Goal: Task Accomplishment & Management: Manage account settings

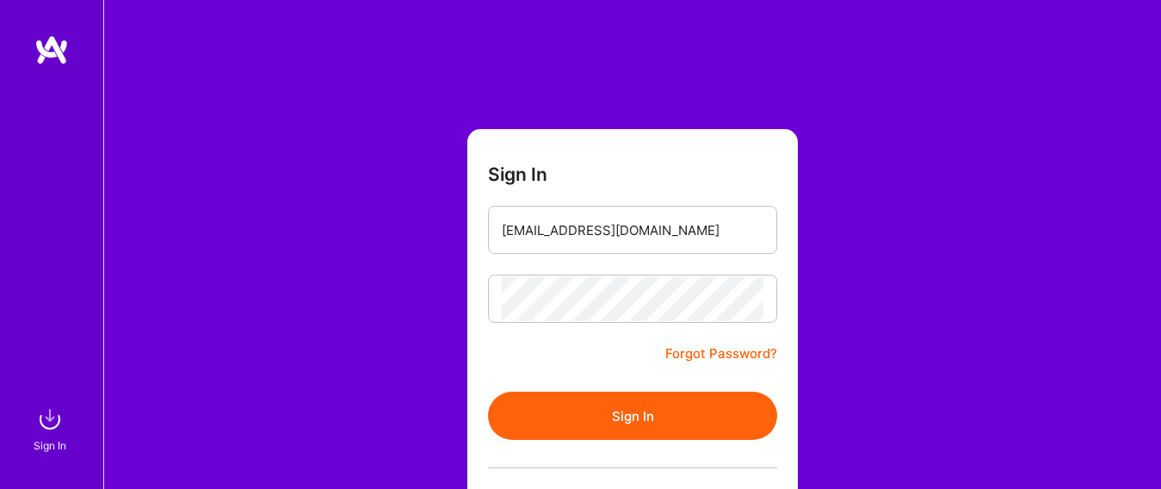
click at [604, 413] on button "Sign In" at bounding box center [632, 416] width 289 height 48
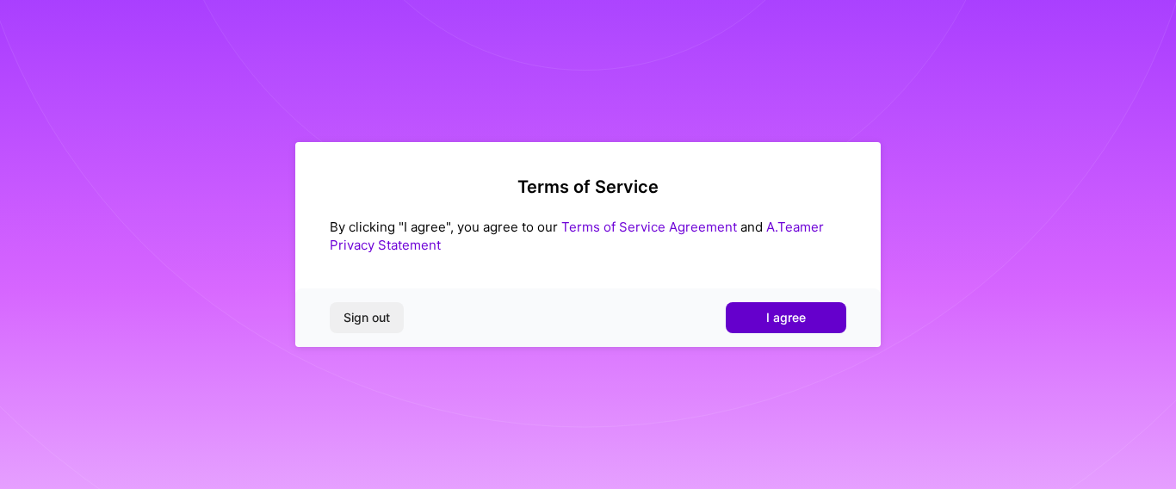
click at [791, 318] on span "I agree" at bounding box center [786, 317] width 40 height 17
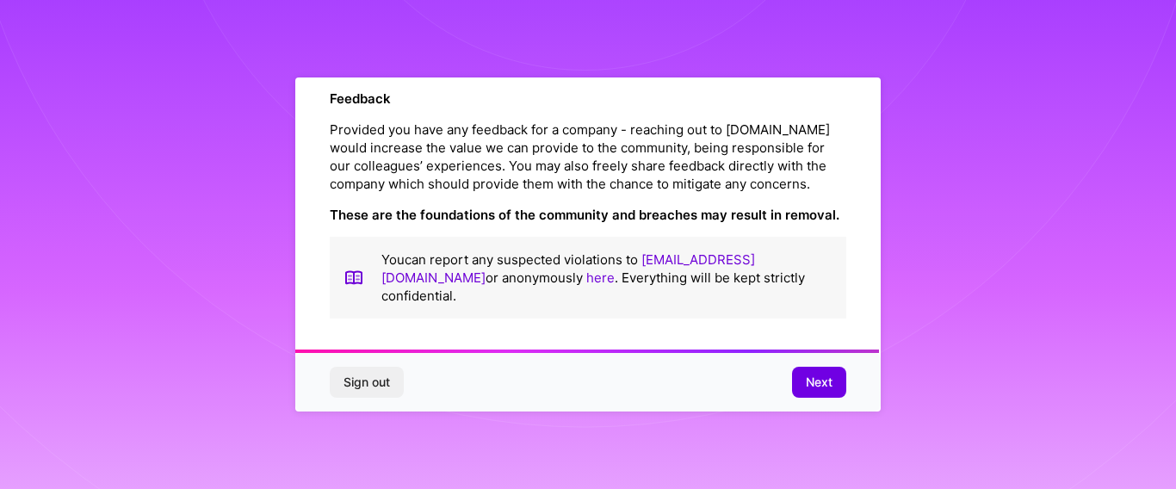
scroll to position [2107, 0]
click at [834, 387] on button "Next" at bounding box center [819, 382] width 54 height 31
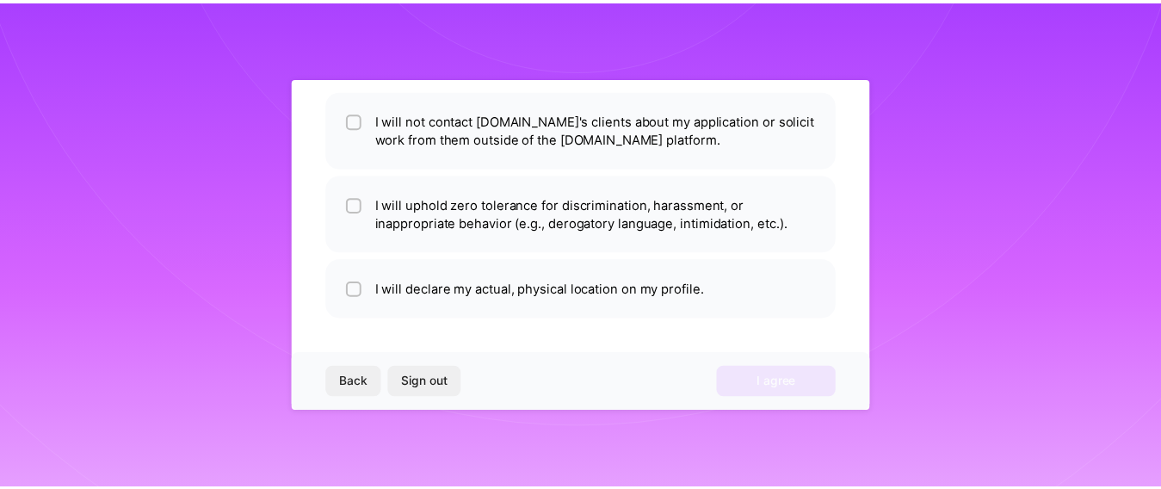
scroll to position [131, 0]
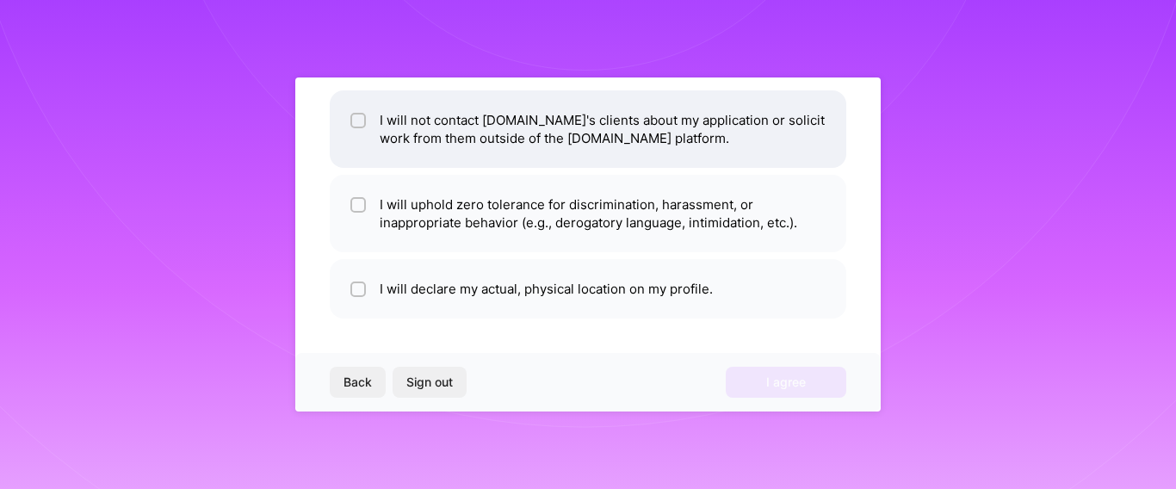
click at [359, 121] on input "checkbox" at bounding box center [360, 121] width 12 height 12
checkbox input "true"
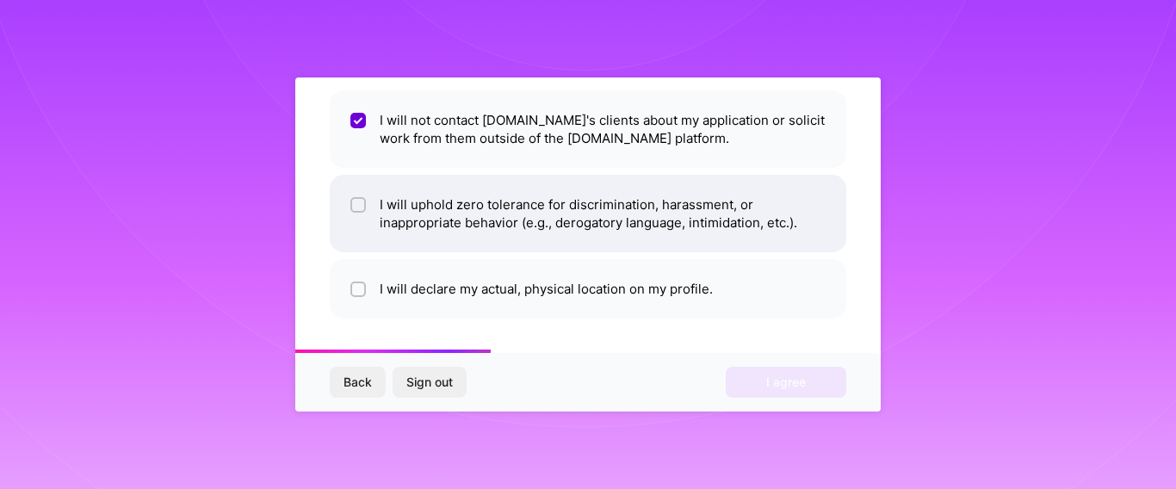
click at [354, 208] on input "checkbox" at bounding box center [360, 206] width 12 height 12
checkbox input "true"
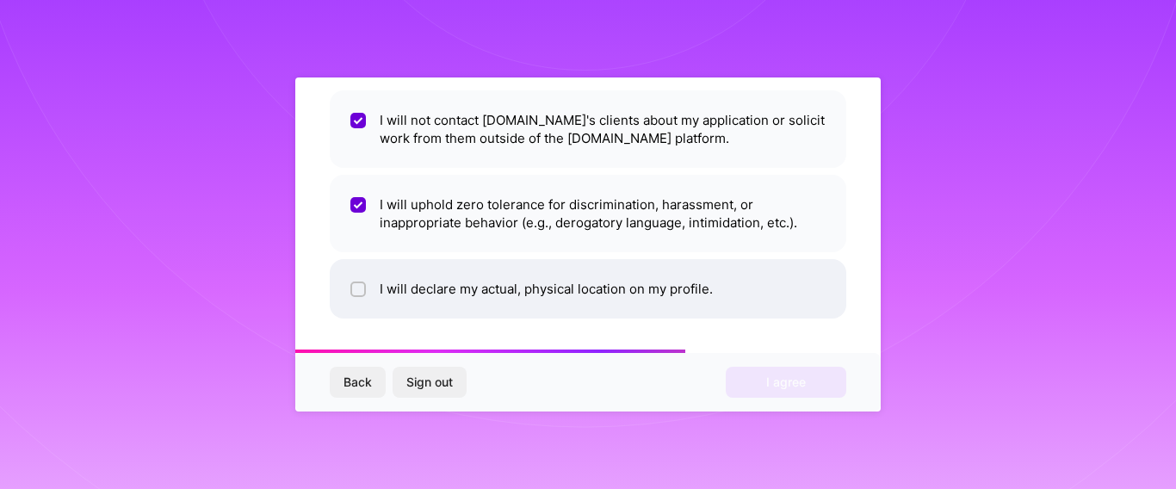
click at [362, 290] on input "checkbox" at bounding box center [360, 290] width 12 height 12
checkbox input "true"
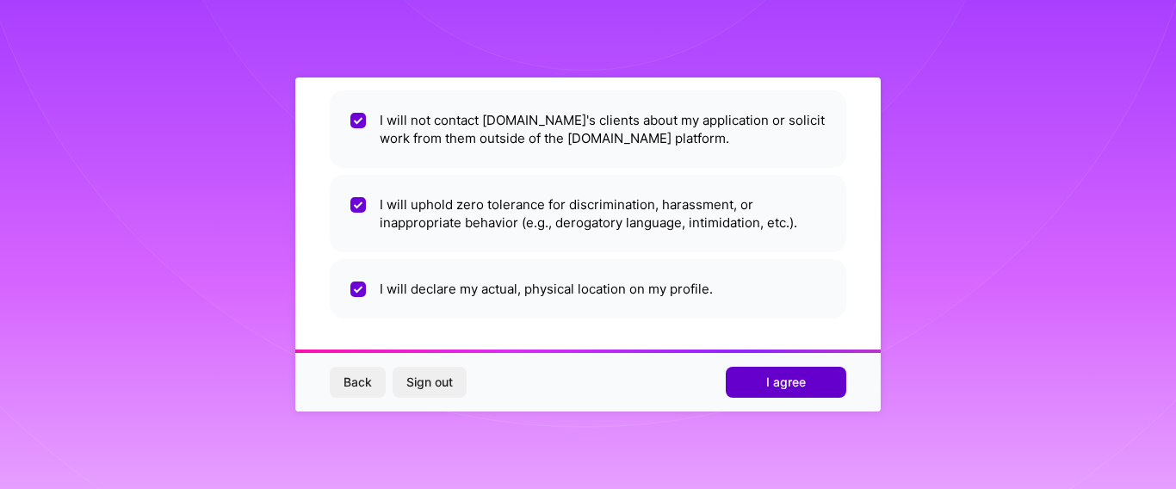
click at [811, 379] on button "I agree" at bounding box center [786, 382] width 121 height 31
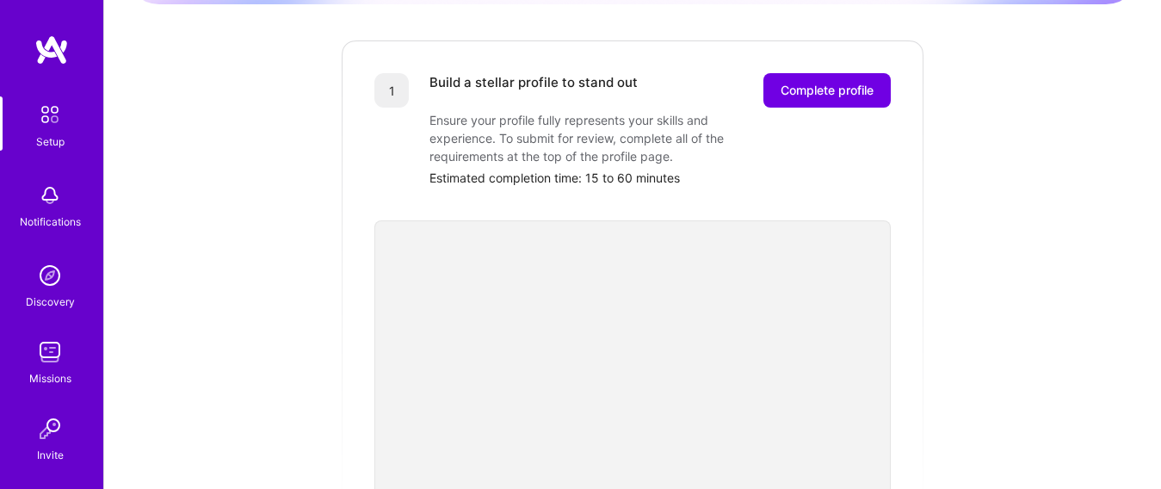
scroll to position [196, 0]
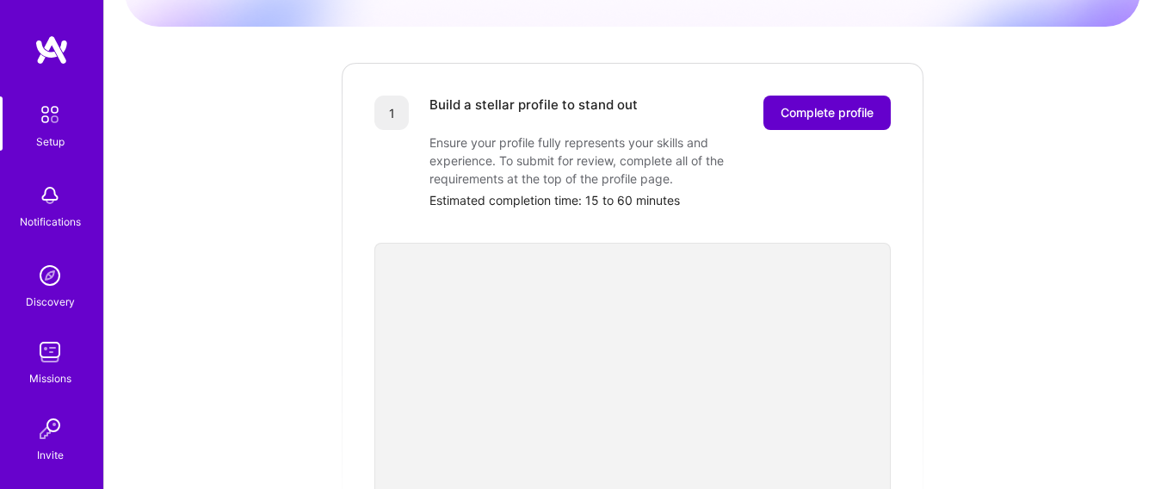
click at [824, 104] on span "Complete profile" at bounding box center [827, 112] width 93 height 17
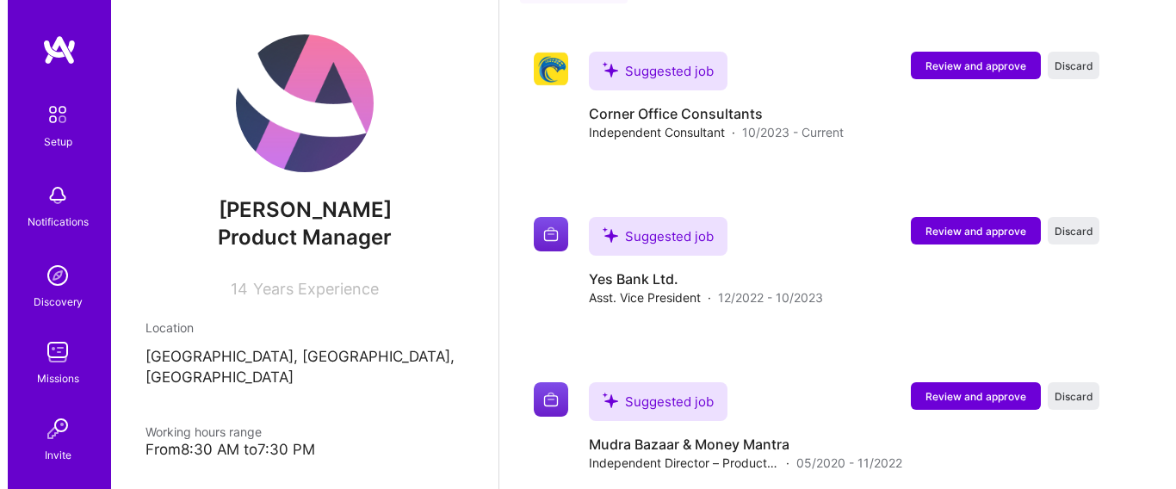
scroll to position [945, 0]
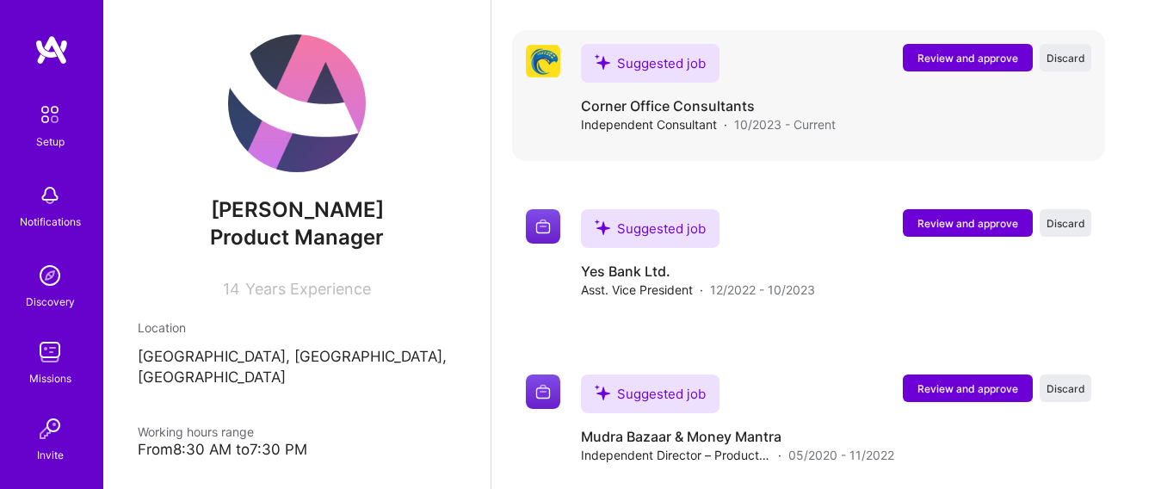
click at [970, 59] on span "Review and approve" at bounding box center [968, 58] width 101 height 15
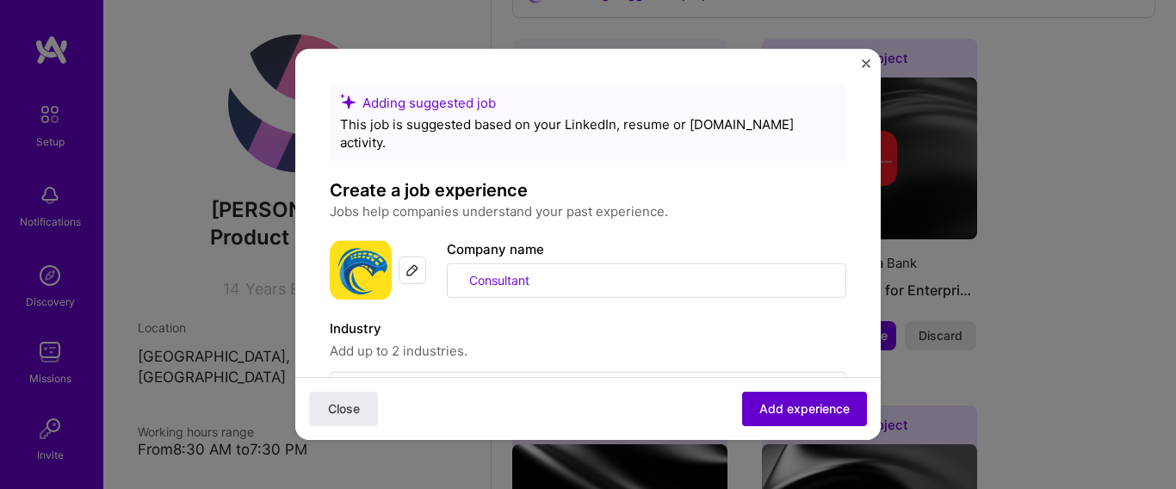
click at [794, 412] on span "Add experience" at bounding box center [804, 408] width 90 height 17
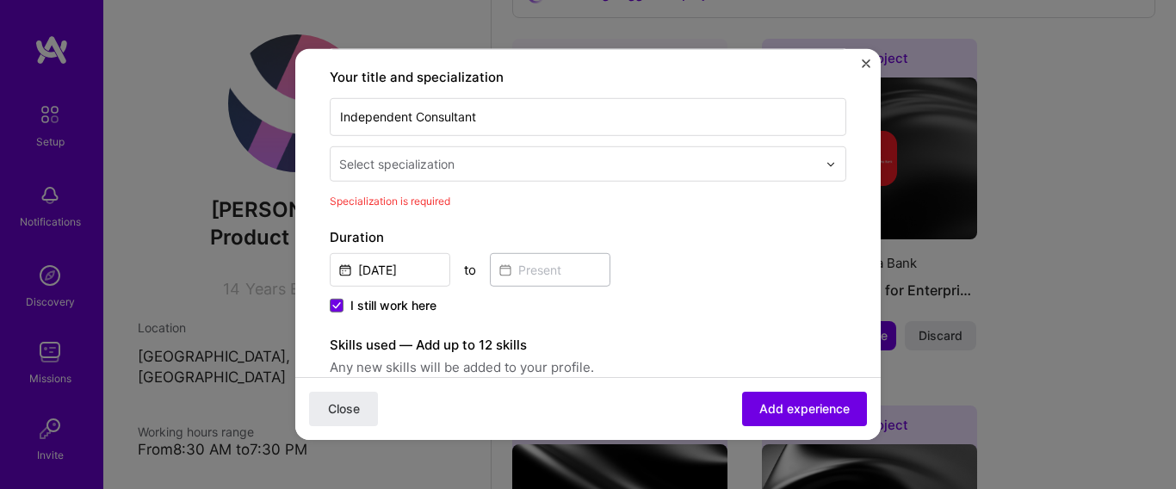
click at [521, 156] on div at bounding box center [579, 164] width 481 height 22
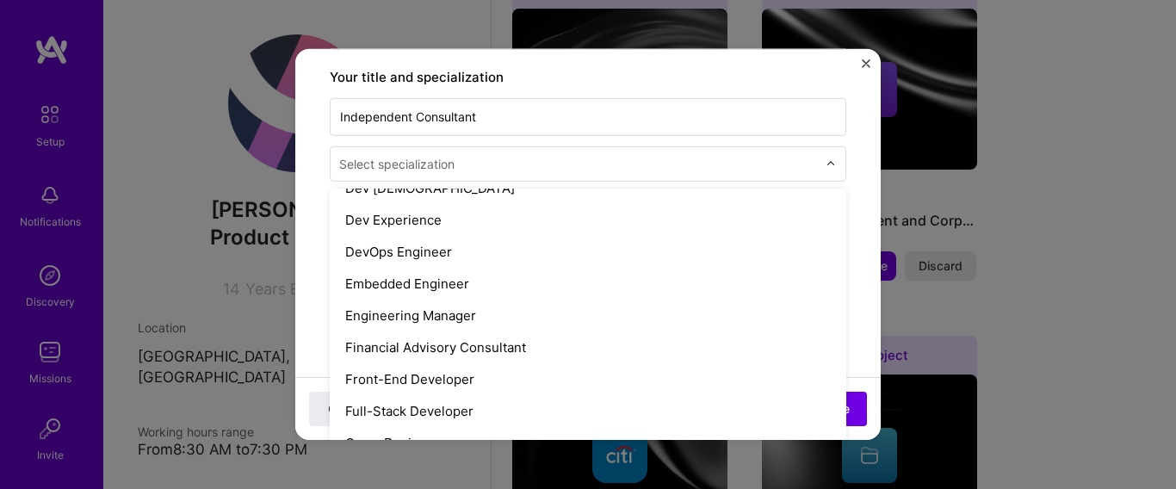
scroll to position [835, 0]
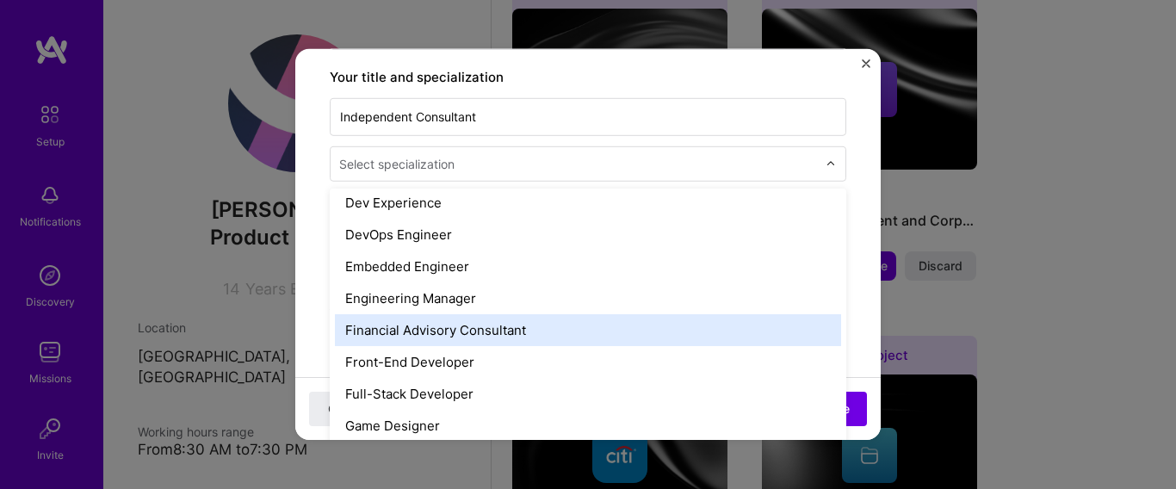
click at [541, 314] on div "Financial Advisory Consultant" at bounding box center [588, 330] width 506 height 32
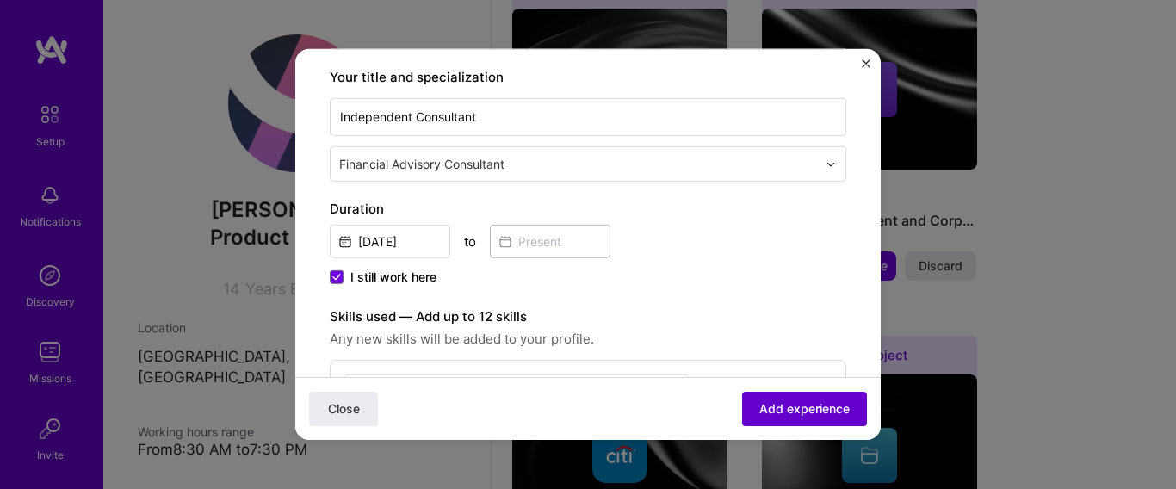
click at [779, 400] on span "Add experience" at bounding box center [804, 408] width 90 height 17
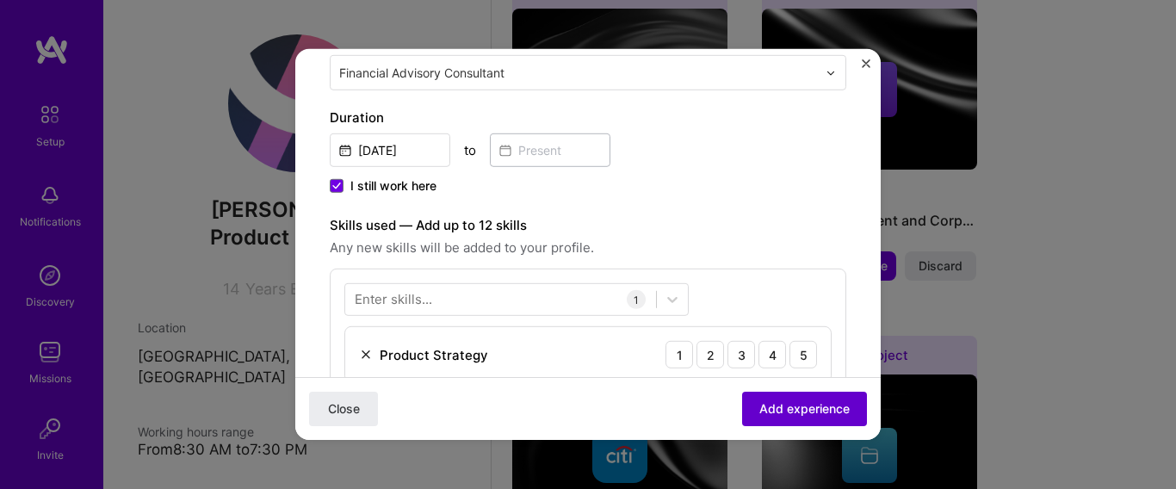
scroll to position [597, 0]
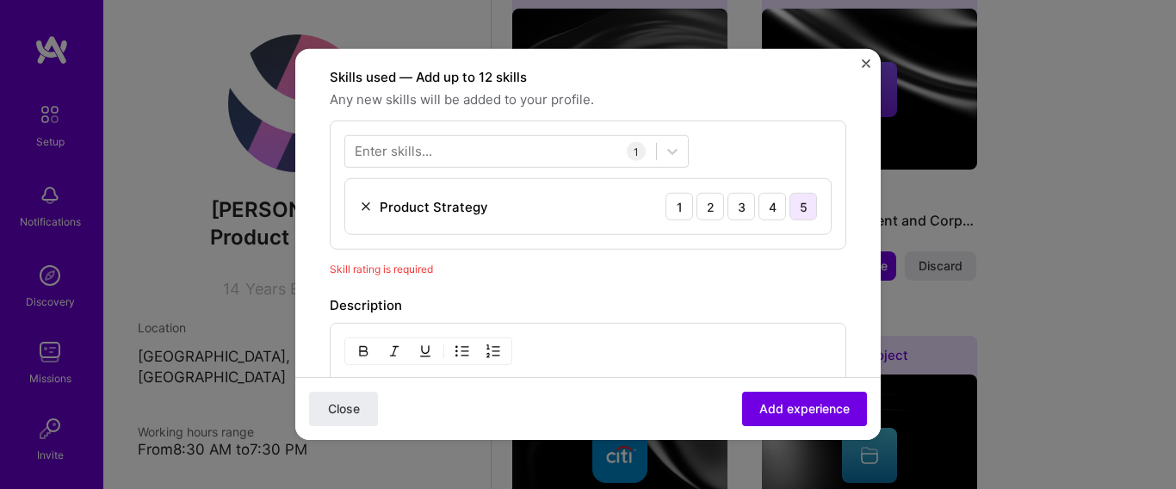
click at [790, 197] on div "5" at bounding box center [803, 207] width 28 height 28
click at [798, 398] on button "Add experience" at bounding box center [804, 409] width 125 height 34
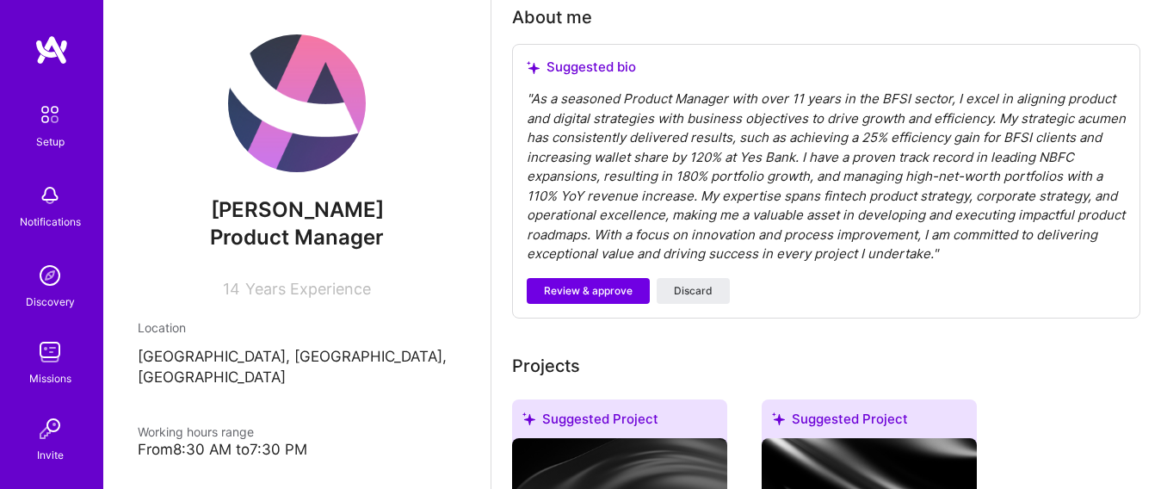
scroll to position [546, 0]
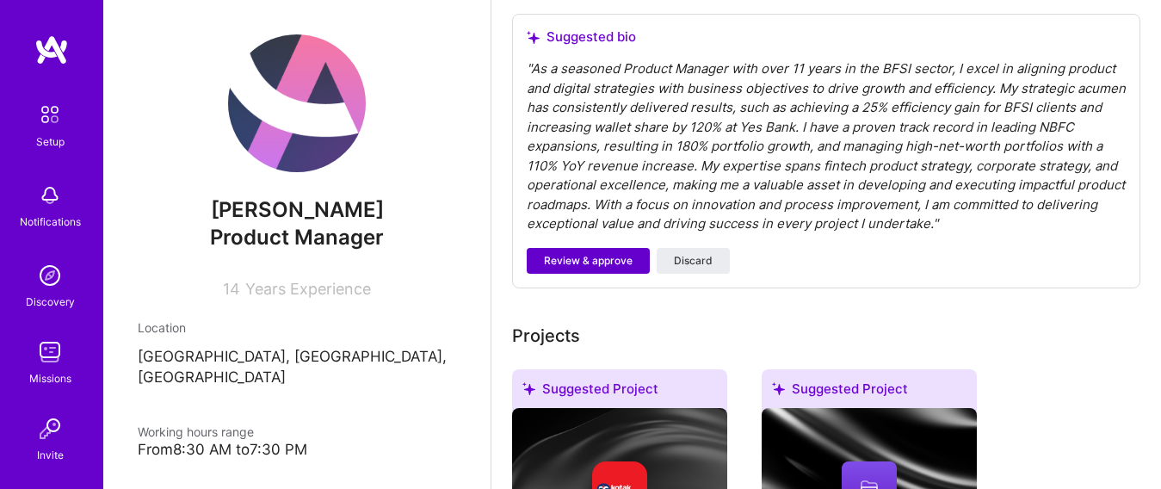
click at [614, 265] on span "Review & approve" at bounding box center [588, 260] width 89 height 15
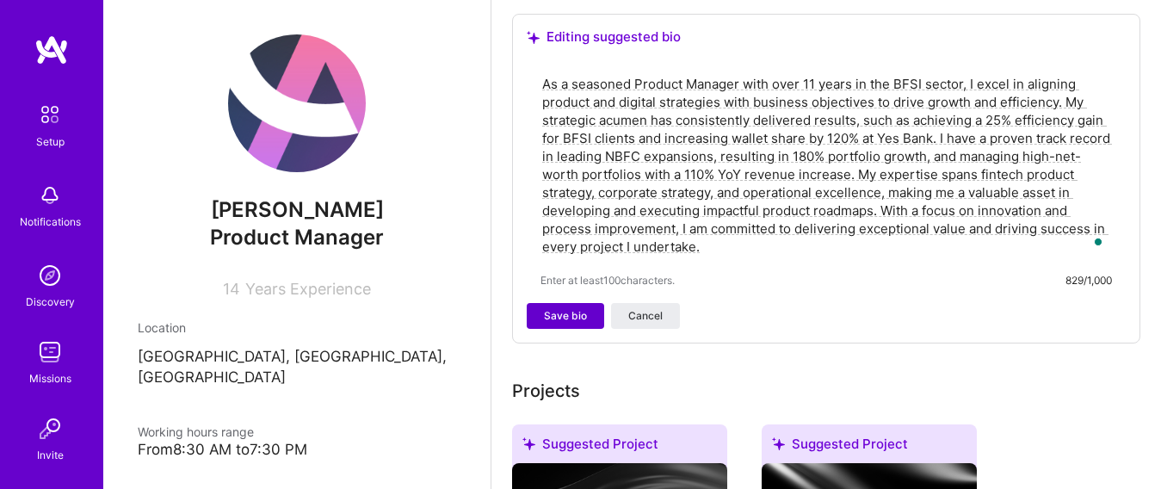
click at [566, 321] on span "Save bio" at bounding box center [565, 315] width 43 height 15
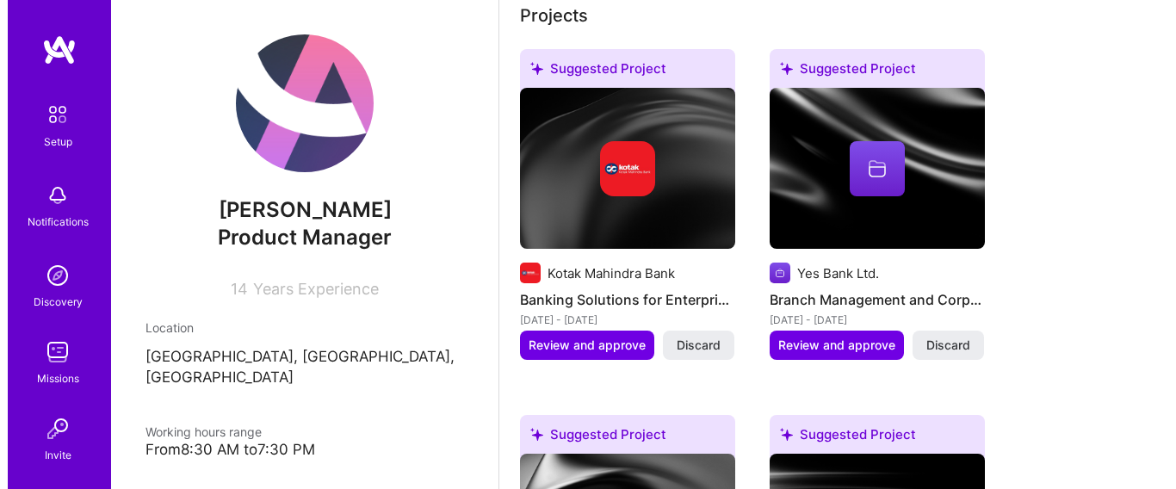
scroll to position [736, 0]
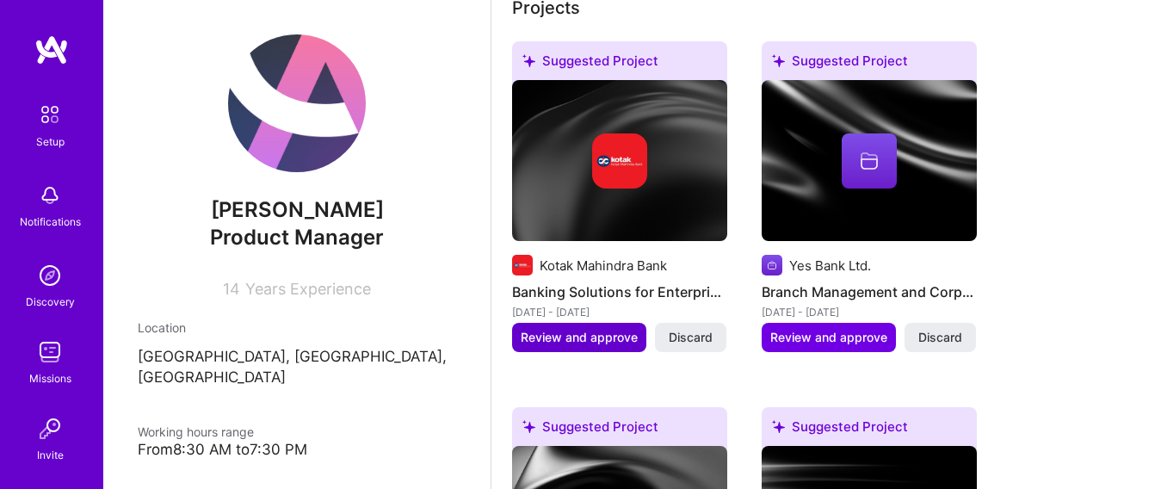
click at [614, 338] on span "Review and approve" at bounding box center [579, 337] width 117 height 17
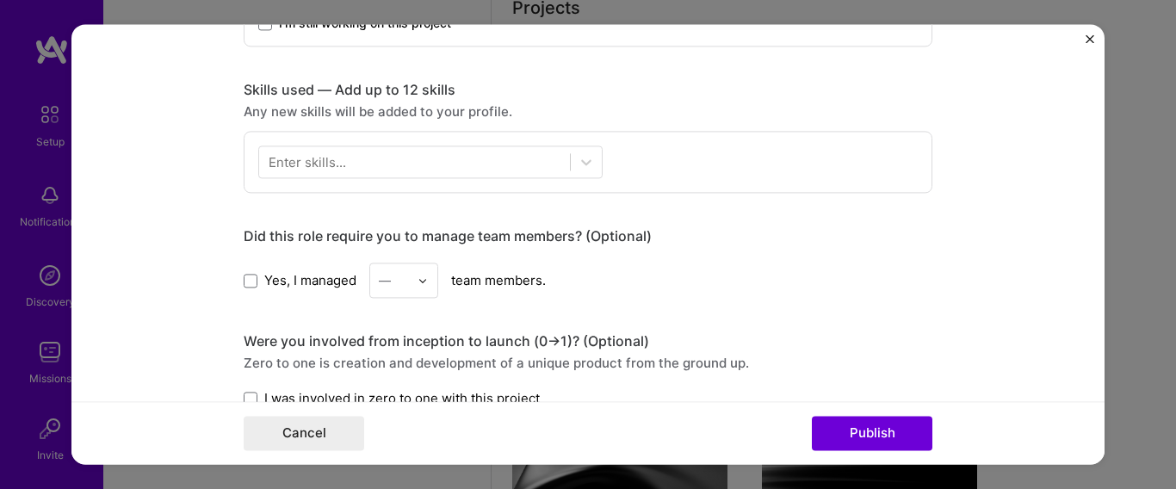
scroll to position [811, 0]
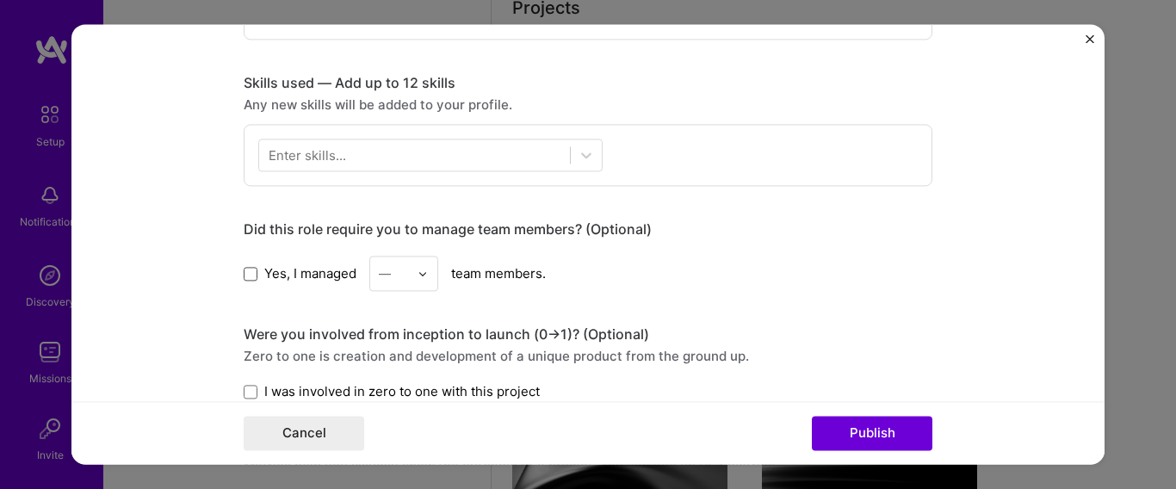
click at [244, 278] on span at bounding box center [251, 274] width 14 height 14
click at [0, 0] on input "Yes, I managed" at bounding box center [0, 0] width 0 height 0
click at [418, 273] on img at bounding box center [423, 274] width 10 height 10
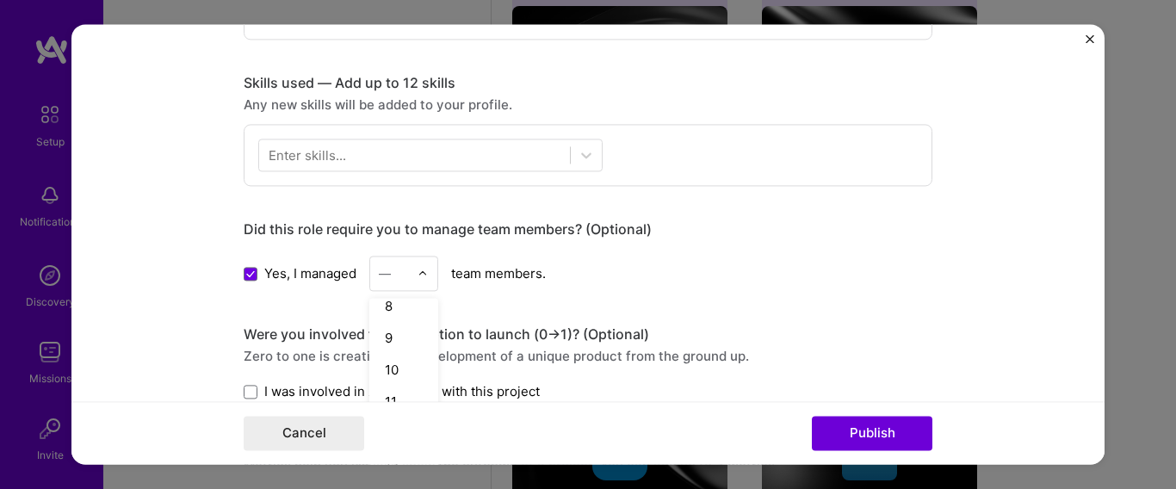
scroll to position [237, 0]
click at [391, 370] on div "10" at bounding box center [403, 369] width 59 height 32
click at [247, 393] on span at bounding box center [251, 392] width 14 height 14
click at [0, 0] on input "I was involved in zero to one with this project" at bounding box center [0, 0] width 0 height 0
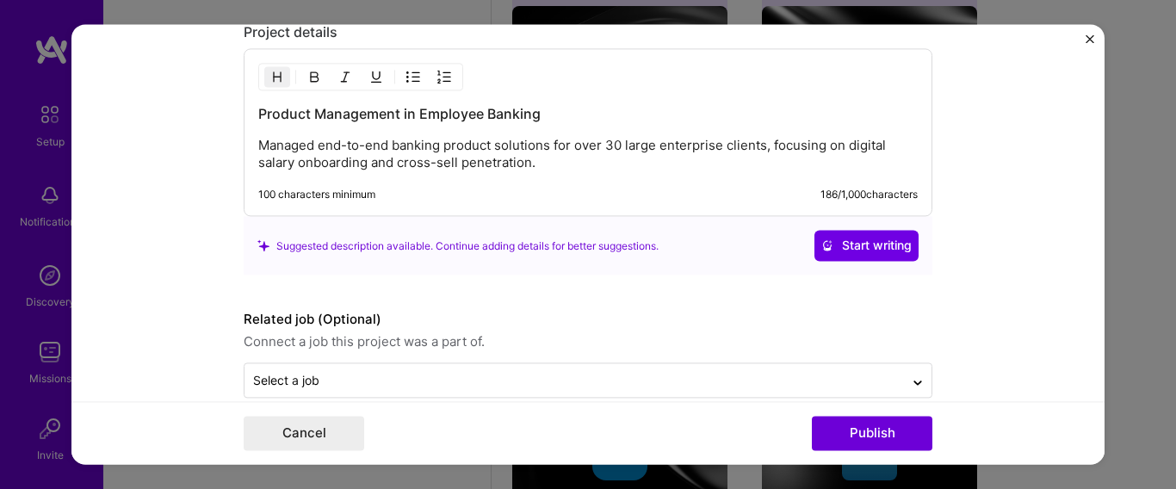
scroll to position [1475, 0]
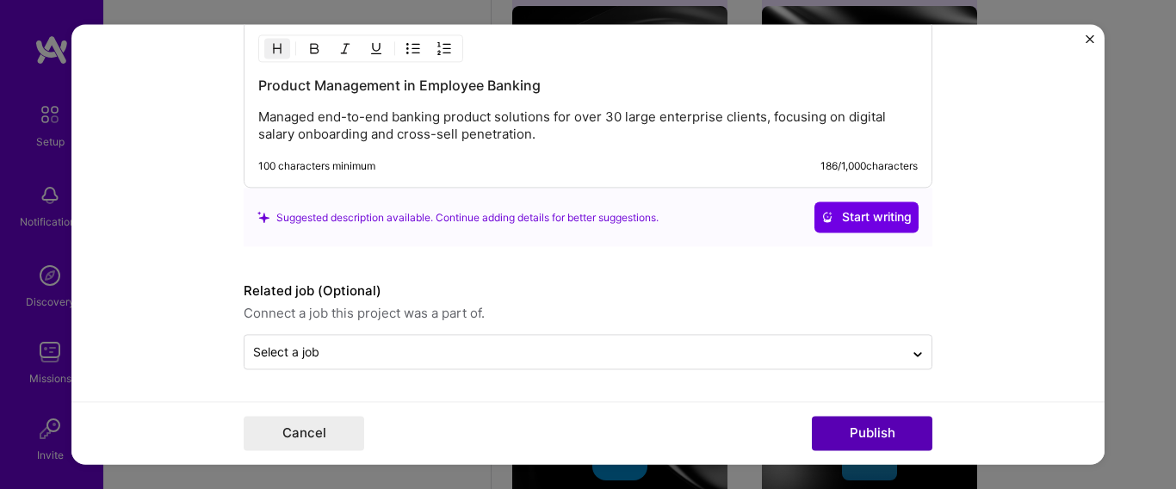
click at [899, 430] on button "Publish" at bounding box center [872, 434] width 121 height 34
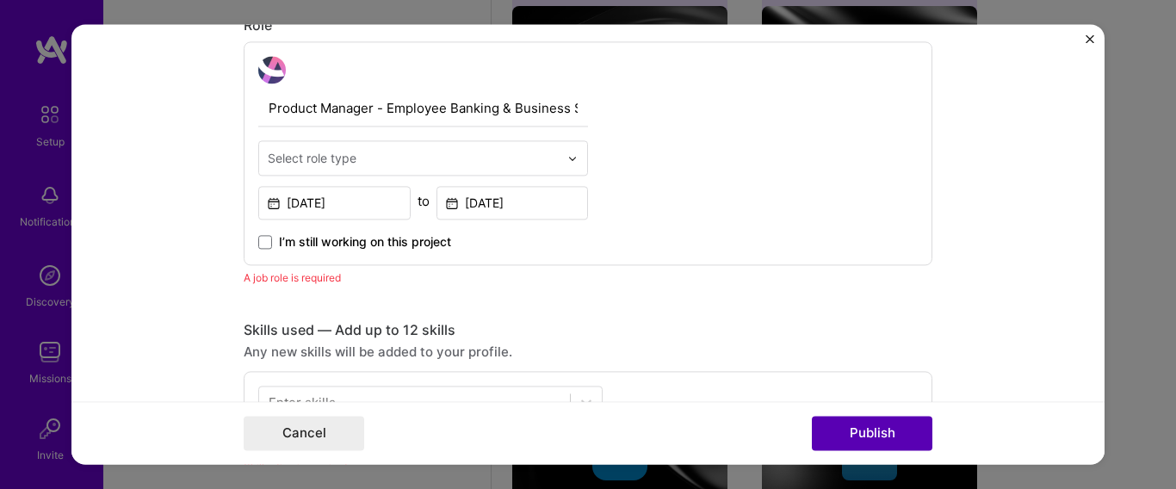
scroll to position [578, 0]
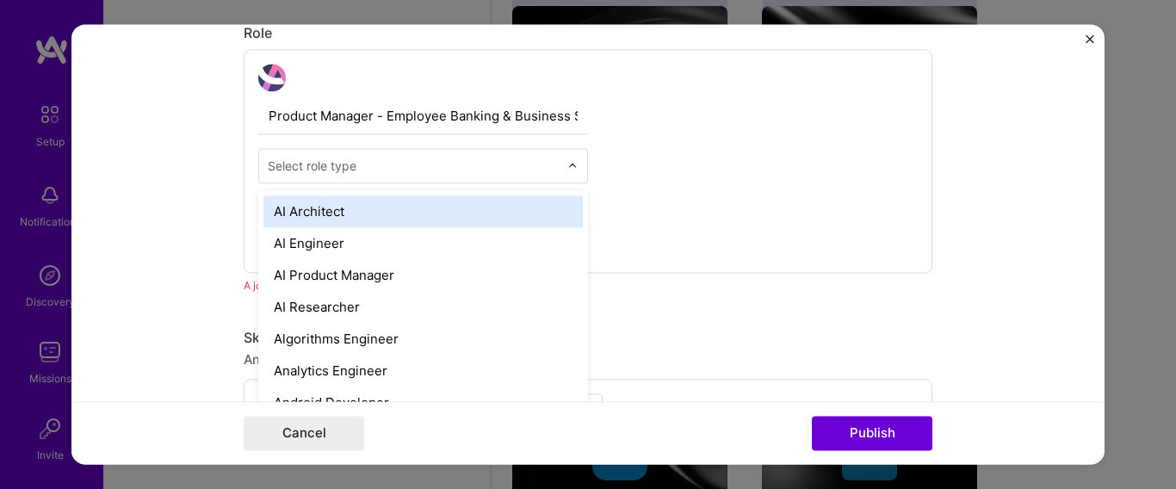
click at [375, 162] on input "text" at bounding box center [413, 166] width 291 height 18
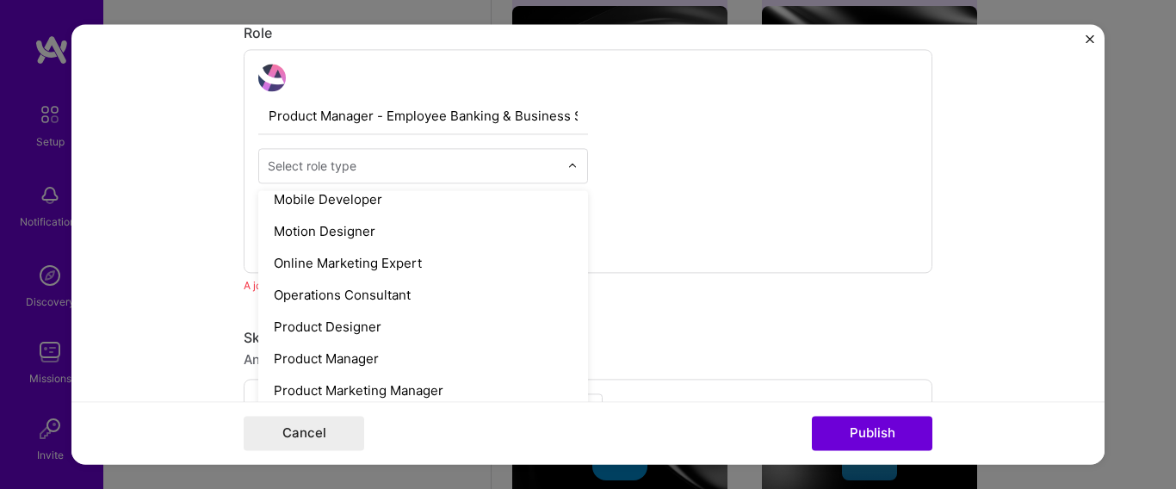
scroll to position [1477, 0]
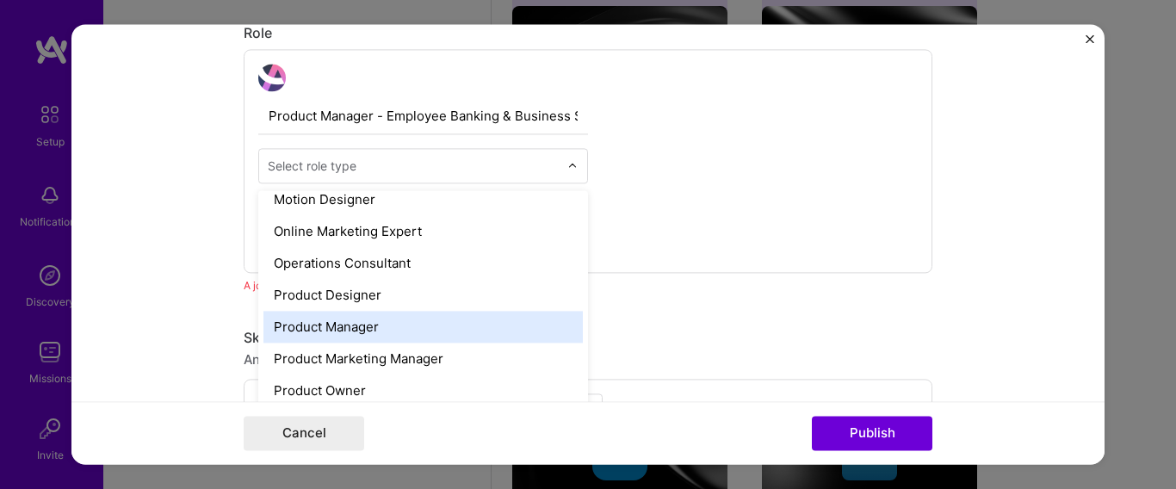
click at [367, 326] on div "Product Manager" at bounding box center [422, 327] width 319 height 32
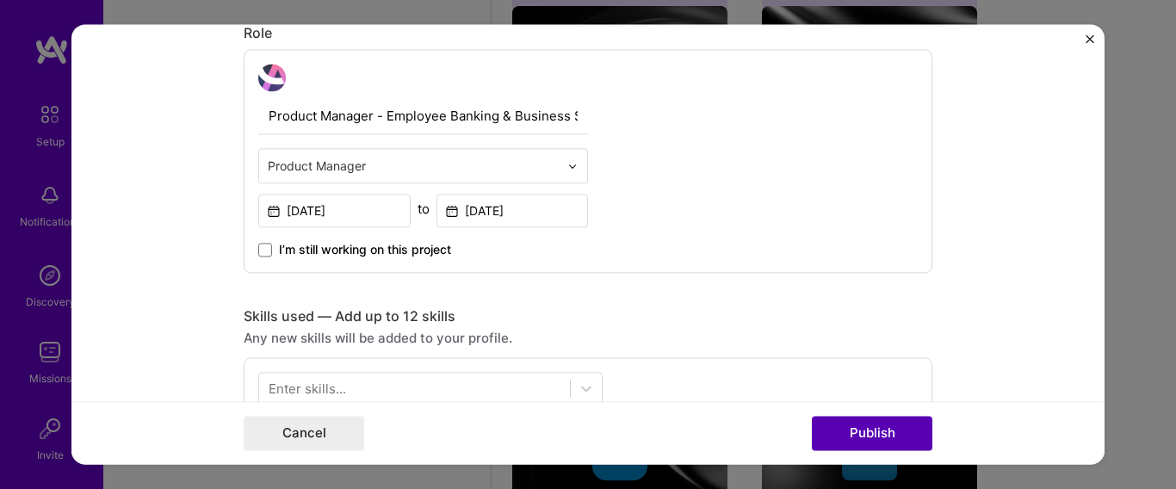
click at [889, 430] on button "Publish" at bounding box center [872, 434] width 121 height 34
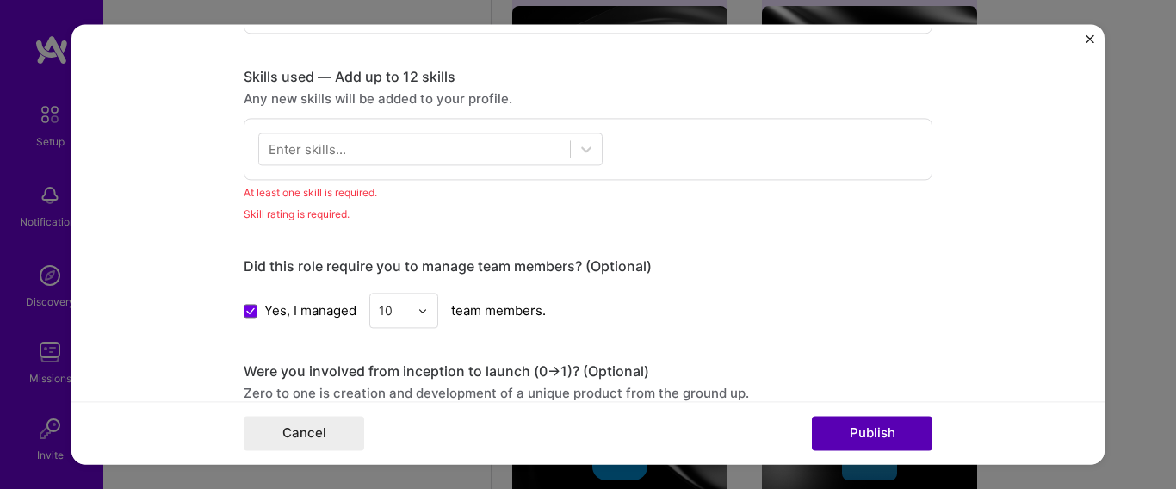
scroll to position [861, 0]
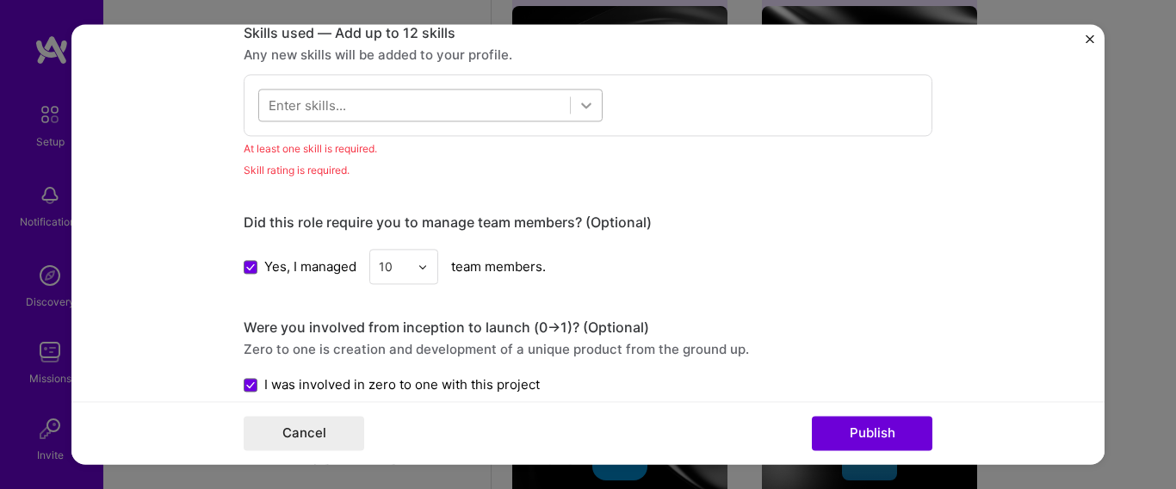
click at [582, 108] on icon at bounding box center [586, 104] width 17 height 17
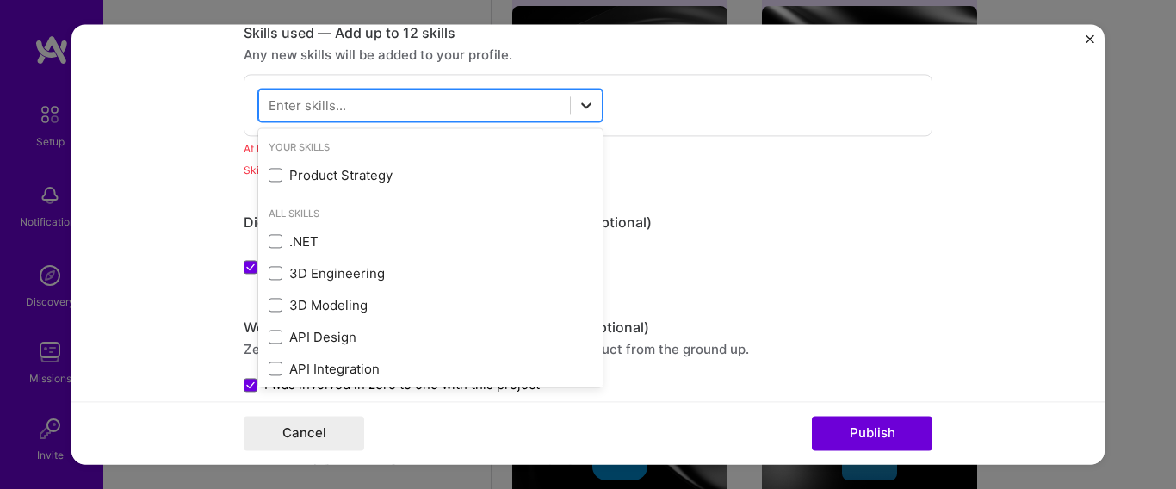
click at [582, 108] on icon at bounding box center [586, 104] width 17 height 17
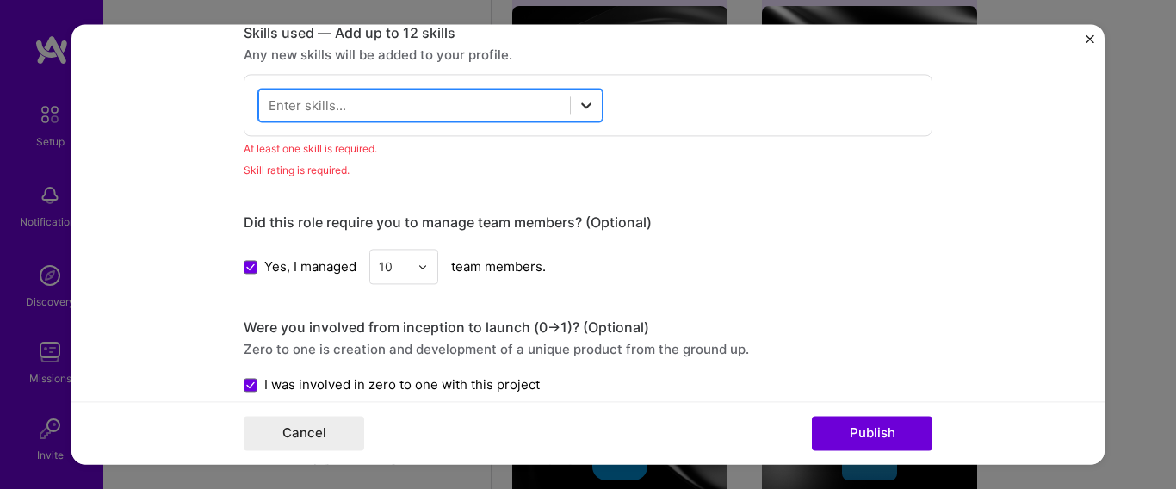
click at [582, 108] on icon at bounding box center [586, 104] width 17 height 17
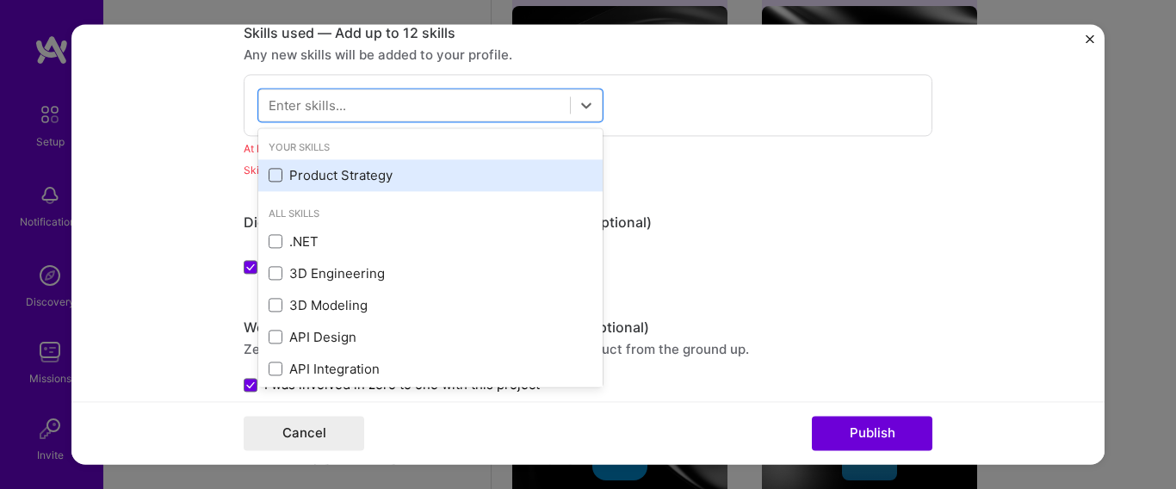
click at [275, 176] on span at bounding box center [276, 176] width 14 height 14
click at [0, 0] on input "checkbox" at bounding box center [0, 0] width 0 height 0
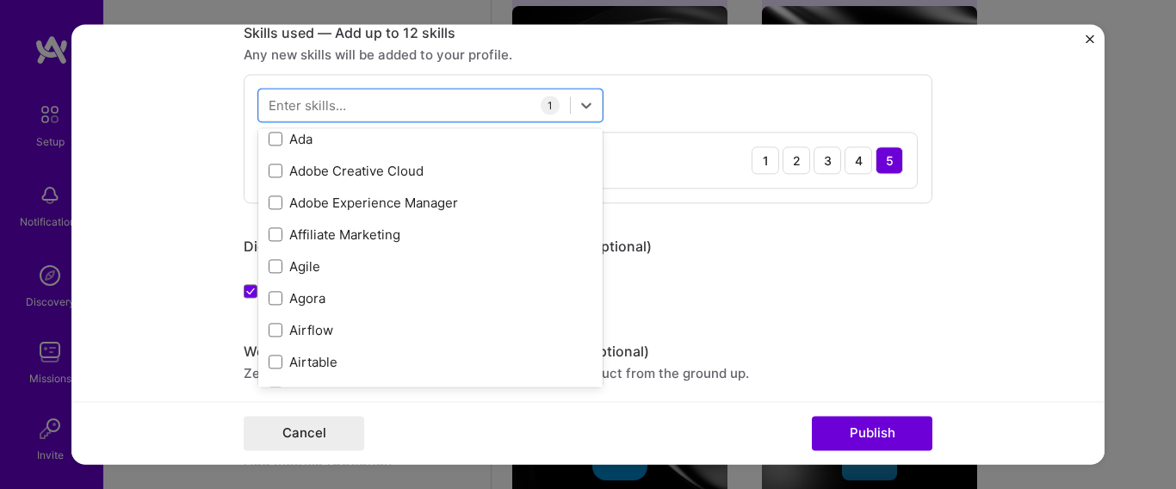
scroll to position [620, 0]
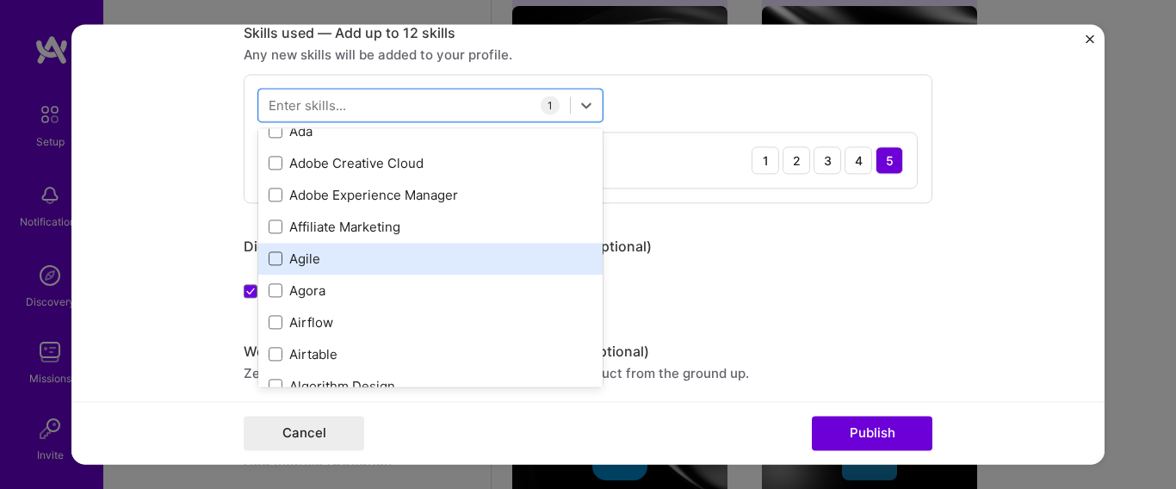
click at [269, 263] on span at bounding box center [276, 259] width 14 height 14
click at [0, 0] on input "checkbox" at bounding box center [0, 0] width 0 height 0
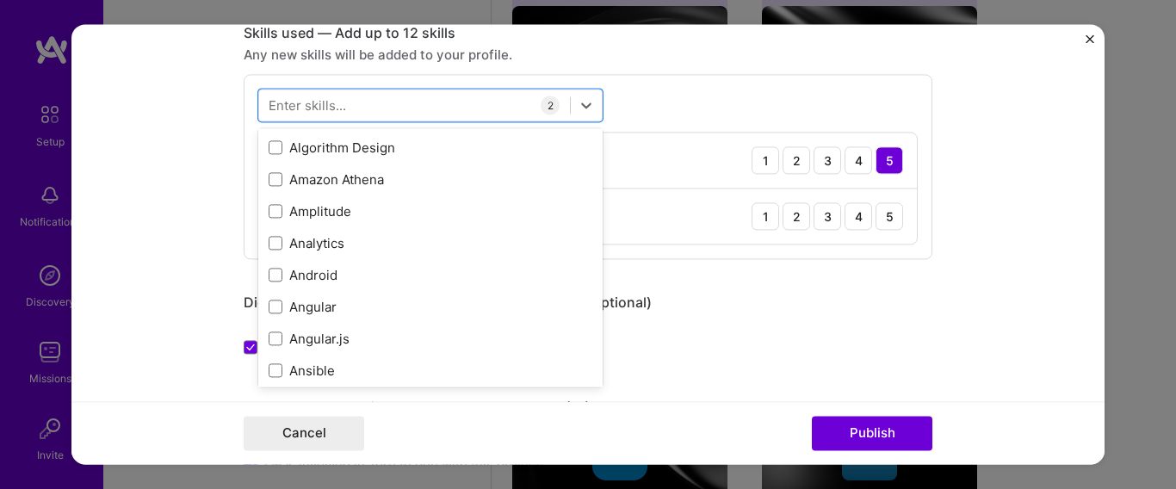
scroll to position [861, 0]
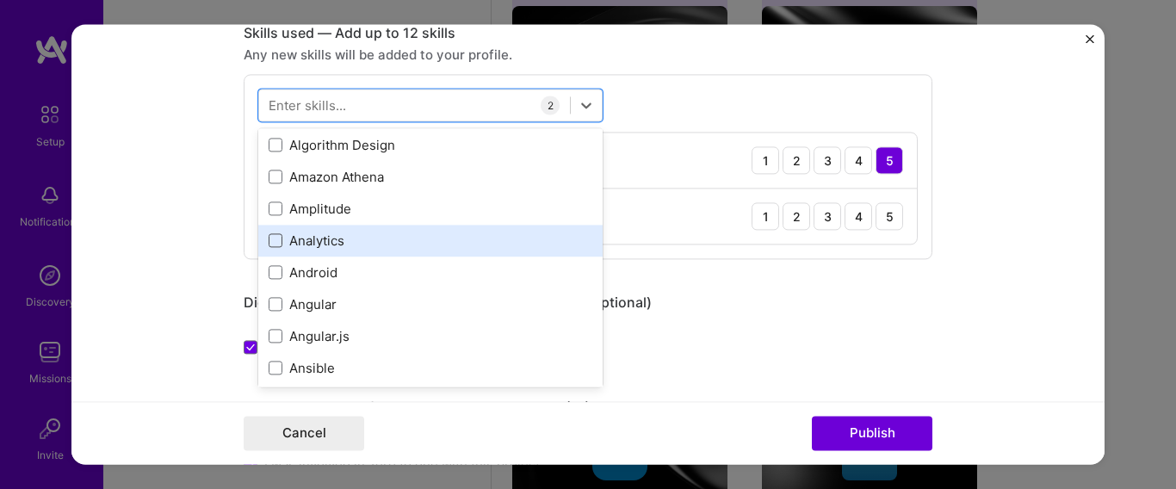
click at [272, 242] on span at bounding box center [276, 241] width 14 height 14
click at [0, 0] on input "checkbox" at bounding box center [0, 0] width 0 height 0
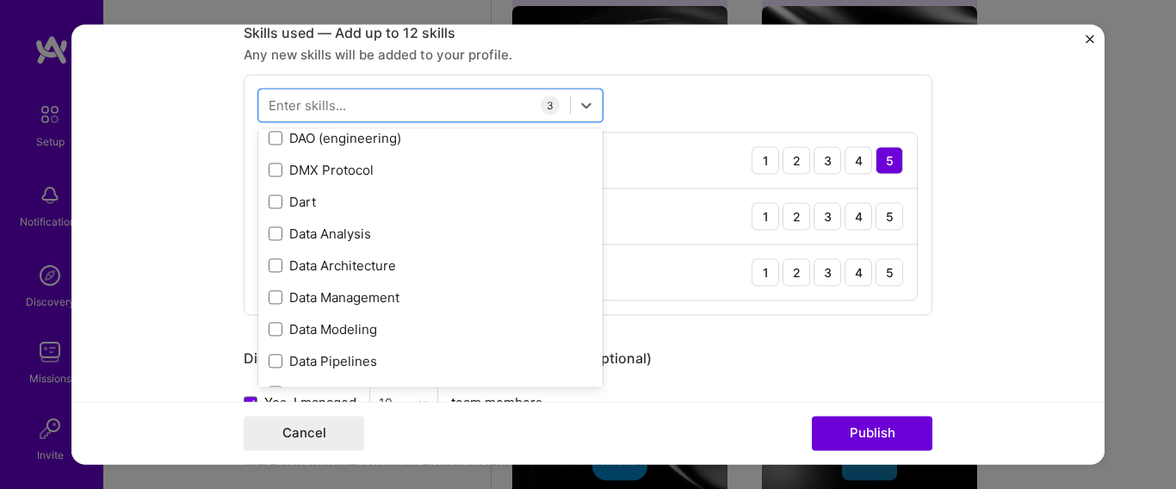
scroll to position [2720, 0]
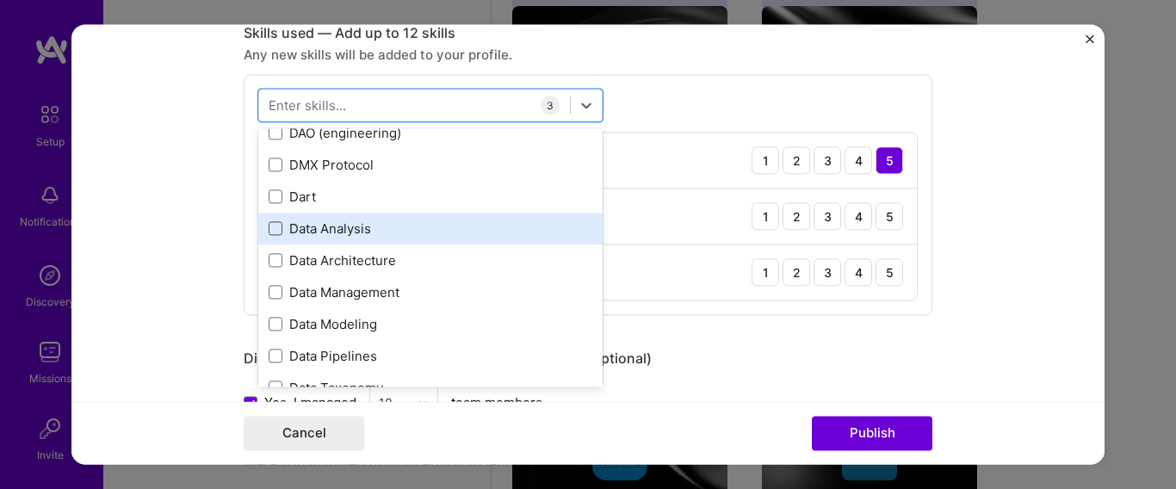
click at [271, 226] on span at bounding box center [276, 229] width 14 height 14
click at [0, 0] on input "checkbox" at bounding box center [0, 0] width 0 height 0
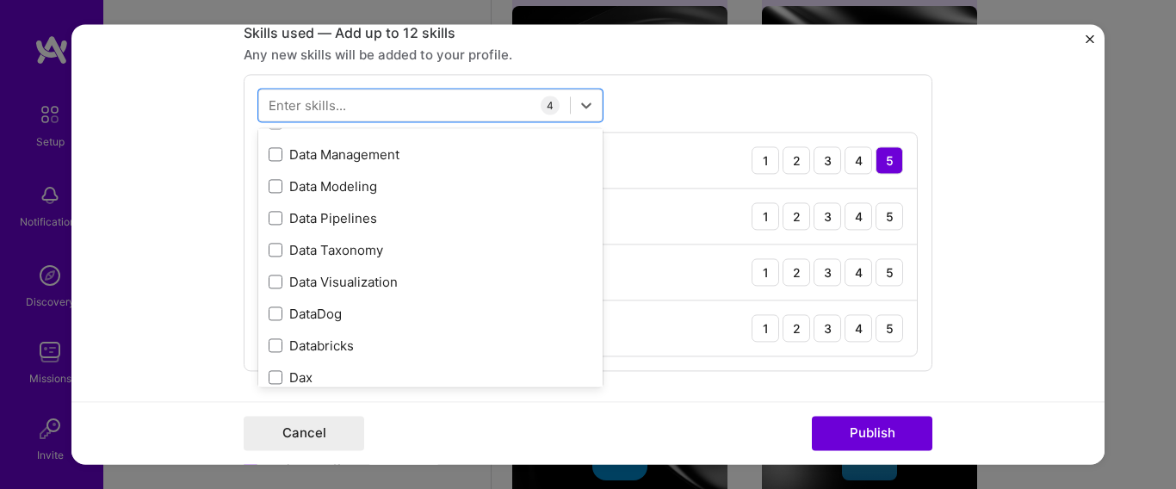
scroll to position [2892, 0]
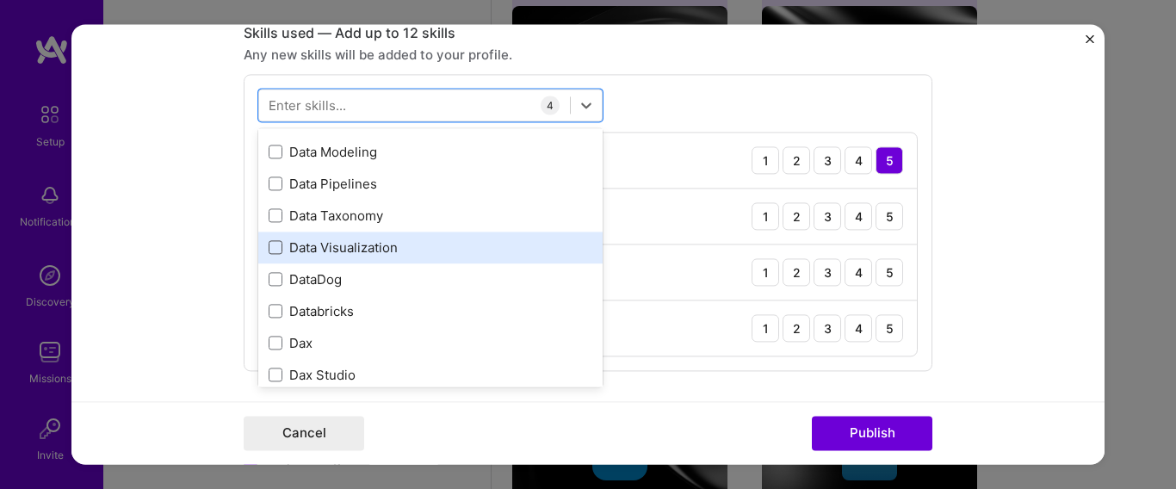
click at [269, 251] on span at bounding box center [276, 248] width 14 height 14
click at [0, 0] on input "checkbox" at bounding box center [0, 0] width 0 height 0
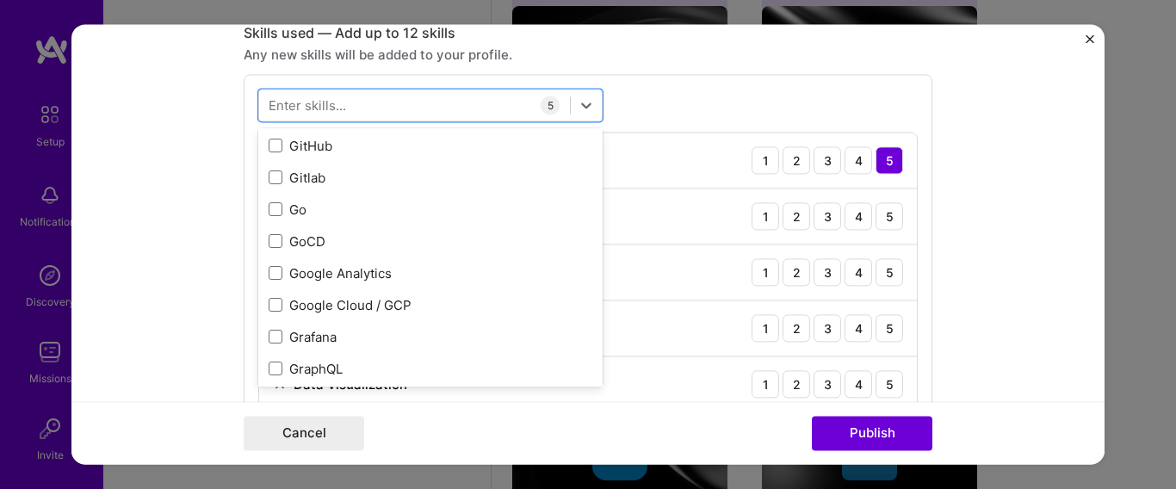
scroll to position [4718, 0]
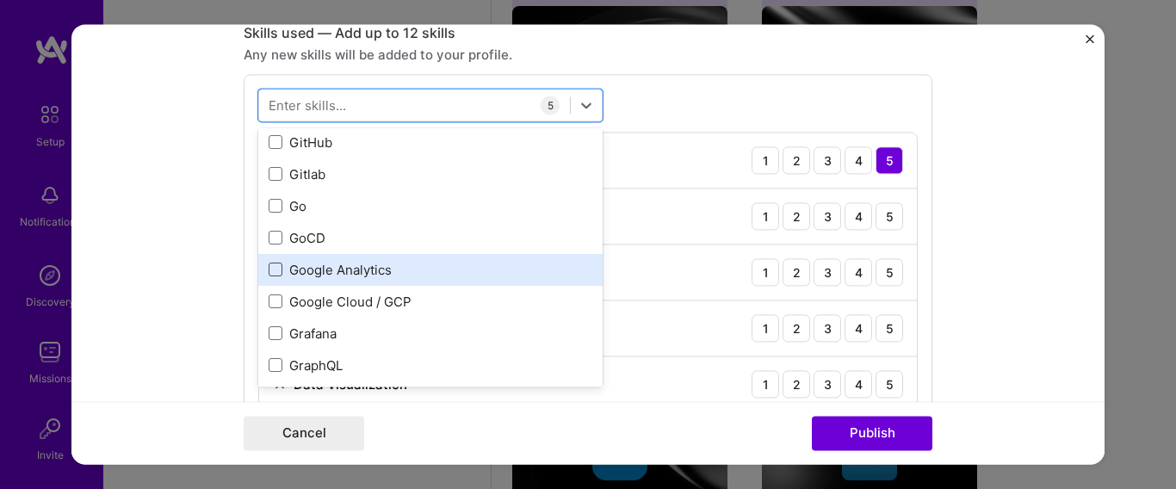
click at [269, 269] on span at bounding box center [276, 270] width 14 height 14
click at [0, 0] on input "checkbox" at bounding box center [0, 0] width 0 height 0
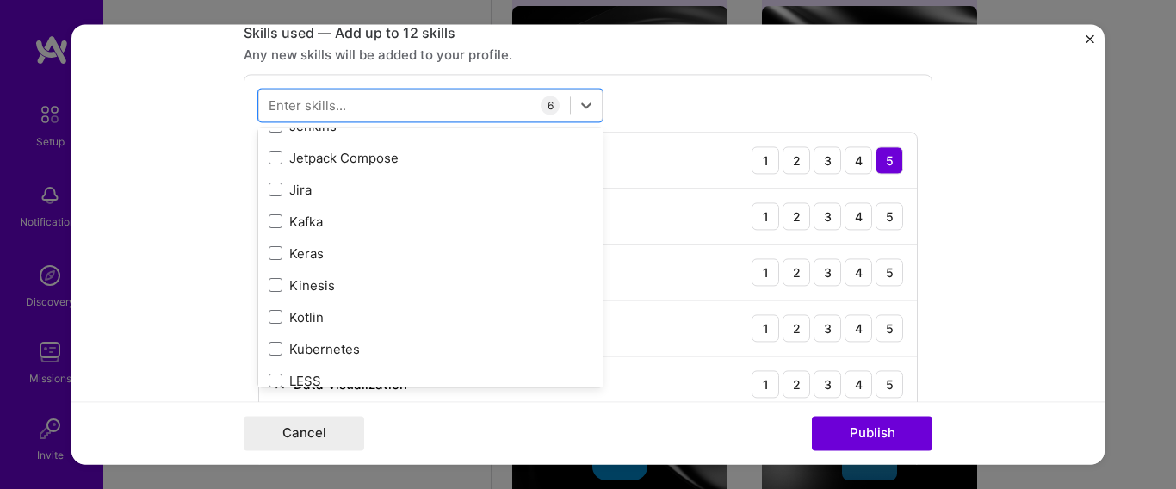
scroll to position [5716, 0]
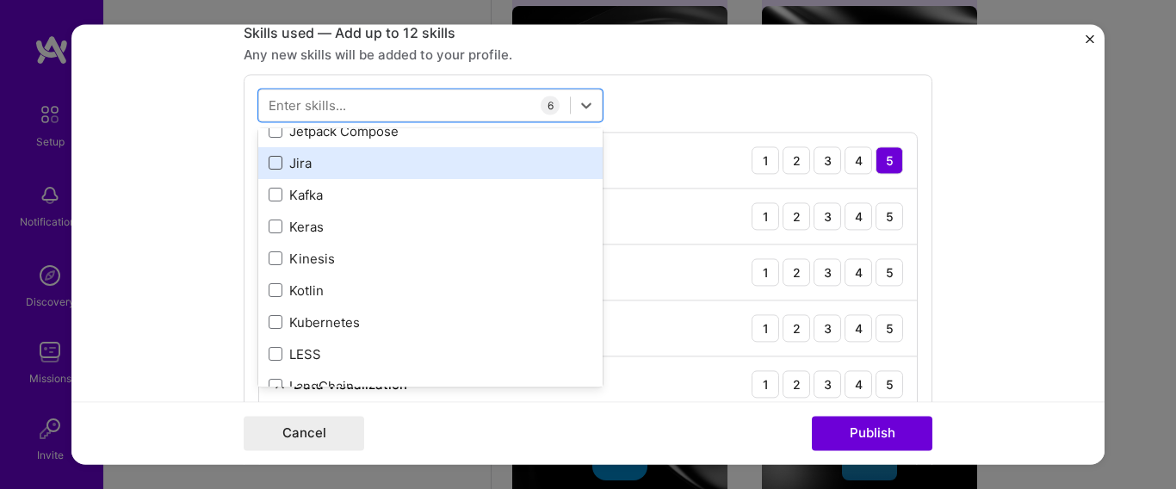
click at [270, 163] on span at bounding box center [276, 164] width 14 height 14
click at [0, 0] on input "checkbox" at bounding box center [0, 0] width 0 height 0
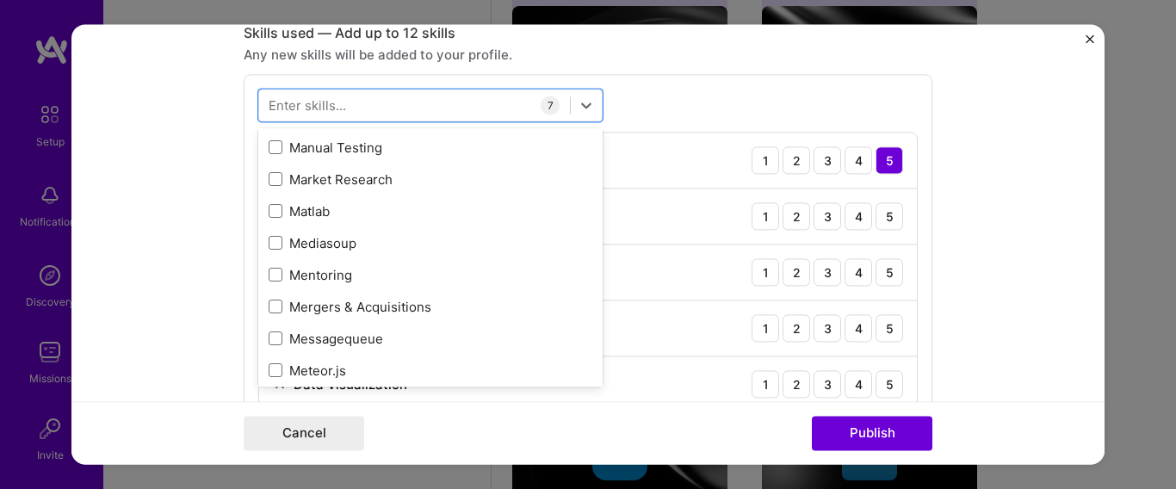
scroll to position [6370, 0]
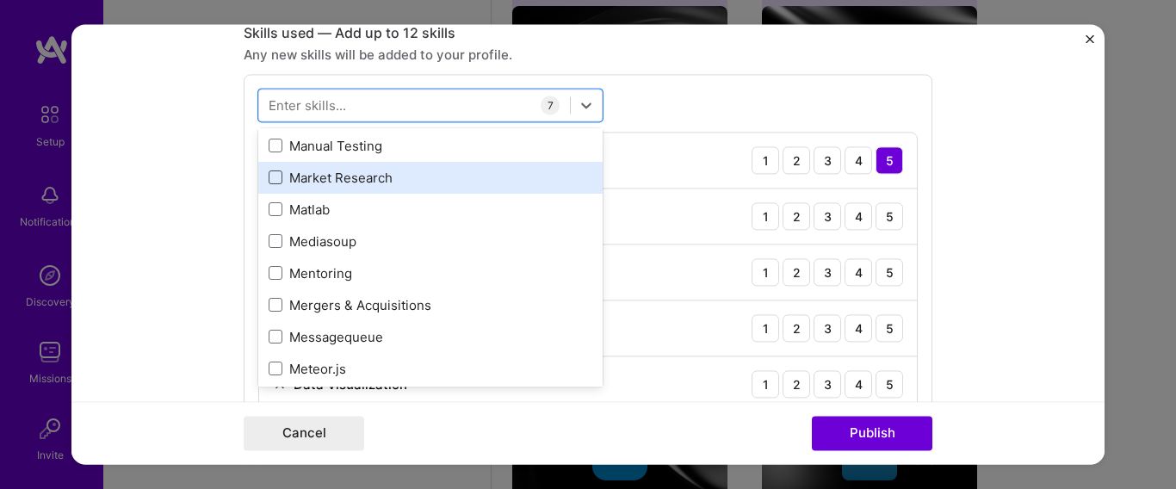
click at [269, 177] on span at bounding box center [276, 178] width 14 height 14
click at [0, 0] on input "checkbox" at bounding box center [0, 0] width 0 height 0
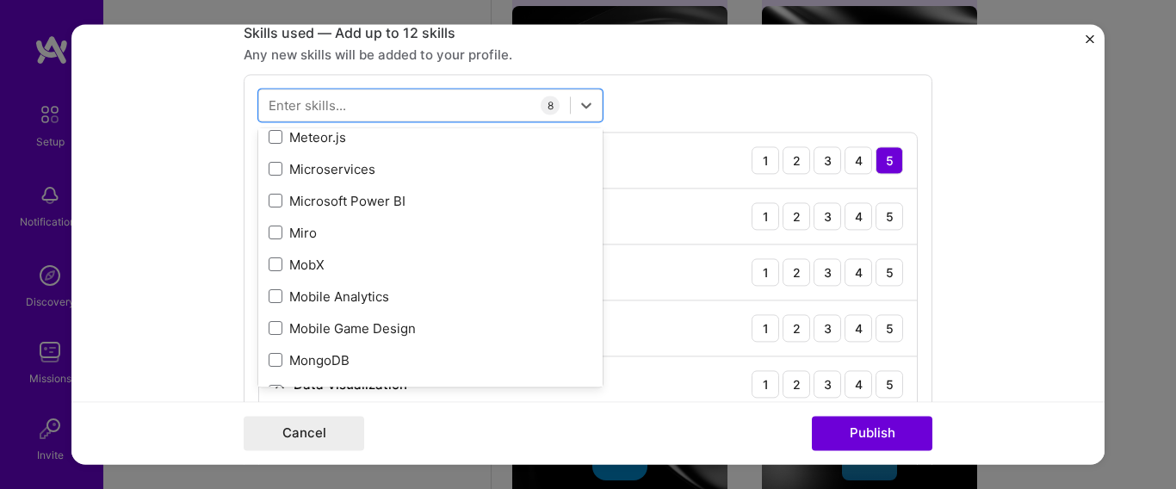
scroll to position [6611, 0]
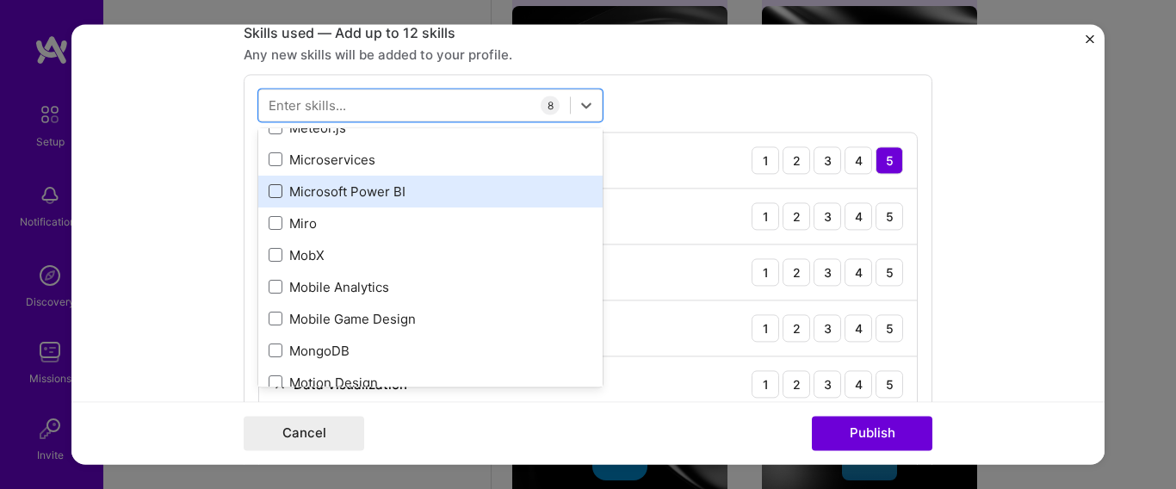
click at [269, 192] on span at bounding box center [276, 192] width 14 height 14
click at [0, 0] on input "checkbox" at bounding box center [0, 0] width 0 height 0
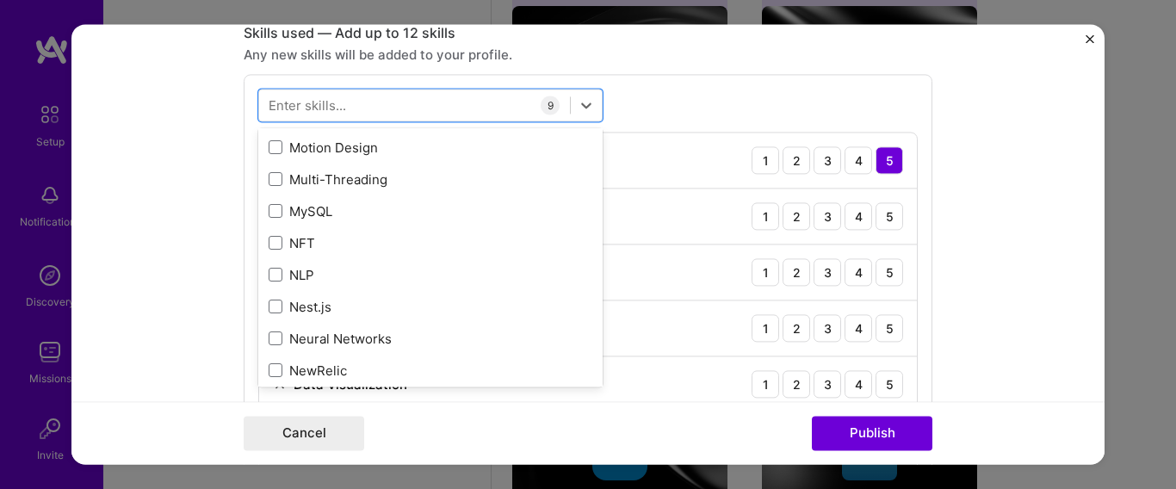
scroll to position [6852, 0]
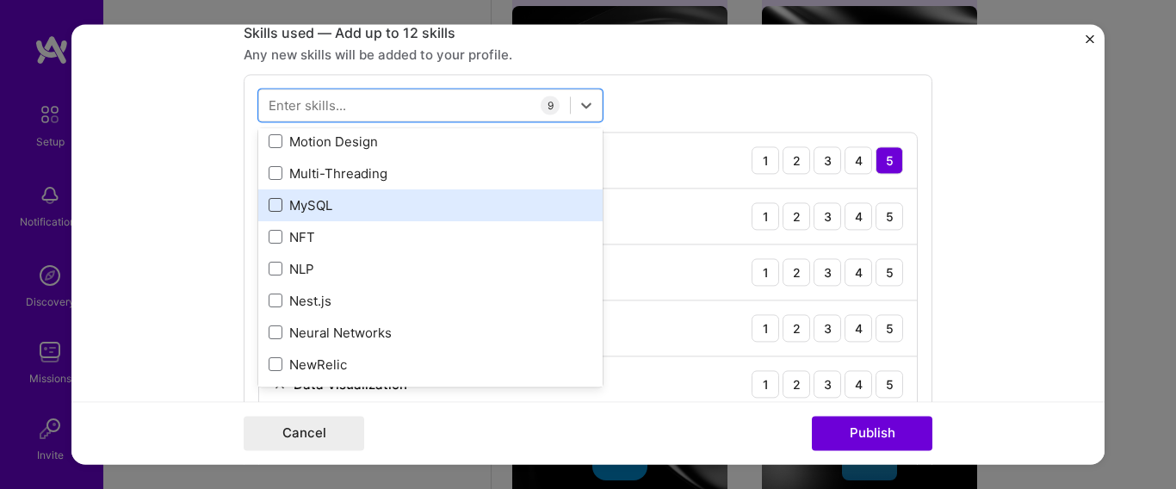
click at [269, 206] on span at bounding box center [276, 206] width 14 height 14
click at [0, 0] on input "checkbox" at bounding box center [0, 0] width 0 height 0
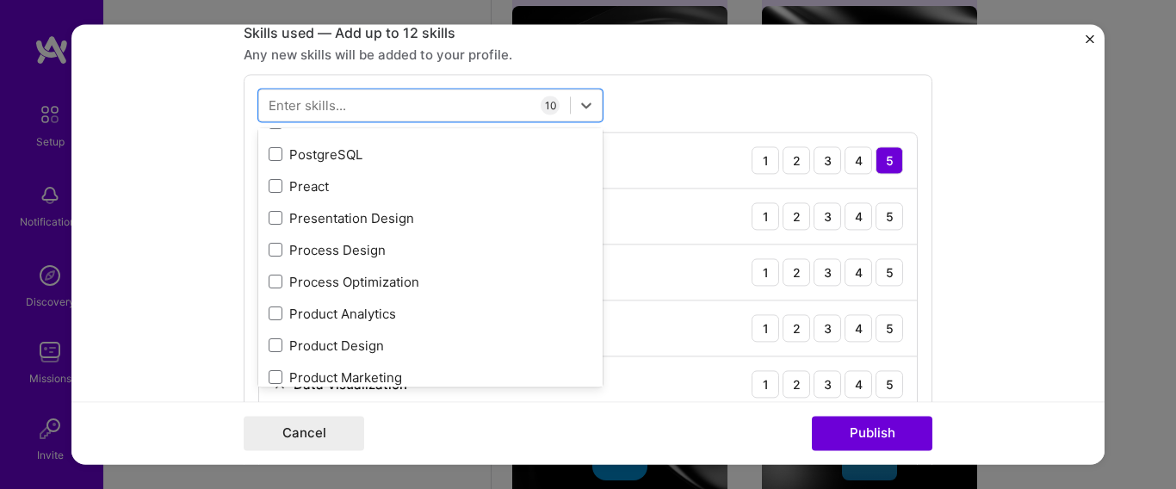
scroll to position [7851, 0]
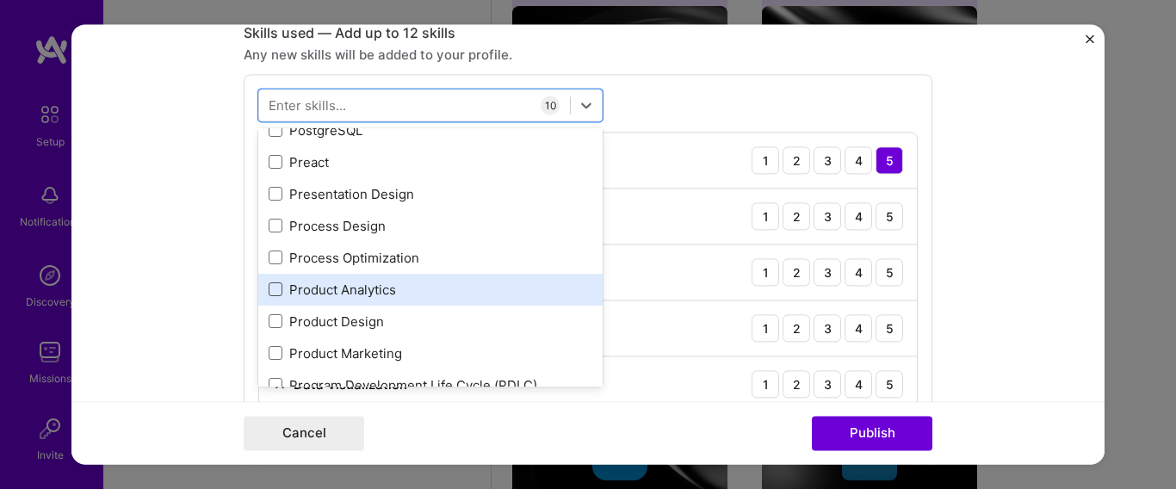
click at [269, 291] on span at bounding box center [276, 290] width 14 height 14
click at [0, 0] on input "checkbox" at bounding box center [0, 0] width 0 height 0
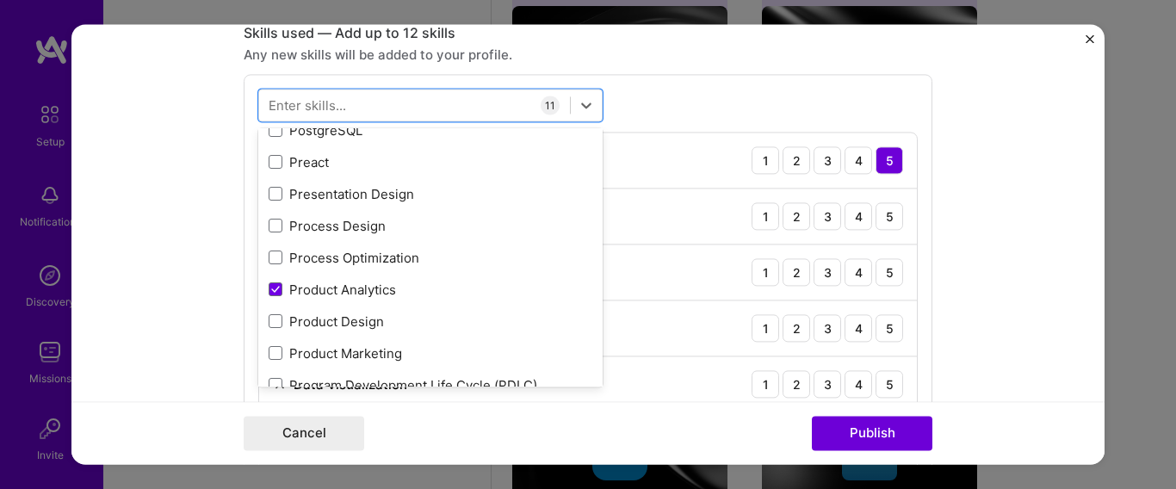
click at [988, 162] on form "Editing suggested project This project is suggested based on your LinkedIn, res…" at bounding box center [587, 244] width 1033 height 440
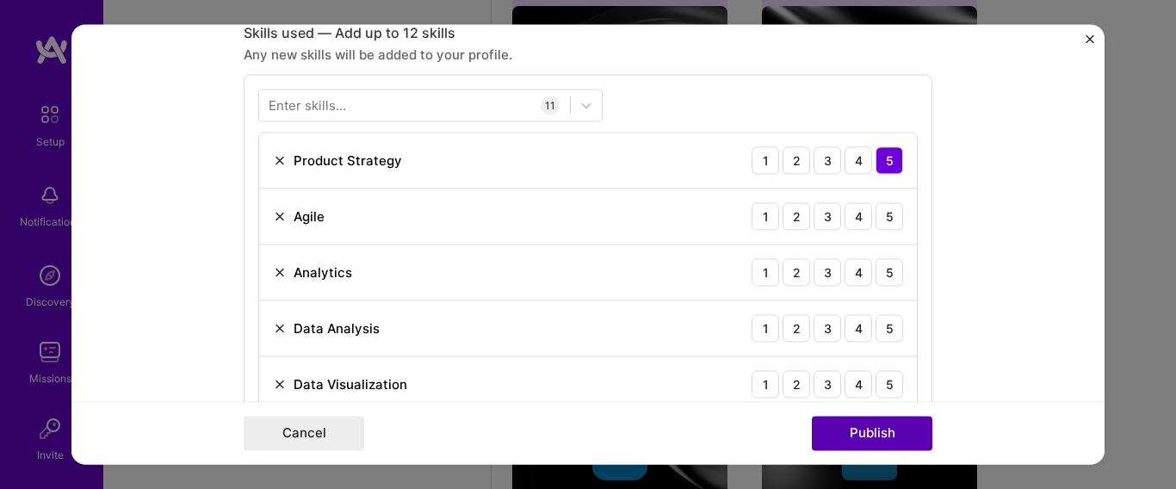
click at [875, 437] on button "Publish" at bounding box center [872, 434] width 121 height 34
click at [876, 436] on button "Publish" at bounding box center [872, 434] width 121 height 34
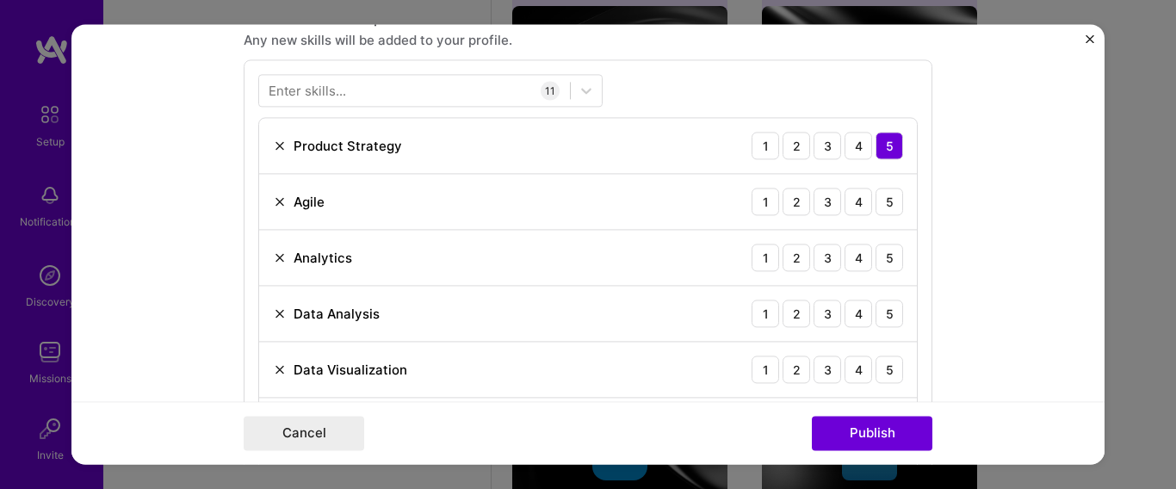
scroll to position [892, 0]
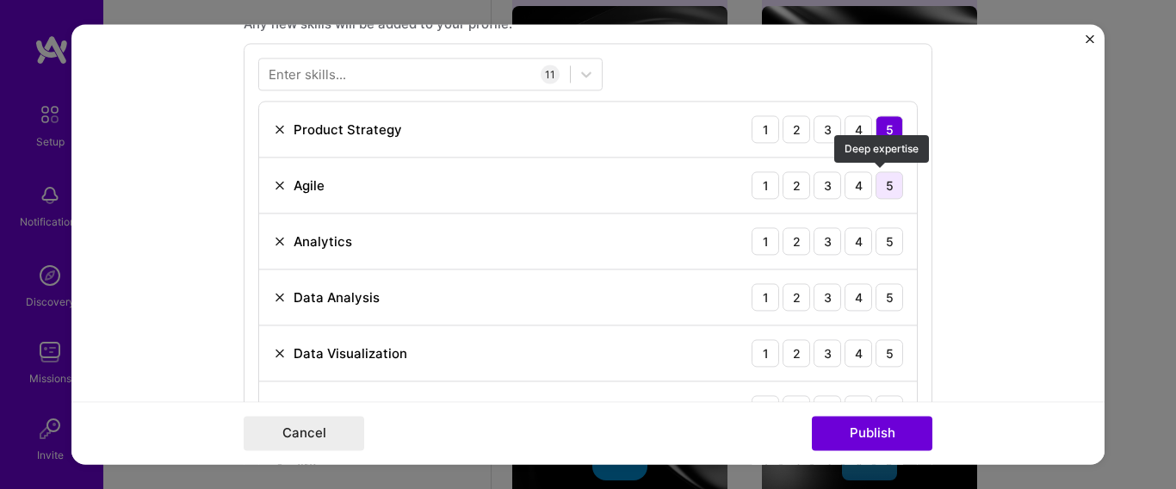
click at [893, 185] on div "5" at bounding box center [889, 185] width 28 height 28
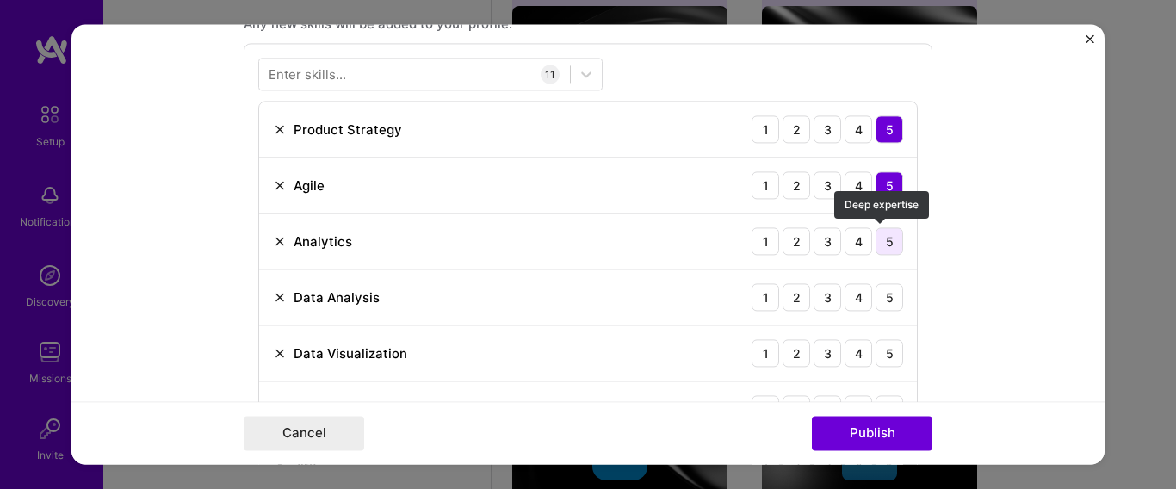
click at [884, 247] on div "5" at bounding box center [889, 241] width 28 height 28
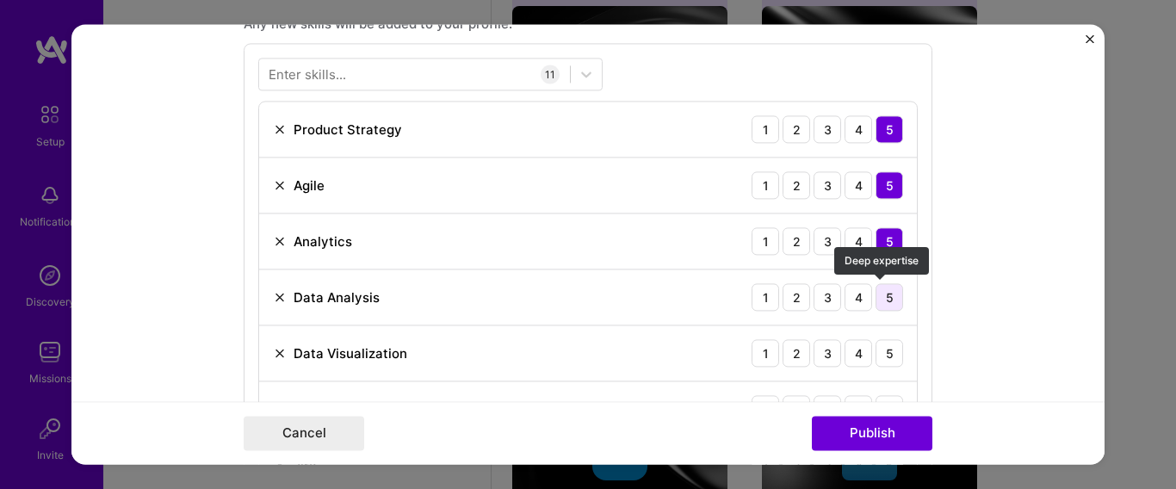
click at [882, 294] on div "5" at bounding box center [889, 297] width 28 height 28
click at [883, 353] on div "5" at bounding box center [889, 353] width 28 height 28
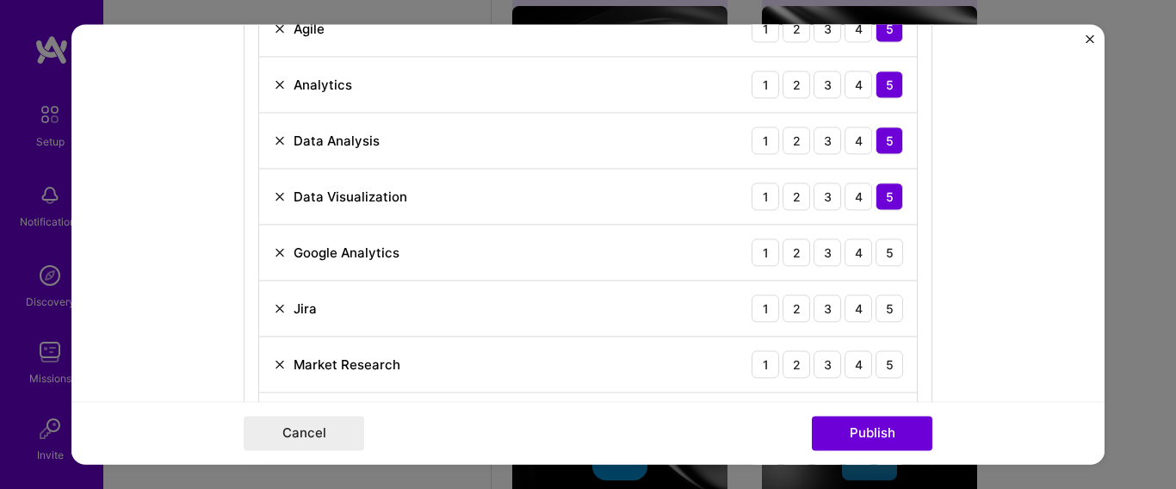
scroll to position [1074, 0]
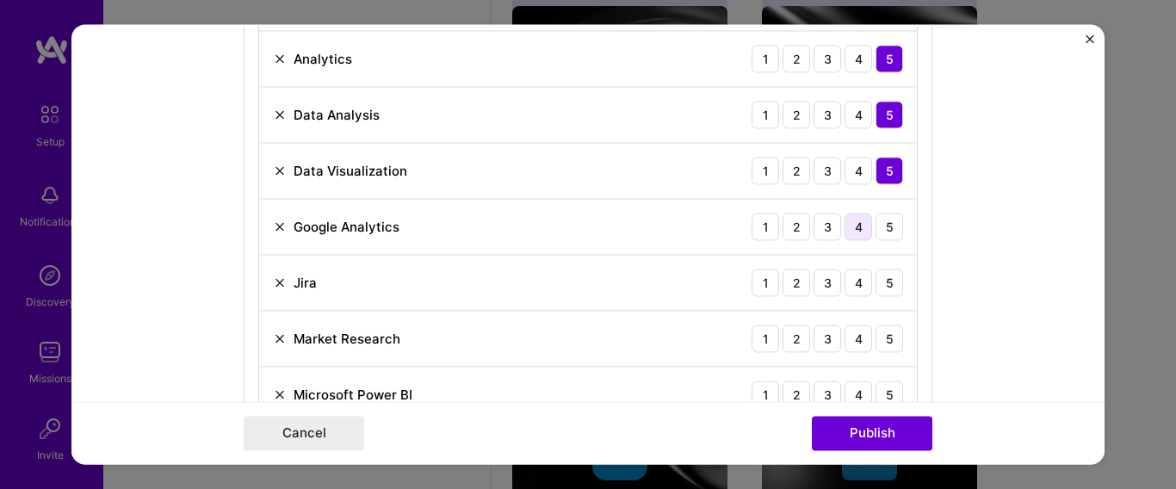
click at [857, 226] on div "4" at bounding box center [859, 227] width 28 height 28
click at [884, 281] on div "5" at bounding box center [889, 283] width 28 height 28
click at [885, 343] on div "5" at bounding box center [889, 339] width 28 height 28
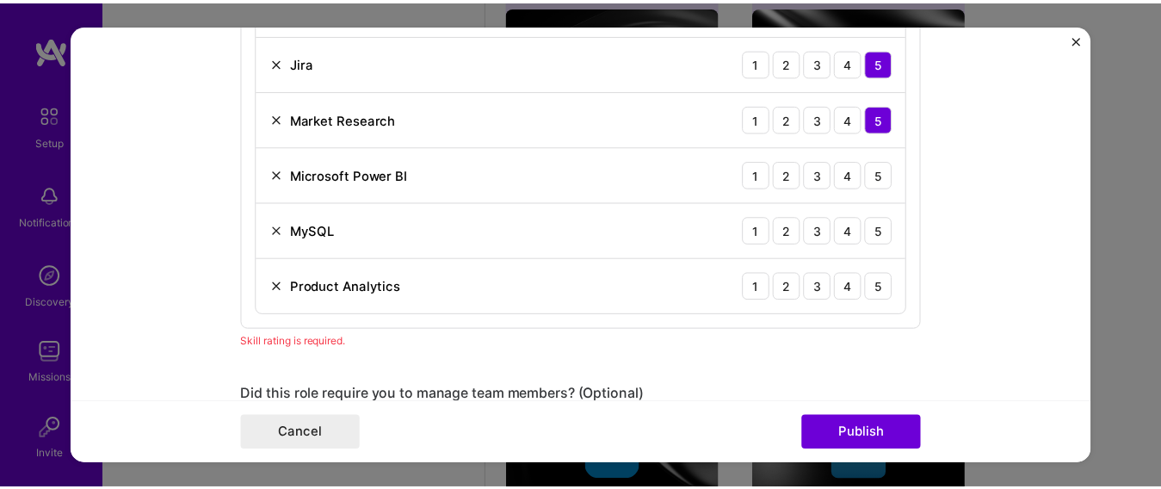
scroll to position [1317, 0]
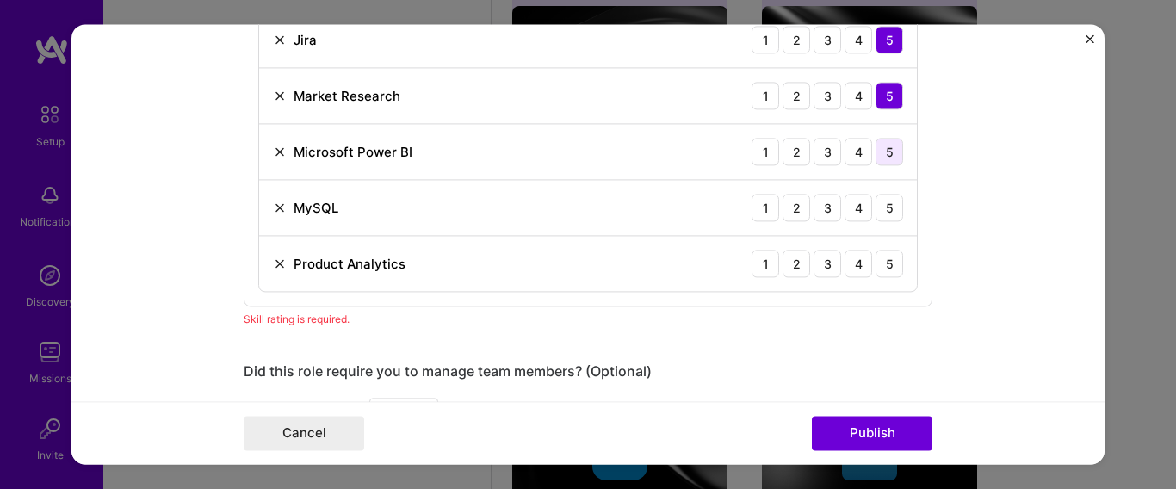
click at [886, 150] on div "5" at bounding box center [889, 152] width 28 height 28
click at [884, 204] on div "5" at bounding box center [889, 208] width 28 height 28
click at [883, 260] on div "5" at bounding box center [889, 264] width 28 height 28
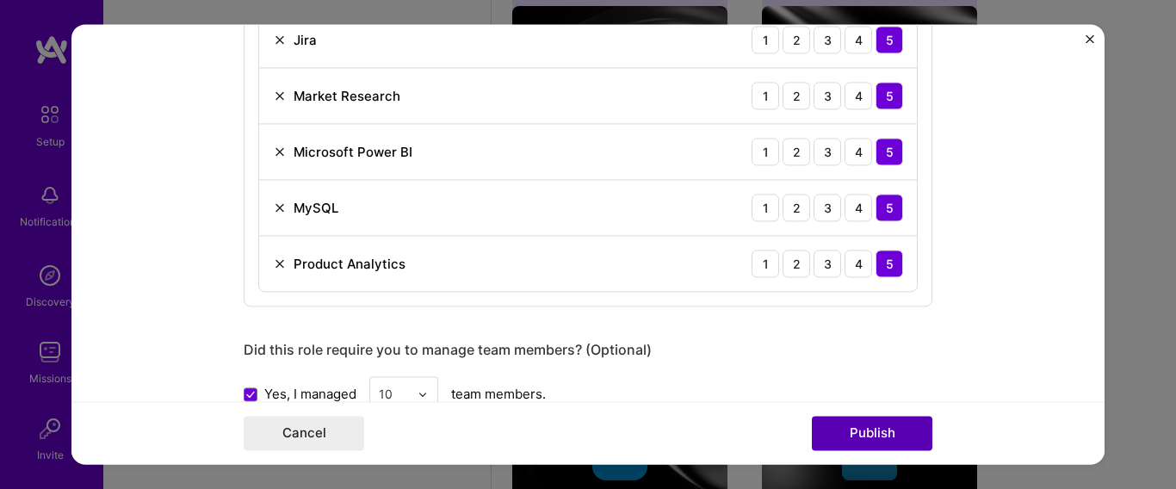
click at [882, 429] on button "Publish" at bounding box center [872, 434] width 121 height 34
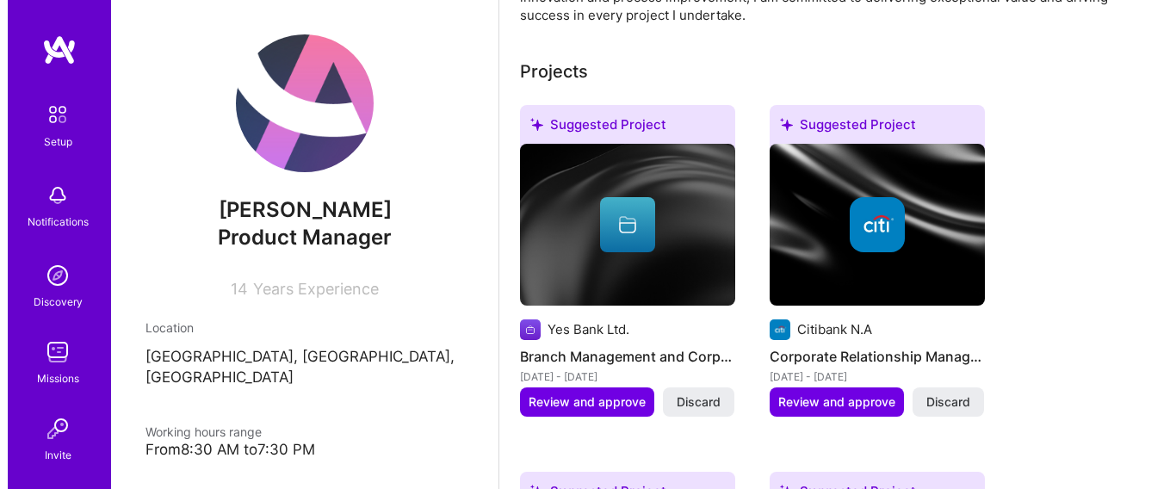
scroll to position [668, 0]
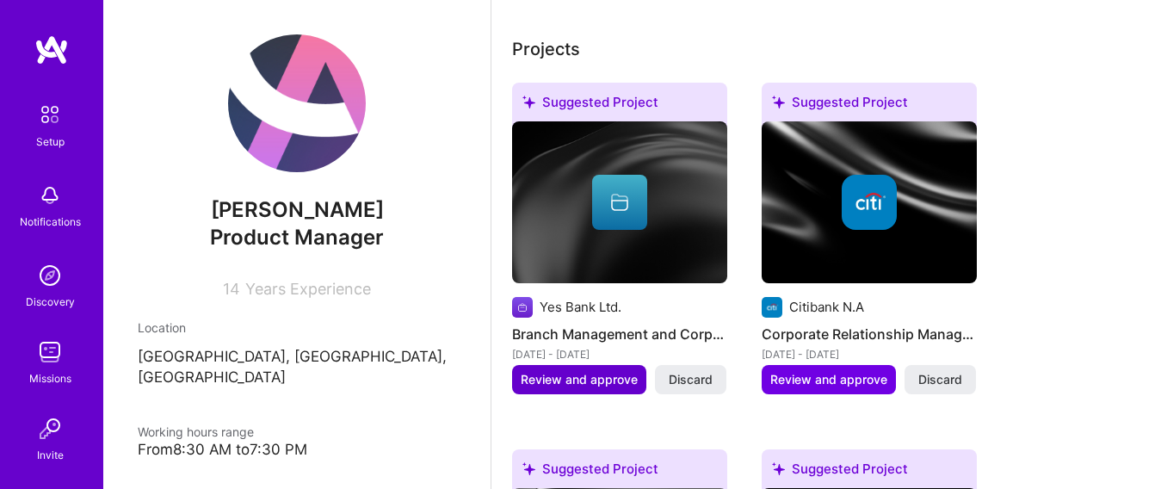
click at [594, 379] on span "Review and approve" at bounding box center [579, 379] width 117 height 17
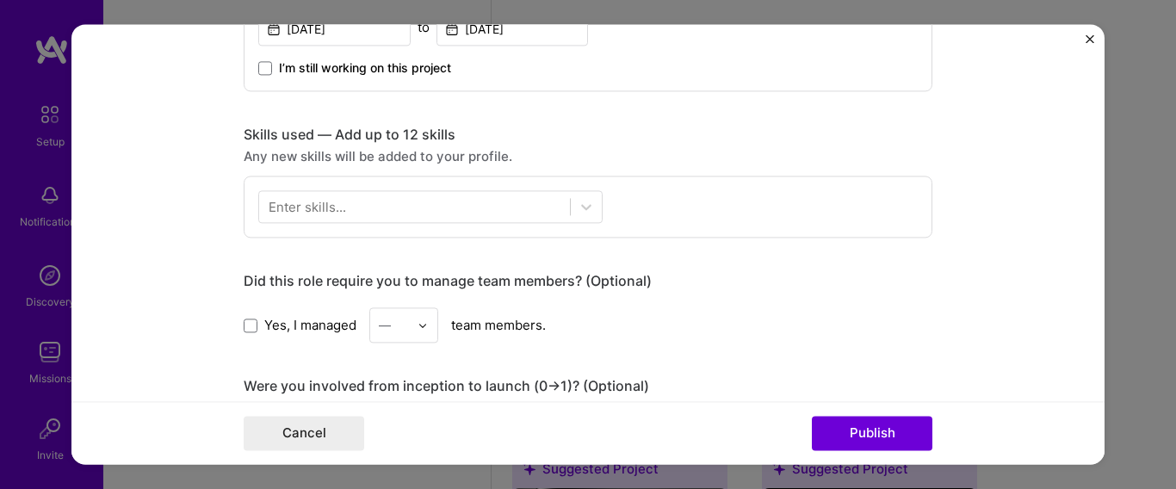
scroll to position [771, 0]
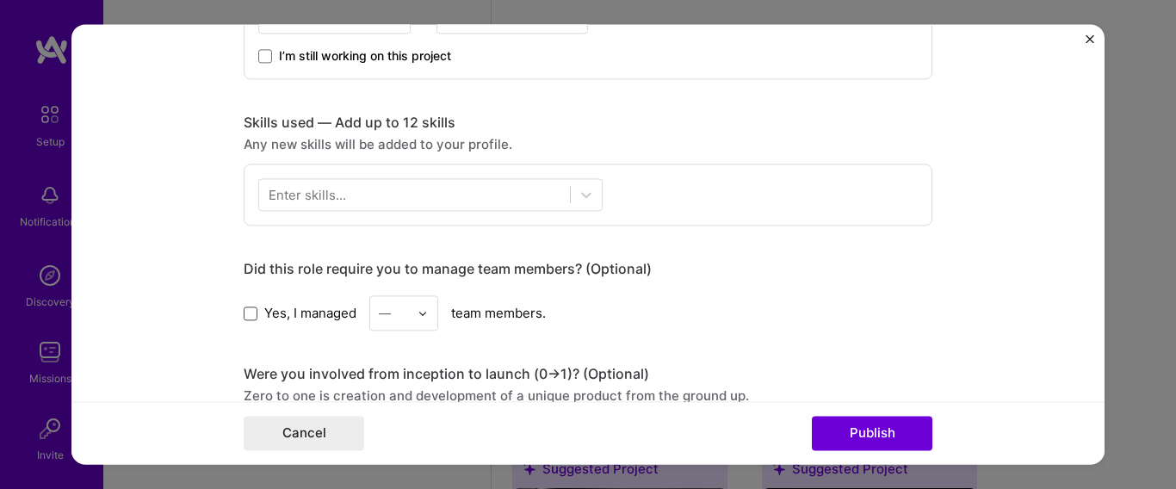
click at [244, 317] on span at bounding box center [251, 313] width 14 height 14
click at [0, 0] on input "Yes, I managed" at bounding box center [0, 0] width 0 height 0
click at [418, 312] on img at bounding box center [423, 313] width 10 height 10
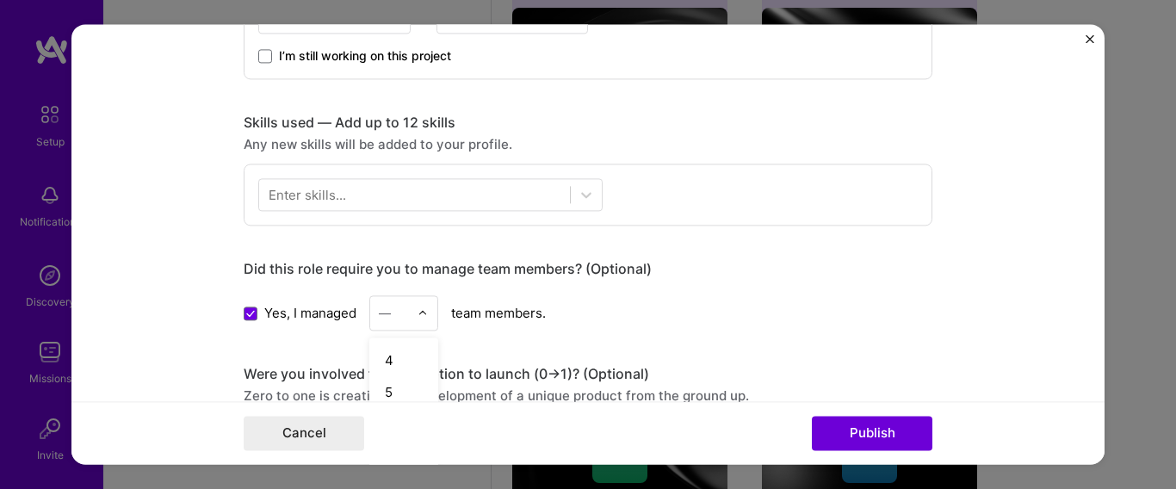
scroll to position [124, 0]
click at [405, 394] on div "6" at bounding box center [403, 394] width 59 height 32
click at [582, 202] on icon at bounding box center [586, 194] width 17 height 17
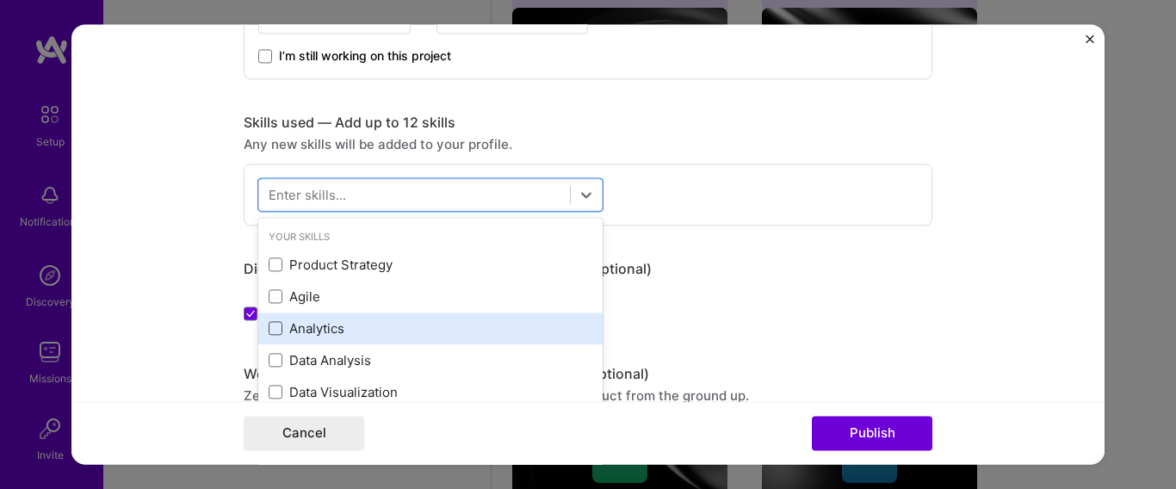
click at [269, 329] on span at bounding box center [276, 329] width 14 height 14
click at [0, 0] on input "checkbox" at bounding box center [0, 0] width 0 height 0
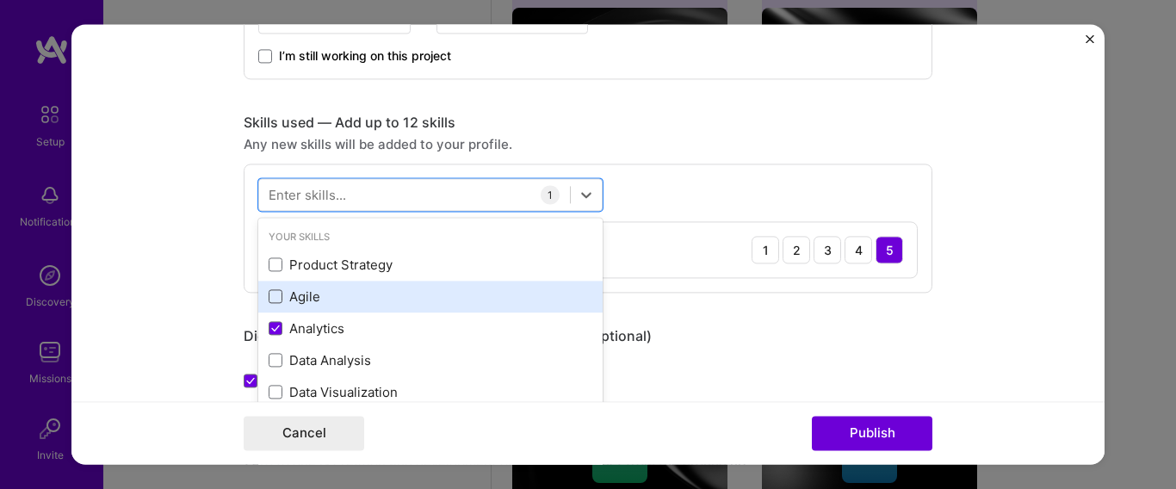
click at [270, 294] on span at bounding box center [276, 297] width 14 height 14
click at [0, 0] on input "checkbox" at bounding box center [0, 0] width 0 height 0
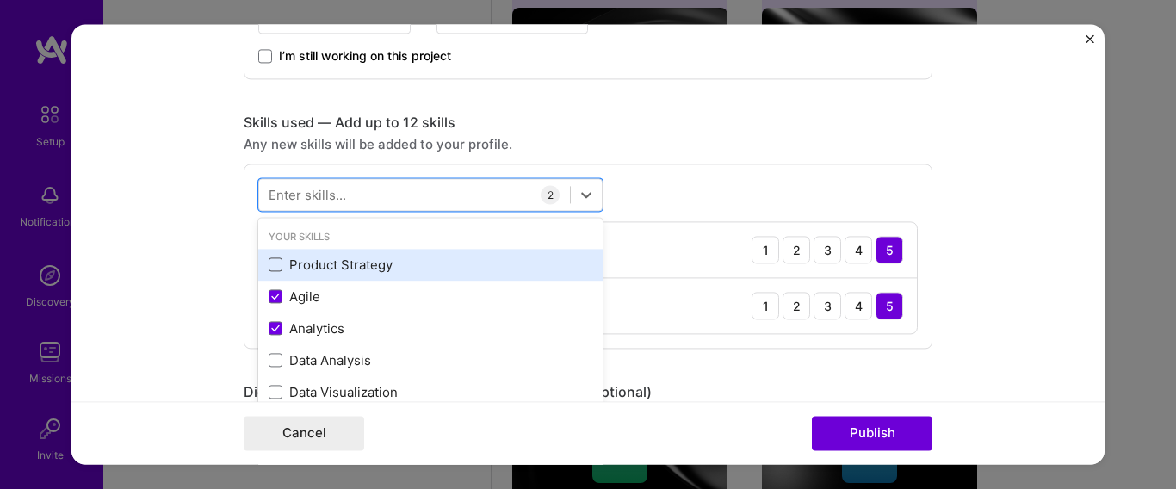
click at [269, 264] on span at bounding box center [276, 265] width 14 height 14
click at [0, 0] on input "checkbox" at bounding box center [0, 0] width 0 height 0
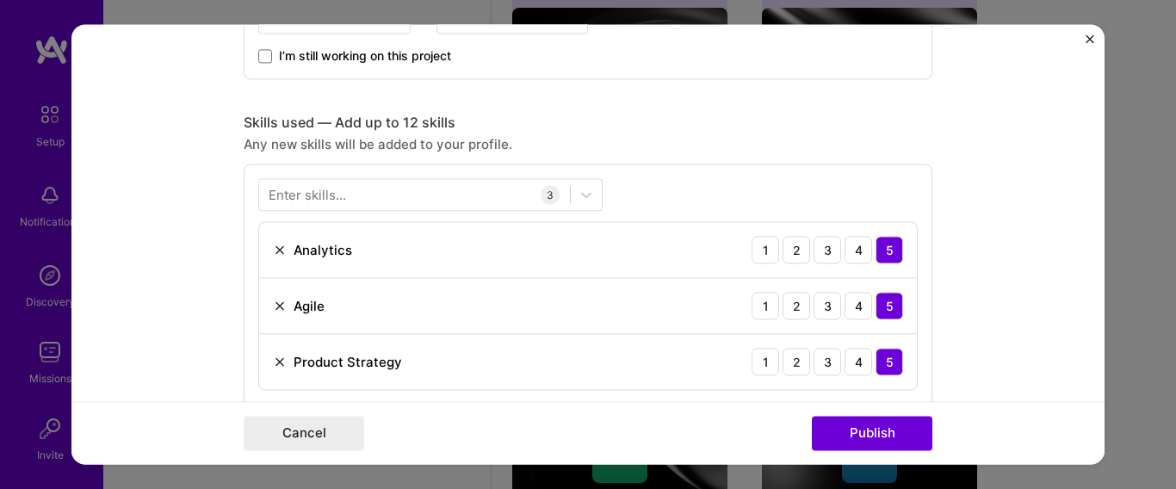
click at [862, 155] on div "Skills used — Add up to 12 skills Any new skills will be added to your profile.…" at bounding box center [588, 259] width 689 height 291
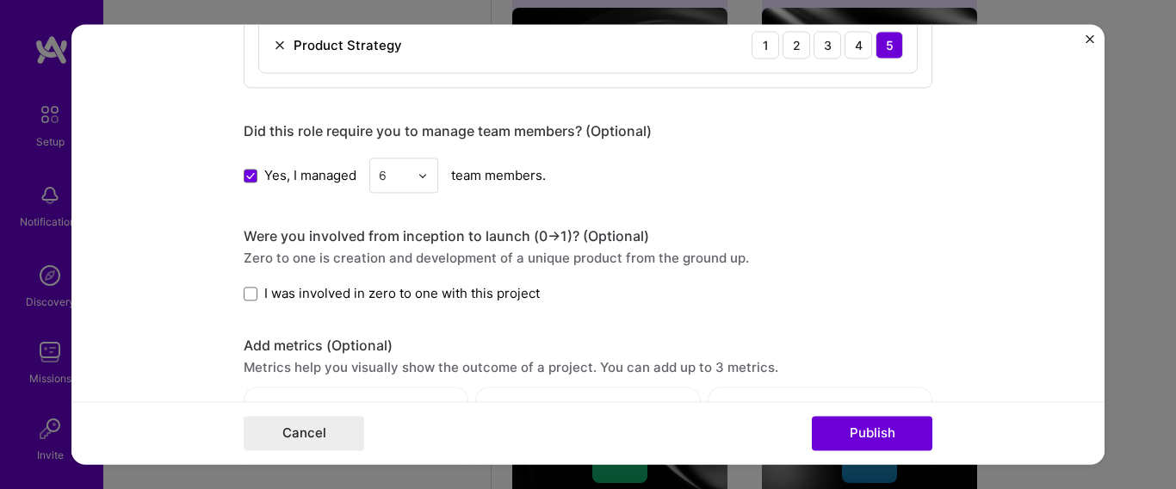
scroll to position [1136, 0]
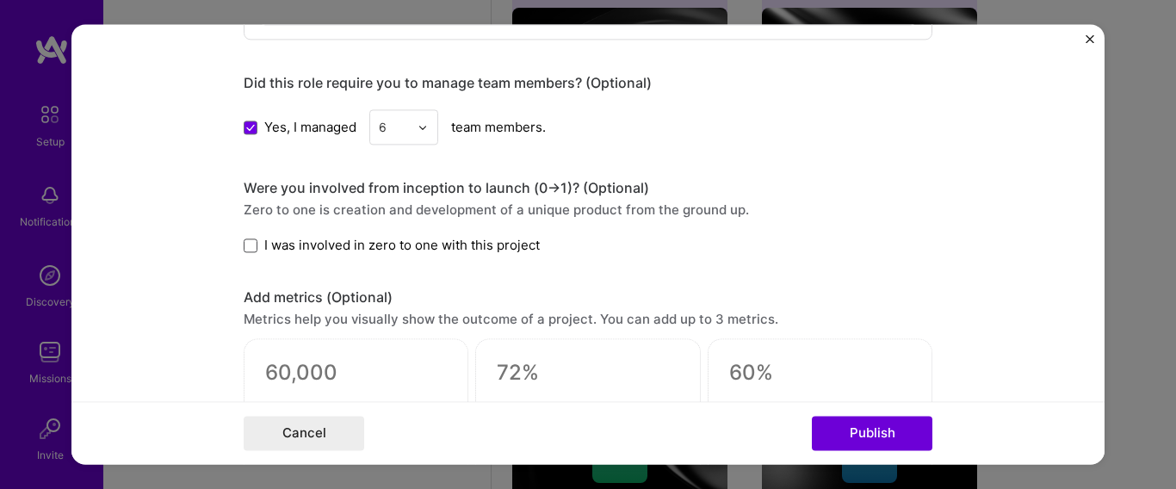
click at [247, 244] on span at bounding box center [251, 245] width 14 height 14
click at [0, 0] on input "I was involved in zero to one with this project" at bounding box center [0, 0] width 0 height 0
click at [860, 425] on button "Publish" at bounding box center [872, 434] width 121 height 34
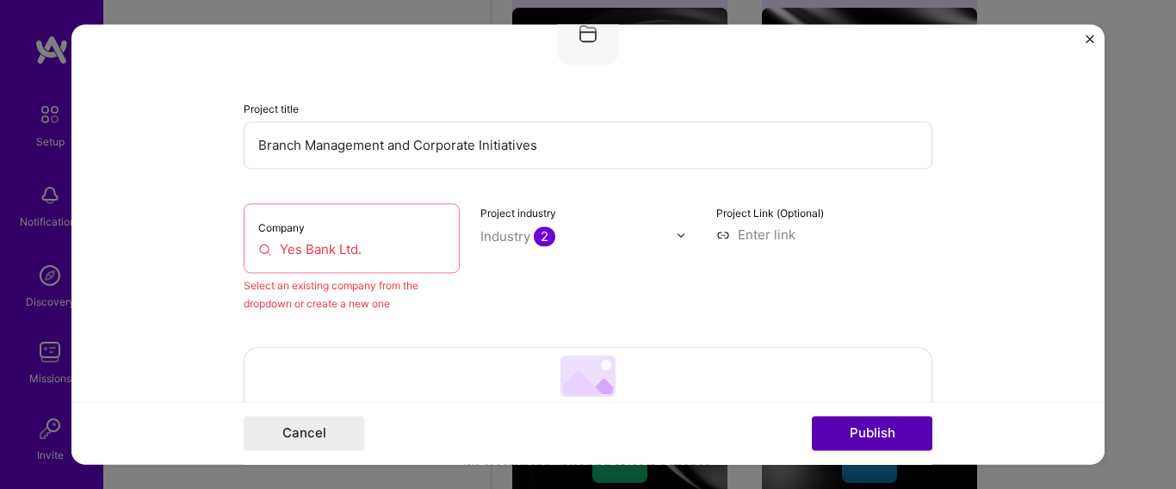
scroll to position [113, 0]
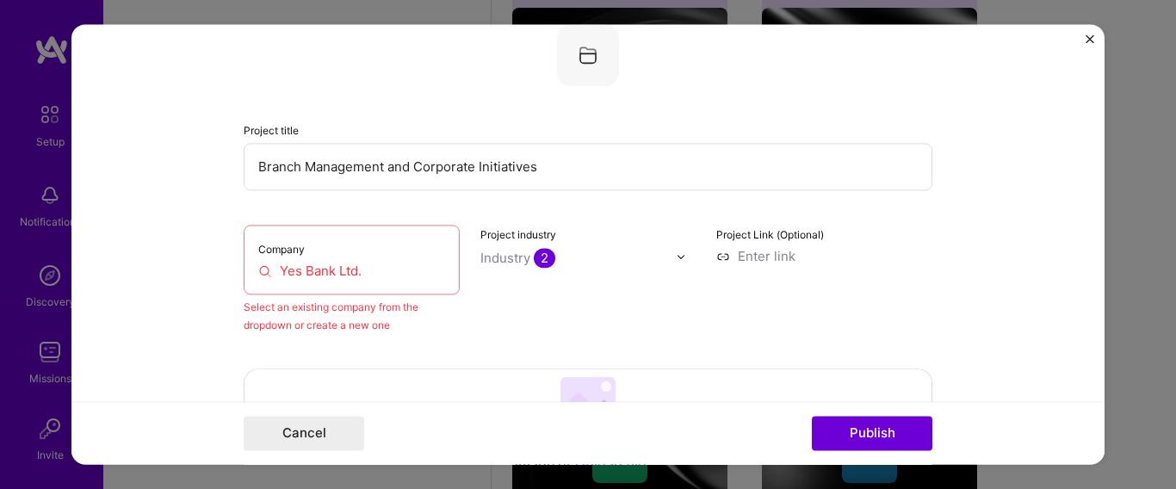
click at [358, 275] on input "Yes Bank Ltd." at bounding box center [351, 271] width 187 height 18
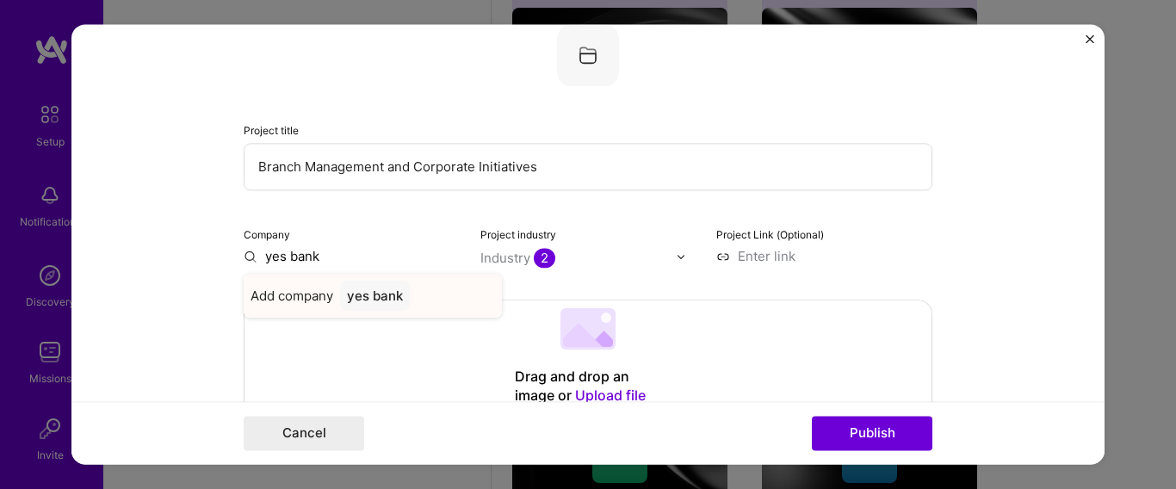
type input "yes bank"
click at [368, 298] on div "yes bank" at bounding box center [375, 296] width 70 height 30
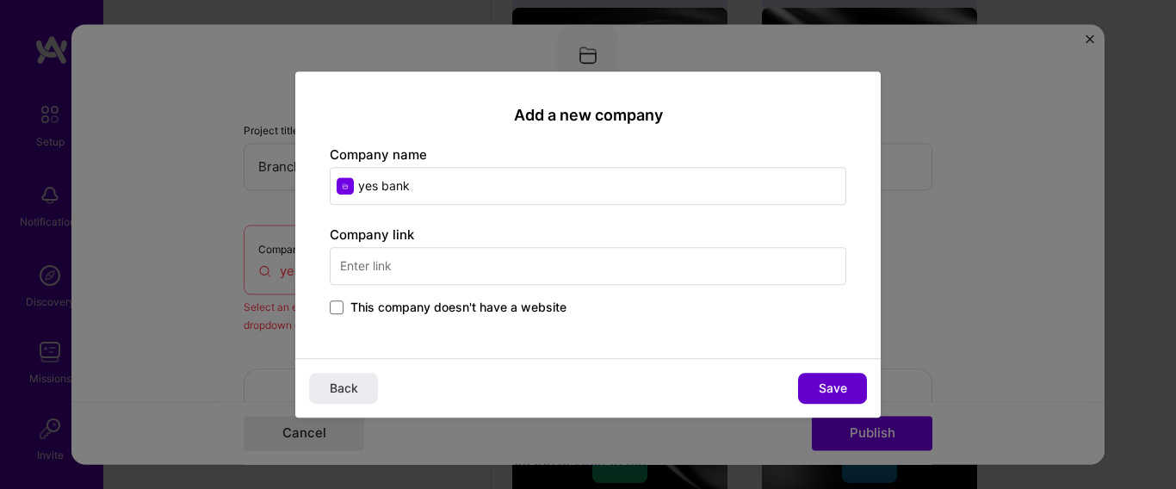
click at [837, 396] on span "Save" at bounding box center [833, 388] width 28 height 17
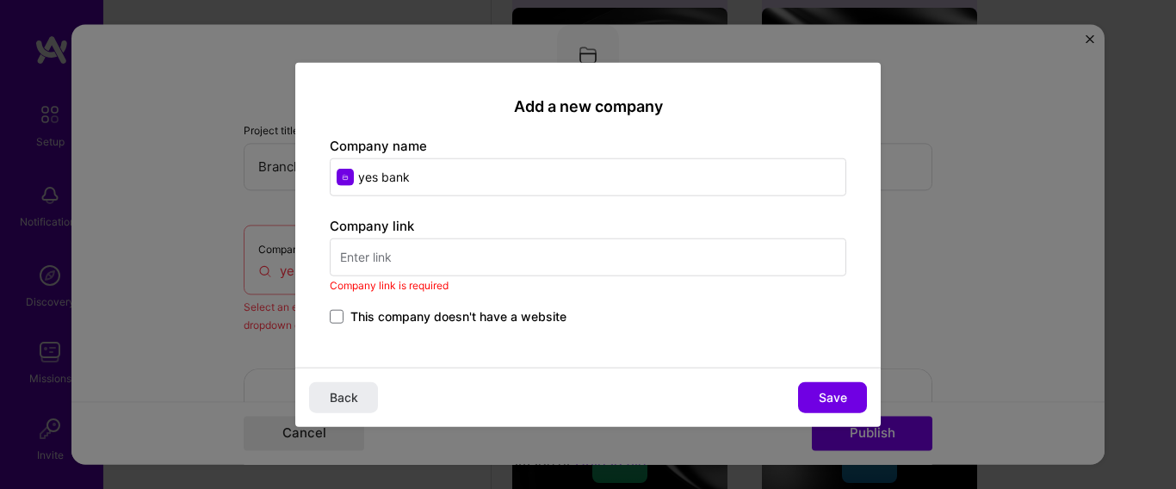
click at [393, 259] on input "text" at bounding box center [588, 257] width 517 height 38
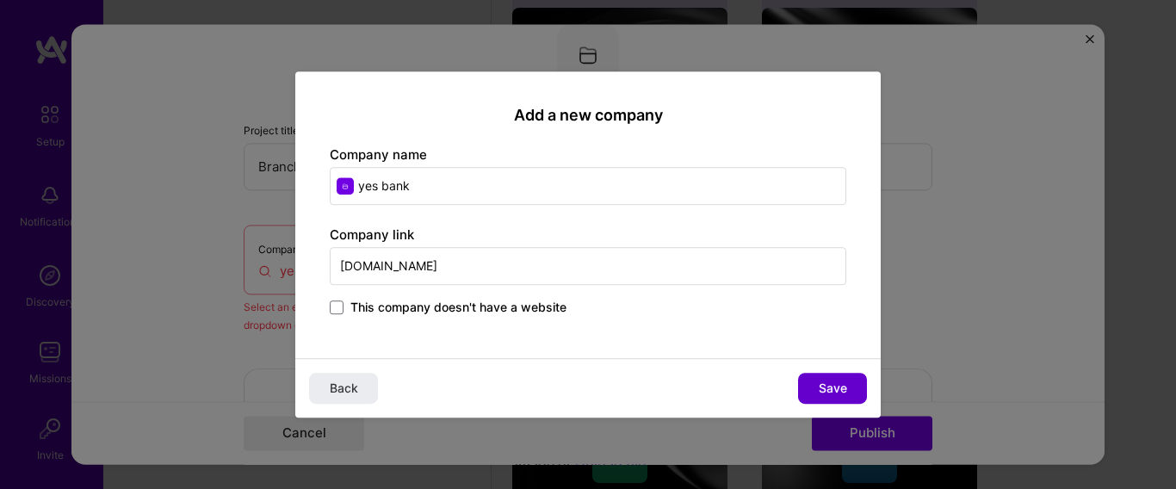
type input "yesbank.com"
click at [839, 397] on button "Save" at bounding box center [832, 388] width 69 height 31
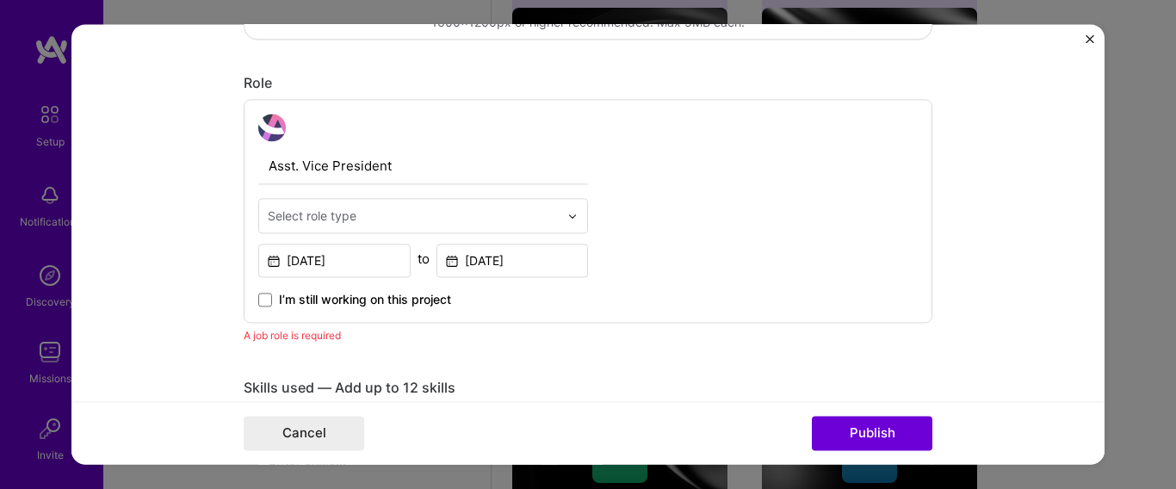
scroll to position [532, 0]
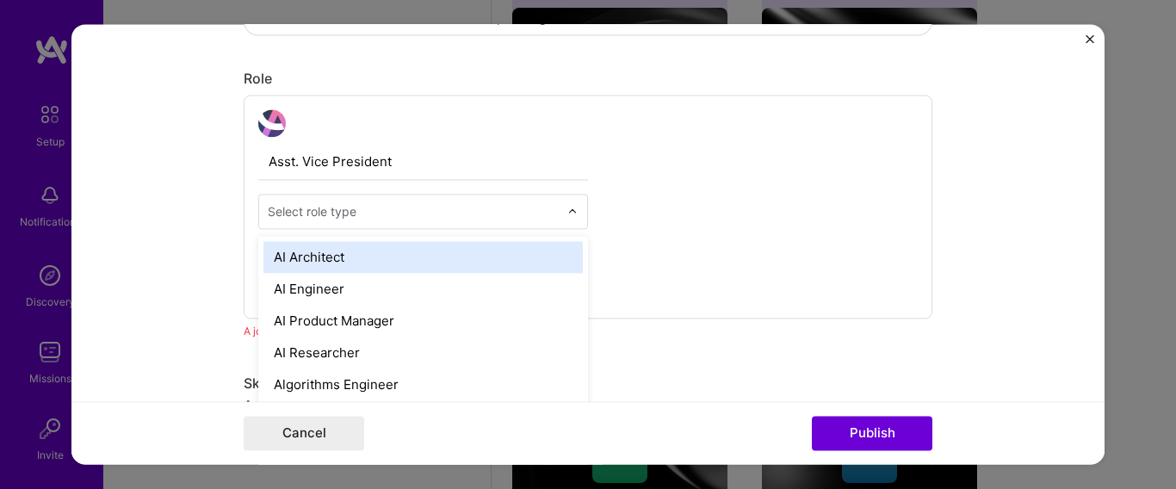
click at [502, 218] on input "text" at bounding box center [413, 211] width 291 height 18
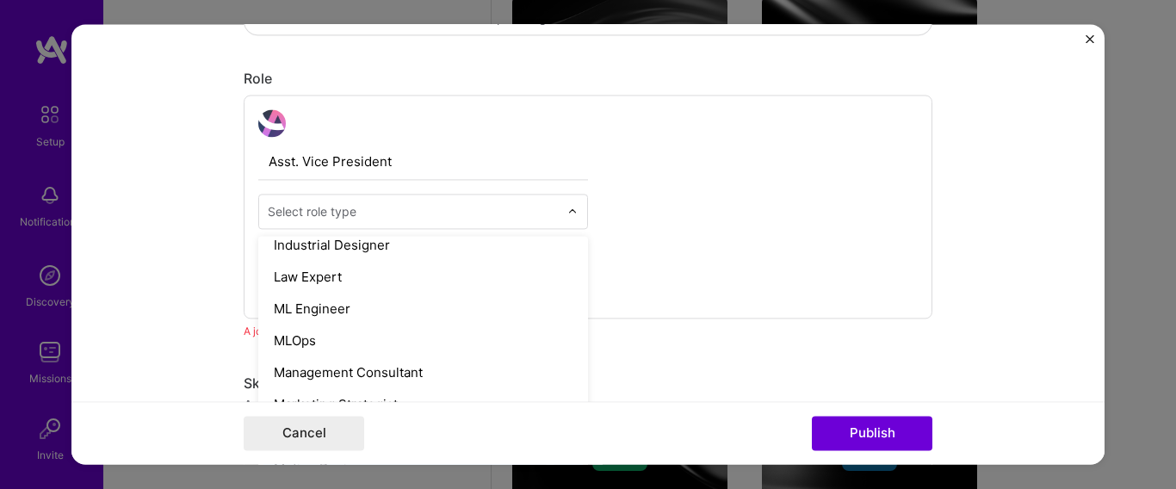
scroll to position [1286, 0]
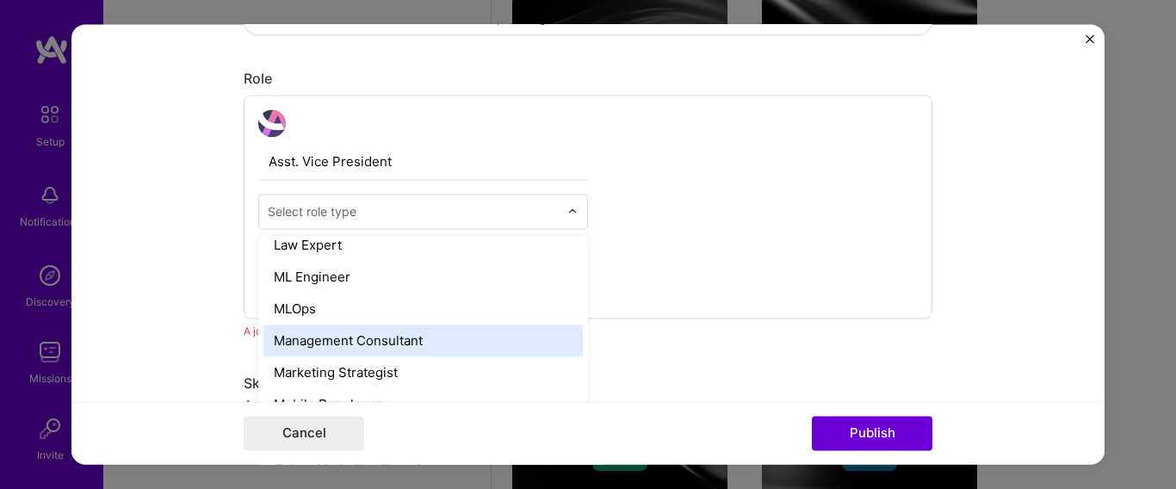
click at [436, 335] on div "Management Consultant" at bounding box center [422, 341] width 319 height 32
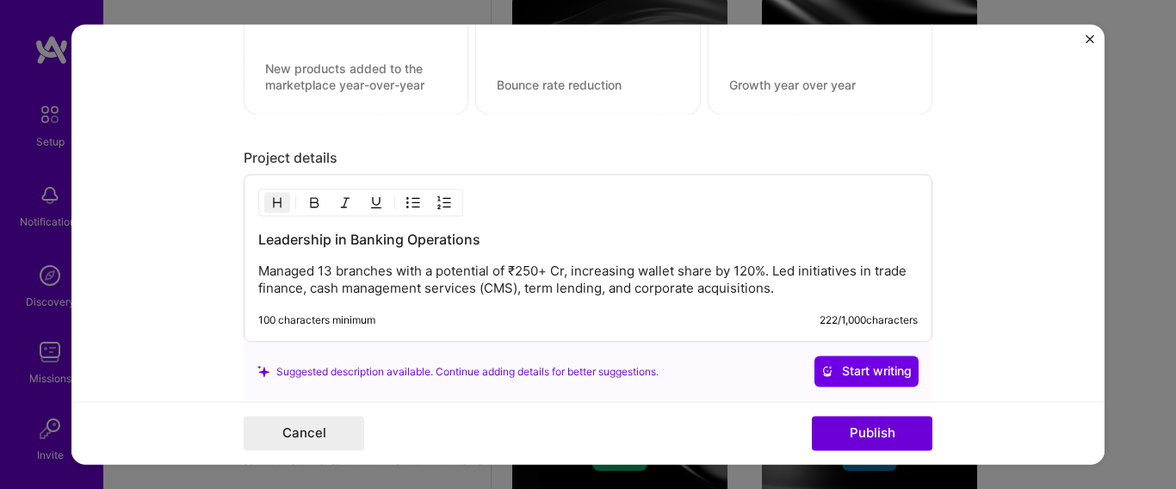
scroll to position [1531, 0]
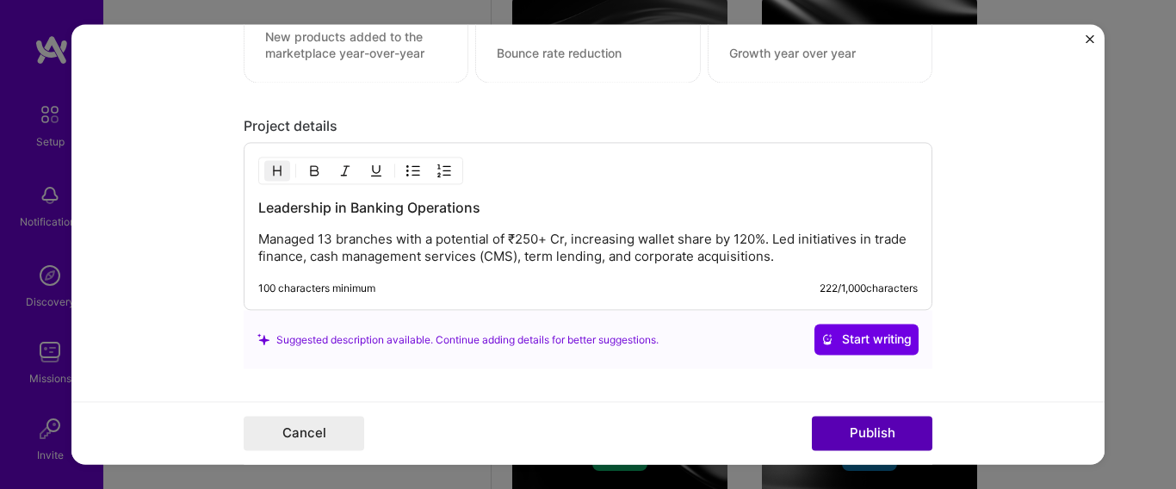
click at [893, 424] on button "Publish" at bounding box center [872, 434] width 121 height 34
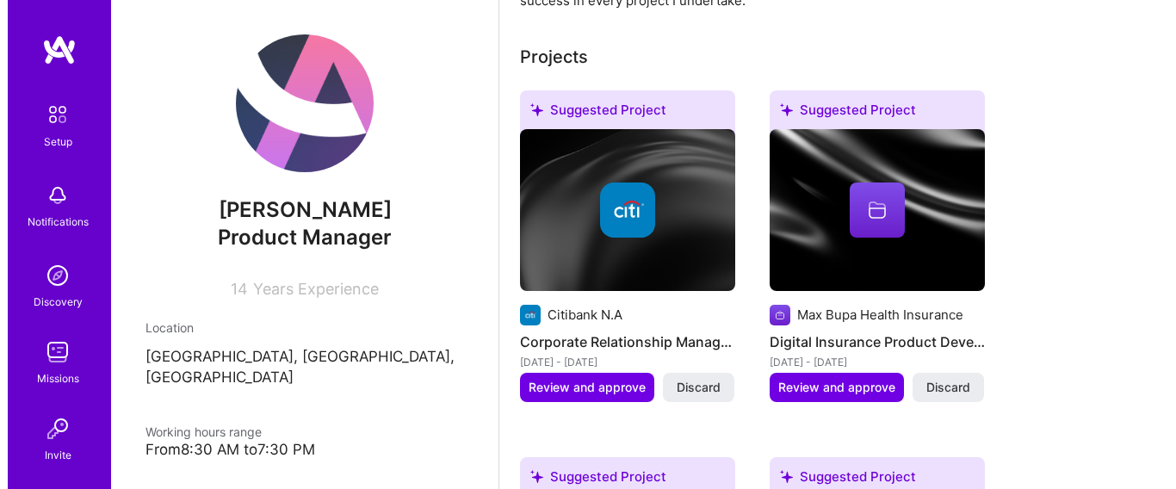
scroll to position [612, 0]
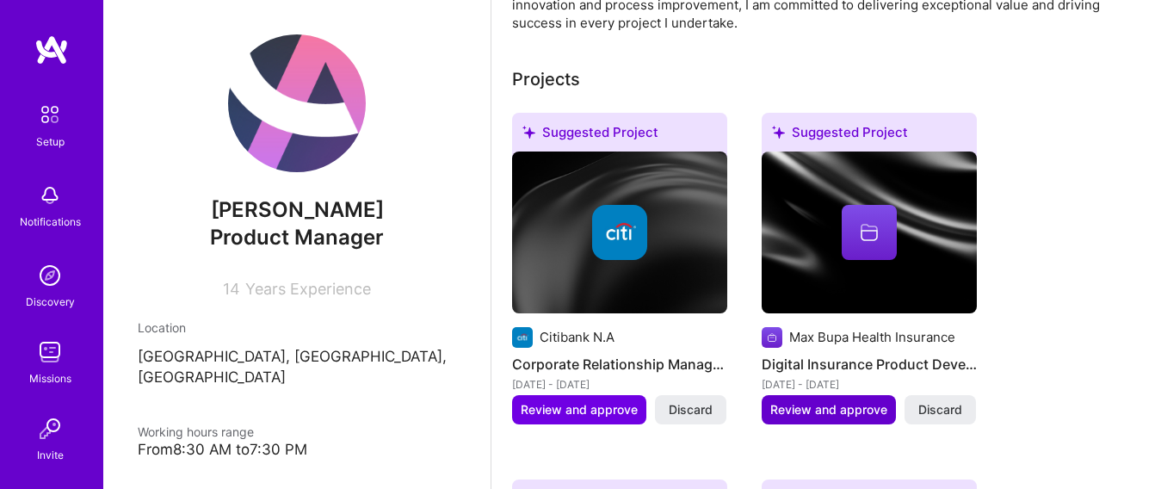
click at [842, 414] on span "Review and approve" at bounding box center [828, 409] width 117 height 17
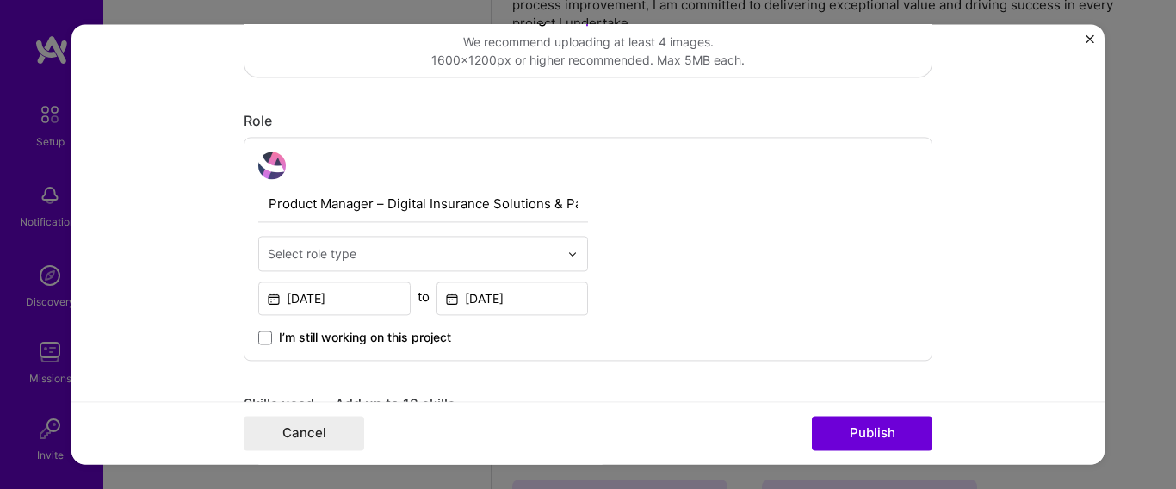
scroll to position [498, 0]
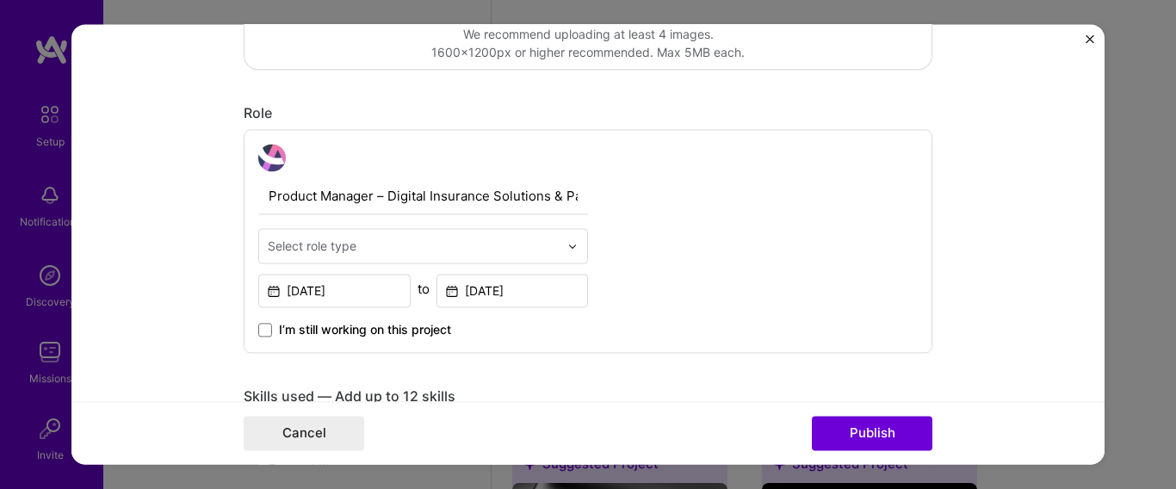
click at [496, 251] on input "text" at bounding box center [413, 246] width 291 height 18
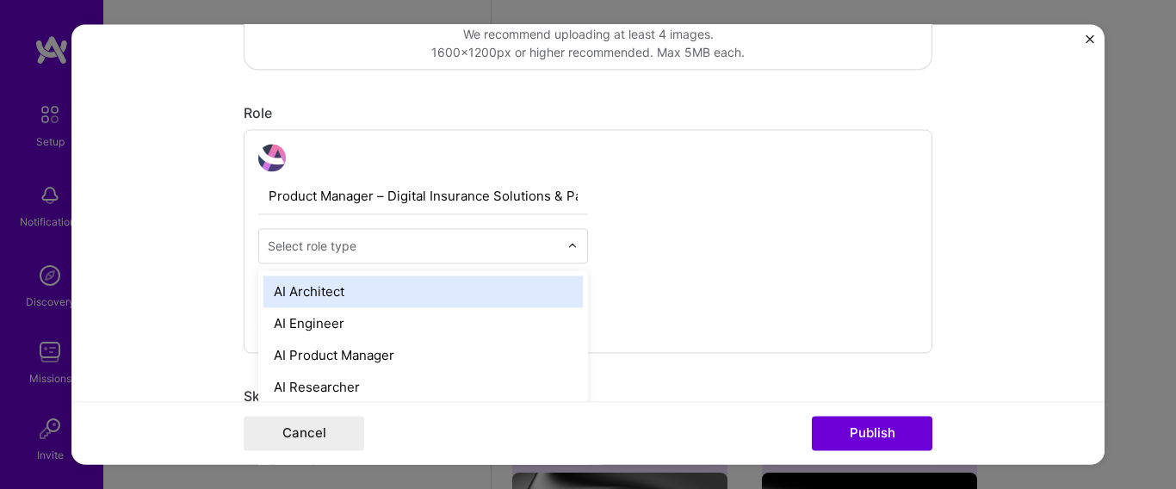
scroll to position [659, 0]
type input "pr"
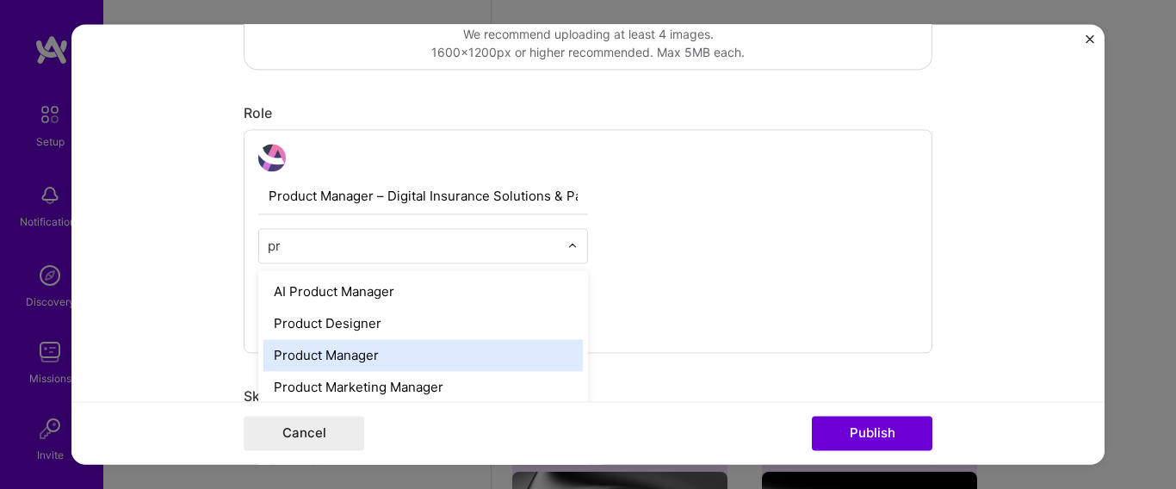
click at [484, 356] on div "Product Manager" at bounding box center [422, 355] width 319 height 32
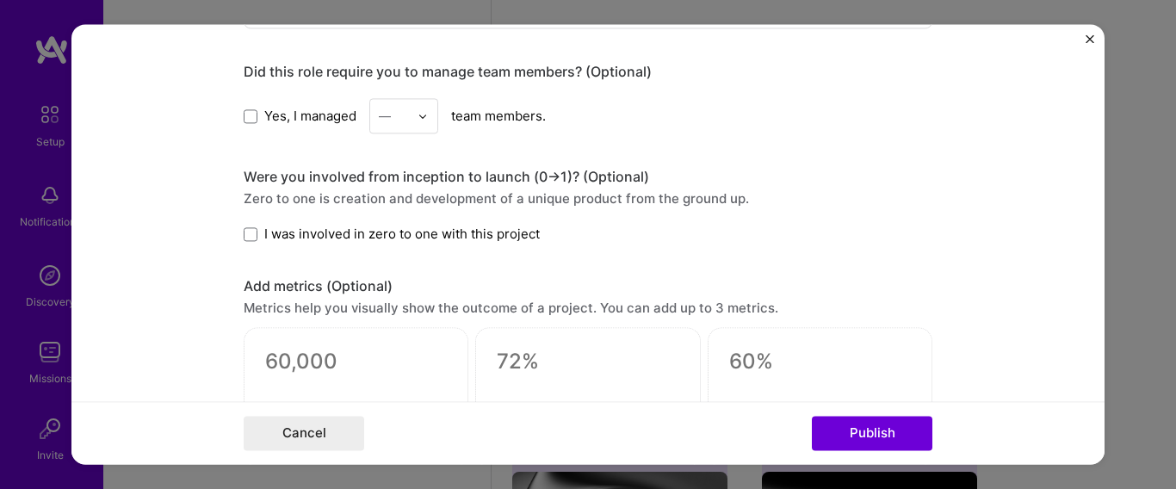
scroll to position [988, 0]
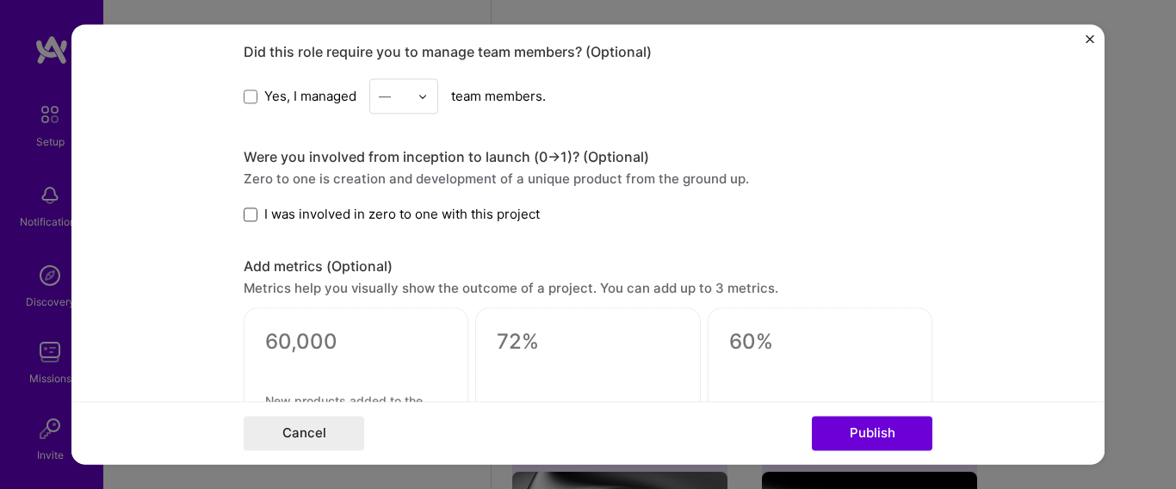
click at [244, 219] on span at bounding box center [251, 214] width 14 height 14
click at [0, 0] on input "I was involved in zero to one with this project" at bounding box center [0, 0] width 0 height 0
click at [840, 430] on button "Publish" at bounding box center [872, 434] width 121 height 34
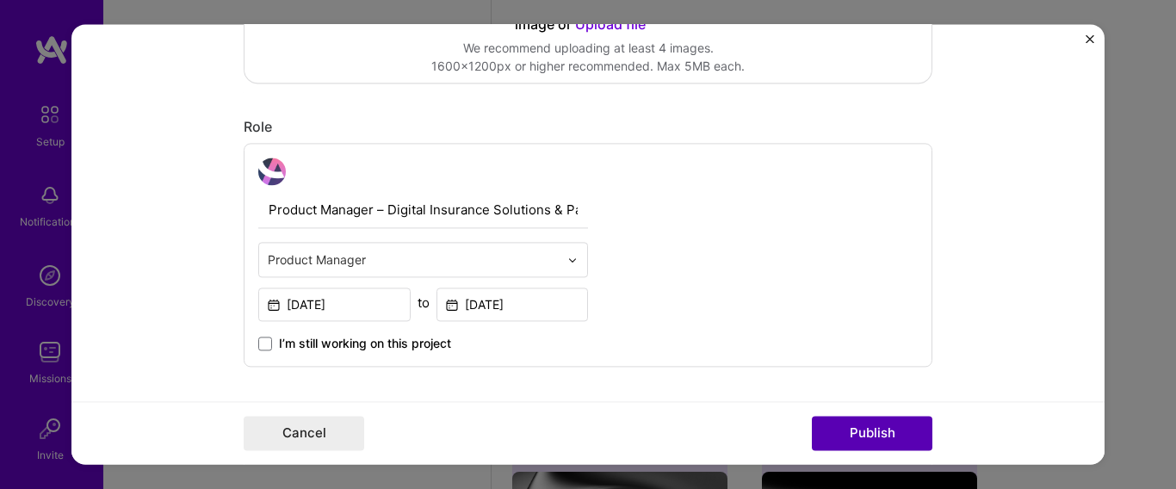
scroll to position [113, 0]
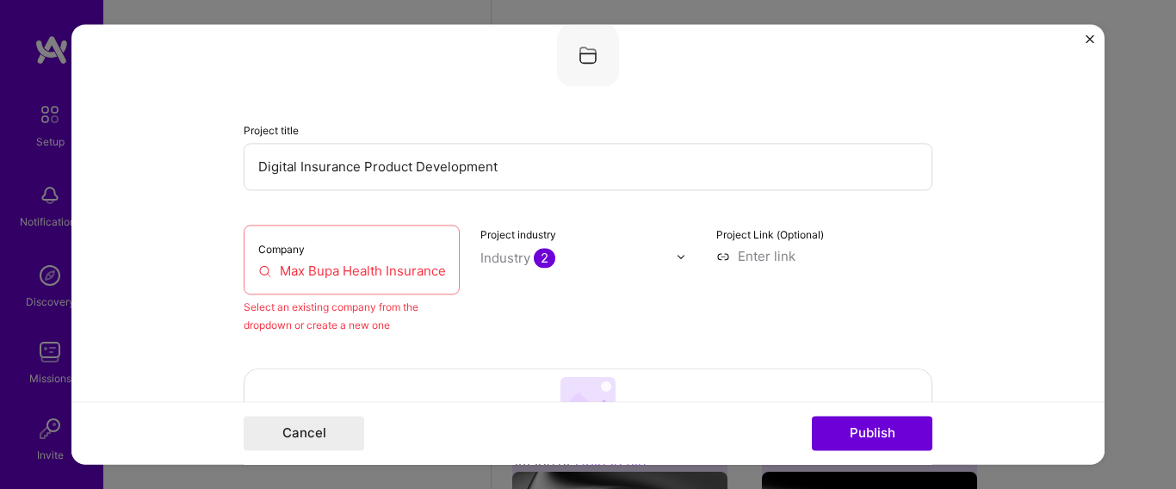
click at [365, 269] on input "Max Bupa Health Insurance" at bounding box center [351, 271] width 187 height 18
click at [437, 271] on input "Max Bupa Health Insurance" at bounding box center [351, 271] width 187 height 18
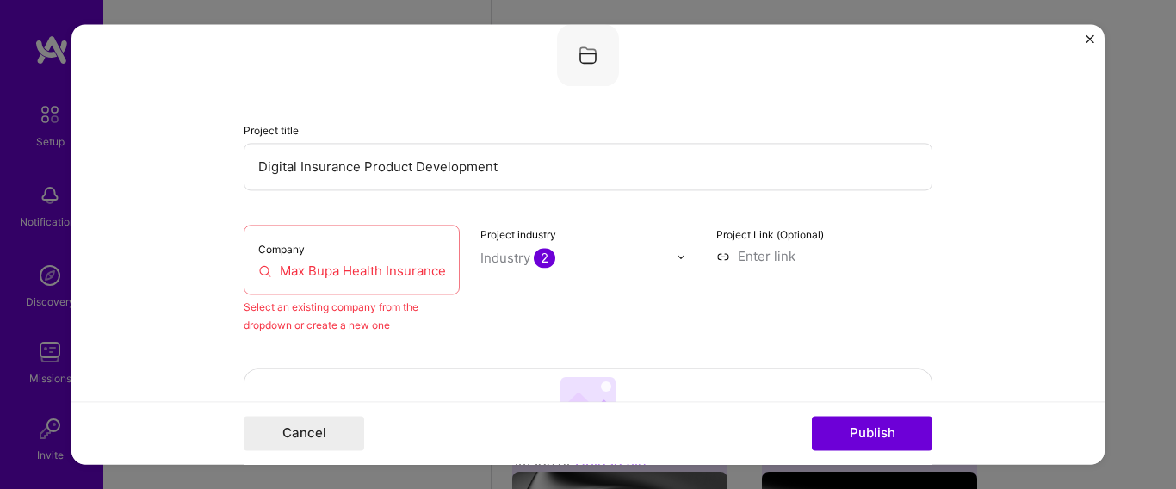
click at [437, 271] on input "Max Bupa Health Insurance" at bounding box center [351, 271] width 187 height 18
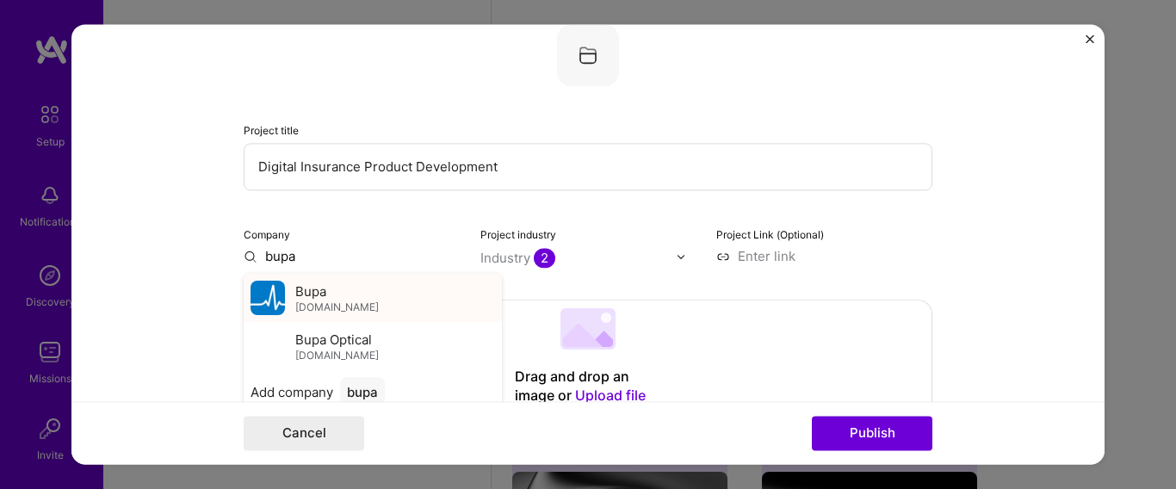
click at [345, 303] on div "Bupa bupa.com" at bounding box center [373, 298] width 258 height 48
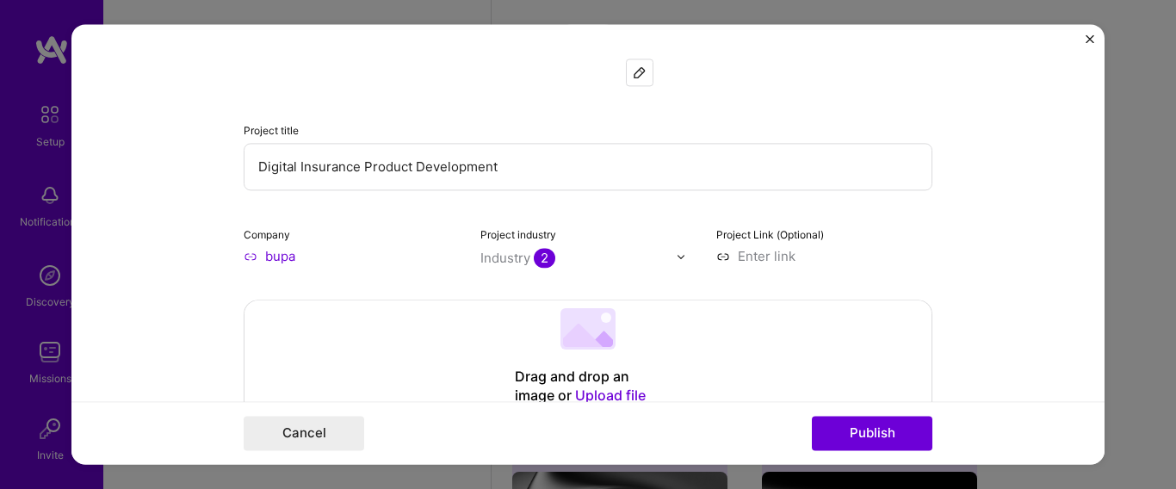
type input "Bupa"
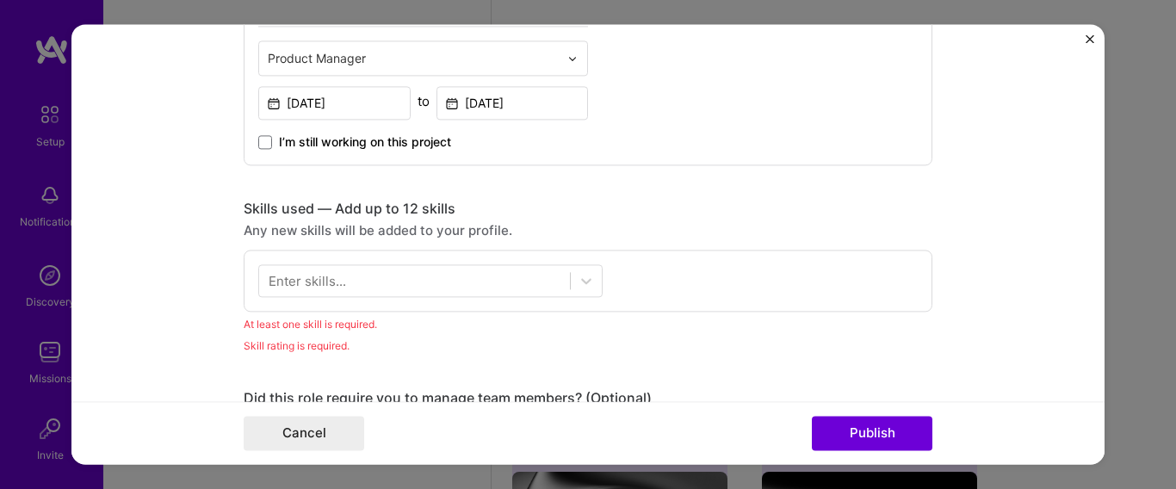
scroll to position [690, 0]
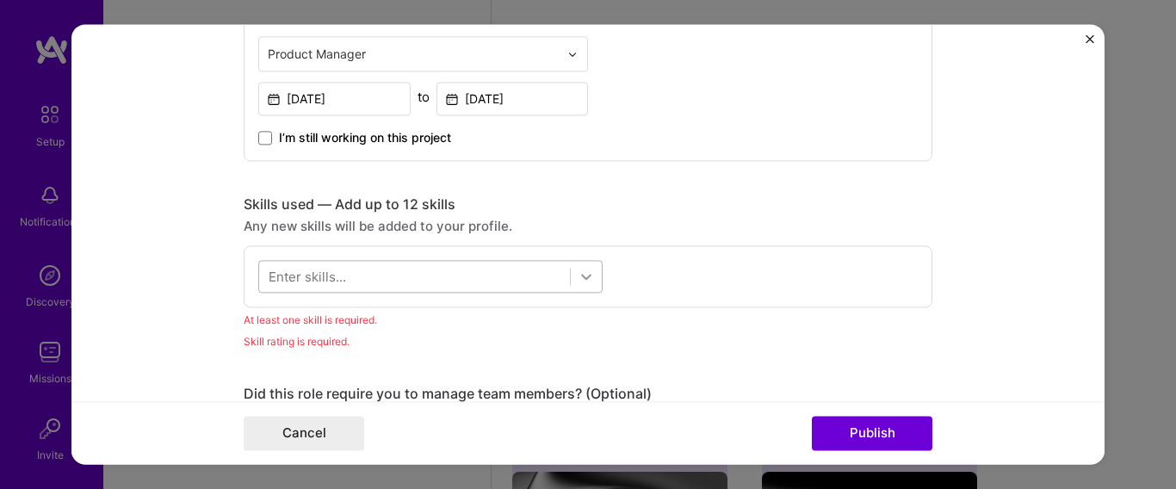
click at [578, 279] on icon at bounding box center [586, 276] width 17 height 17
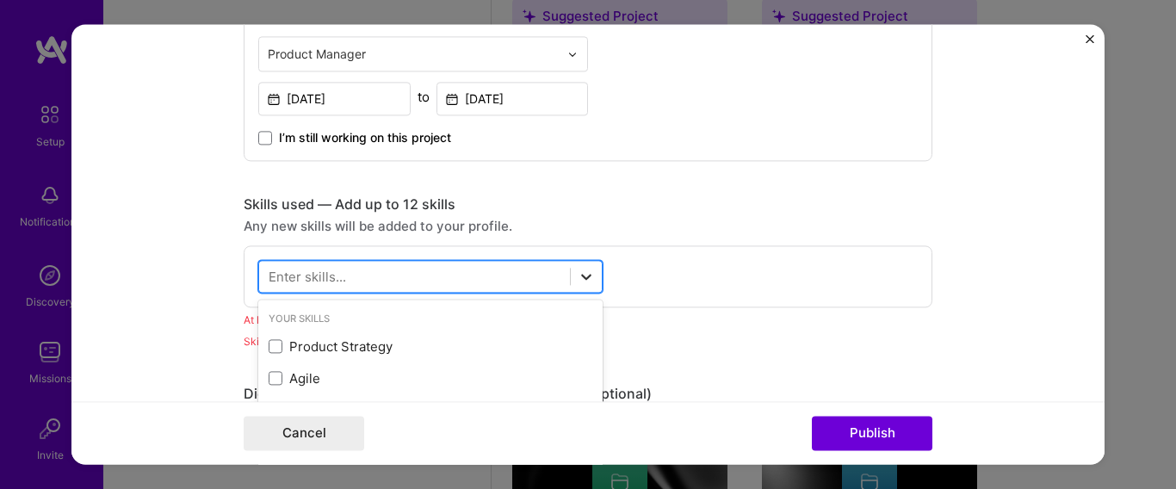
scroll to position [734, 0]
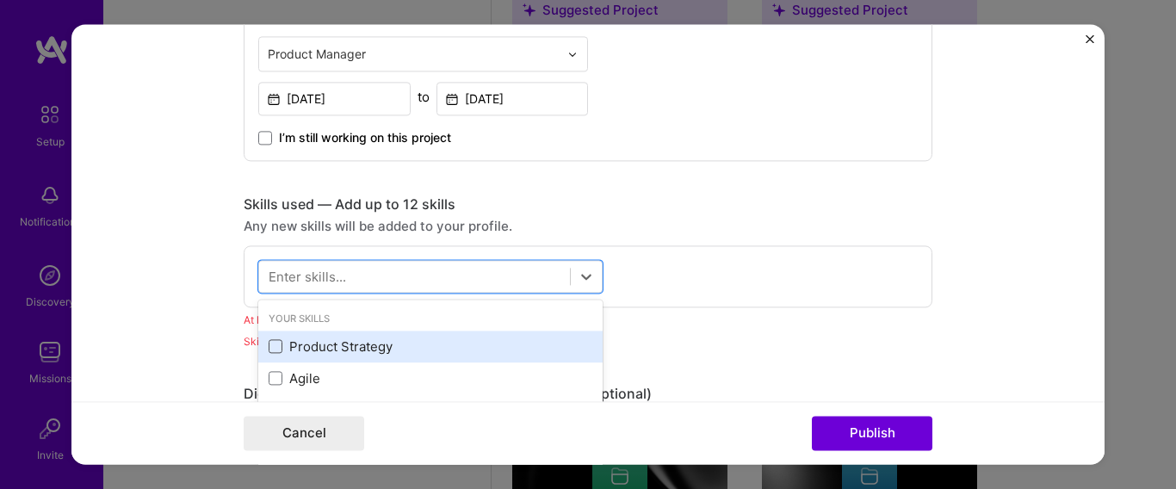
click at [274, 347] on span at bounding box center [276, 347] width 14 height 14
click at [0, 0] on input "checkbox" at bounding box center [0, 0] width 0 height 0
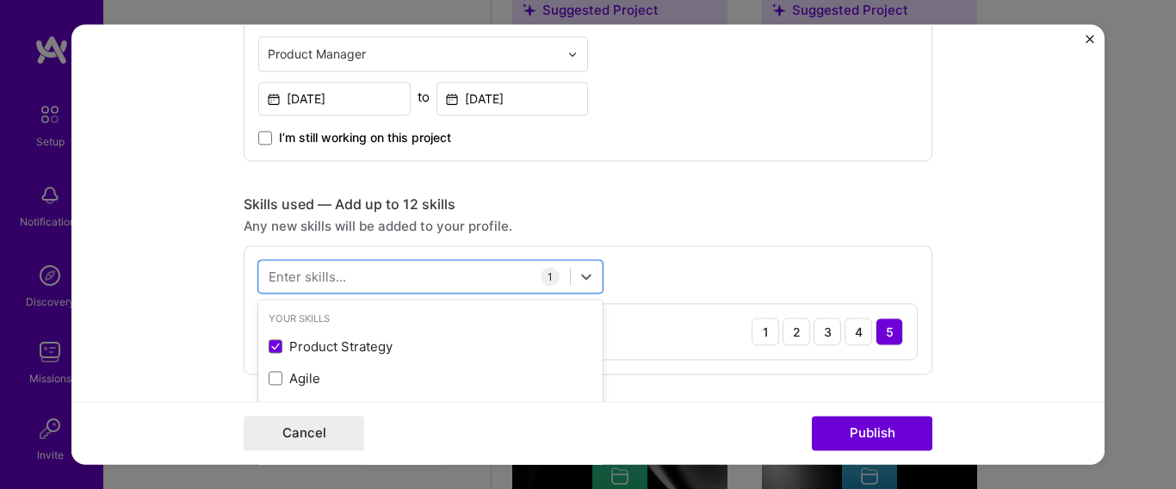
click at [1035, 325] on form "Editing suggested project This project is suggested based on your LinkedIn, res…" at bounding box center [587, 244] width 1033 height 440
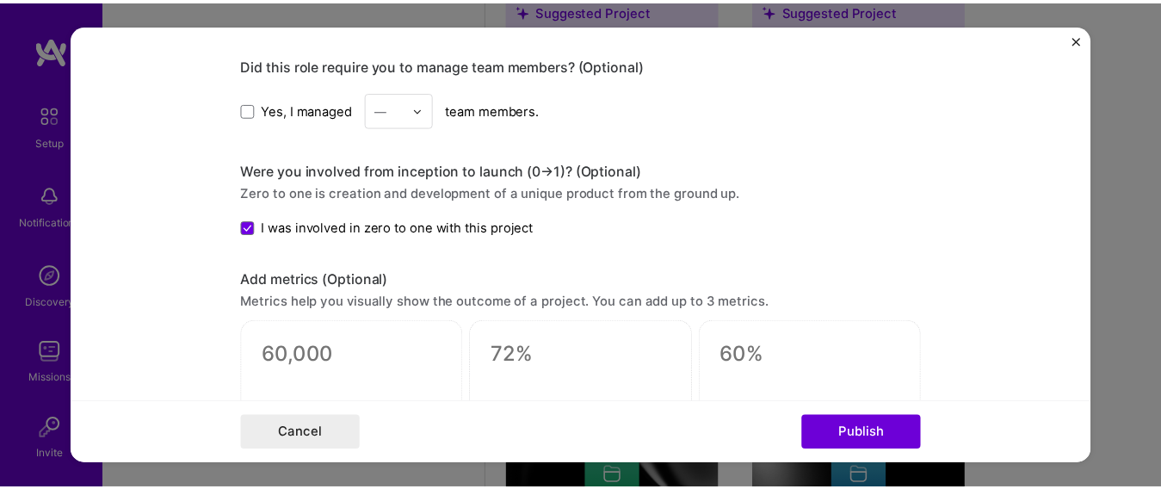
scroll to position [1085, 0]
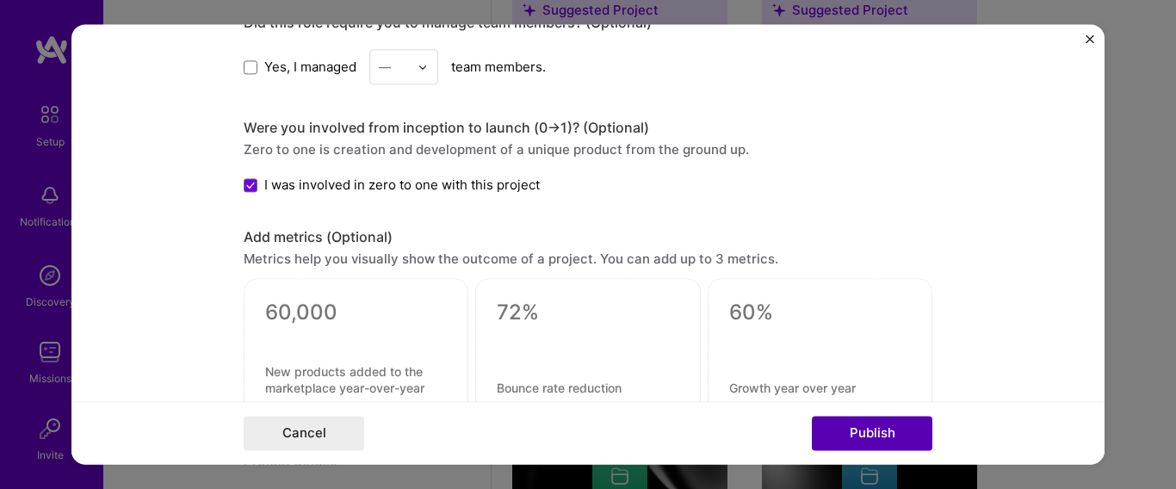
click at [899, 430] on button "Publish" at bounding box center [872, 434] width 121 height 34
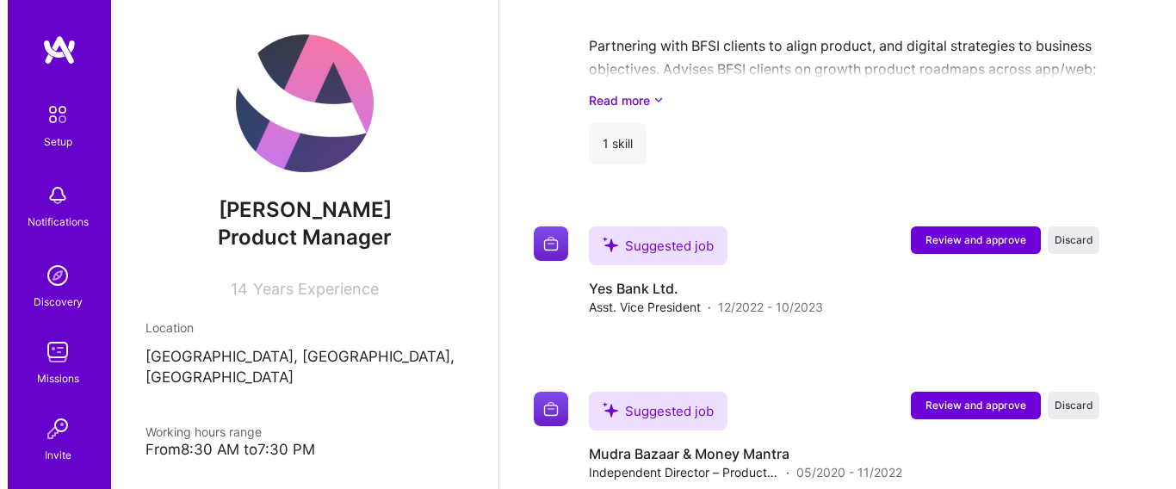
scroll to position [2640, 0]
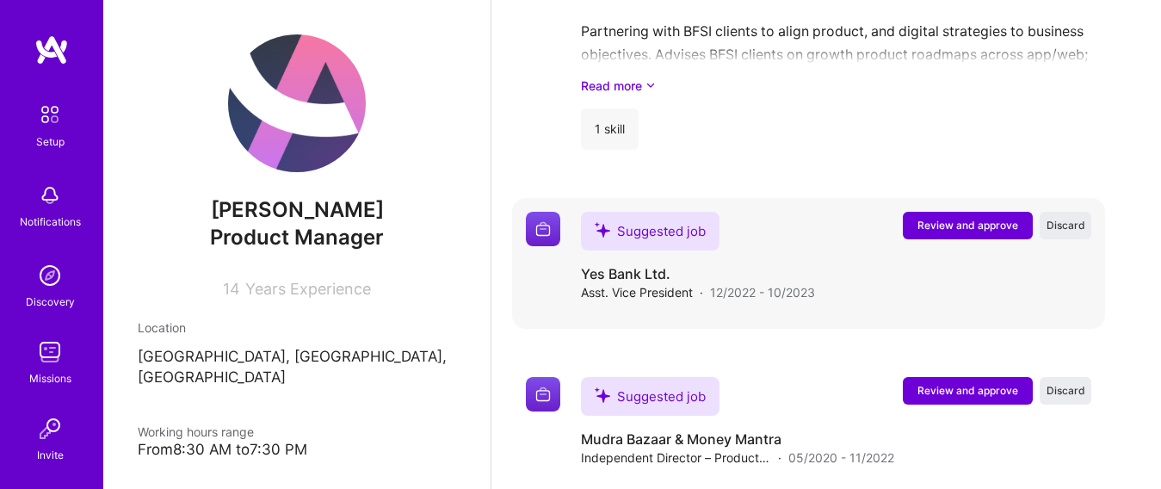
click at [1005, 232] on span "Review and approve" at bounding box center [968, 225] width 101 height 15
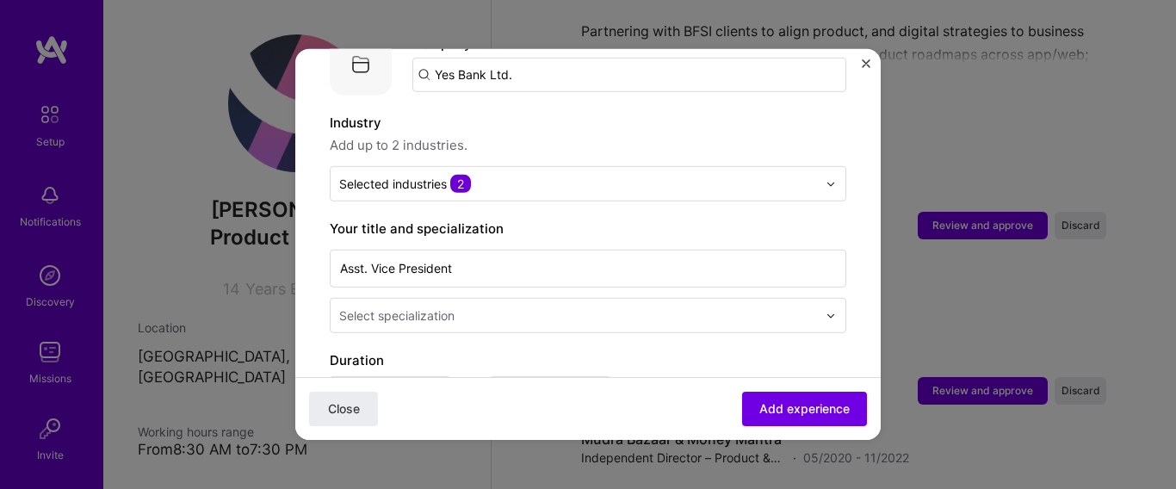
scroll to position [235, 0]
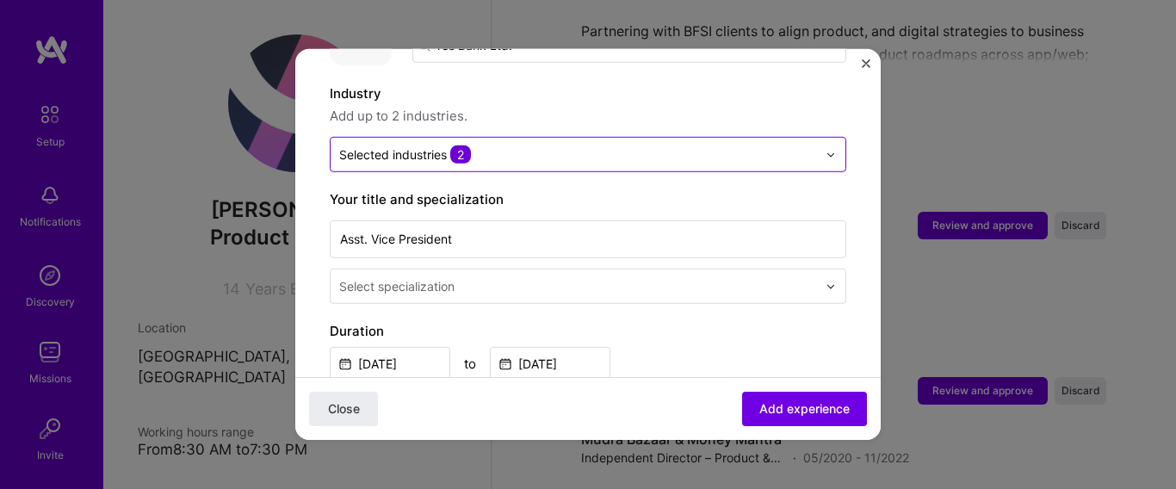
click at [807, 138] on div "Selected industries 2" at bounding box center [578, 155] width 495 height 34
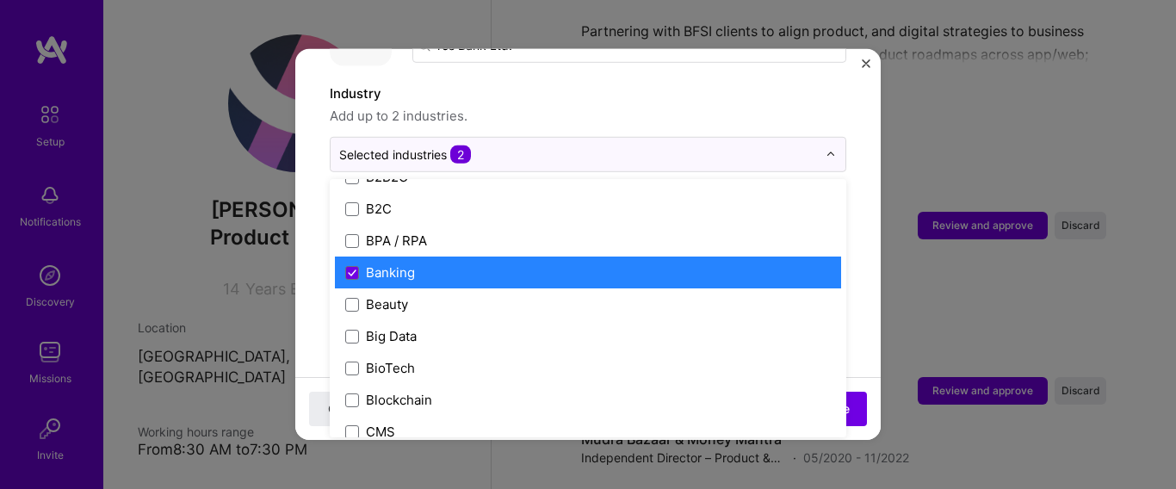
scroll to position [577, 0]
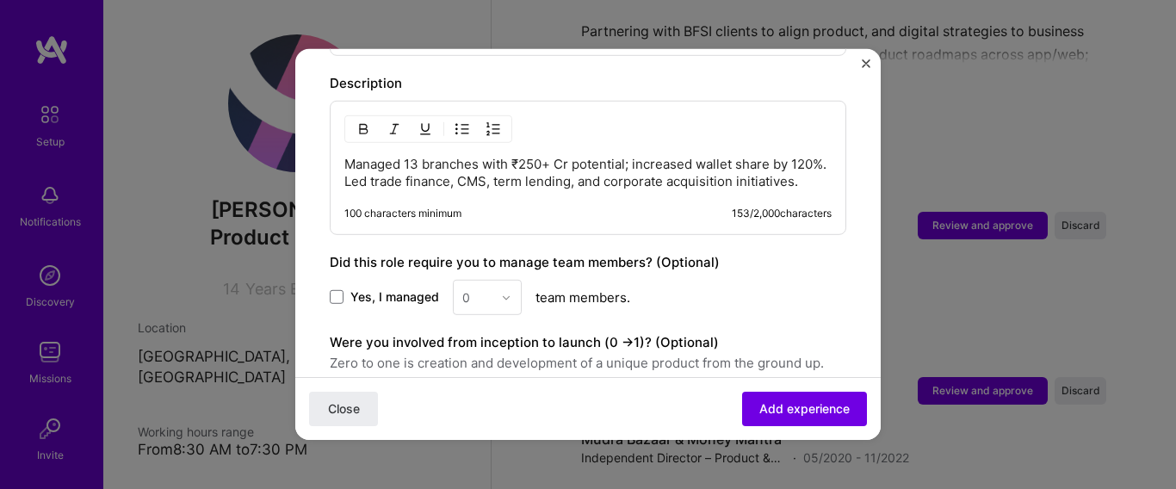
scroll to position [815, 0]
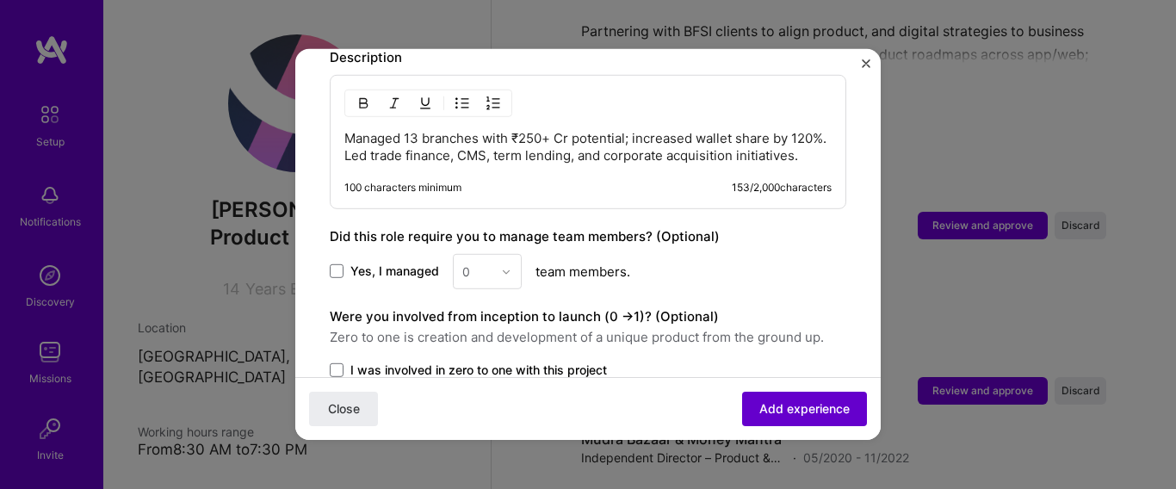
click at [809, 413] on span "Add experience" at bounding box center [804, 408] width 90 height 17
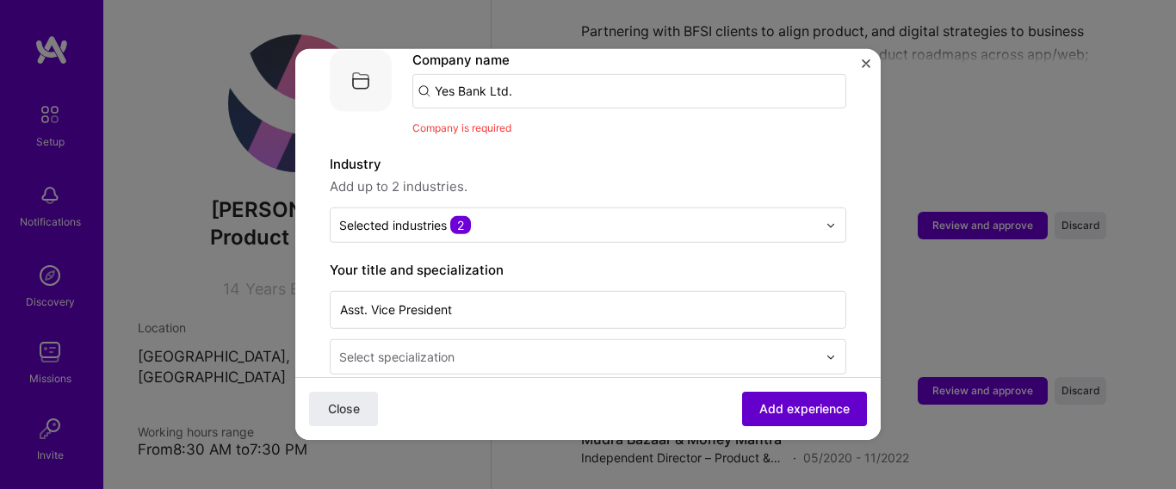
scroll to position [172, 0]
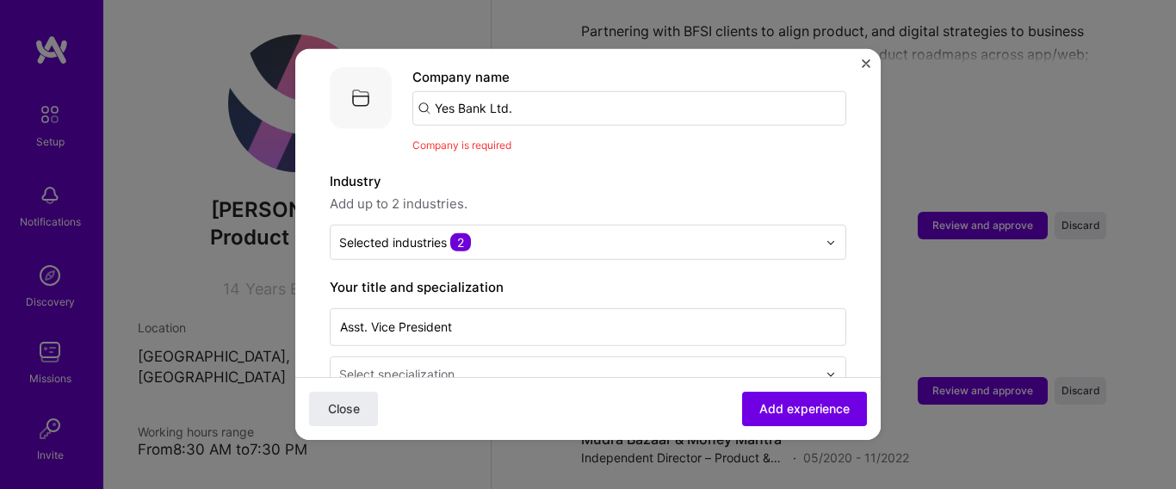
click at [539, 94] on input "Yes Bank Ltd." at bounding box center [629, 108] width 434 height 34
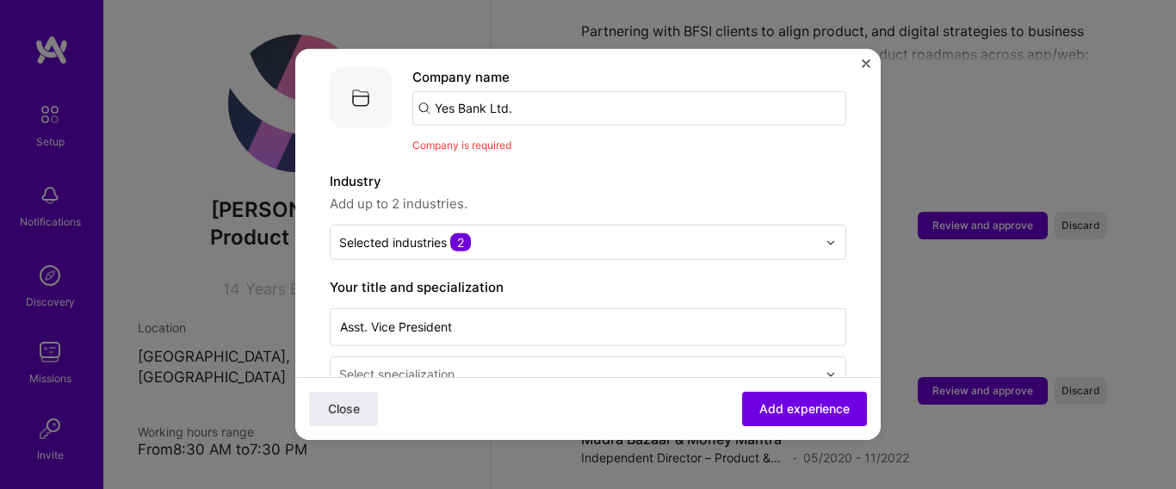
click at [539, 94] on input "Yes Bank Ltd." at bounding box center [629, 108] width 434 height 34
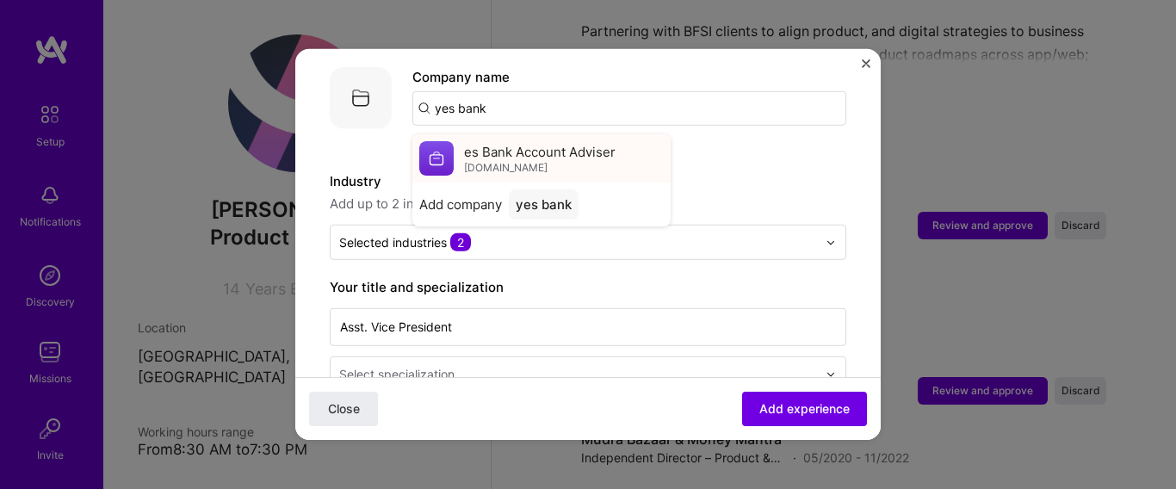
click at [585, 152] on div "es Bank Account Adviser yesbank.com" at bounding box center [540, 158] width 152 height 32
type input "es Bank Account Adviser"
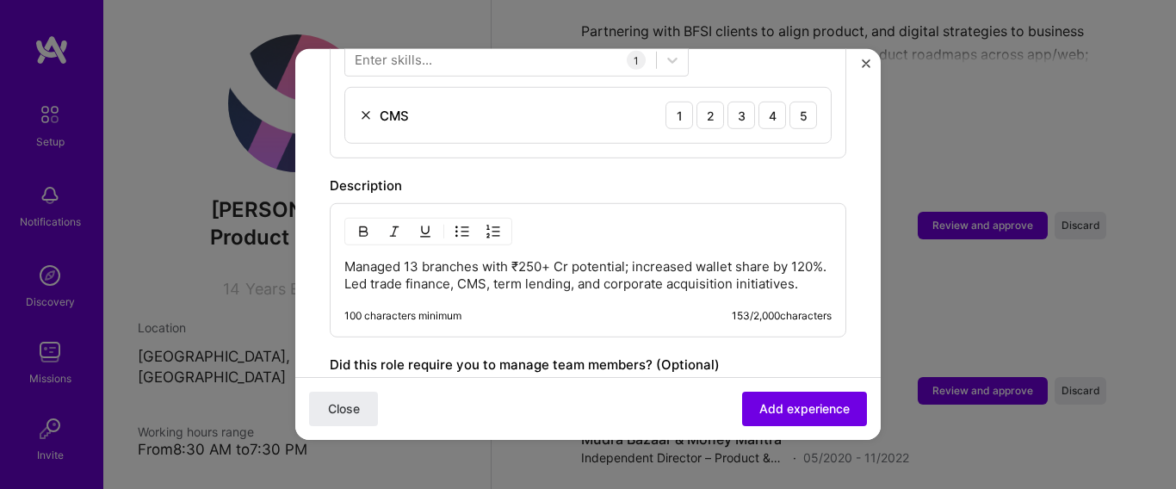
scroll to position [980, 0]
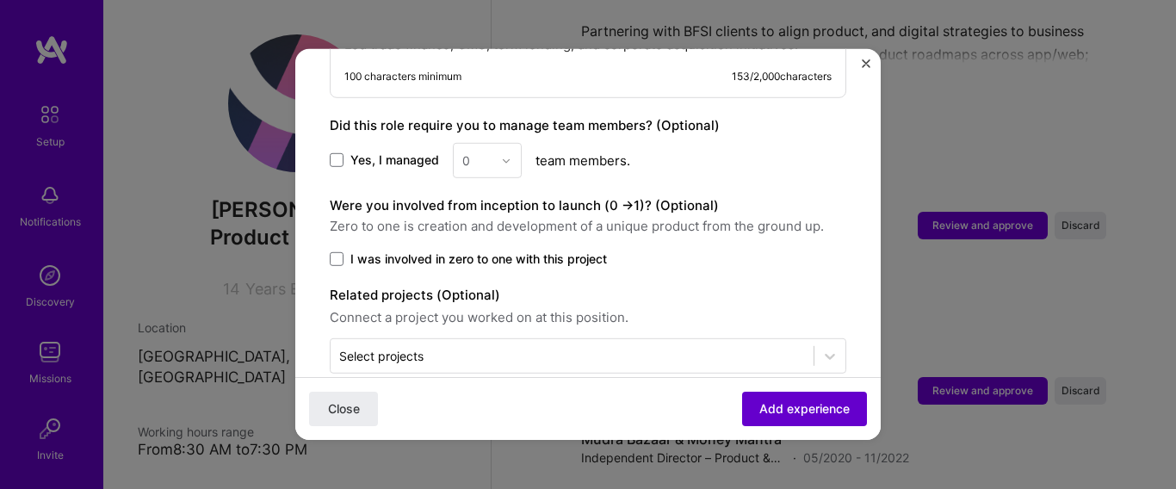
click at [811, 407] on span "Add experience" at bounding box center [804, 408] width 90 height 17
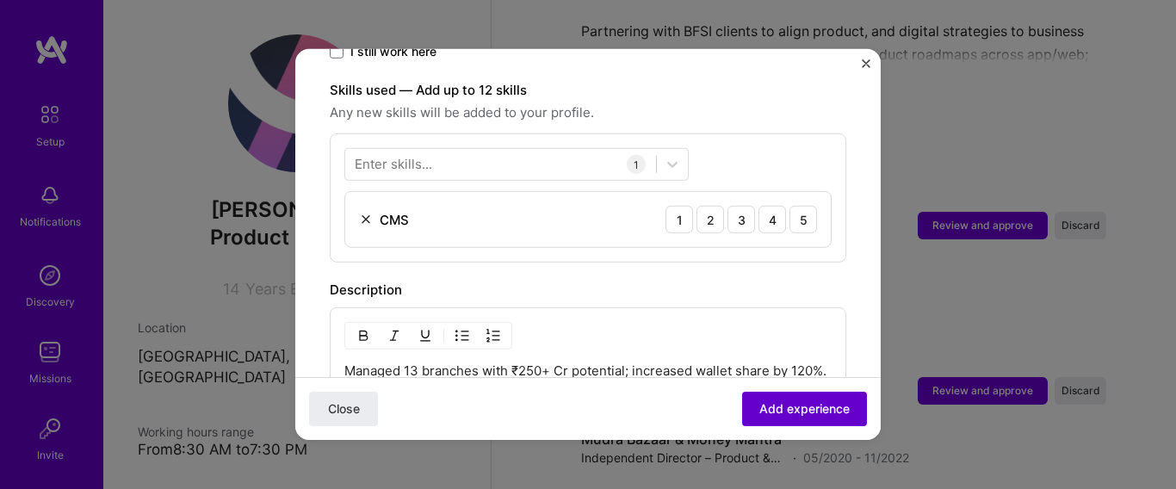
scroll to position [382, 0]
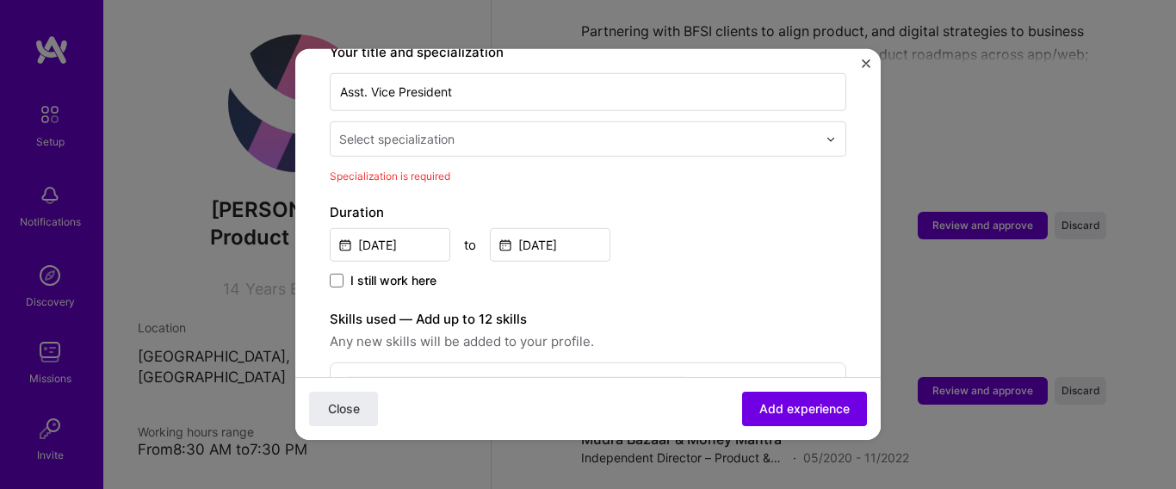
click at [662, 130] on input "text" at bounding box center [579, 139] width 481 height 18
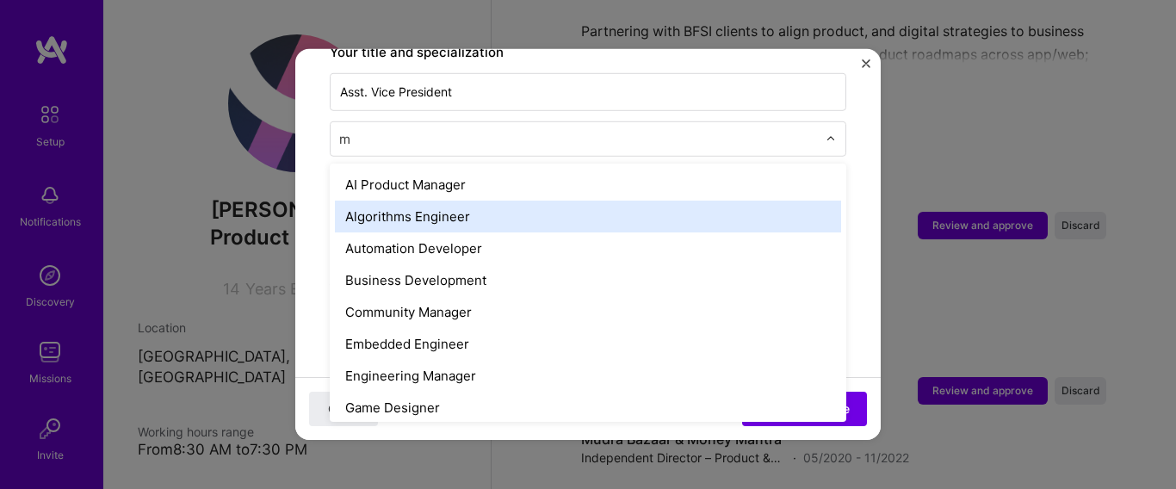
type input "ma"
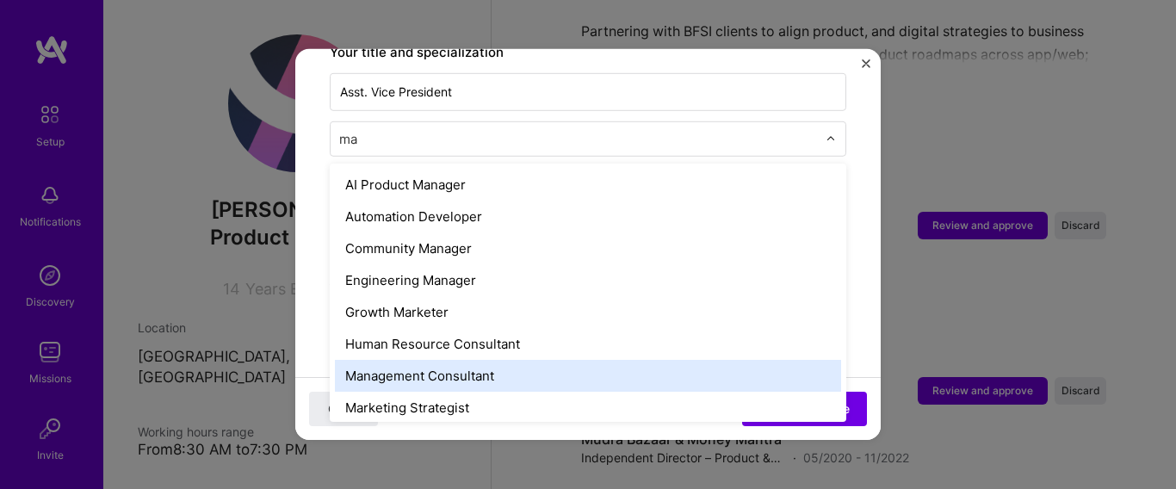
click at [715, 360] on div "Management Consultant" at bounding box center [588, 376] width 506 height 32
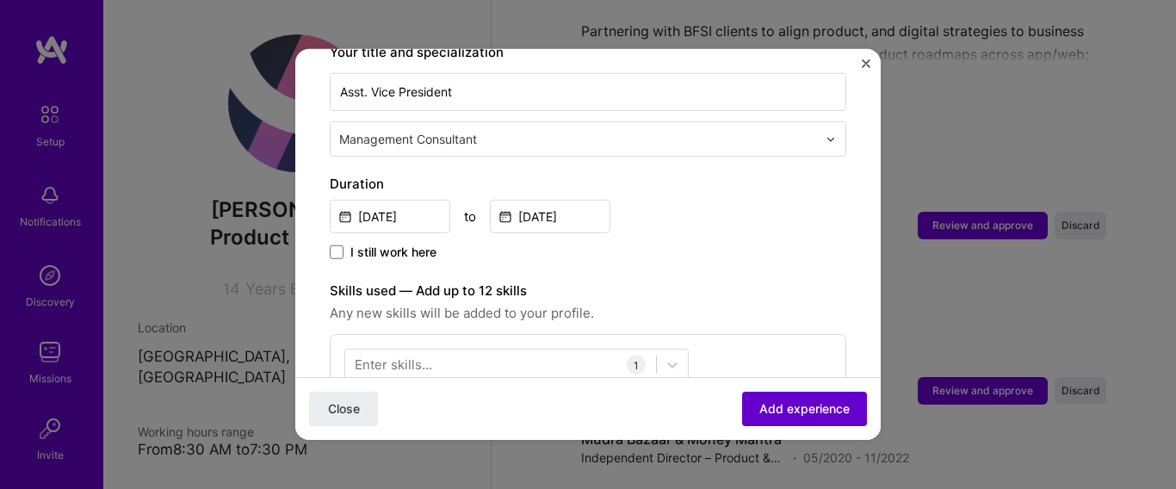
click at [798, 404] on span "Add experience" at bounding box center [804, 408] width 90 height 17
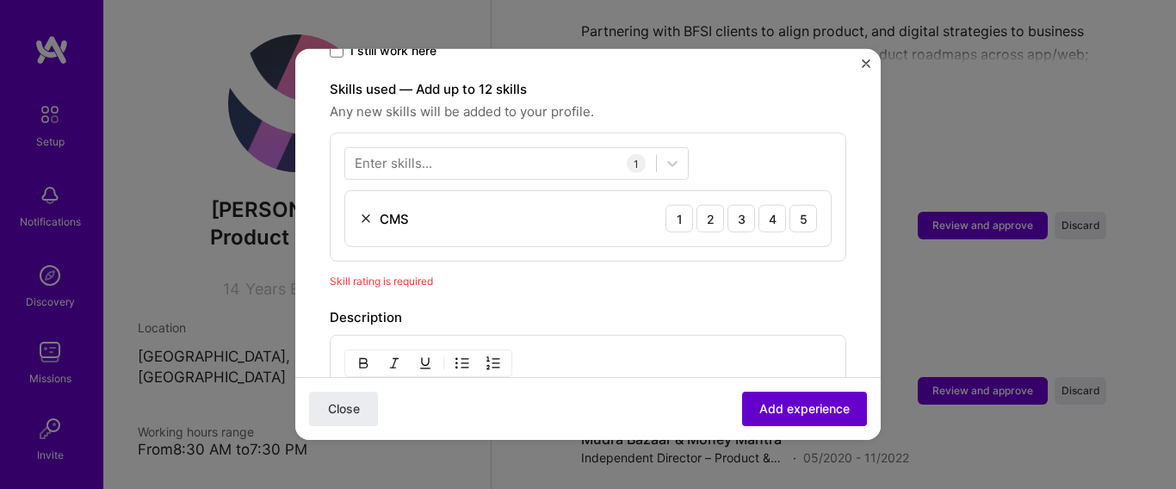
scroll to position [596, 0]
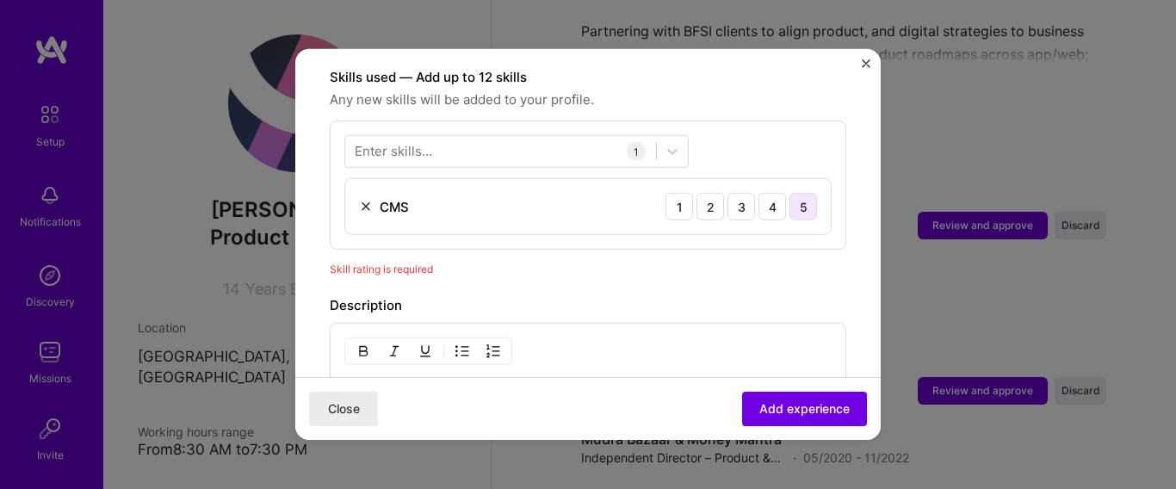
click at [789, 193] on div "5" at bounding box center [803, 207] width 28 height 28
click at [810, 410] on span "Add experience" at bounding box center [804, 408] width 90 height 17
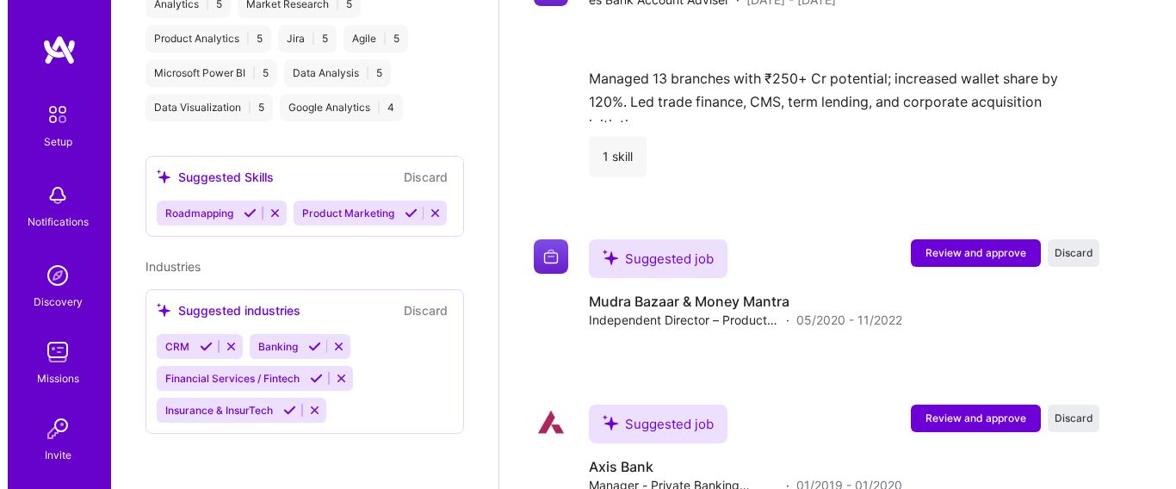
scroll to position [2888, 0]
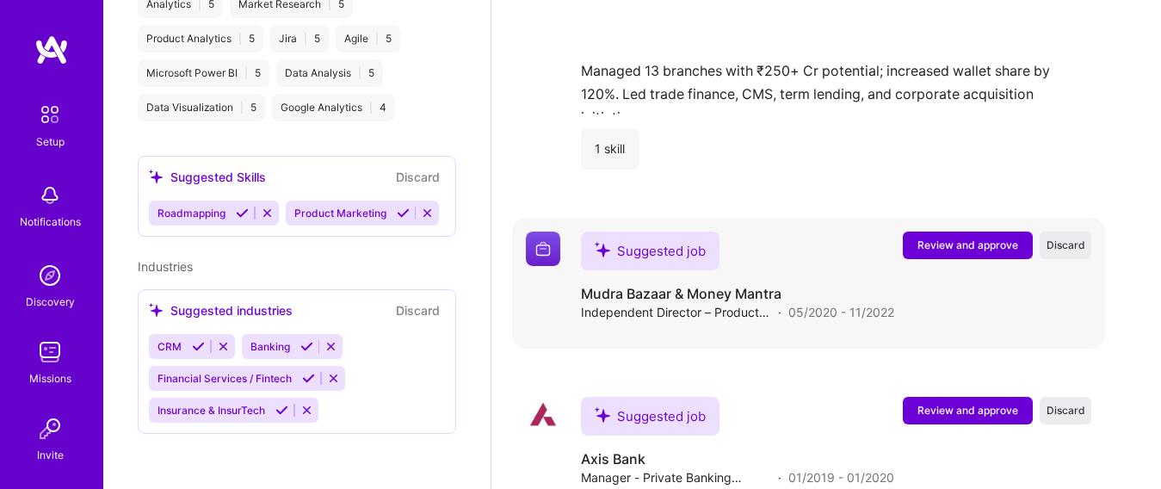
click at [994, 252] on span "Review and approve" at bounding box center [968, 245] width 101 height 15
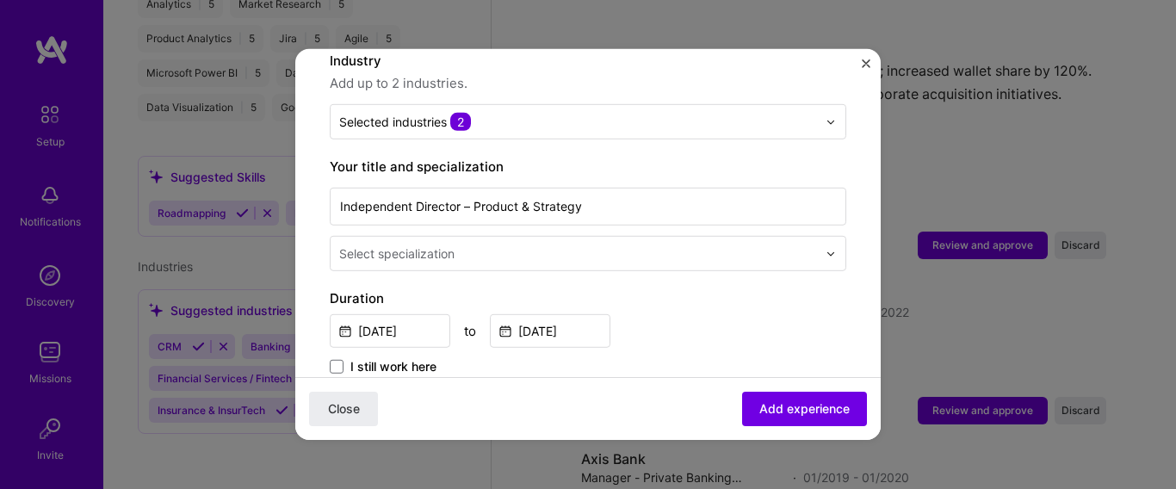
scroll to position [287, 0]
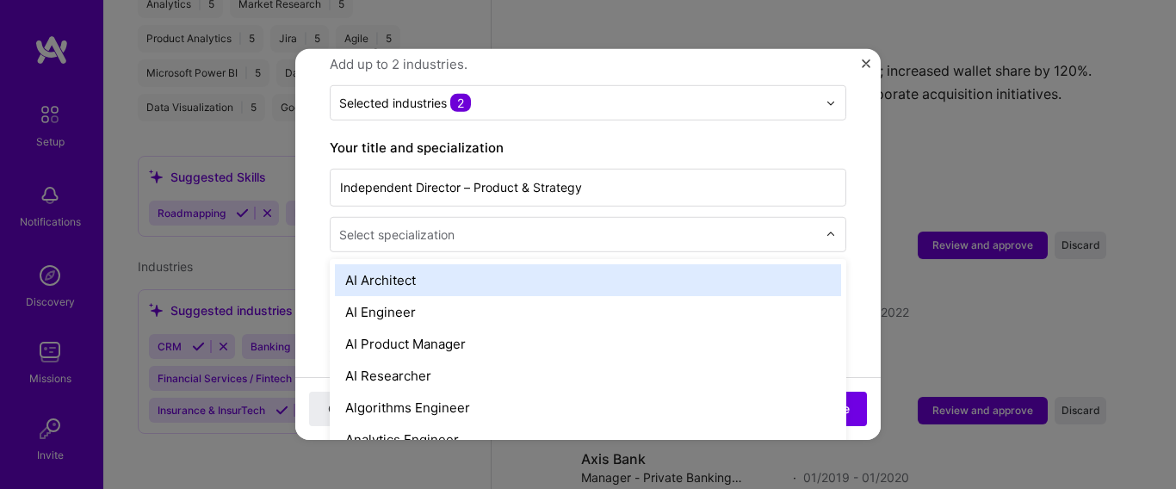
click at [651, 226] on input "text" at bounding box center [579, 235] width 481 height 18
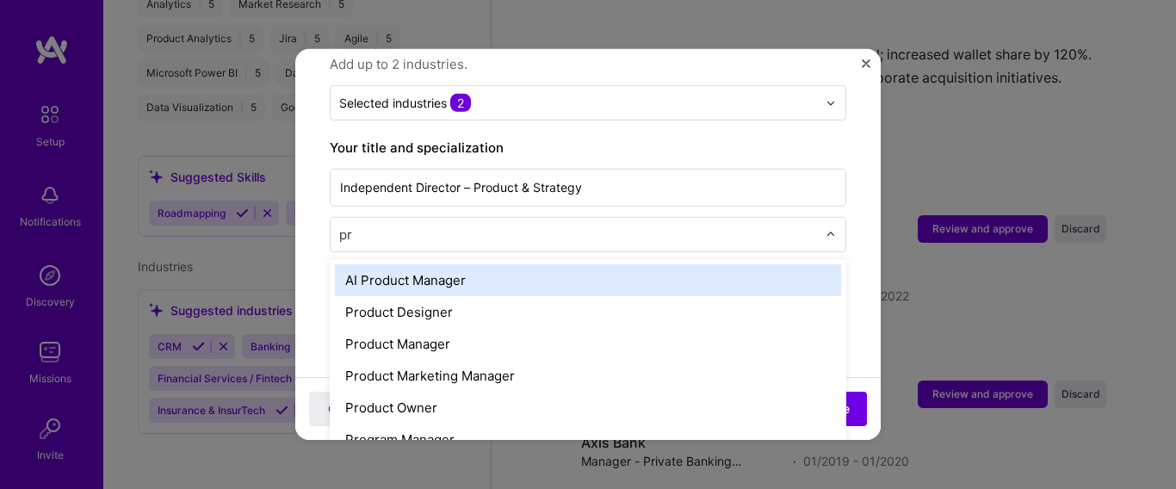
type input "pro"
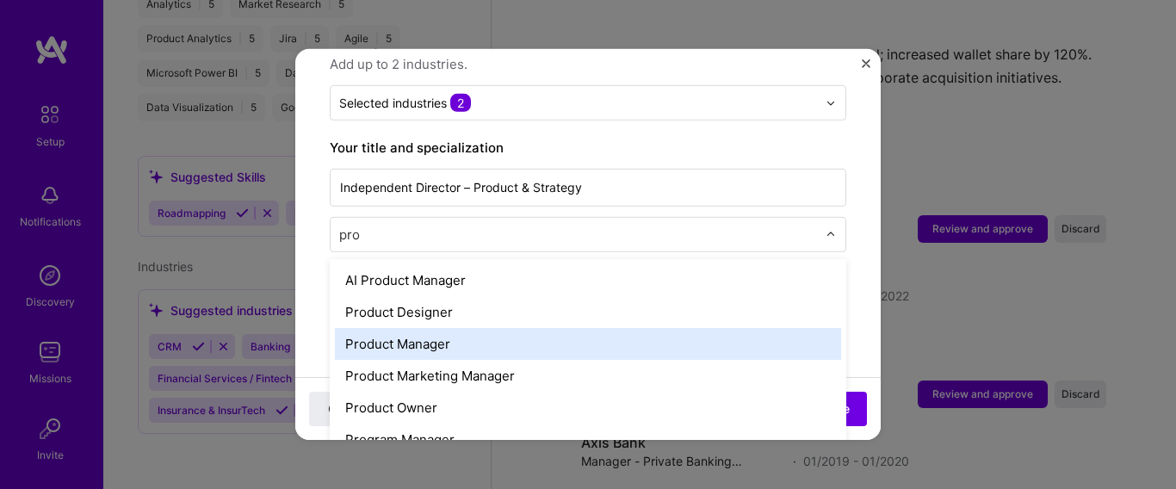
click at [478, 328] on div "Product Manager" at bounding box center [588, 344] width 506 height 32
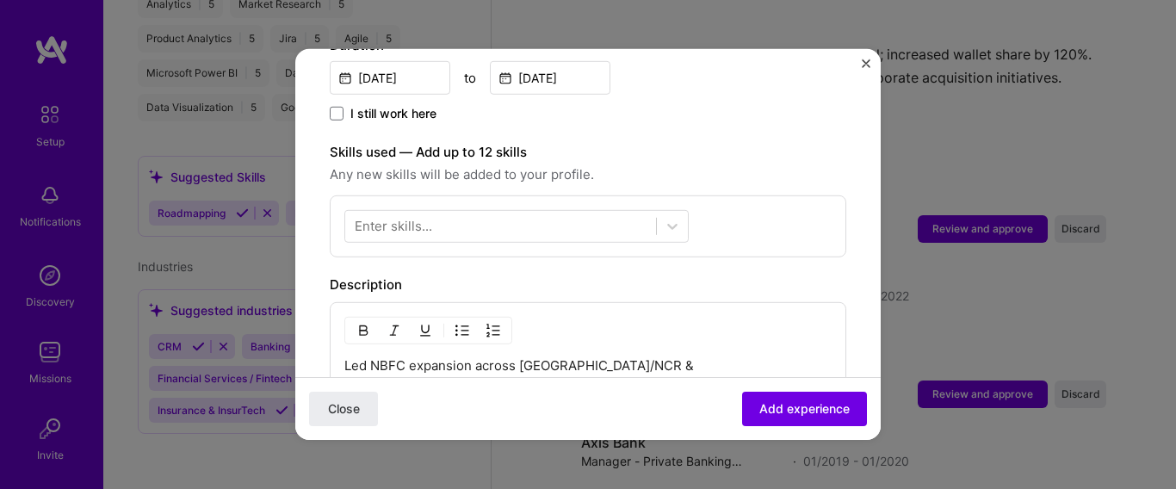
scroll to position [527, 0]
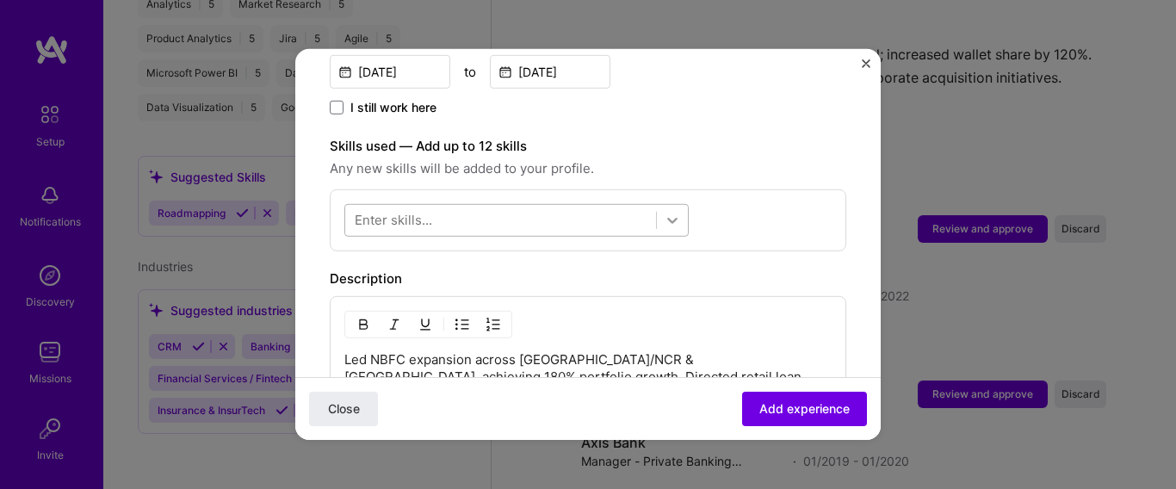
click at [664, 212] on icon at bounding box center [672, 220] width 17 height 17
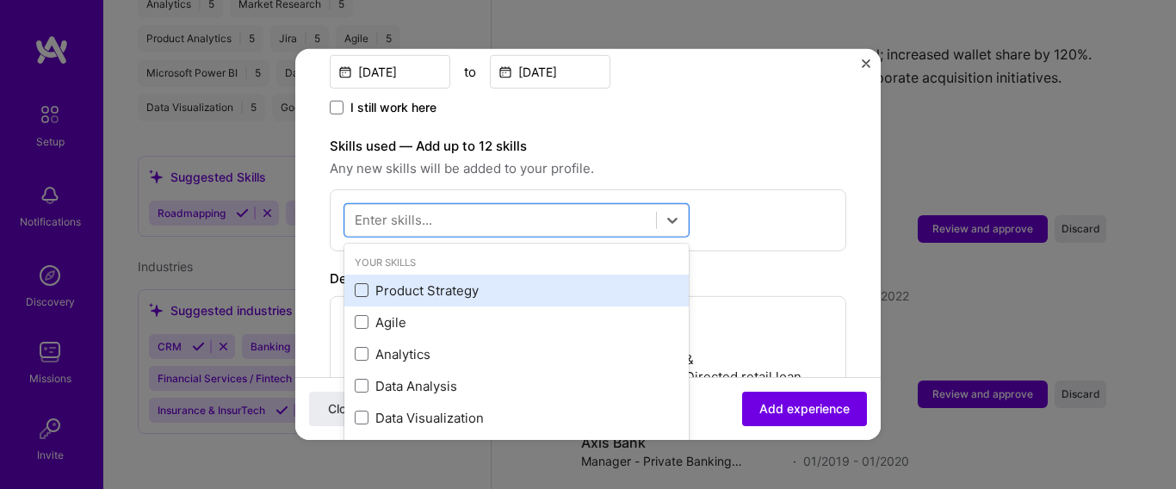
click at [362, 283] on span at bounding box center [362, 290] width 14 height 14
click at [0, 0] on input "checkbox" at bounding box center [0, 0] width 0 height 0
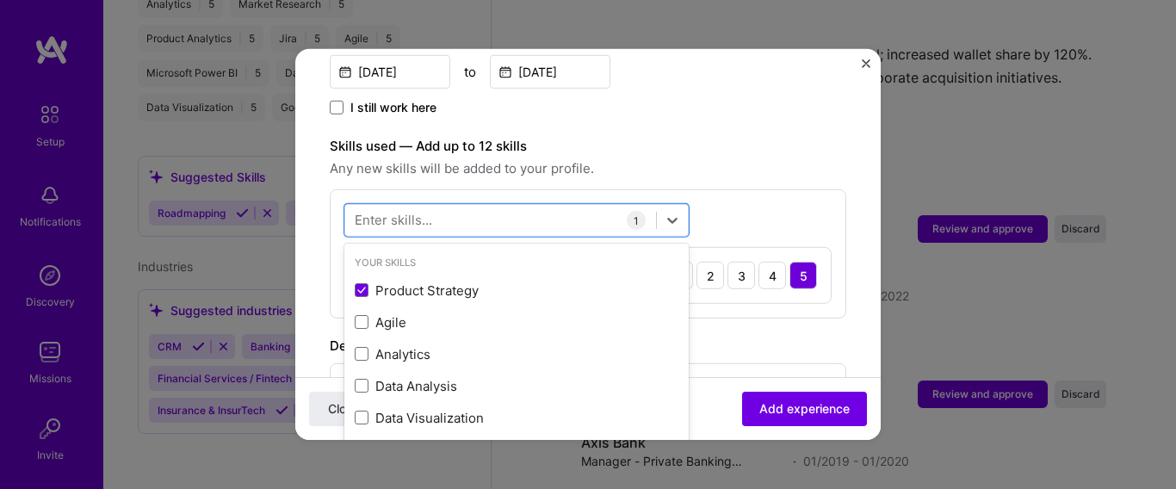
click at [844, 229] on form "Adding suggested job This job is suggested based on your LinkedIn, resume or A.…" at bounding box center [587, 222] width 585 height 1331
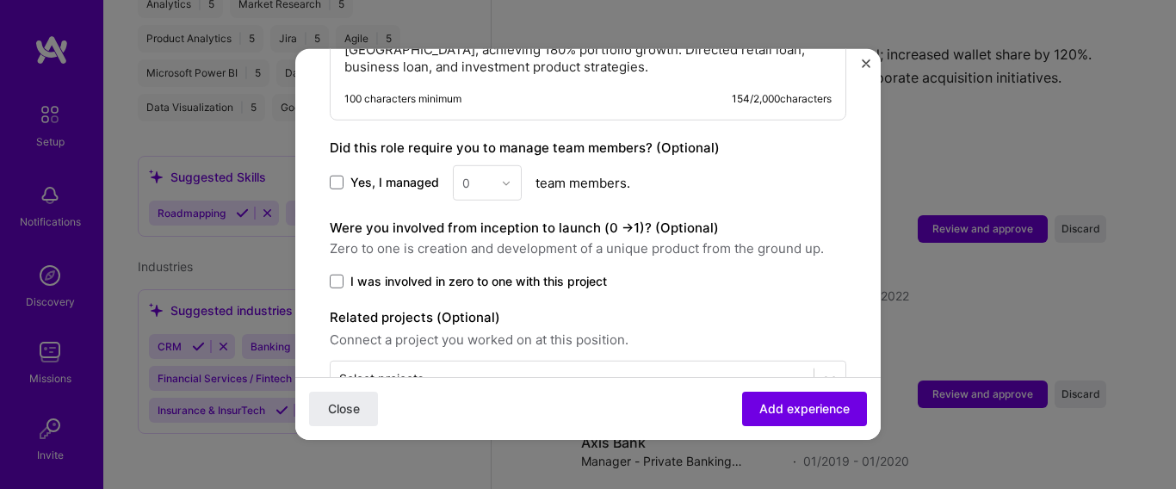
scroll to position [925, 0]
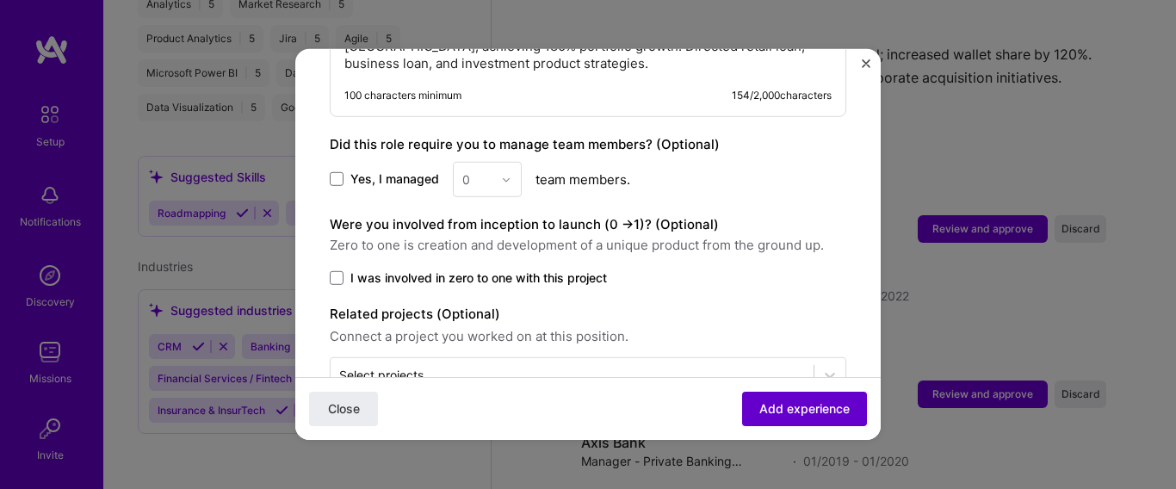
click at [787, 407] on span "Add experience" at bounding box center [804, 408] width 90 height 17
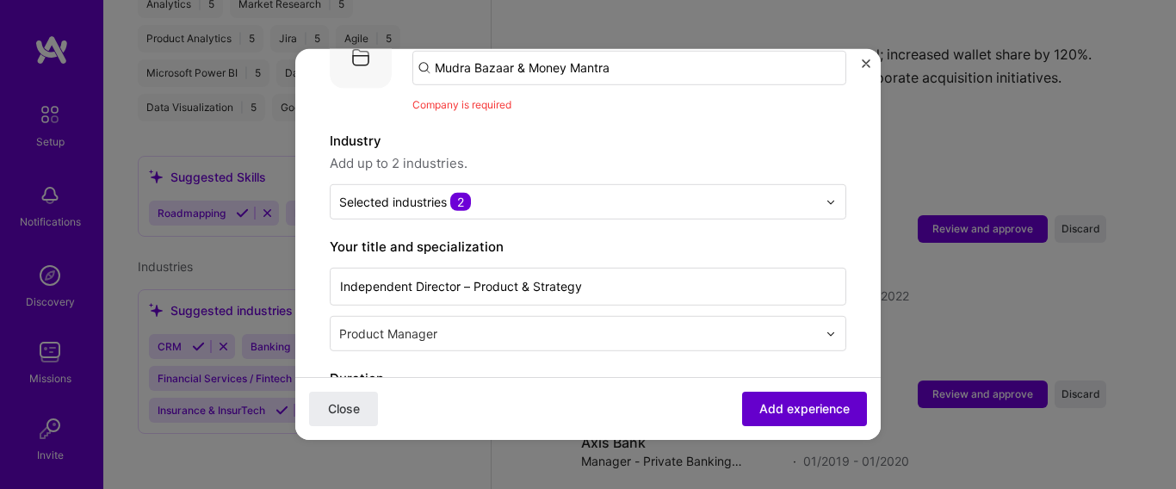
scroll to position [172, 0]
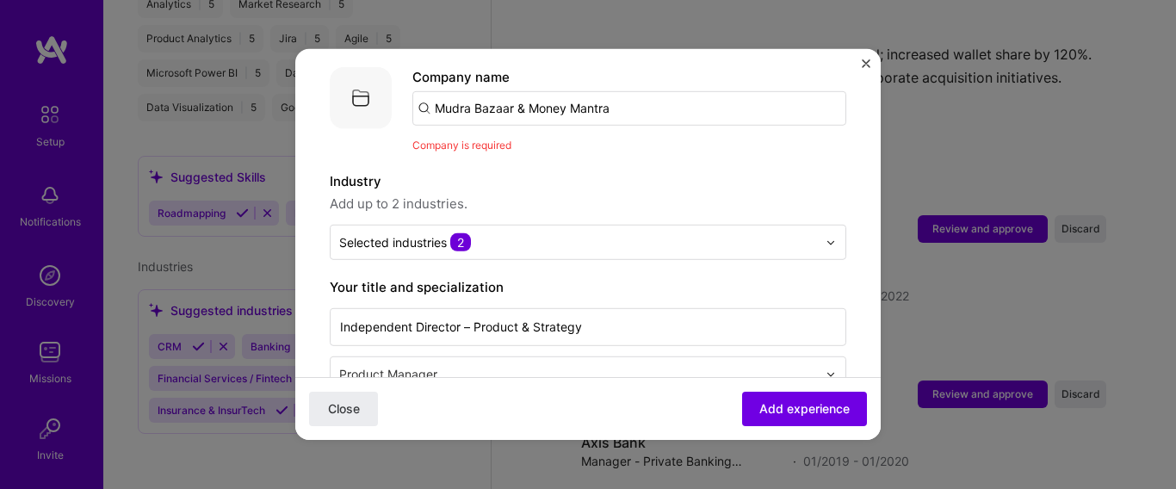
click at [630, 91] on input "Mudra Bazaar & Money Mantra" at bounding box center [629, 108] width 434 height 34
type input "Mudra Bazaar"
click at [593, 141] on div "Mudra Bazaar" at bounding box center [559, 156] width 101 height 30
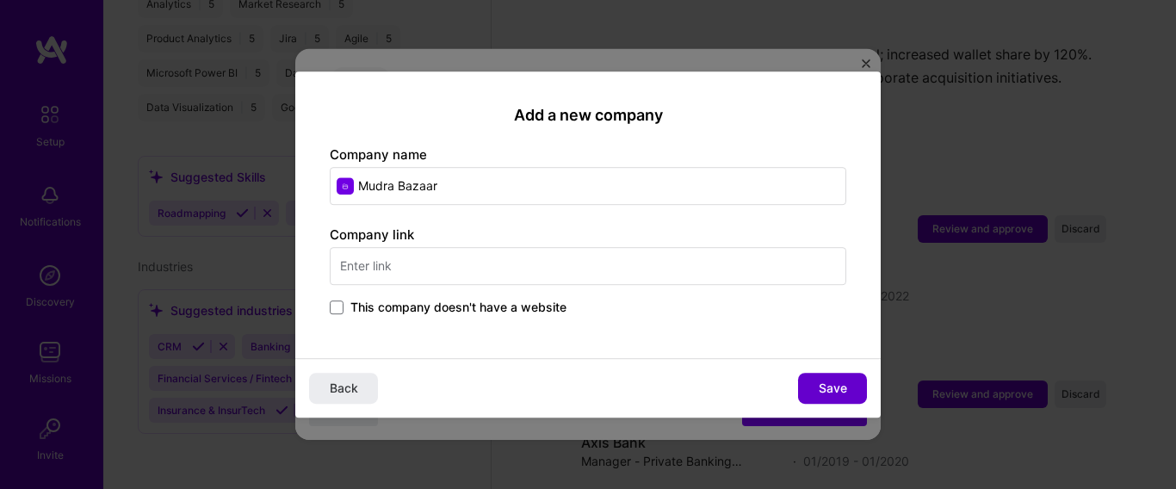
click at [820, 387] on span "Save" at bounding box center [833, 388] width 28 height 17
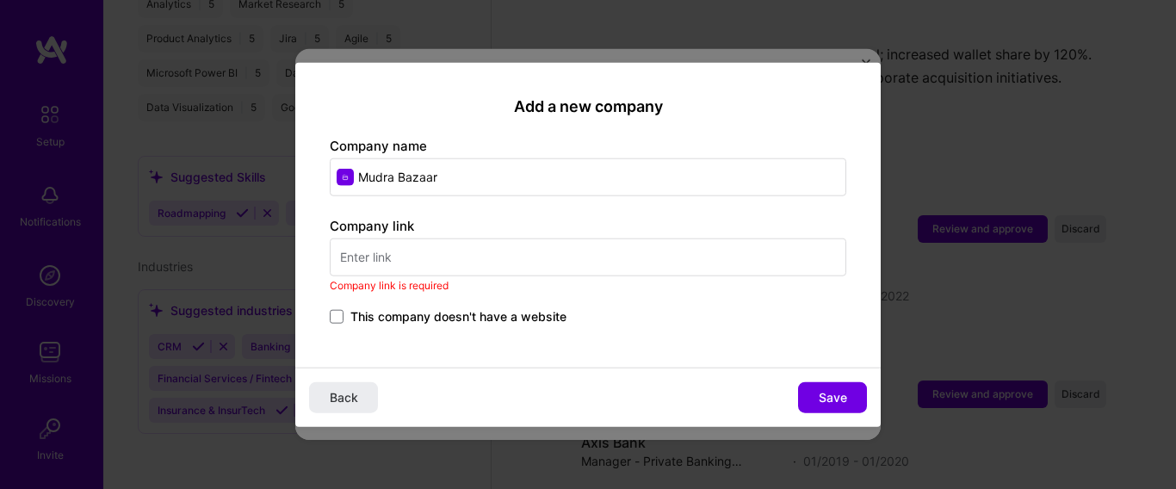
click at [413, 255] on input "text" at bounding box center [588, 257] width 517 height 38
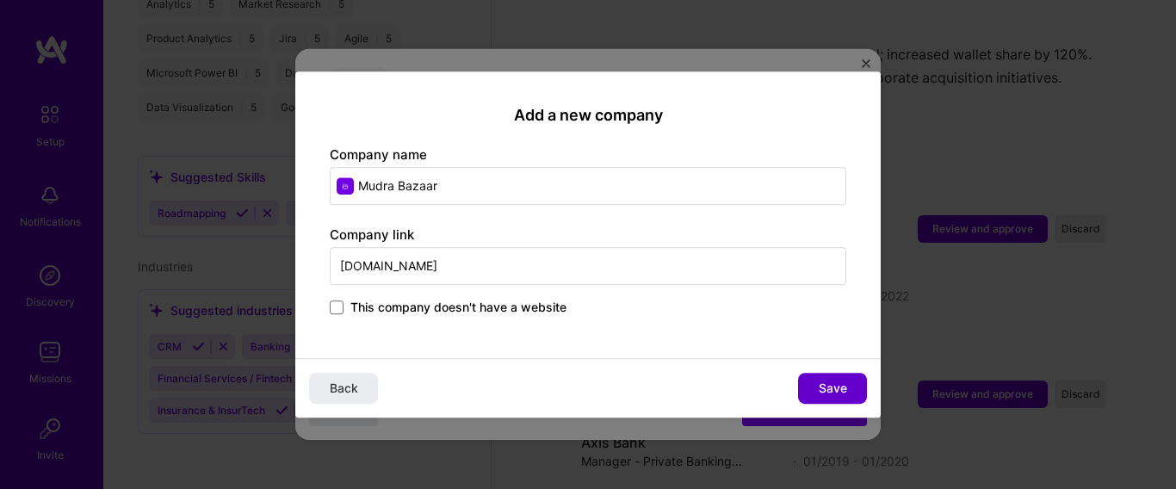
type input "mudrabazaar.com"
click at [811, 393] on button "Save" at bounding box center [832, 388] width 69 height 31
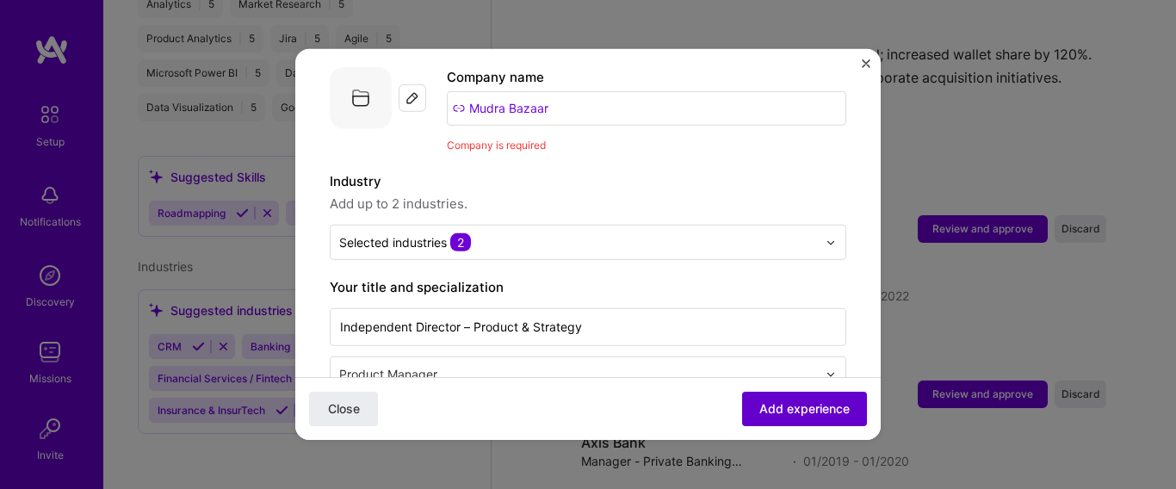
click at [811, 411] on span "Add experience" at bounding box center [804, 408] width 90 height 17
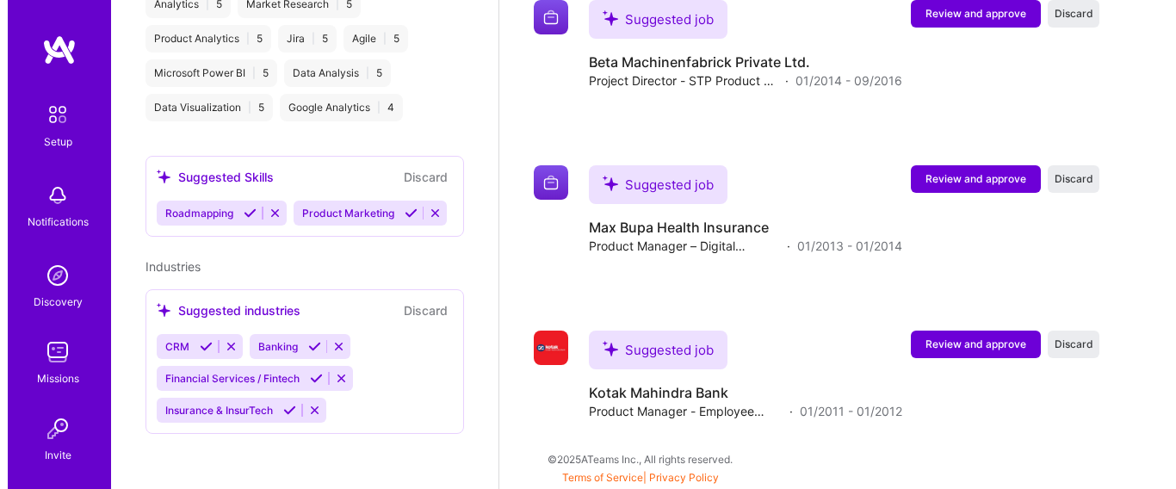
scroll to position [3542, 0]
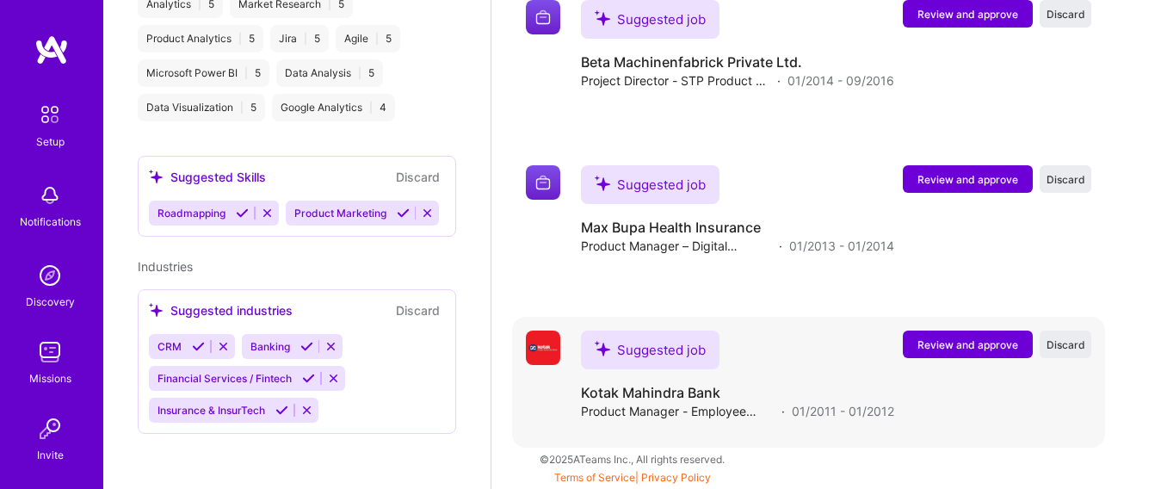
click at [1003, 352] on button "Review and approve" at bounding box center [968, 345] width 130 height 28
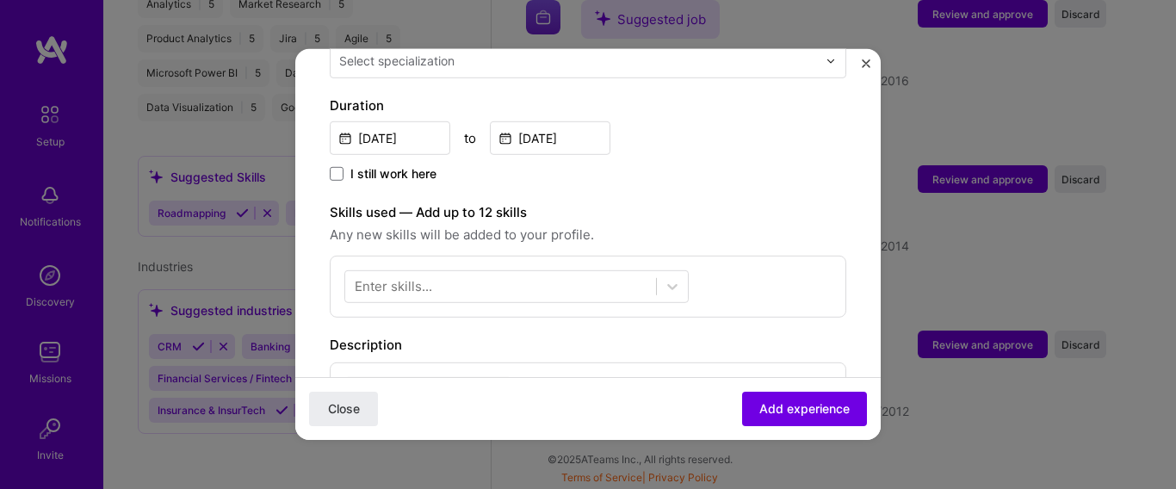
scroll to position [529, 0]
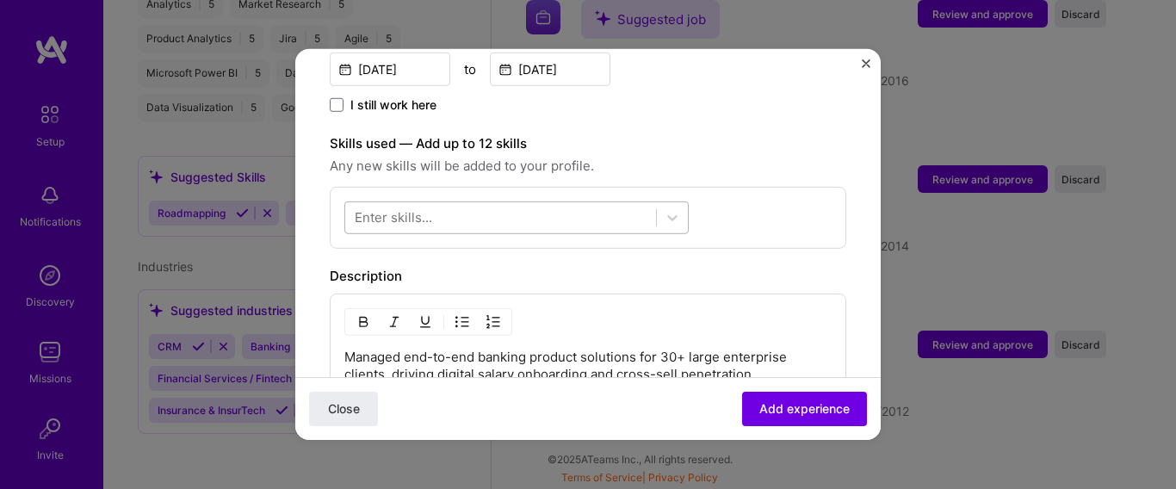
click at [599, 203] on div at bounding box center [500, 217] width 311 height 28
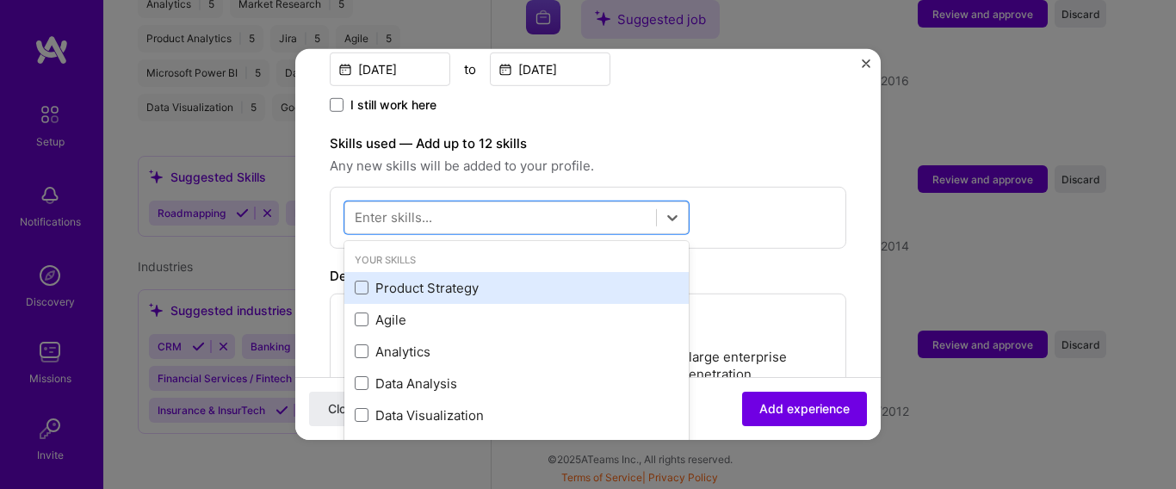
click at [548, 279] on div "Product Strategy" at bounding box center [517, 288] width 324 height 18
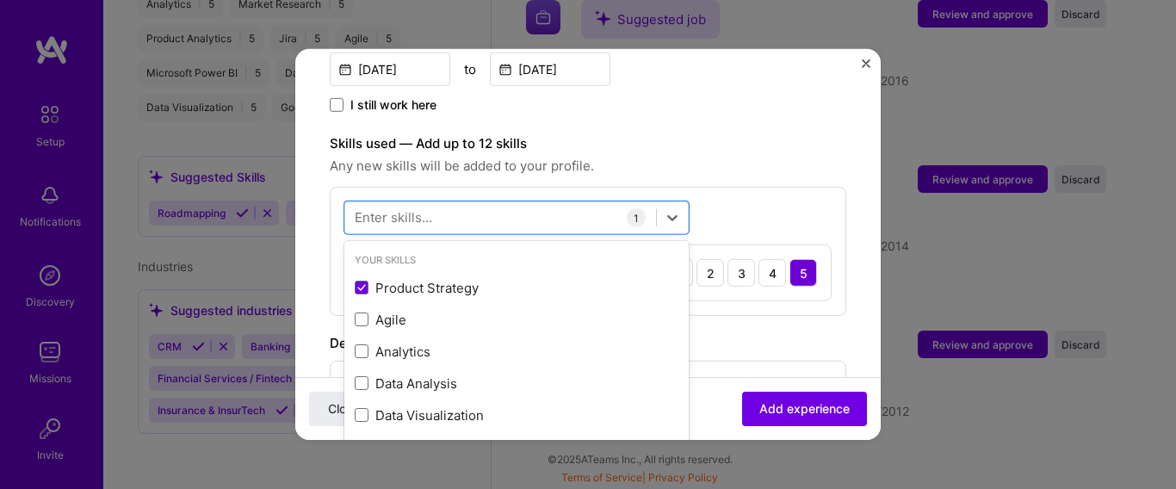
click at [853, 285] on form "Adding suggested job This job is suggested based on your LinkedIn, resume or A.…" at bounding box center [587, 211] width 585 height 1314
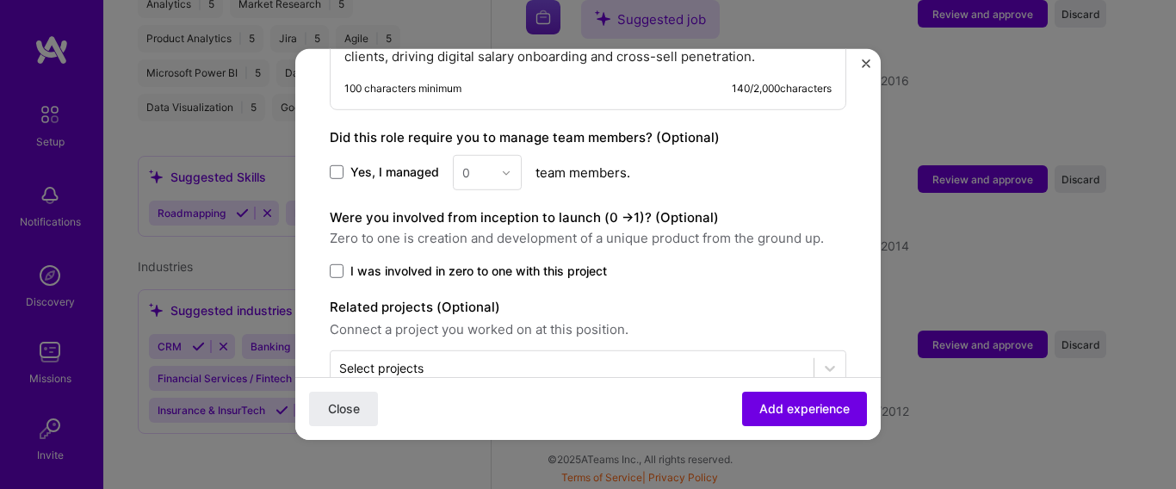
scroll to position [939, 0]
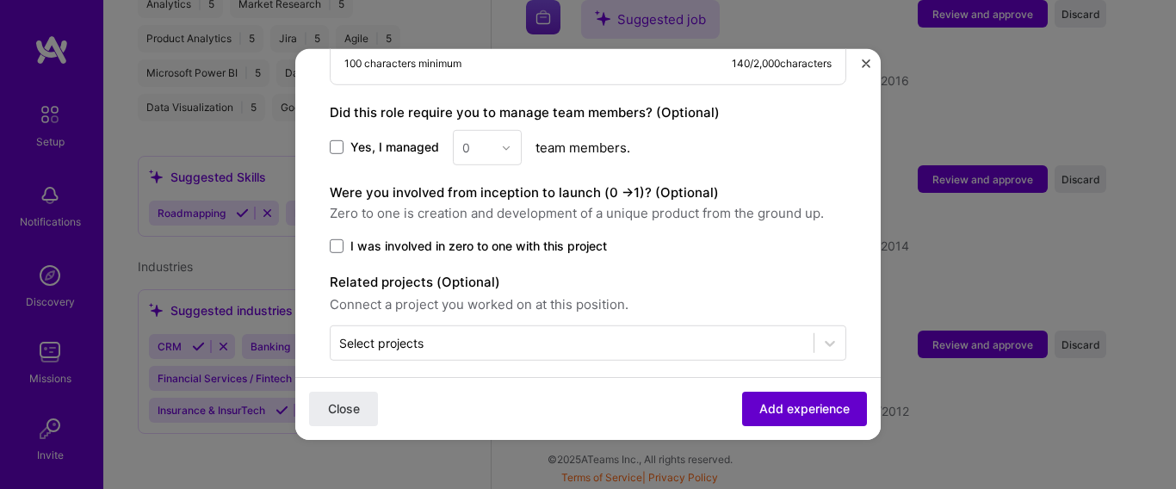
click at [793, 417] on span "Add experience" at bounding box center [804, 408] width 90 height 17
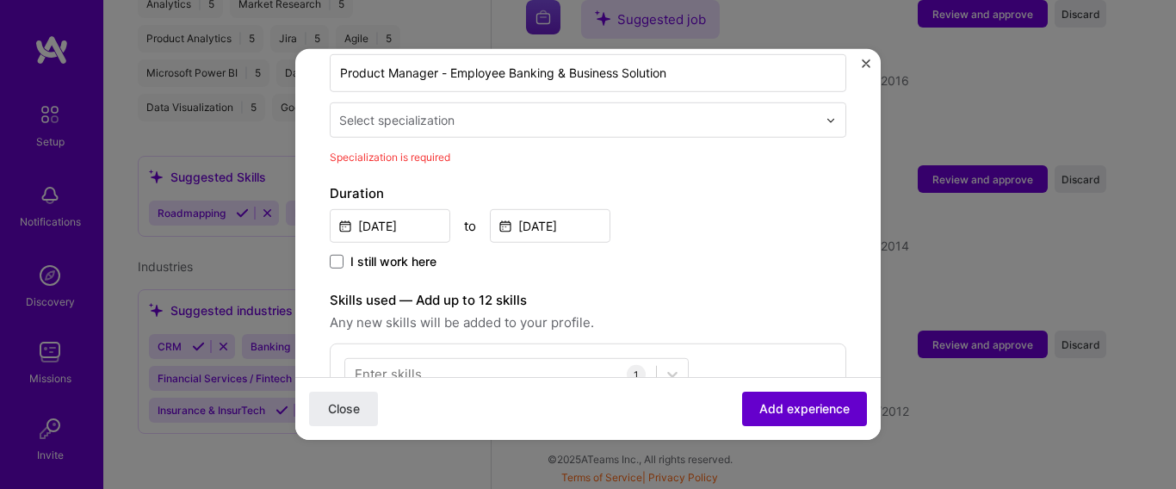
scroll to position [357, 0]
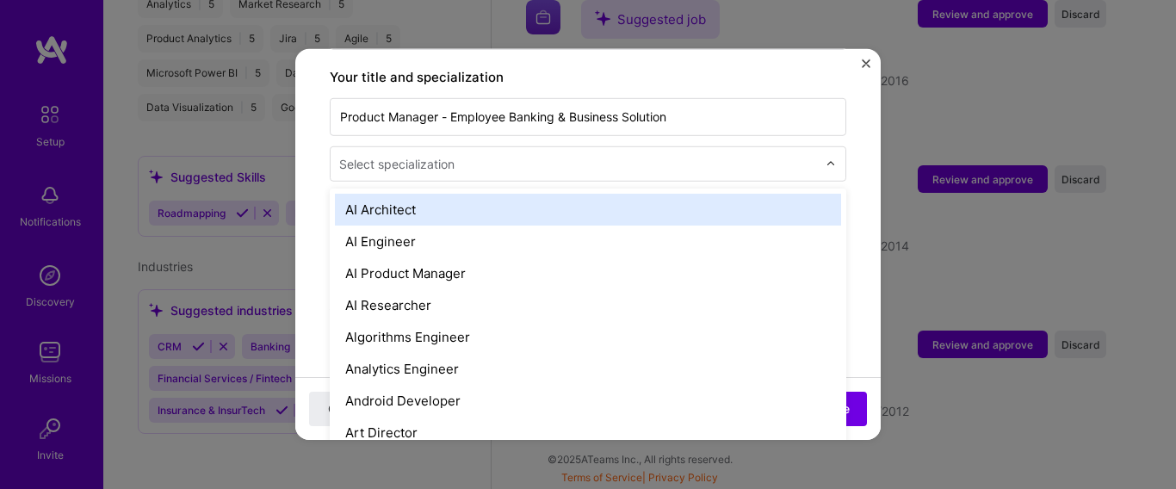
click at [447, 155] on div "Select specialization" at bounding box center [396, 164] width 115 height 18
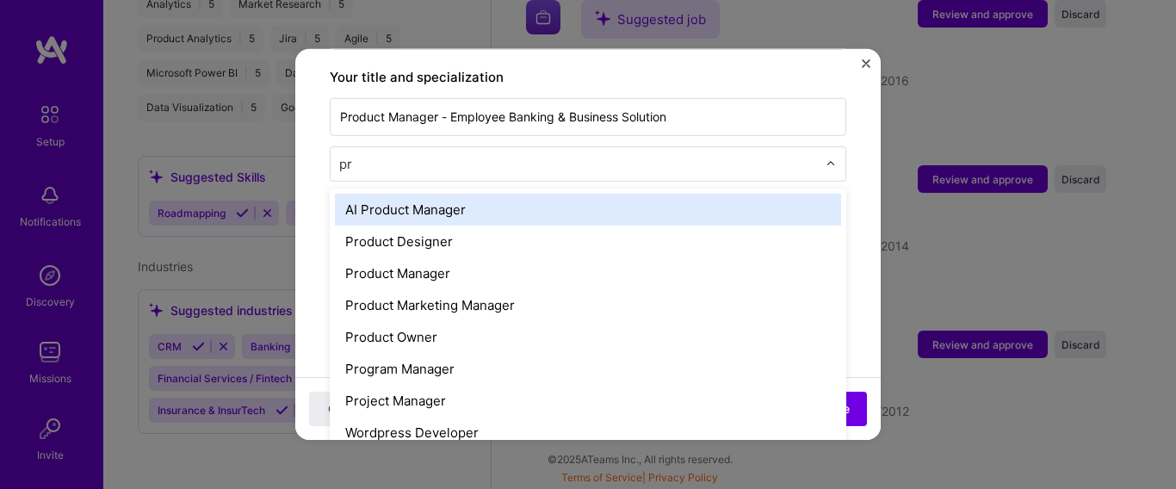
type input "pro"
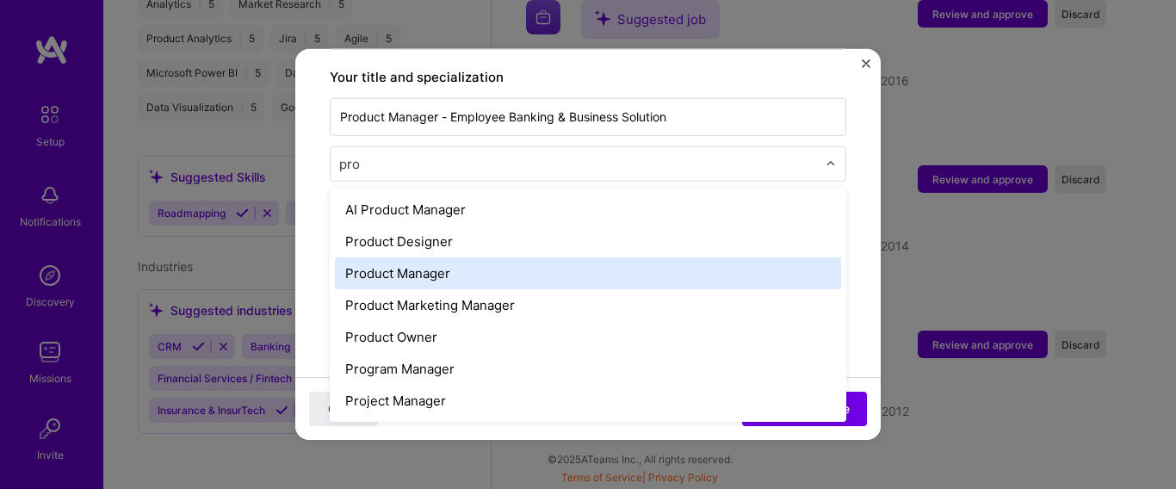
click at [430, 257] on div "Product Manager" at bounding box center [588, 273] width 506 height 32
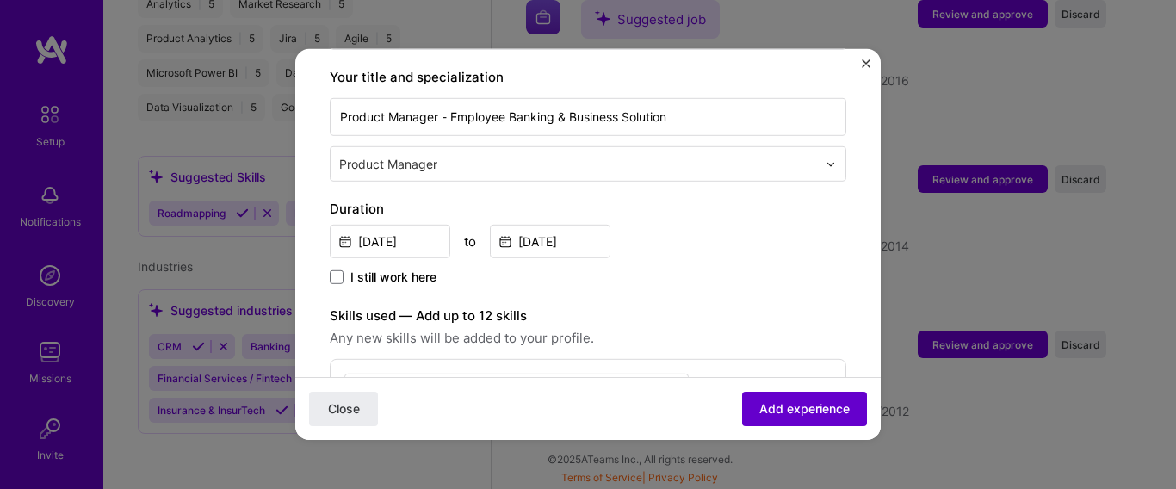
click at [796, 417] on span "Add experience" at bounding box center [804, 408] width 90 height 17
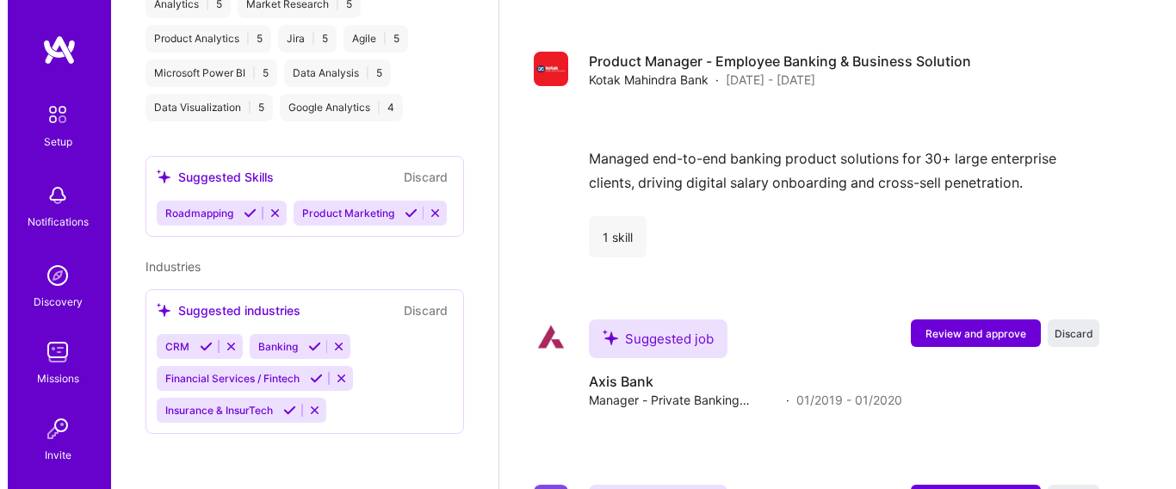
scroll to position [3340, 0]
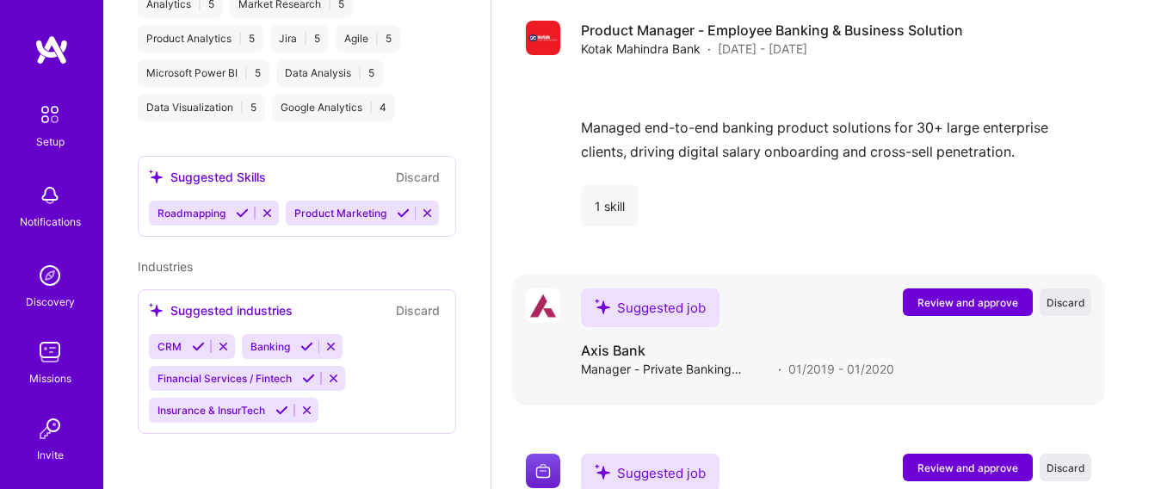
click at [1005, 310] on span "Review and approve" at bounding box center [968, 302] width 101 height 15
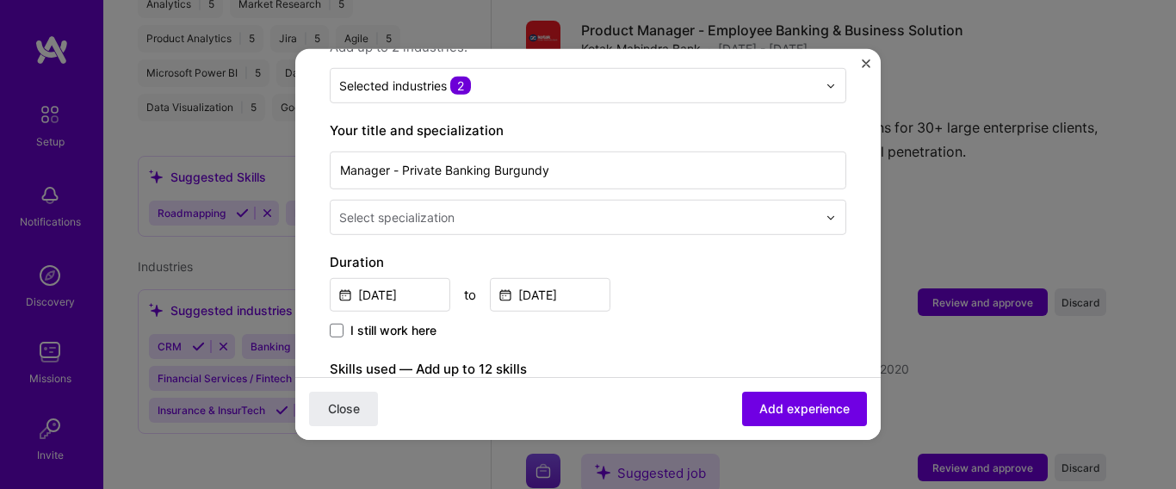
scroll to position [312, 0]
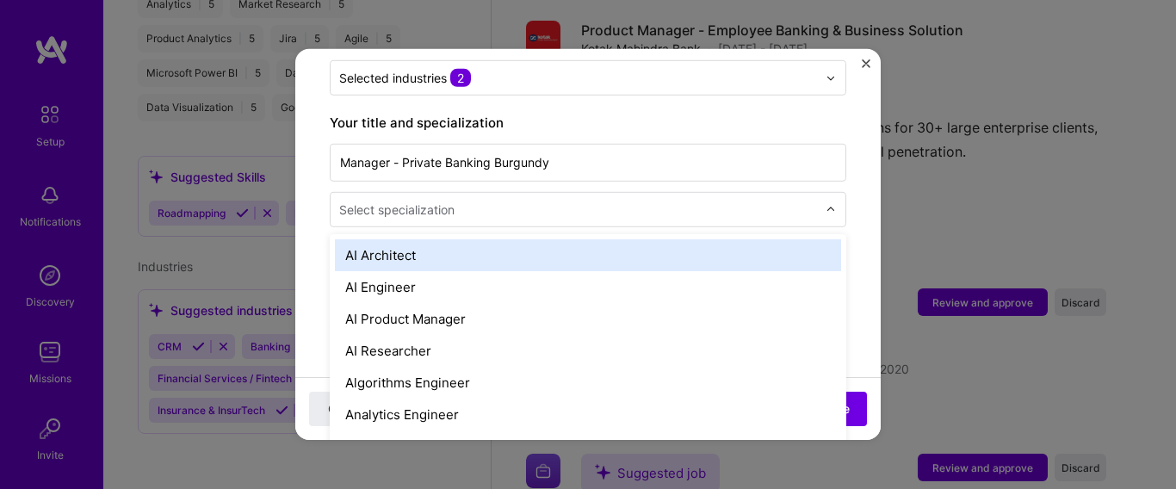
click at [665, 201] on input "text" at bounding box center [579, 210] width 481 height 18
type input "mana"
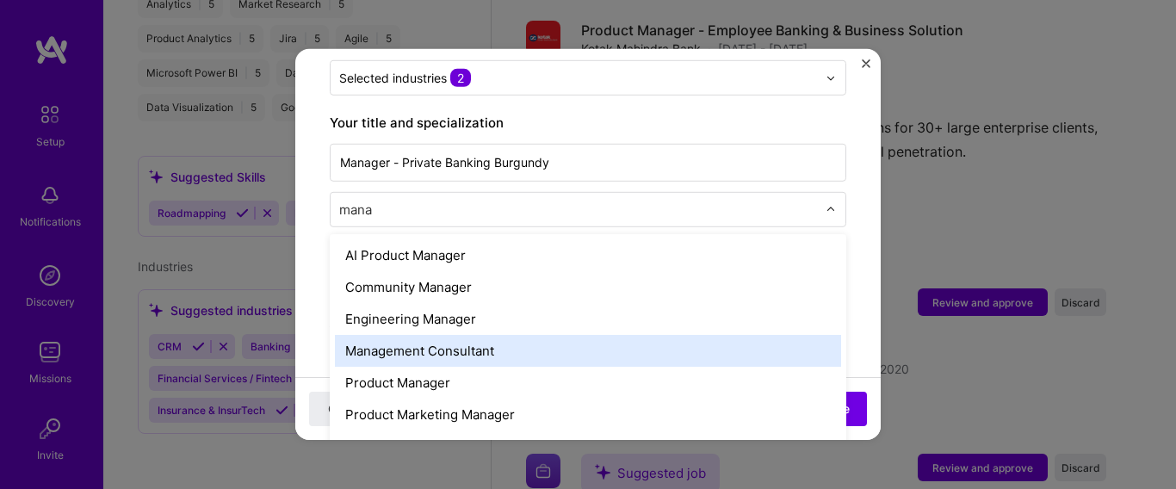
click at [506, 336] on div "Management Consultant" at bounding box center [588, 351] width 506 height 32
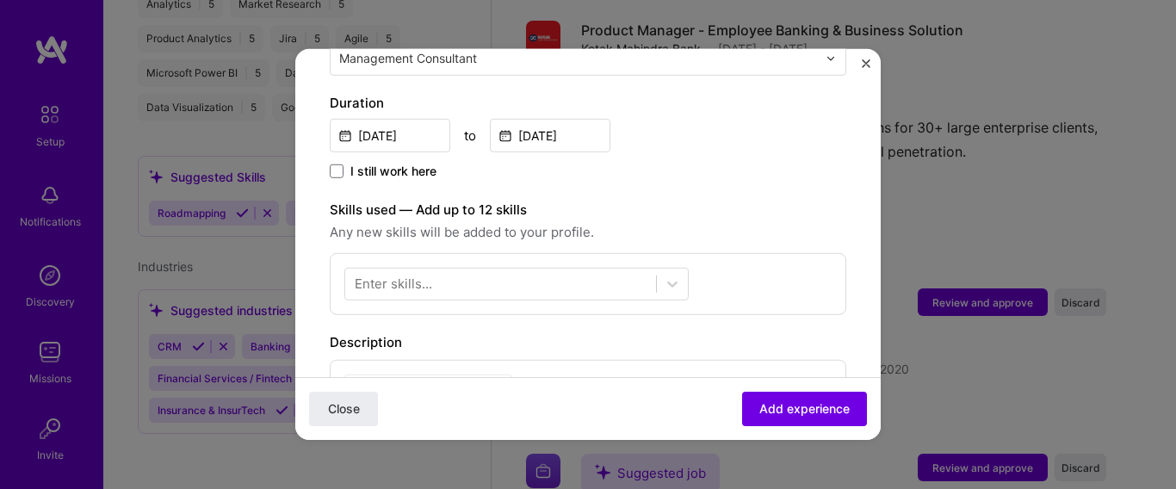
scroll to position [521, 0]
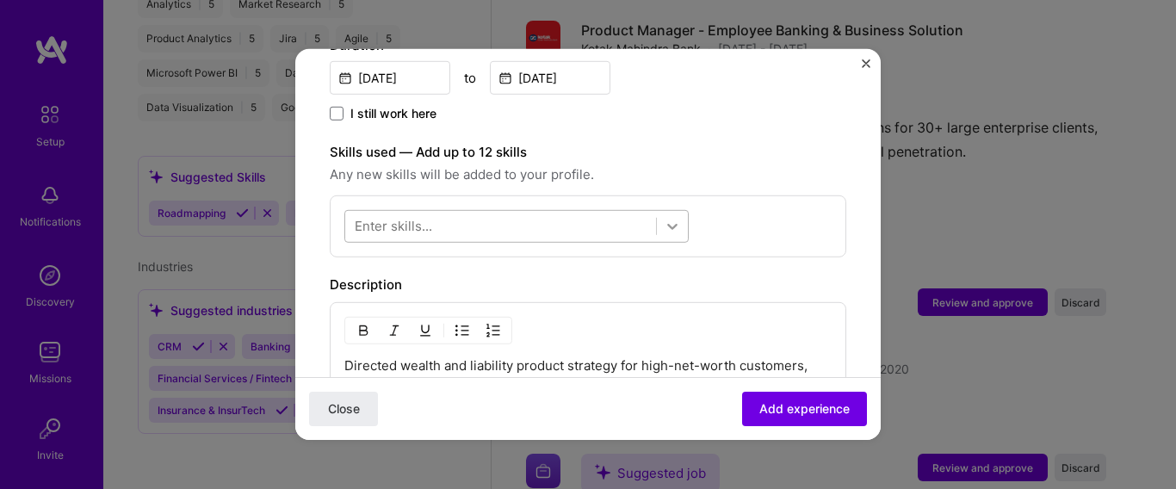
click at [671, 218] on icon at bounding box center [672, 226] width 17 height 17
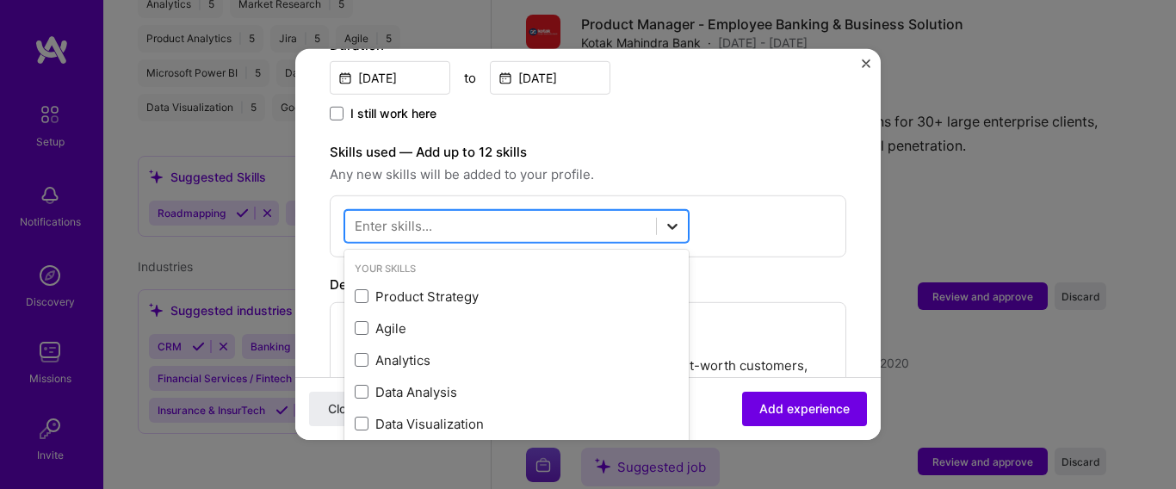
scroll to position [3347, 0]
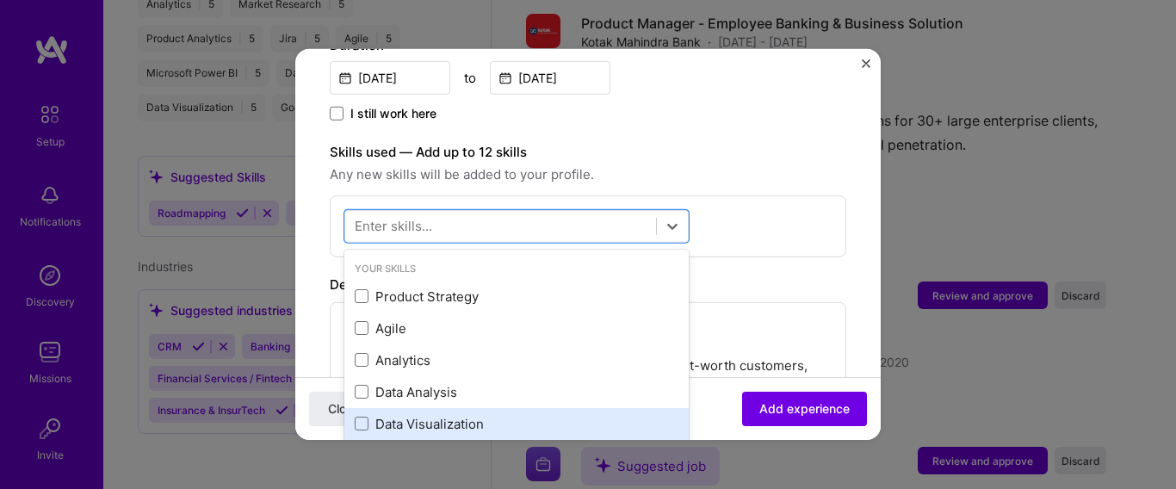
click at [457, 415] on div "Data Visualization" at bounding box center [517, 424] width 324 height 18
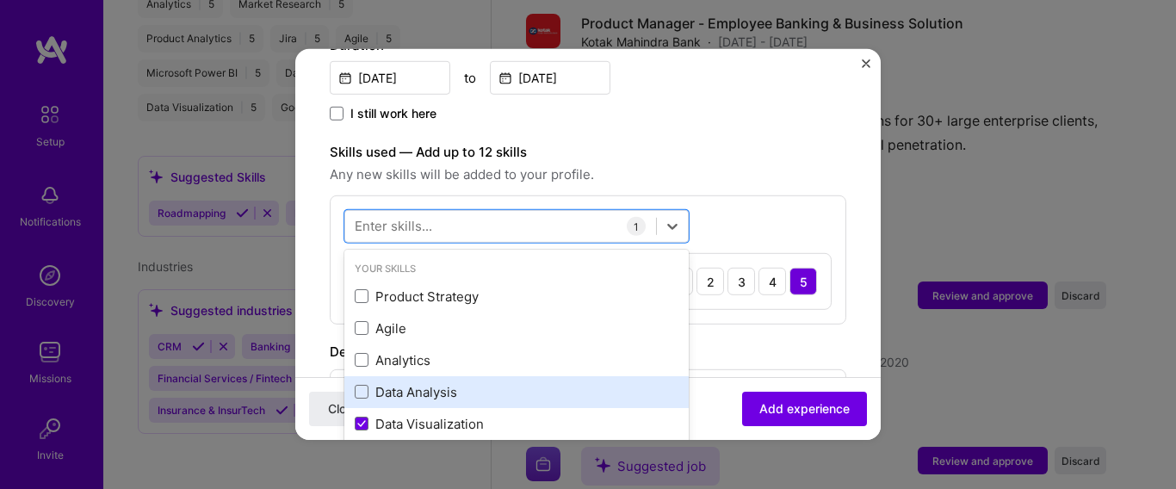
click at [439, 383] on div "Data Analysis" at bounding box center [517, 392] width 324 height 18
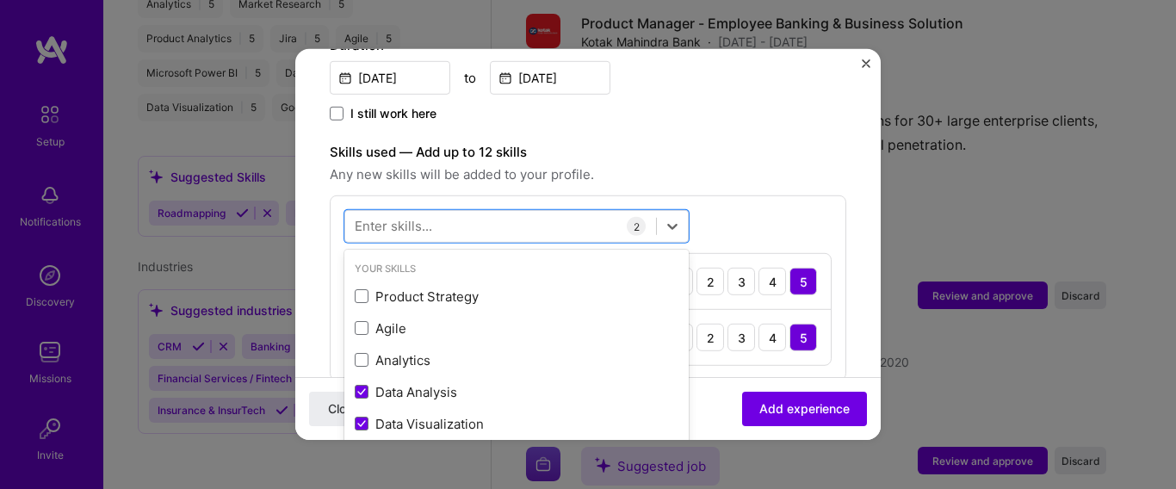
click at [832, 372] on form "Adding suggested job This job is suggested based on your LinkedIn, resume or A.…" at bounding box center [587, 248] width 585 height 1370
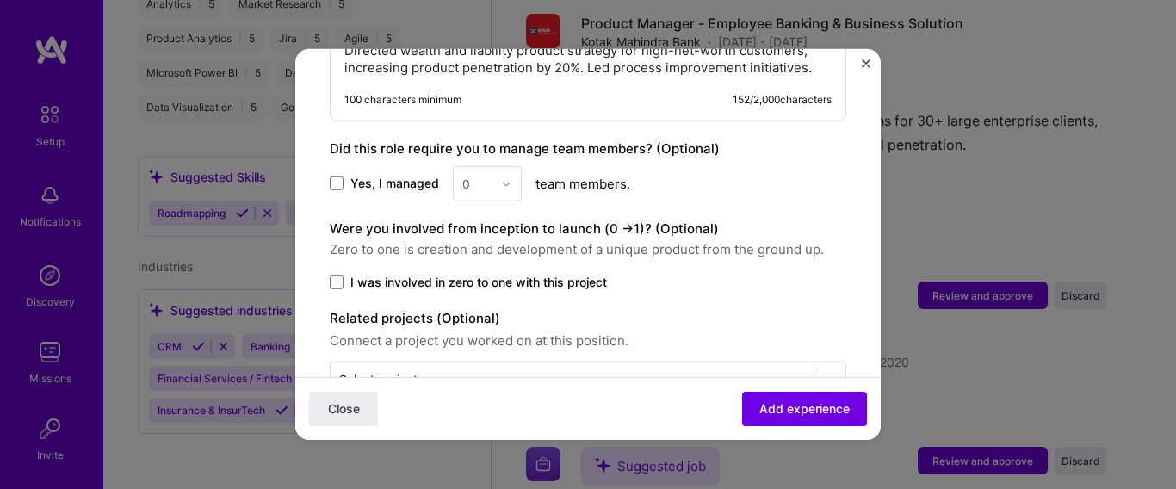
scroll to position [995, 0]
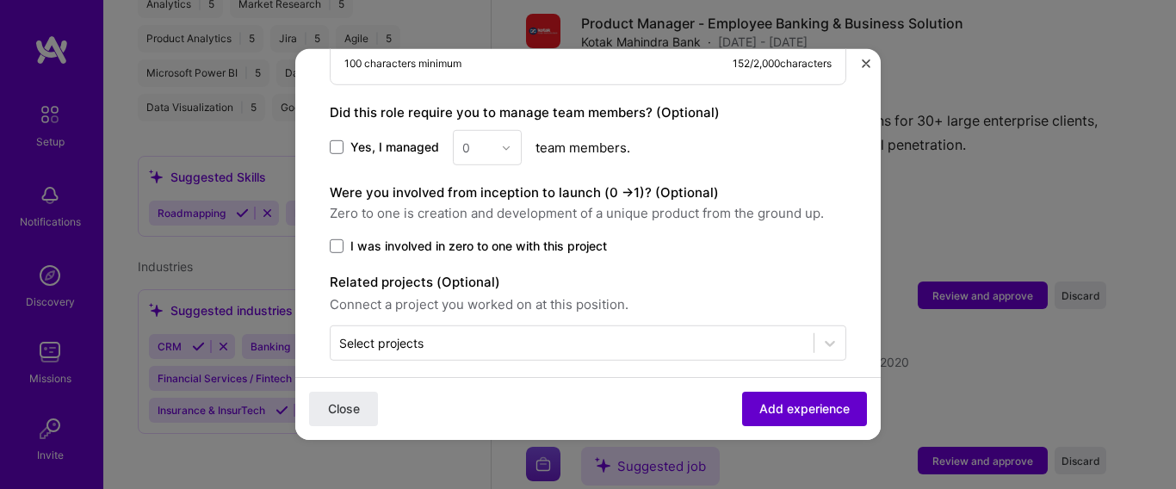
click at [814, 394] on button "Add experience" at bounding box center [804, 409] width 125 height 34
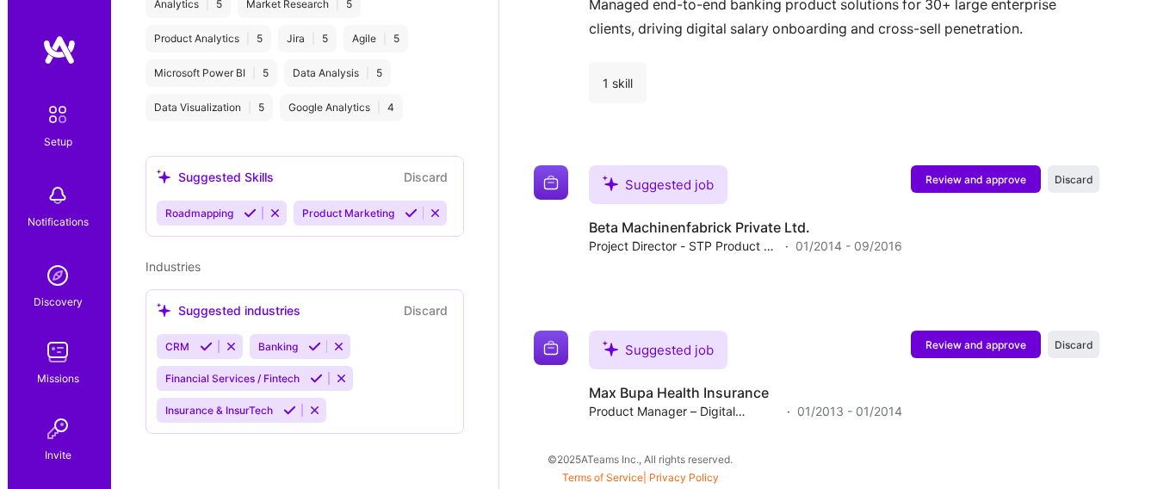
scroll to position [3746, 0]
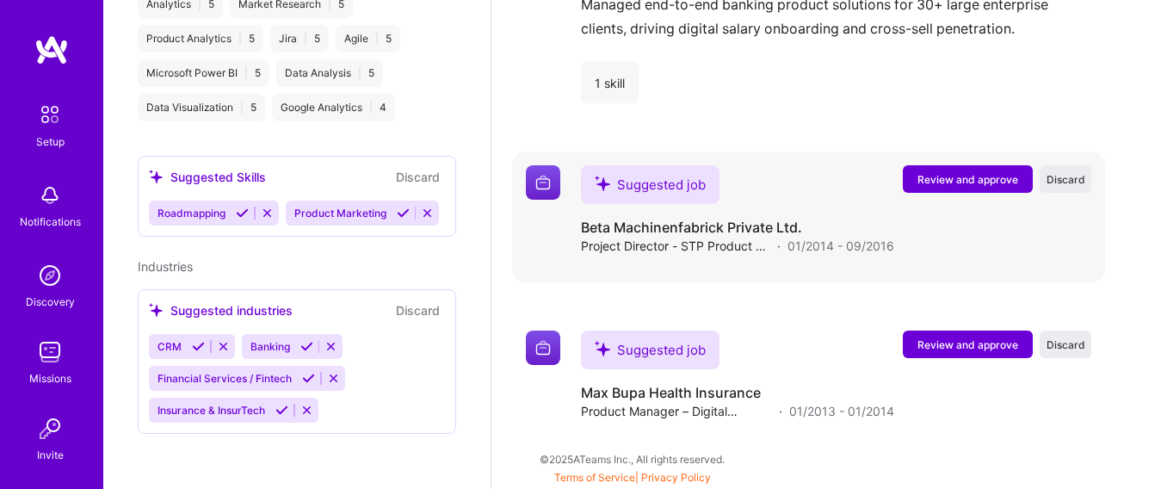
click at [1011, 176] on span "Review and approve" at bounding box center [968, 179] width 101 height 15
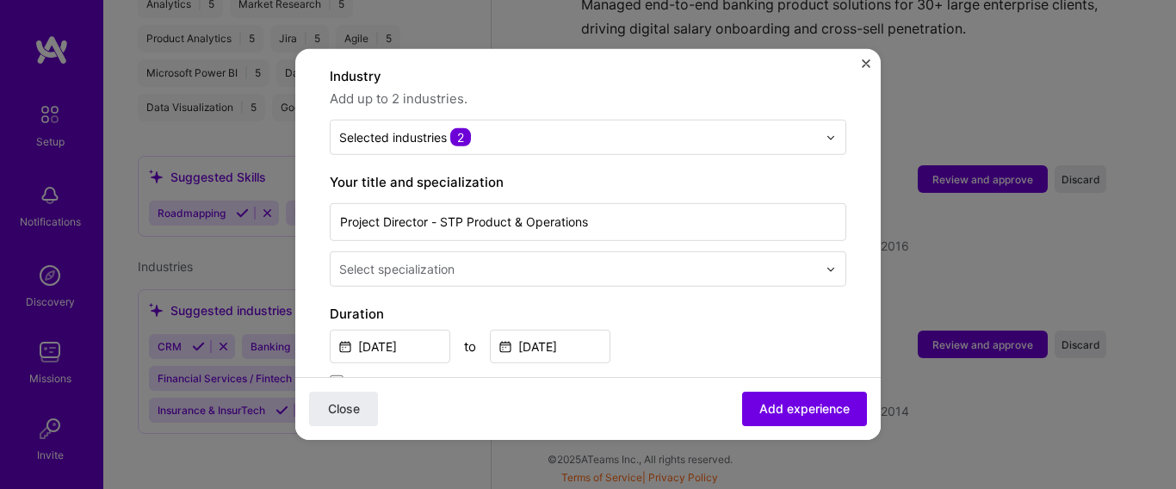
scroll to position [307, 0]
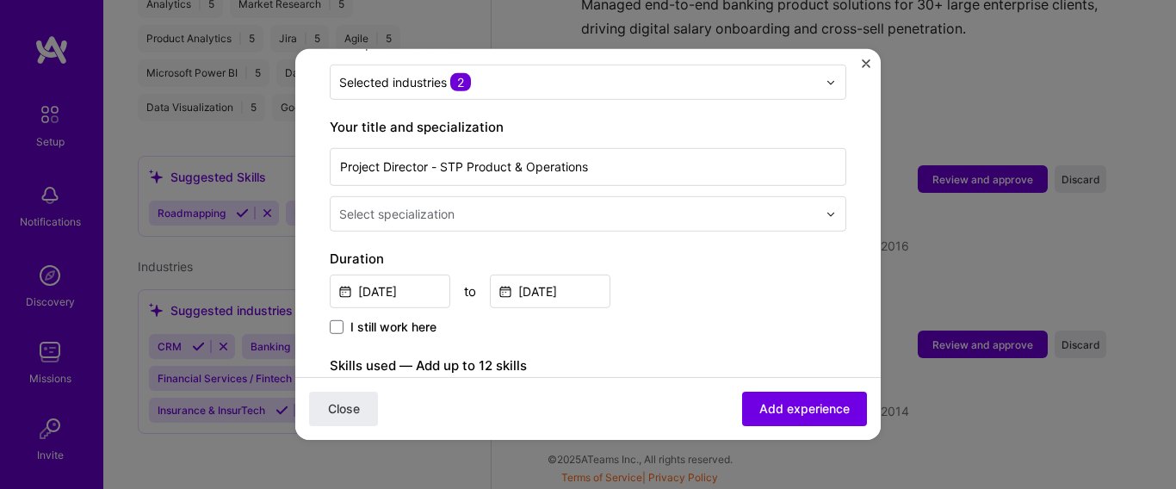
click at [718, 205] on div at bounding box center [579, 214] width 481 height 22
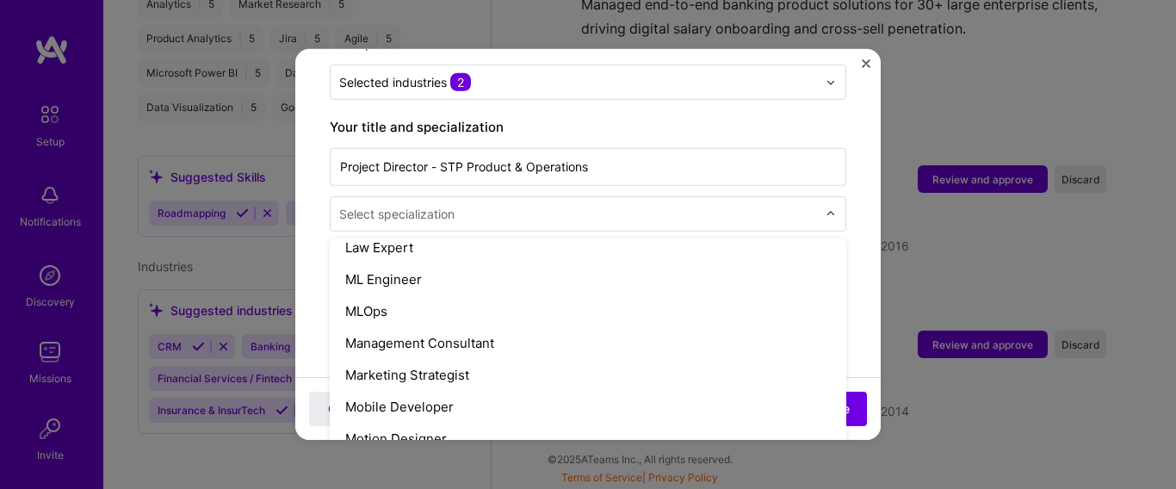
scroll to position [1318, 0]
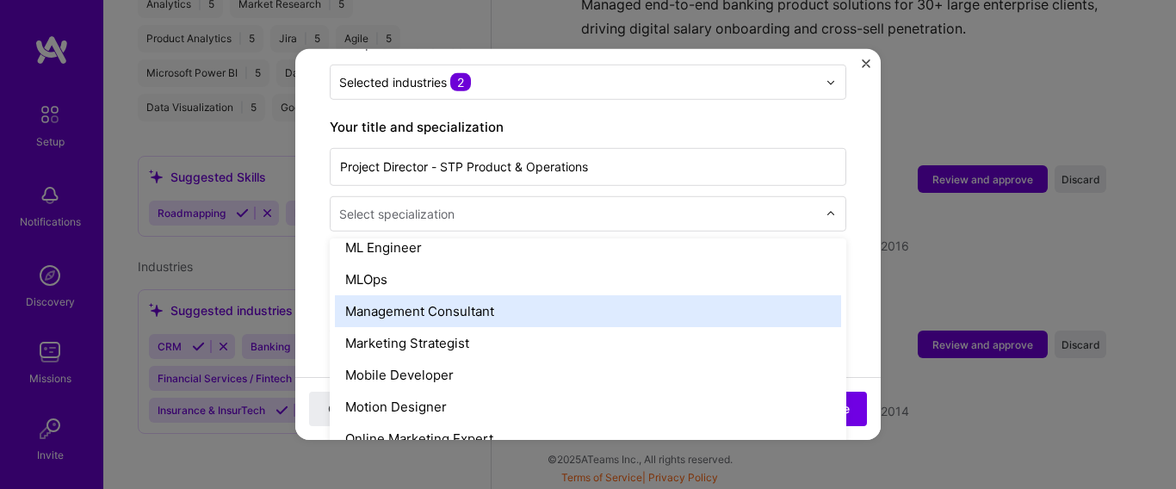
click at [485, 295] on div "Management Consultant" at bounding box center [588, 311] width 506 height 32
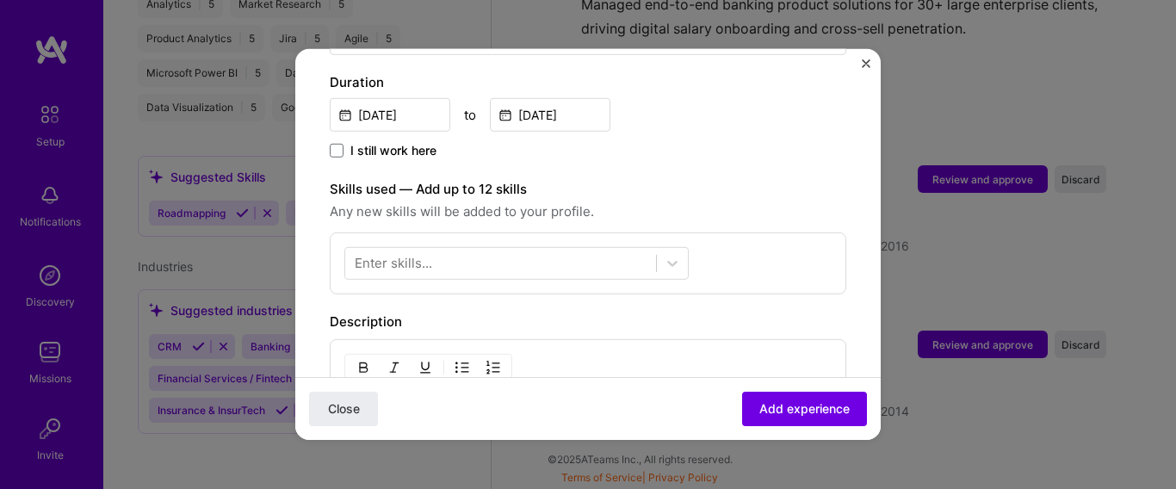
scroll to position [505, 0]
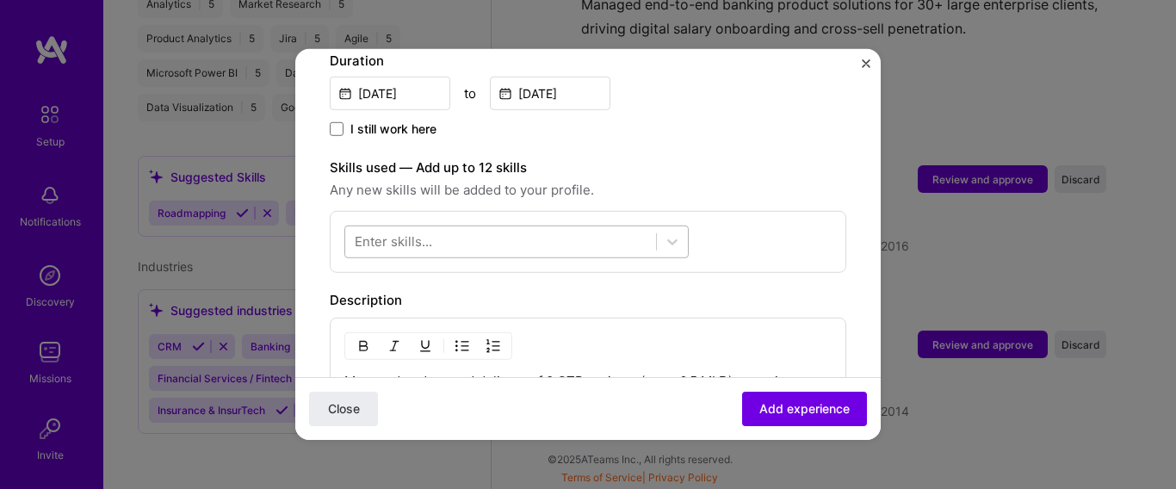
click at [614, 227] on div at bounding box center [500, 241] width 311 height 28
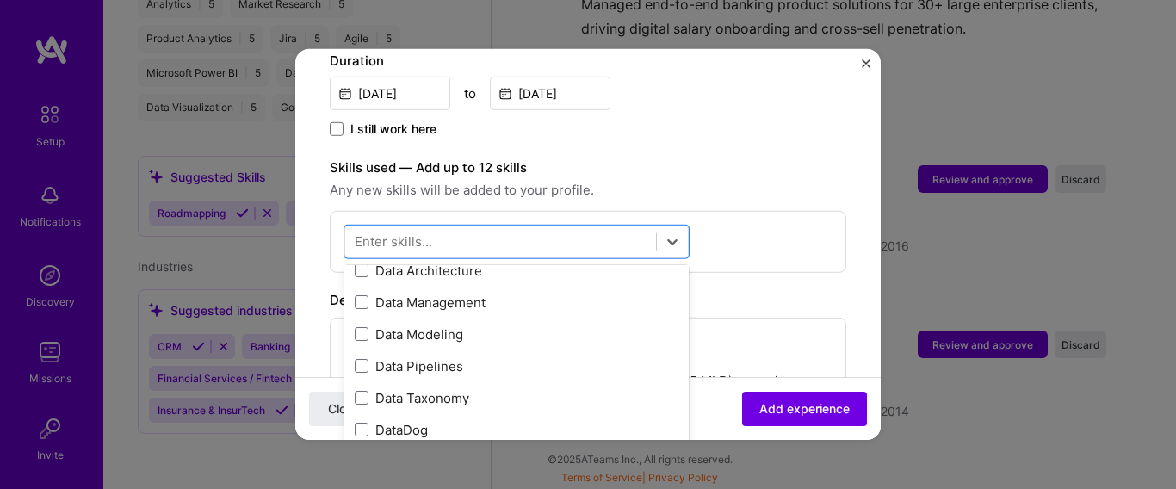
scroll to position [3125, 0]
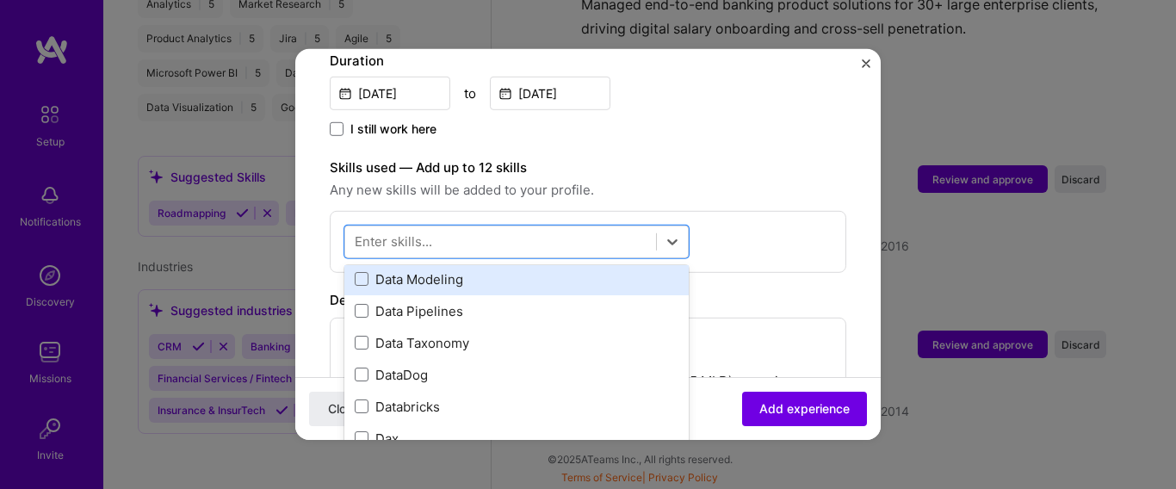
click at [489, 269] on div "Data Modeling" at bounding box center [517, 278] width 324 height 18
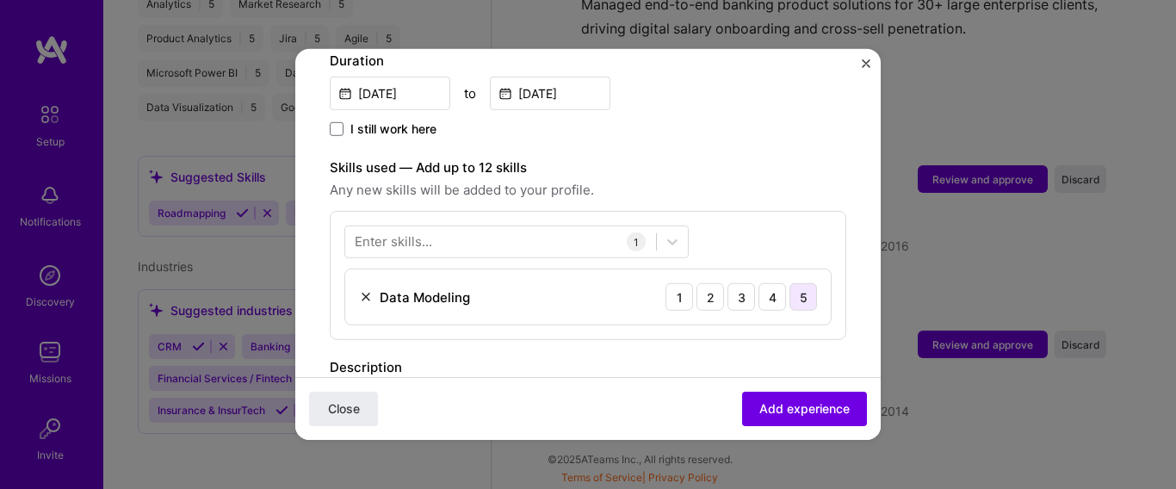
click at [795, 283] on div "5" at bounding box center [803, 297] width 28 height 28
click at [813, 397] on button "Add experience" at bounding box center [804, 409] width 125 height 34
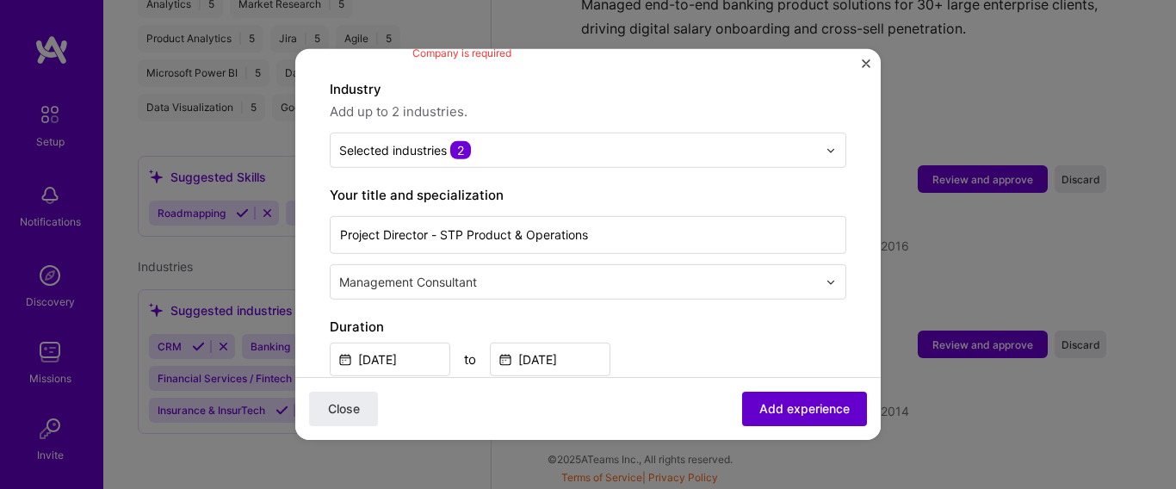
scroll to position [172, 0]
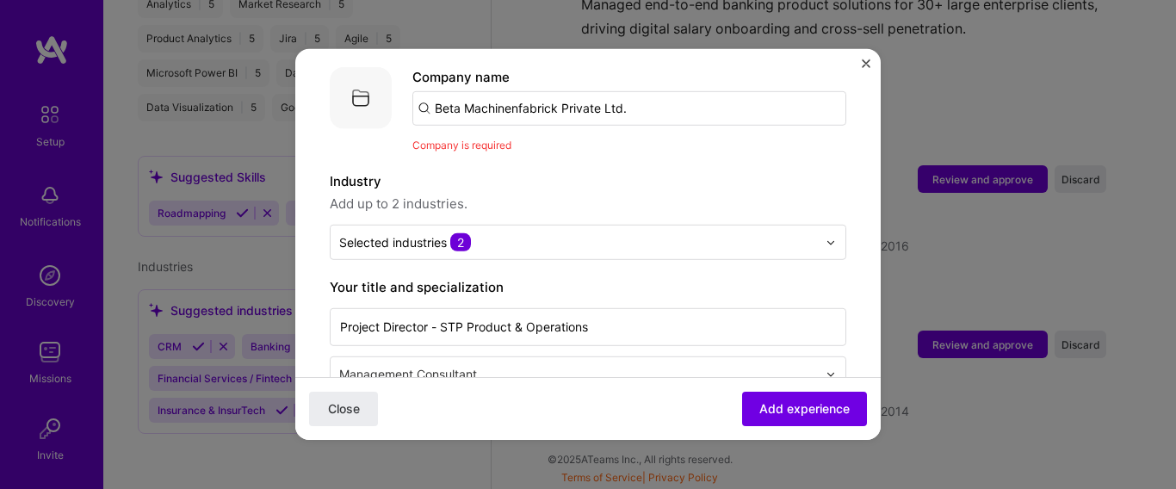
click at [665, 91] on input "Beta Machinenfabrick Private Ltd." at bounding box center [629, 108] width 434 height 34
click at [783, 409] on span "Add experience" at bounding box center [804, 408] width 90 height 17
click at [653, 94] on input "Beta Machinenfabrick Private Ltd." at bounding box center [629, 108] width 434 height 34
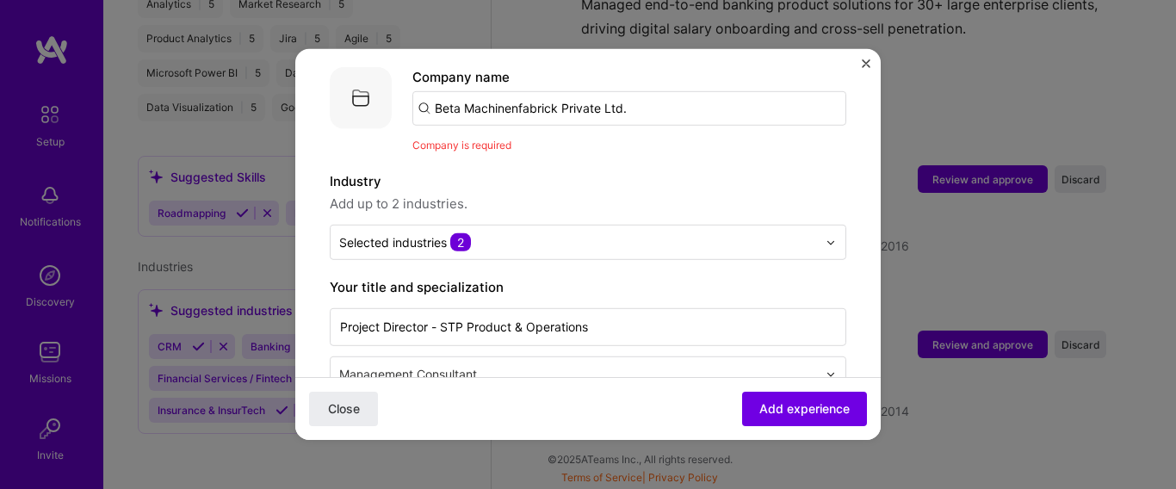
click at [653, 94] on input "Beta Machinenfabrick Private Ltd." at bounding box center [629, 108] width 434 height 34
paste input "Beta Machinenfabrick Private Ltd."
type input "Beta Machinenfabrick Private Ltd."
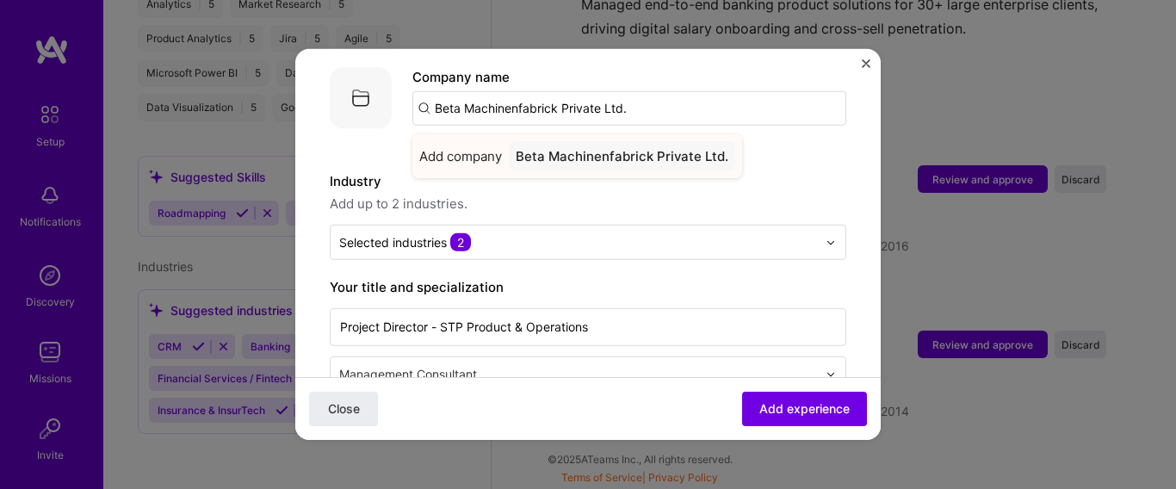
click at [659, 141] on div "Beta Machinenfabrick Private Ltd." at bounding box center [622, 156] width 226 height 30
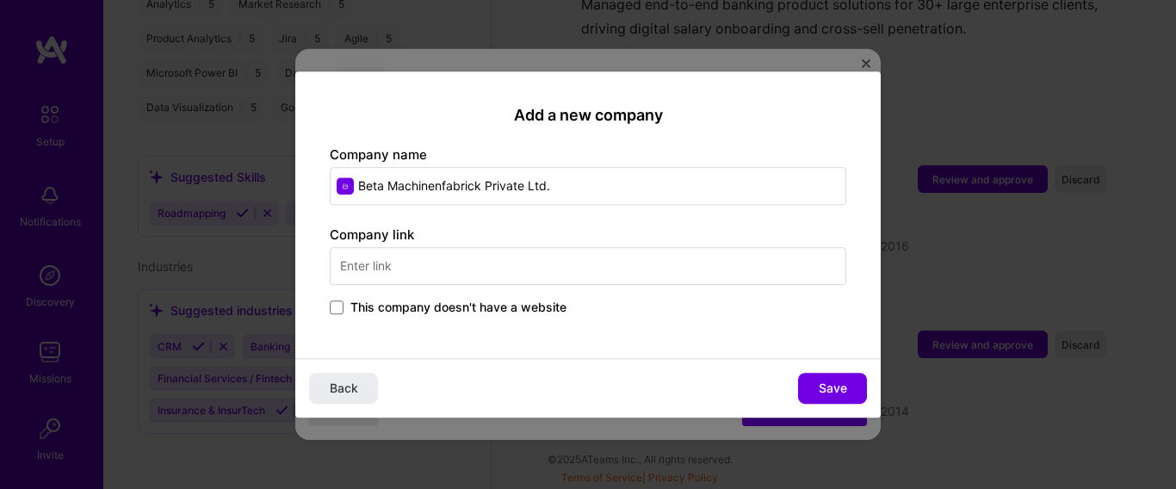
click at [385, 262] on input "text" at bounding box center [588, 266] width 517 height 38
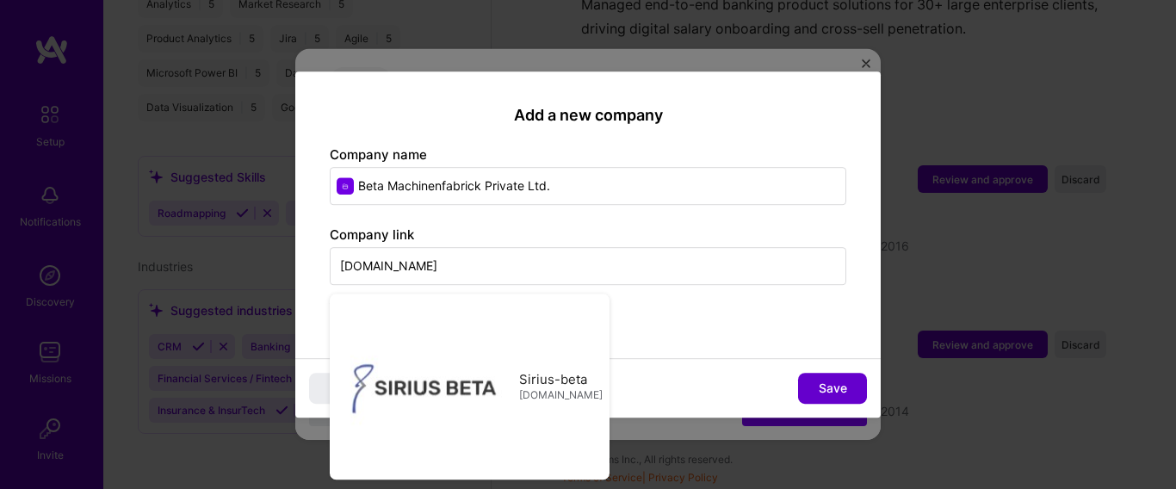
type input "beta.com"
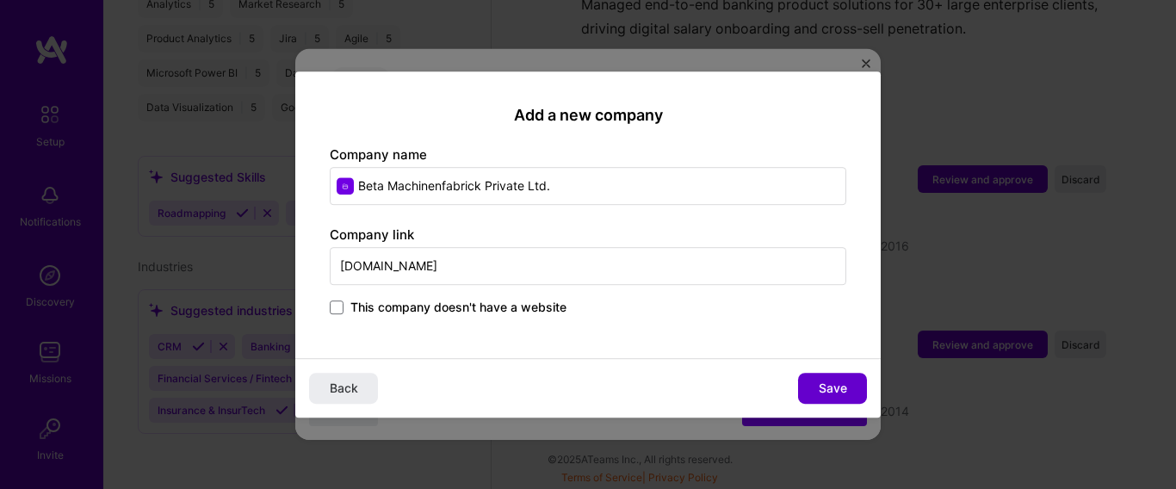
click at [816, 387] on button "Save" at bounding box center [832, 388] width 69 height 31
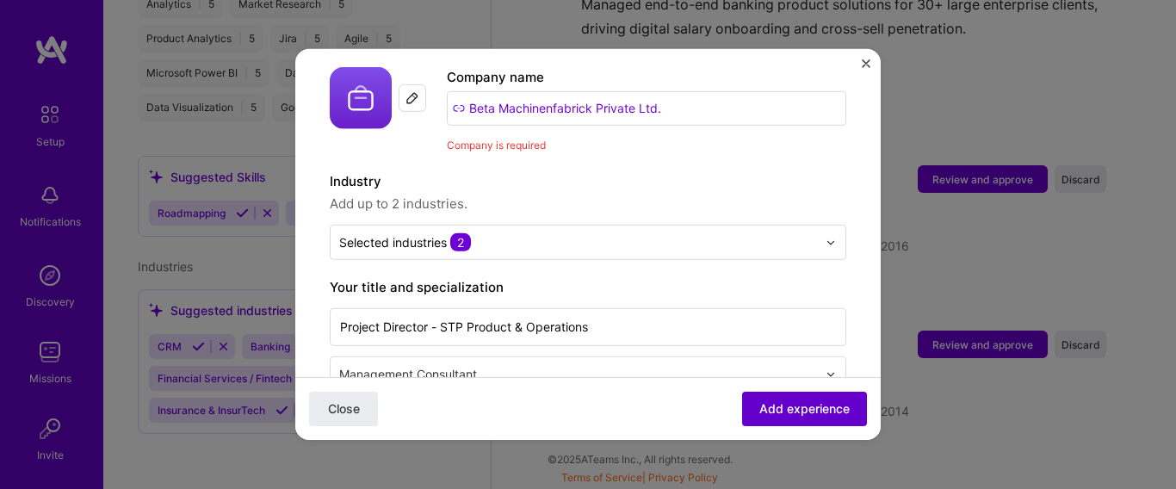
click at [809, 418] on span "Add experience" at bounding box center [804, 408] width 90 height 17
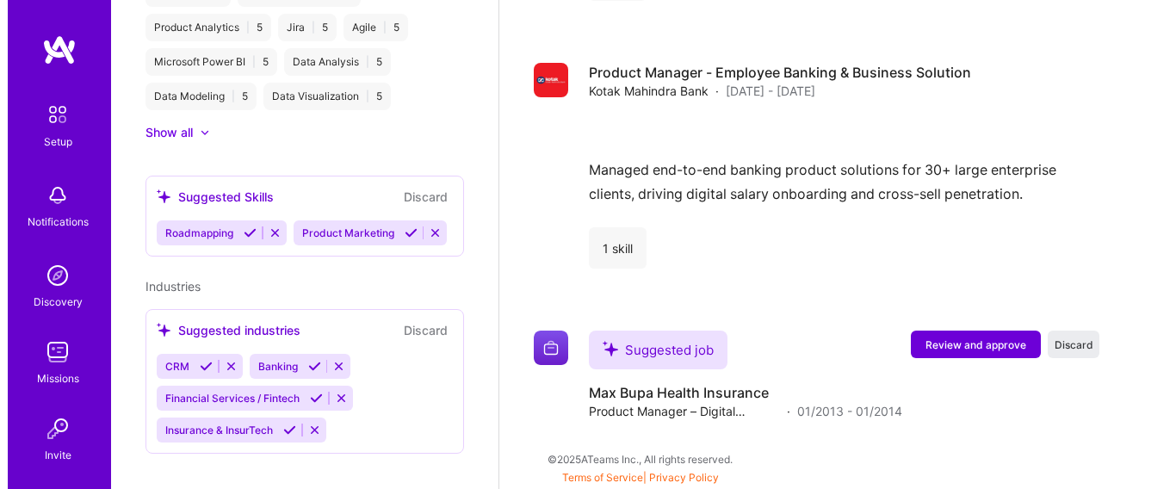
scroll to position [3849, 0]
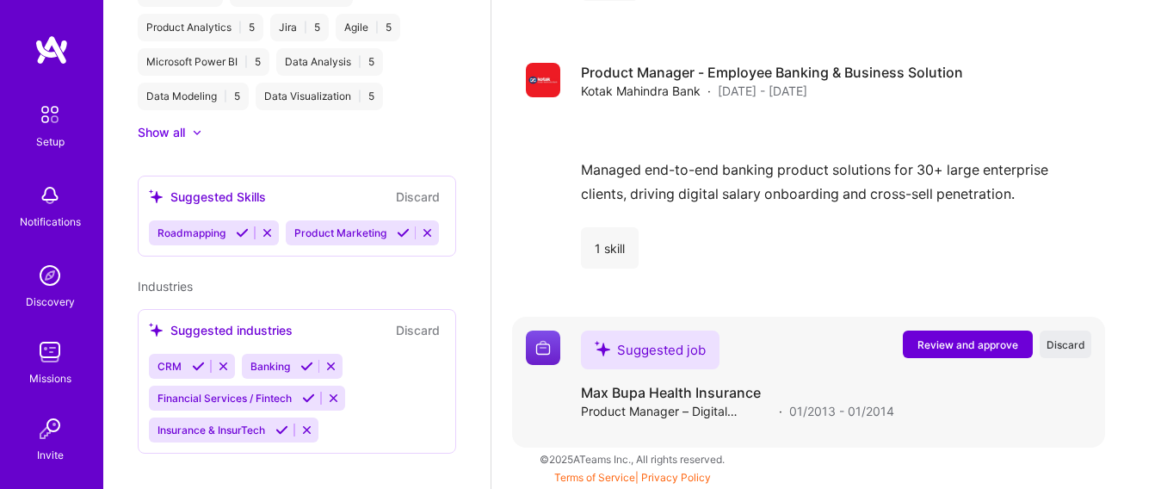
click at [980, 341] on span "Review and approve" at bounding box center [968, 344] width 101 height 15
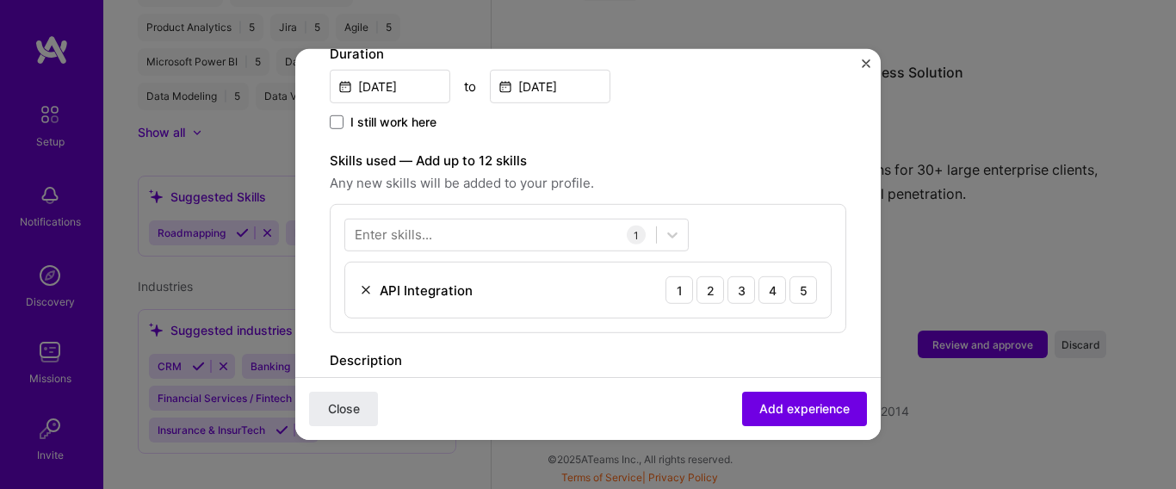
scroll to position [529, 0]
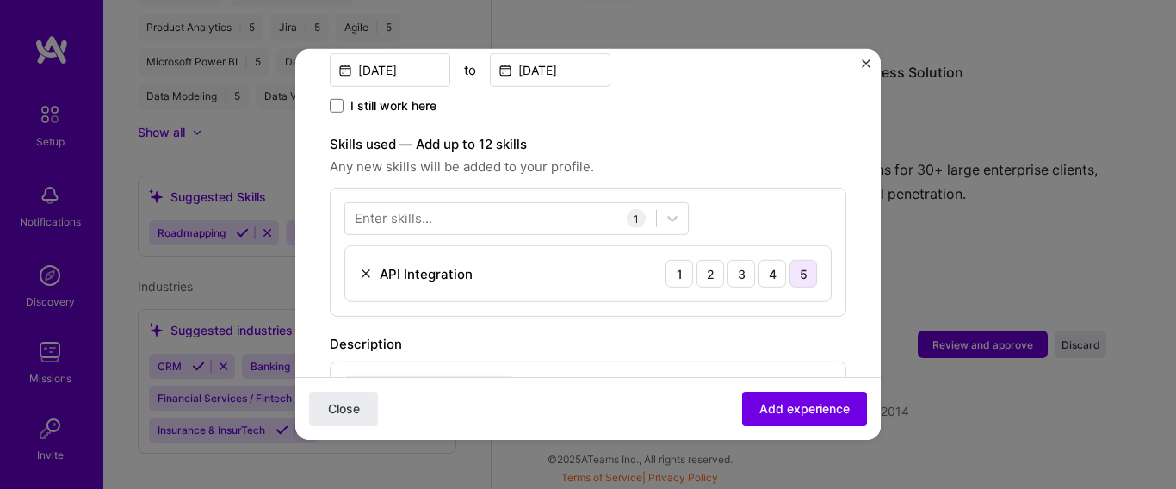
click at [790, 260] on div "5" at bounding box center [803, 274] width 28 height 28
click at [801, 405] on span "Add experience" at bounding box center [804, 408] width 90 height 17
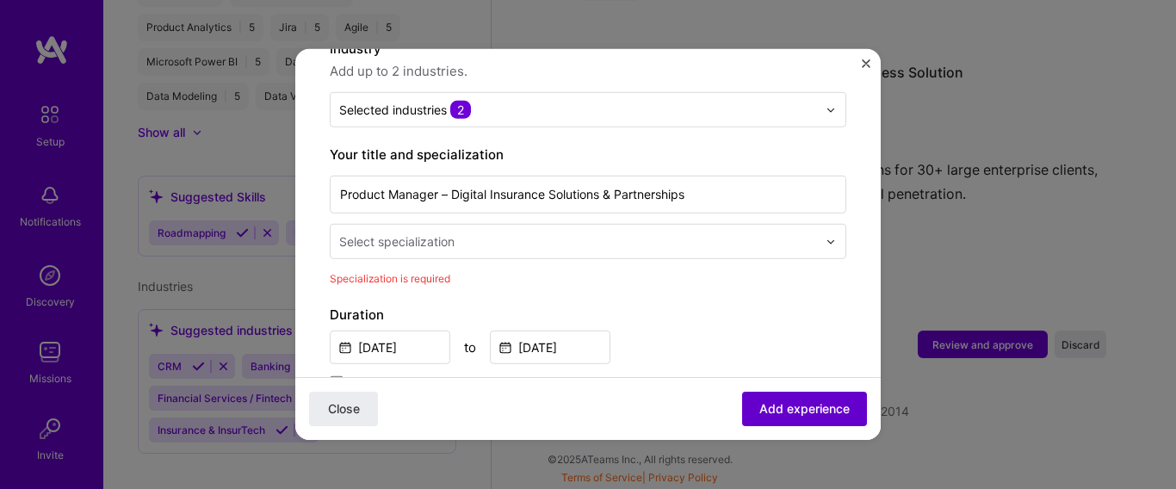
scroll to position [172, 0]
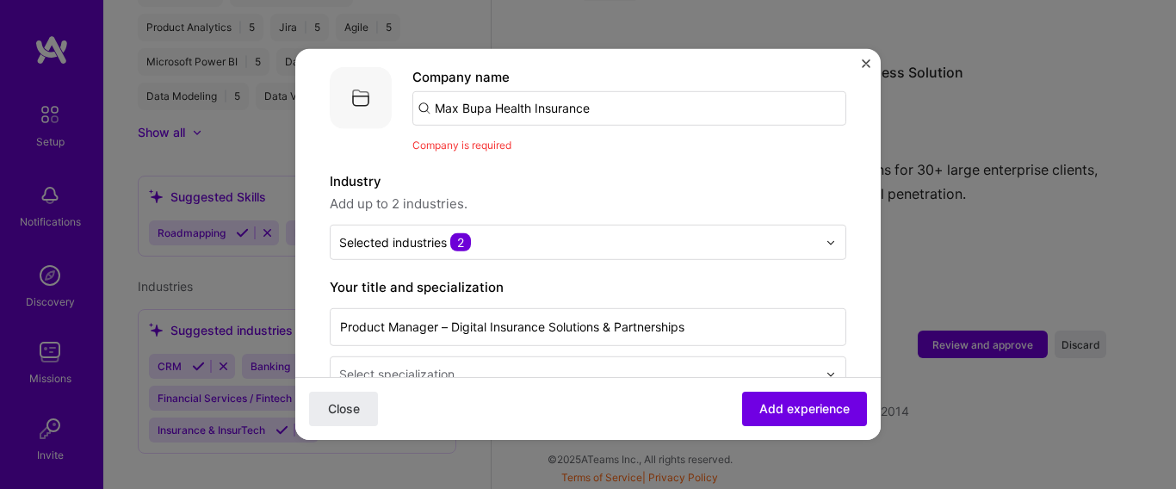
click at [609, 92] on input "Max Bupa Health Insurance" at bounding box center [629, 108] width 434 height 34
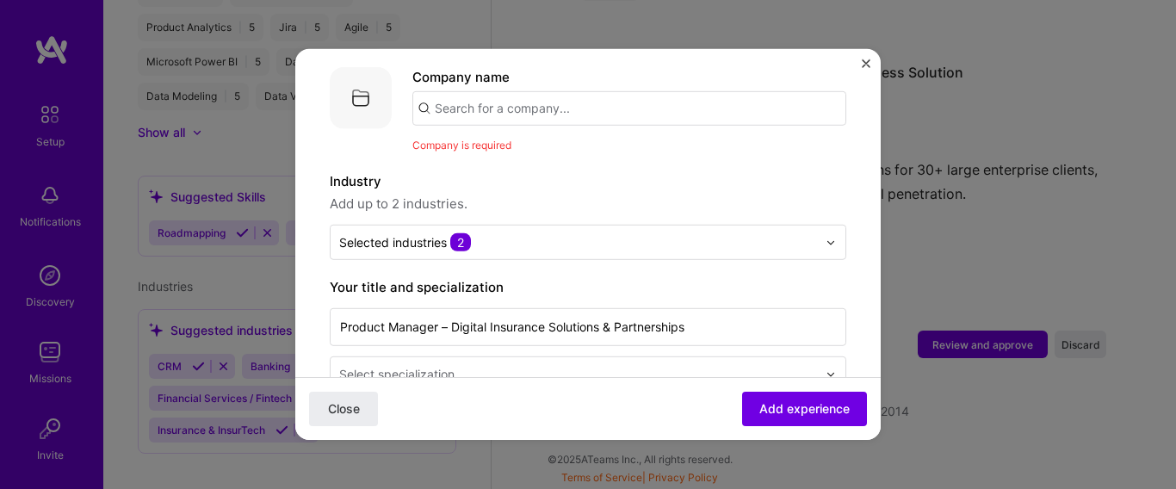
paste input "Max Bupa Health Insurance"
type input "Max Bupa Health Insurance"
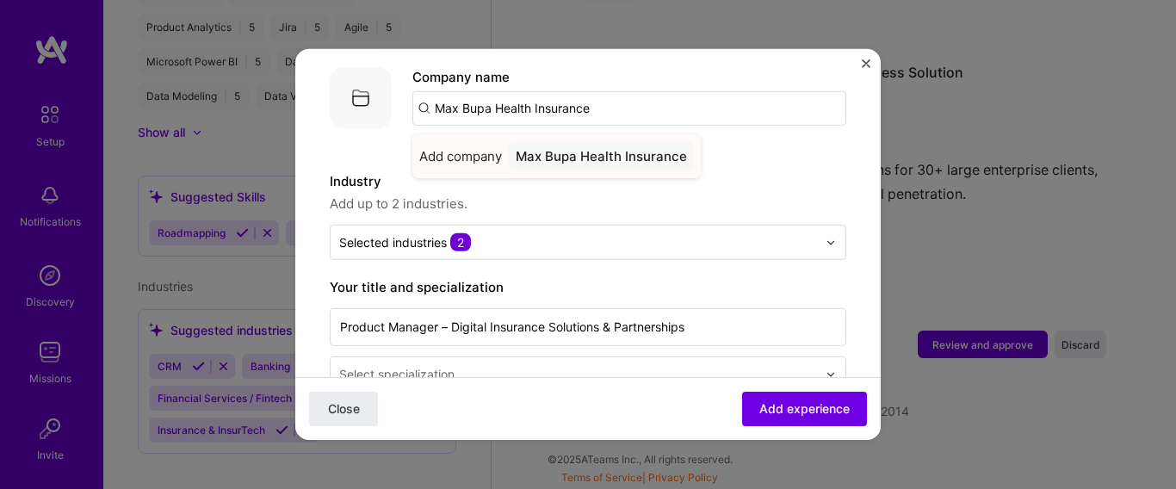
click at [602, 142] on div "Max Bupa Health Insurance" at bounding box center [601, 156] width 185 height 30
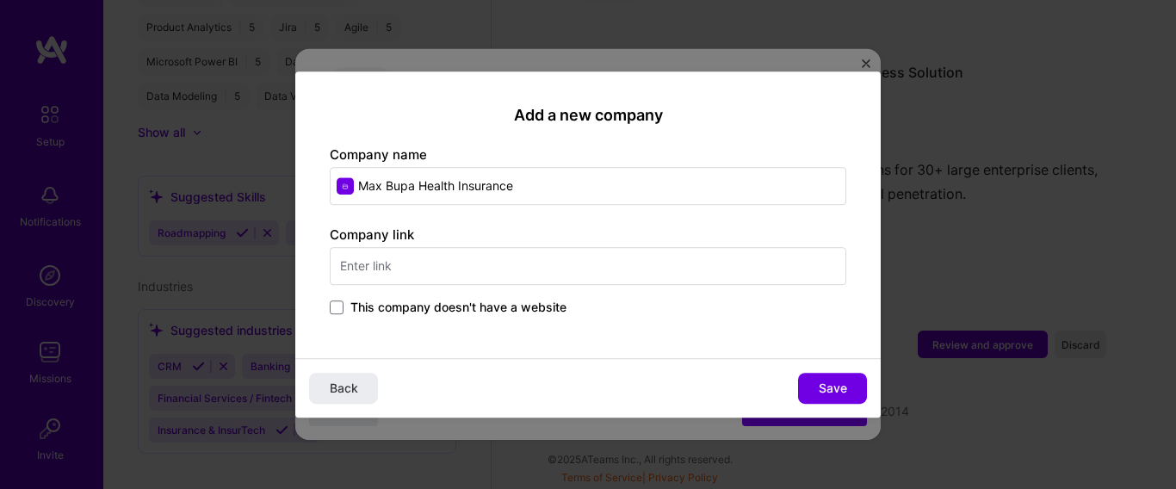
click at [436, 274] on input "text" at bounding box center [588, 266] width 517 height 38
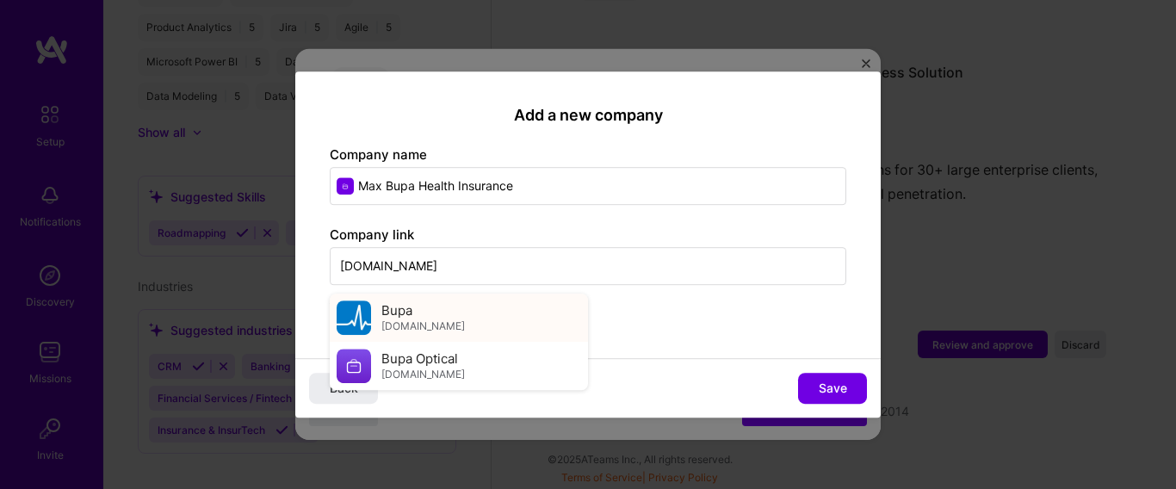
type input "bupa.com"
click at [430, 329] on span "bupa.com" at bounding box center [423, 326] width 84 height 14
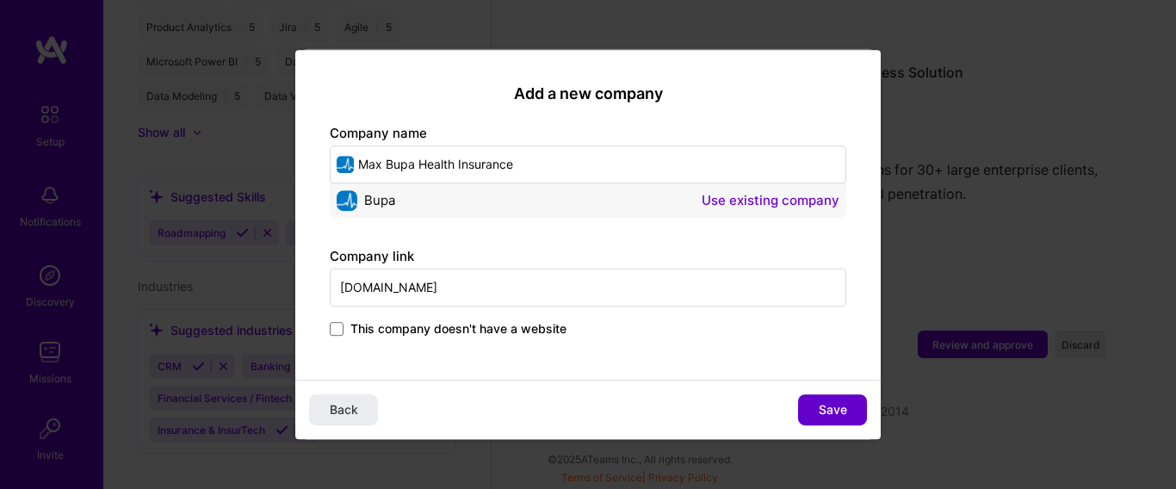
click at [822, 414] on span "Save" at bounding box center [833, 409] width 28 height 17
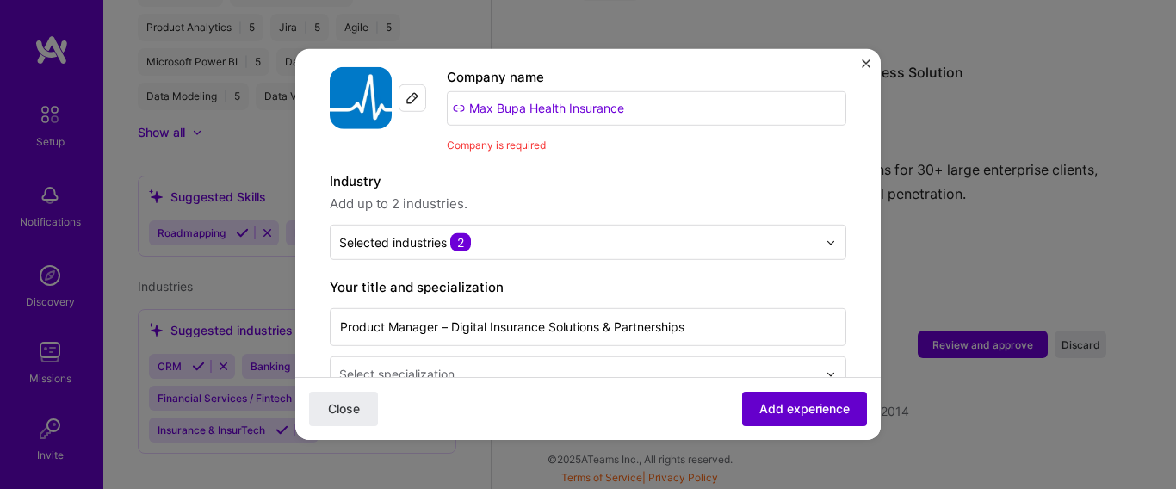
click at [806, 399] on button "Add experience" at bounding box center [804, 409] width 125 height 34
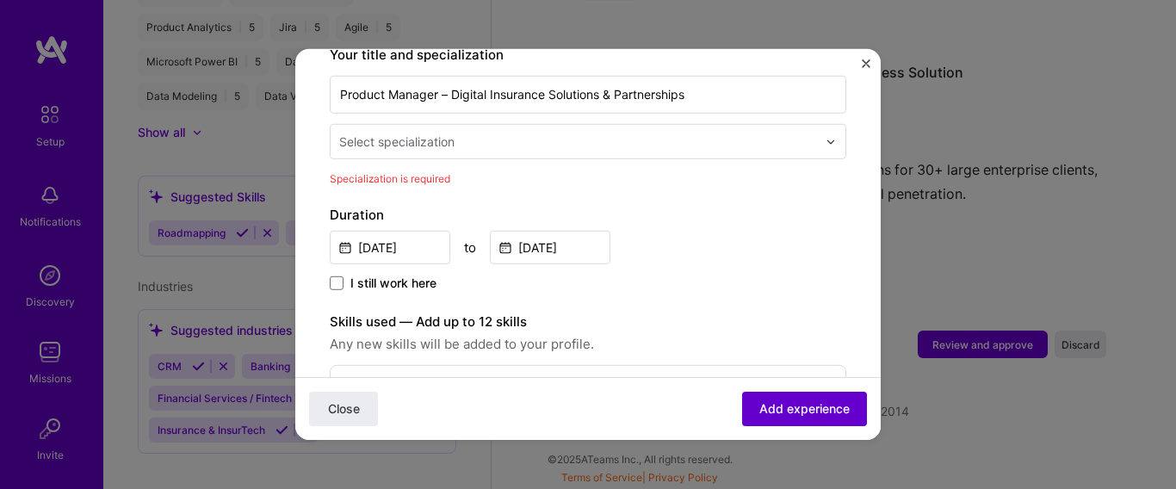
scroll to position [382, 0]
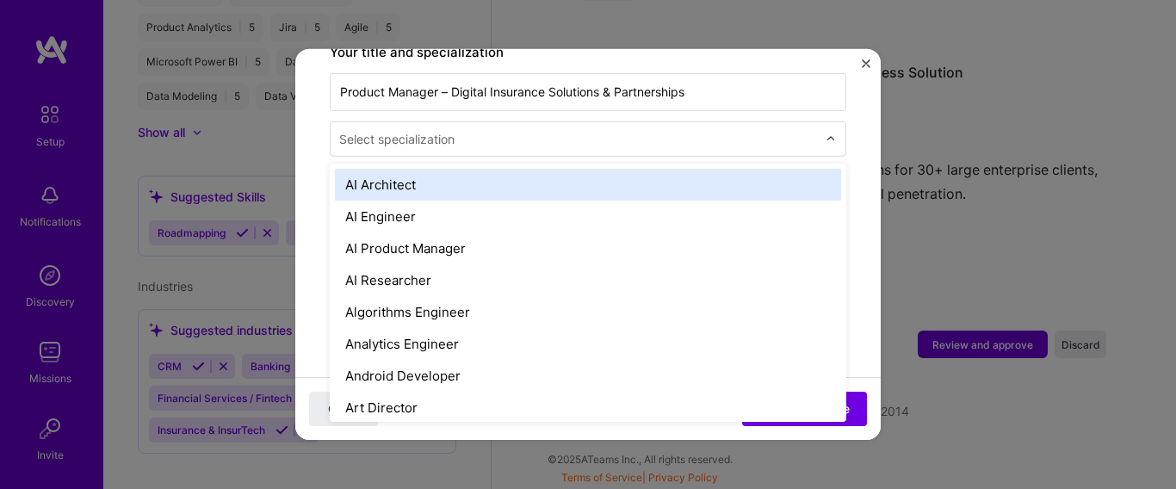
click at [574, 130] on input "text" at bounding box center [579, 139] width 481 height 18
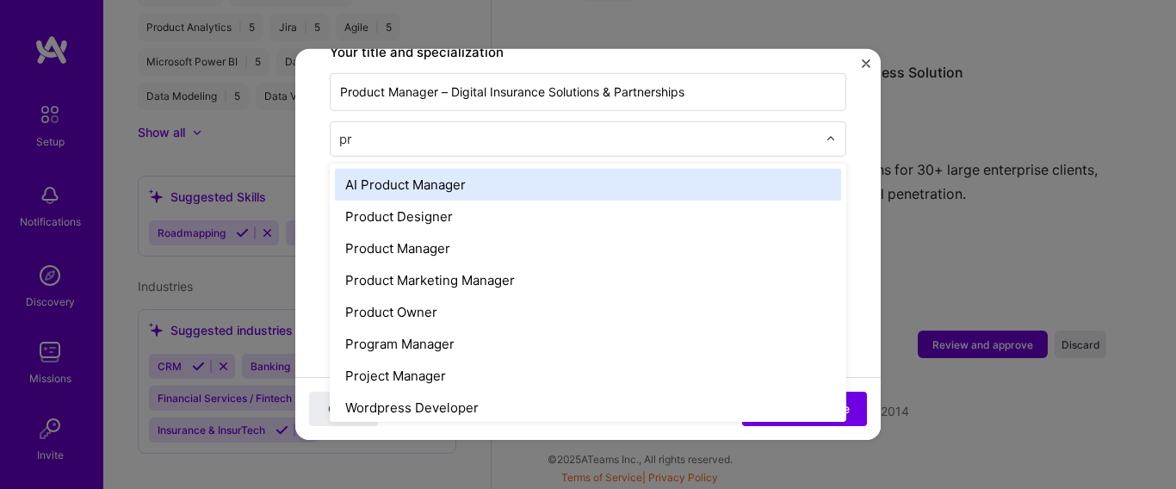
type input "pro"
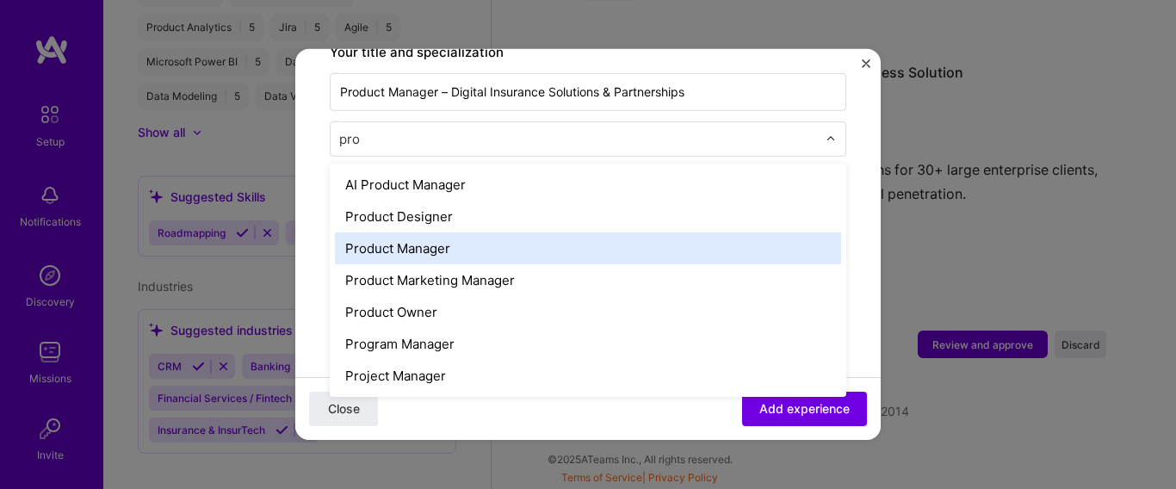
click at [450, 232] on div "Product Manager" at bounding box center [588, 248] width 506 height 32
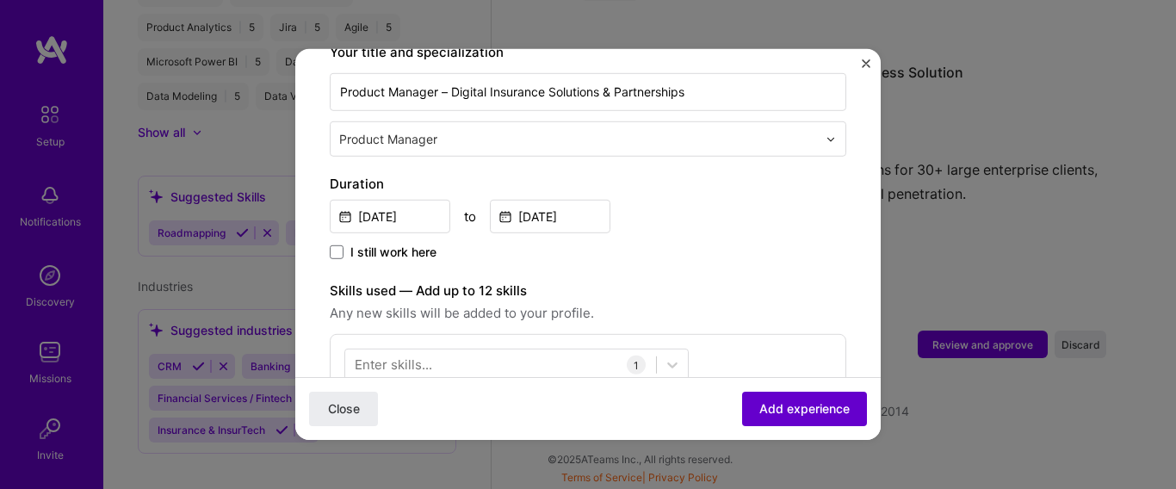
click at [801, 412] on span "Add experience" at bounding box center [804, 408] width 90 height 17
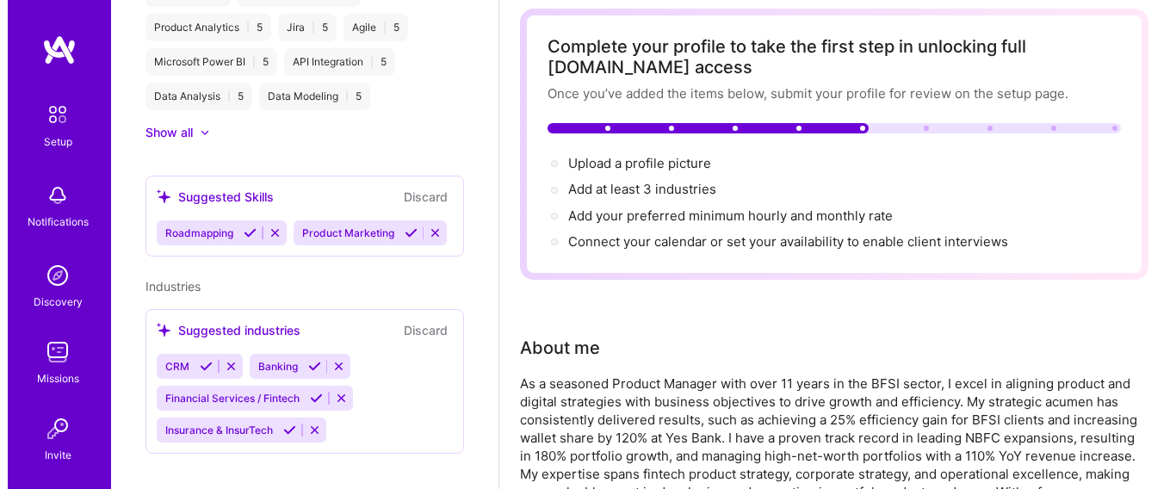
scroll to position [89, 0]
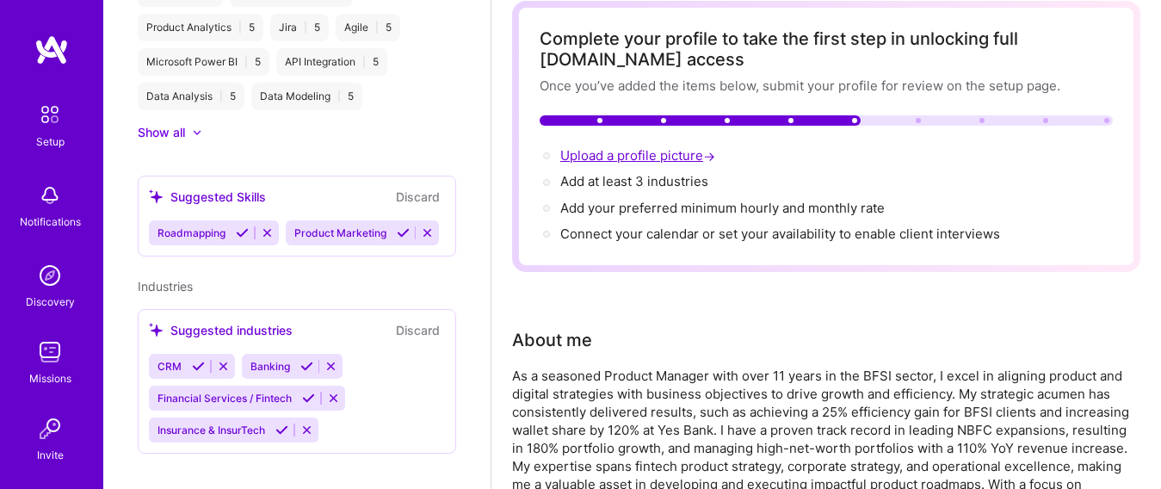
click at [630, 158] on span "Upload a profile picture →" at bounding box center [639, 155] width 158 height 16
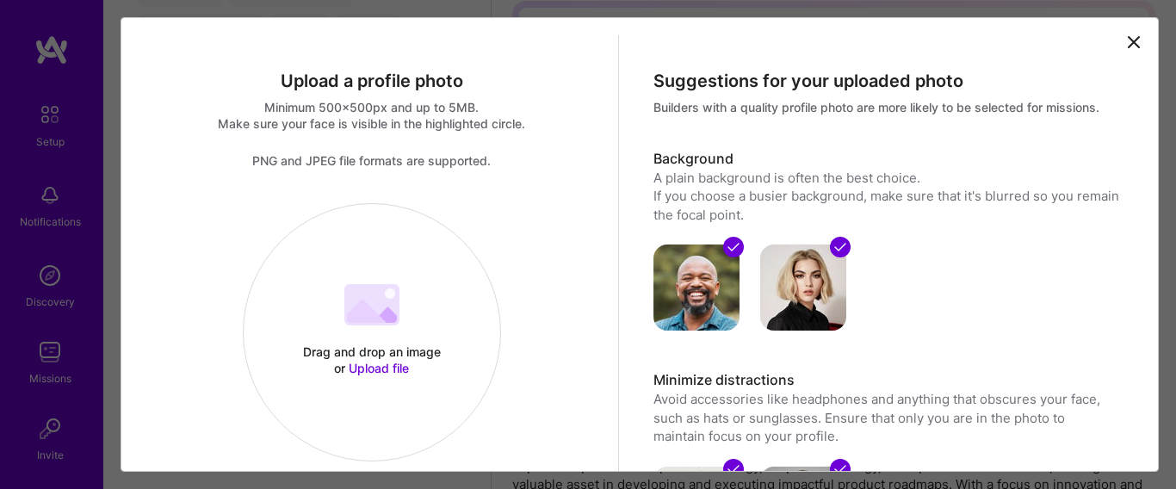
click at [386, 372] on span "Upload file" at bounding box center [379, 368] width 60 height 15
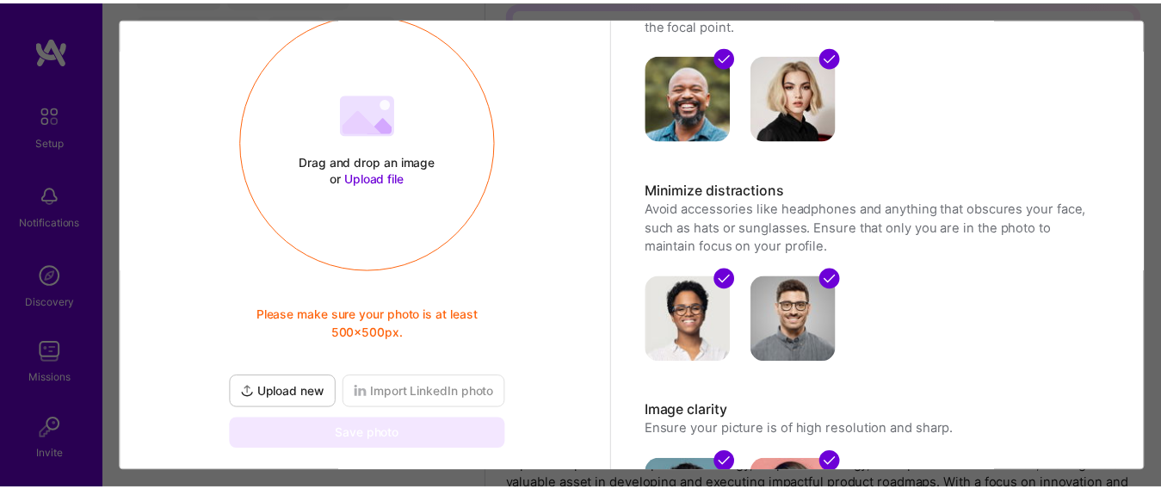
scroll to position [196, 0]
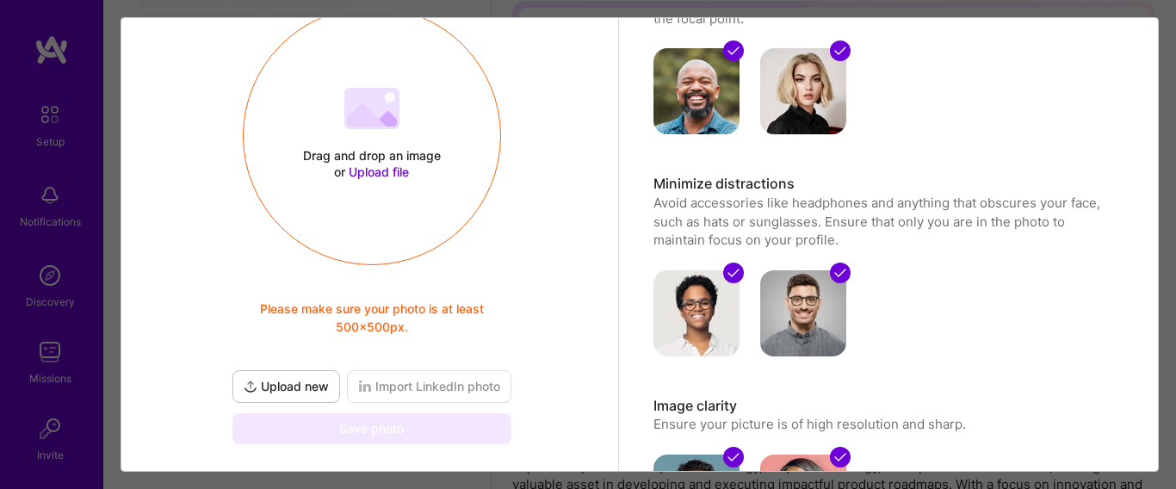
click at [294, 384] on span "Upload new" at bounding box center [286, 386] width 85 height 17
click at [279, 389] on span "Upload new" at bounding box center [286, 386] width 85 height 17
click at [281, 385] on span "Upload new" at bounding box center [286, 386] width 85 height 17
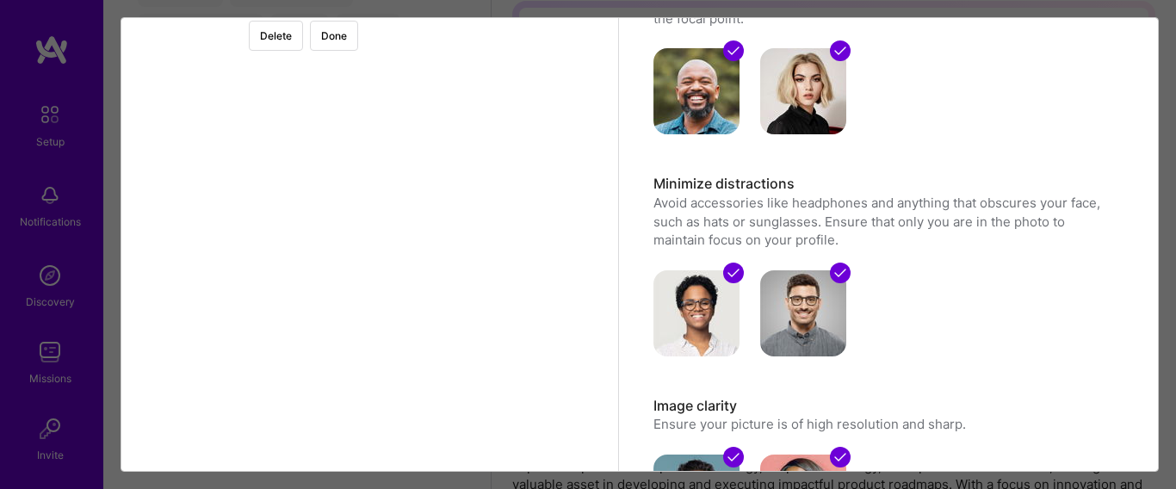
click at [486, 263] on div at bounding box center [517, 188] width 290 height 290
click at [358, 32] on button "Done" at bounding box center [334, 36] width 48 height 30
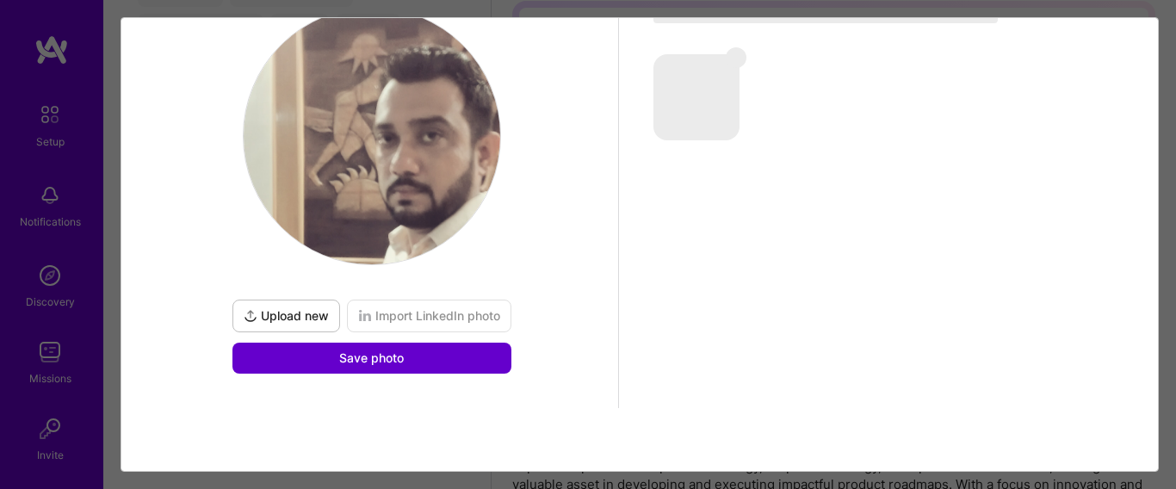
click at [420, 363] on button "Save photo" at bounding box center [371, 358] width 279 height 31
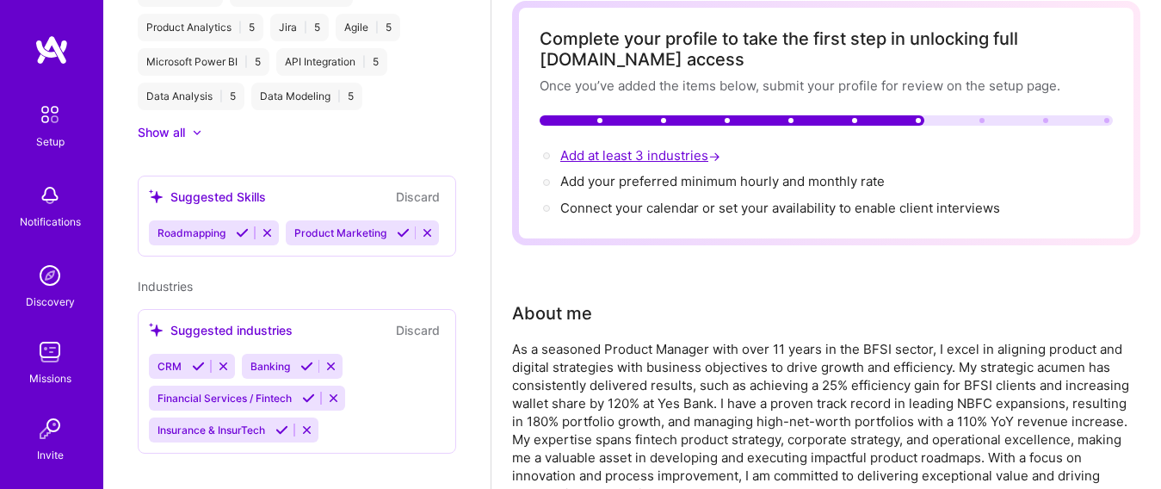
click at [645, 155] on span "Add at least 3 industries →" at bounding box center [642, 155] width 164 height 16
select select "US"
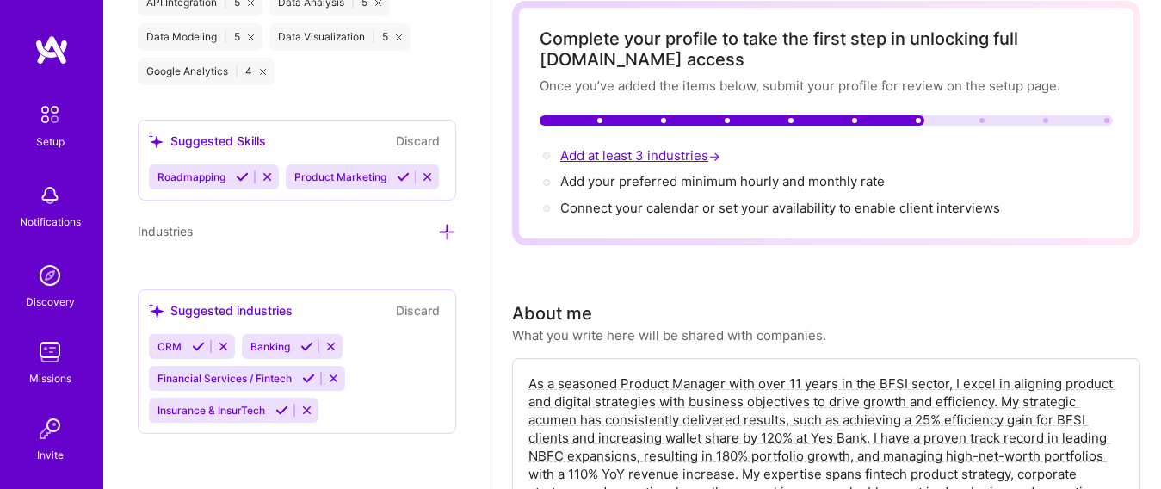
scroll to position [1601, 0]
click at [438, 232] on icon at bounding box center [447, 232] width 18 height 18
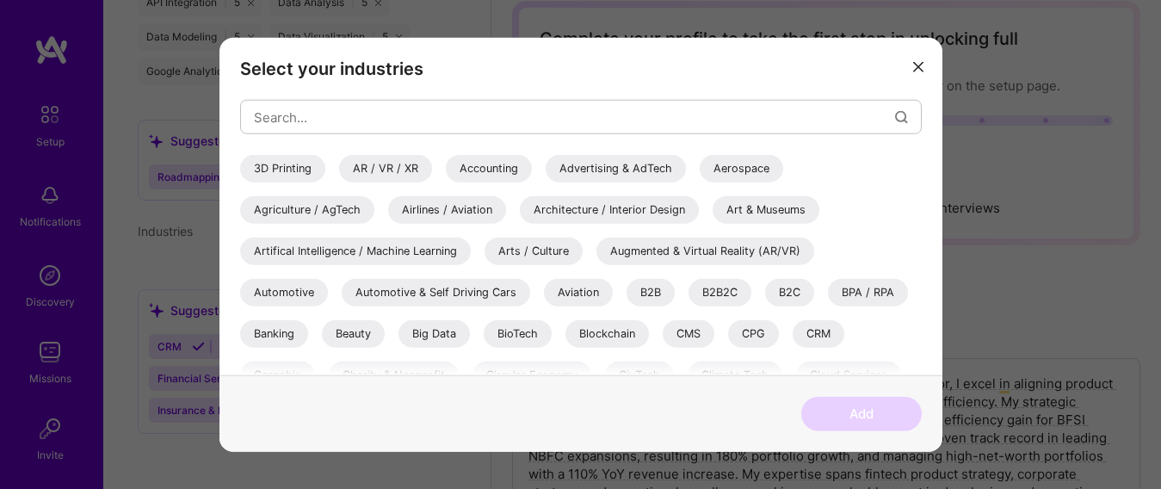
click at [283, 337] on div "Banking" at bounding box center [274, 334] width 68 height 28
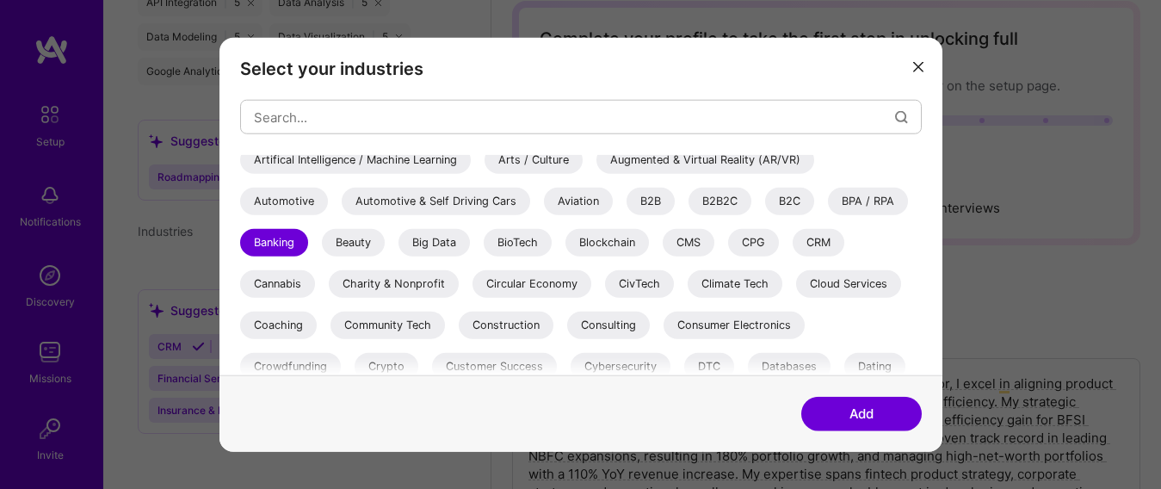
scroll to position [98, 0]
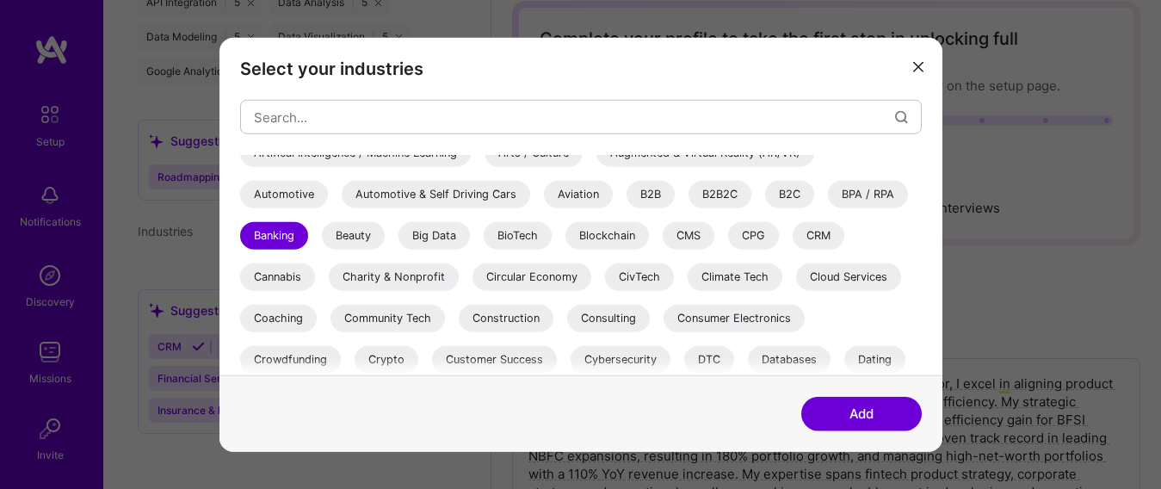
click at [627, 325] on div "Consulting" at bounding box center [608, 319] width 83 height 28
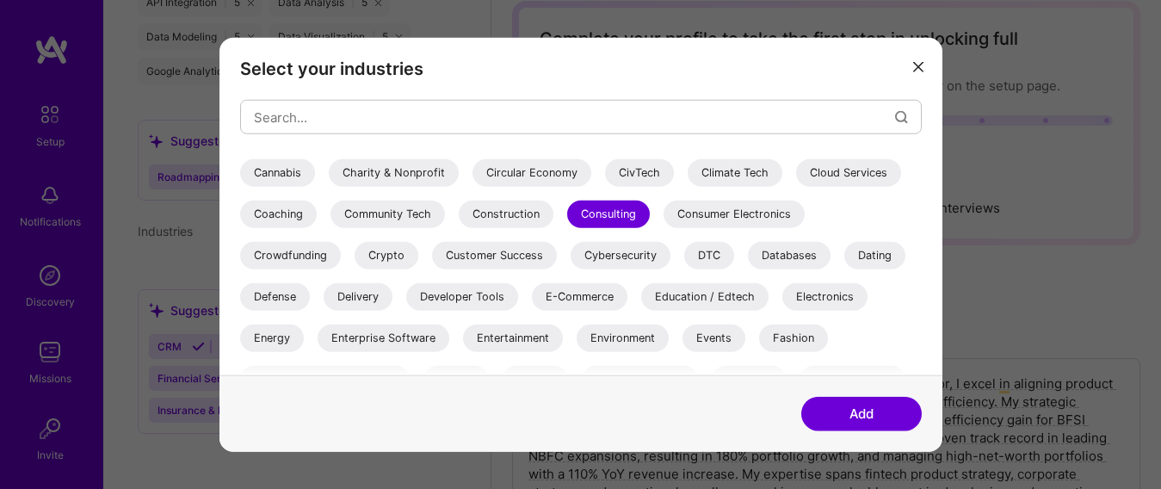
scroll to position [199, 0]
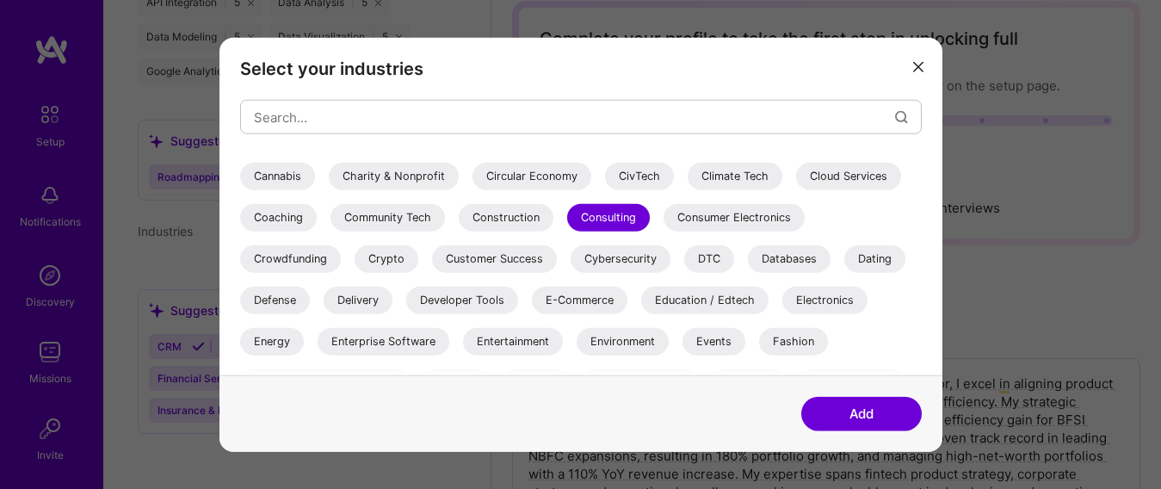
click at [506, 258] on div "Customer Success" at bounding box center [494, 259] width 125 height 28
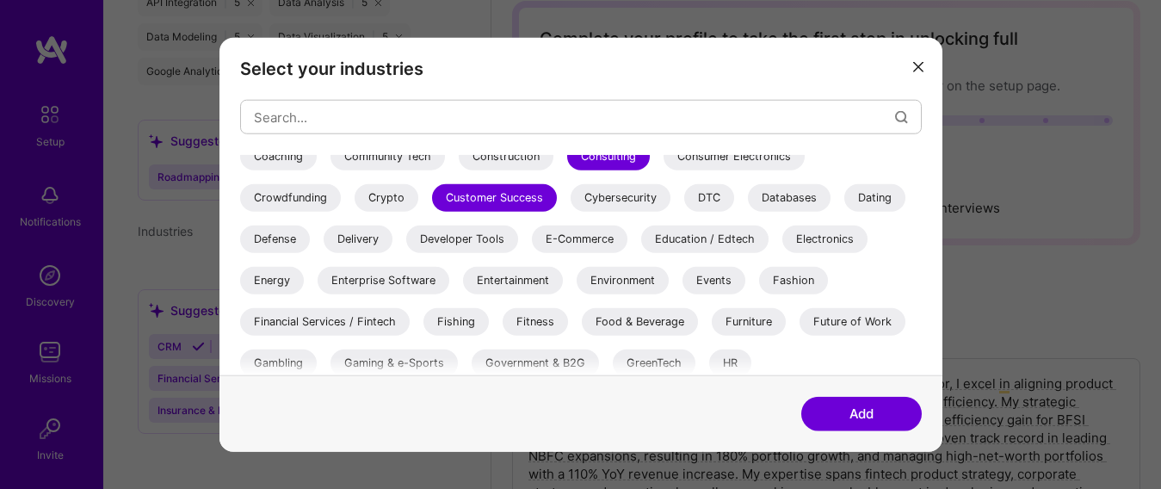
scroll to position [267, 0]
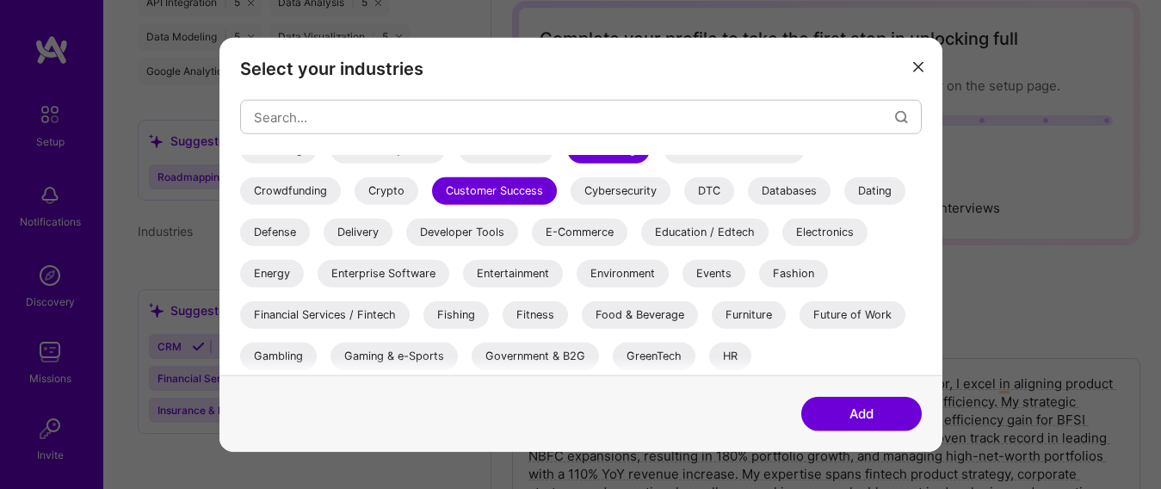
click at [366, 315] on div "Financial Services / Fintech" at bounding box center [325, 315] width 170 height 28
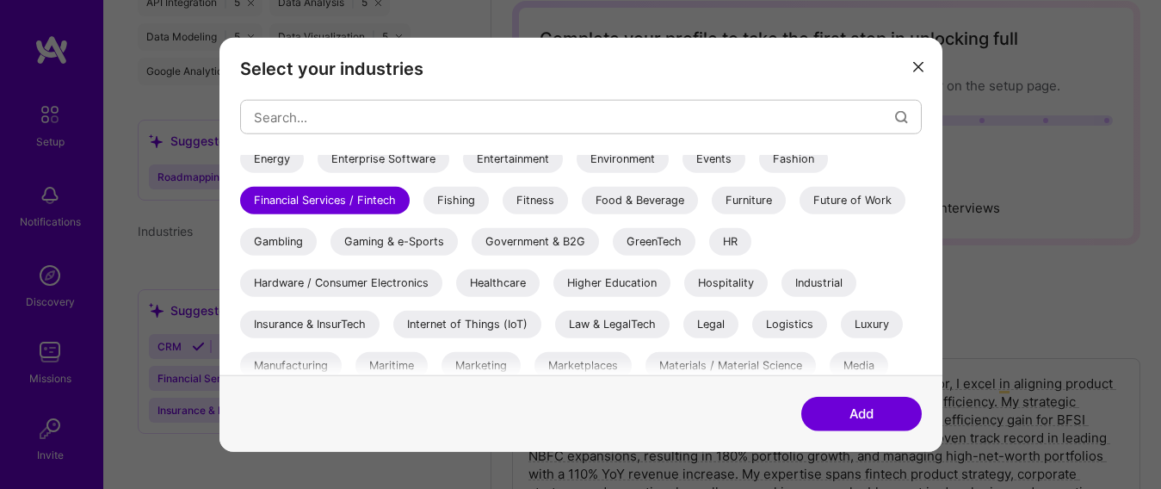
scroll to position [384, 0]
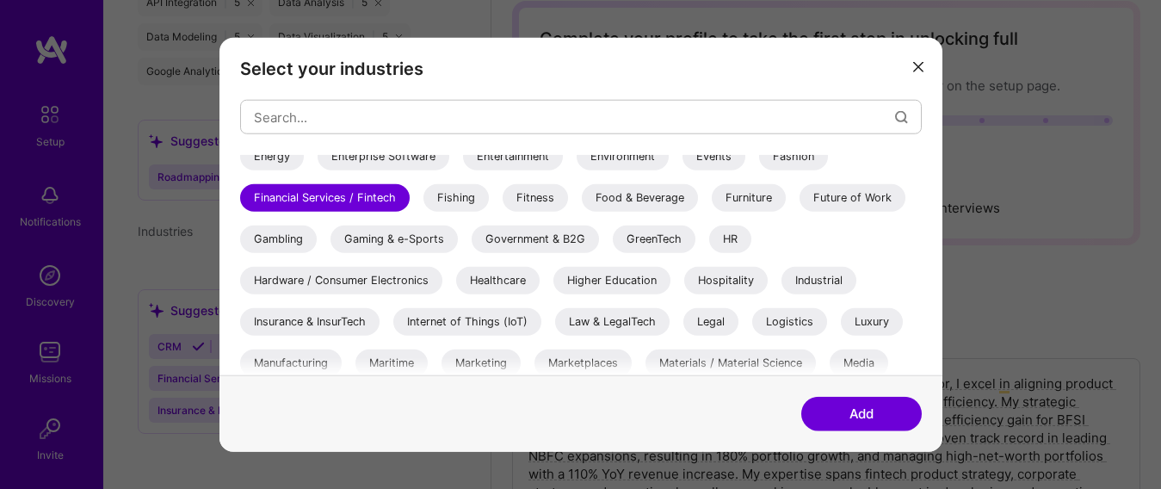
click at [343, 328] on div "Insurance & InsurTech" at bounding box center [309, 322] width 139 height 28
click at [522, 287] on div "Healthcare" at bounding box center [498, 281] width 84 height 28
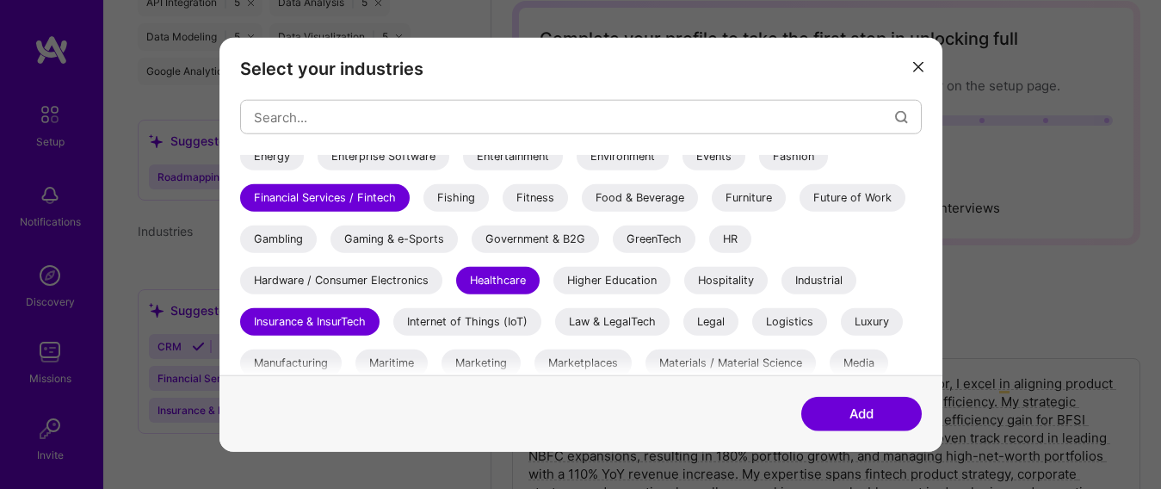
drag, startPoint x: 921, startPoint y: 269, endPoint x: 926, endPoint y: 300, distance: 32.3
click at [926, 300] on div "Select your industries 3D Printing AR / VR / XR Accounting Advertising & AdTech…" at bounding box center [581, 206] width 723 height 337
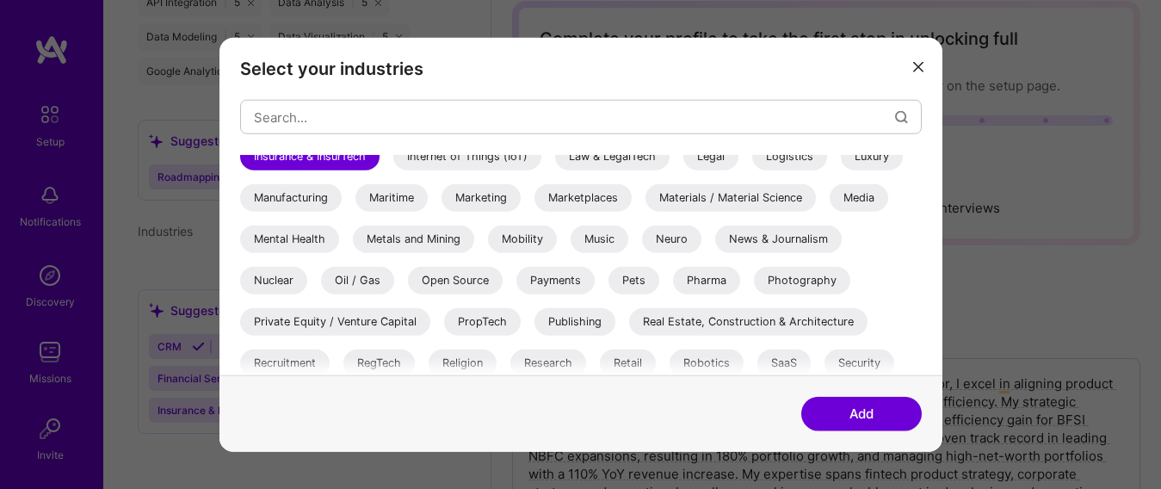
scroll to position [640, 0]
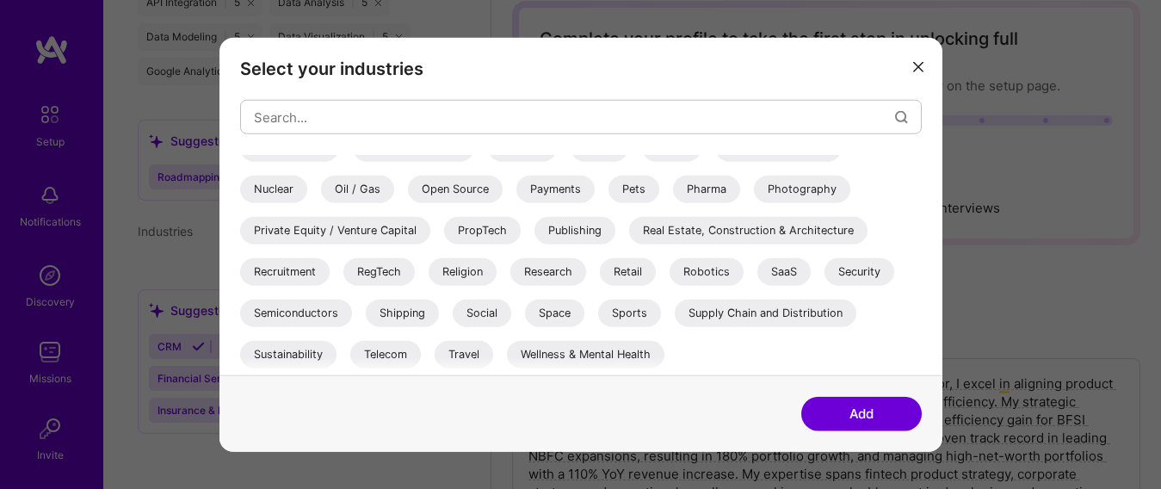
click at [288, 352] on div "Sustainability" at bounding box center [288, 355] width 96 height 28
click at [840, 417] on button "Add" at bounding box center [861, 413] width 121 height 34
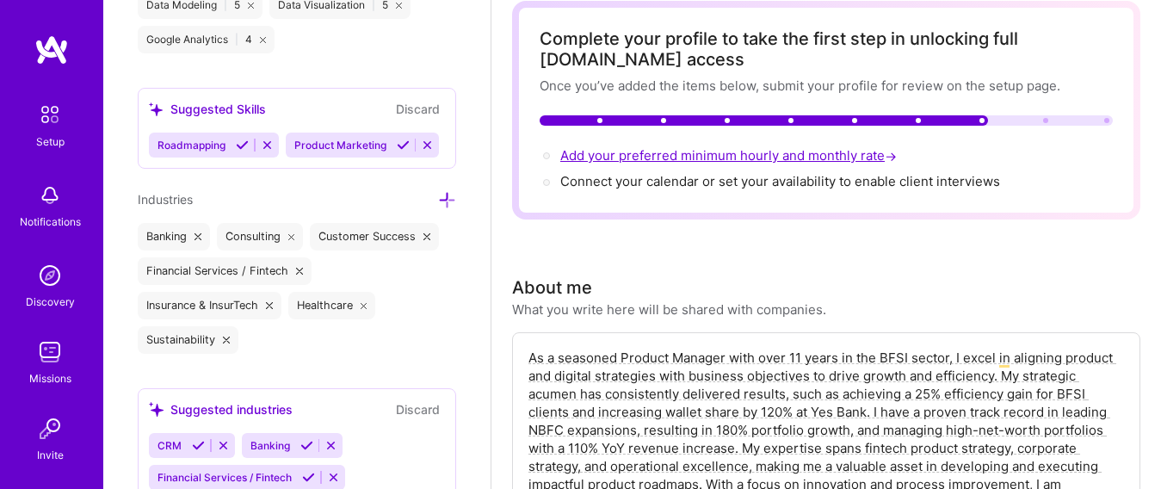
click at [661, 157] on span "Add your preferred minimum hourly and monthly rate →" at bounding box center [730, 155] width 340 height 16
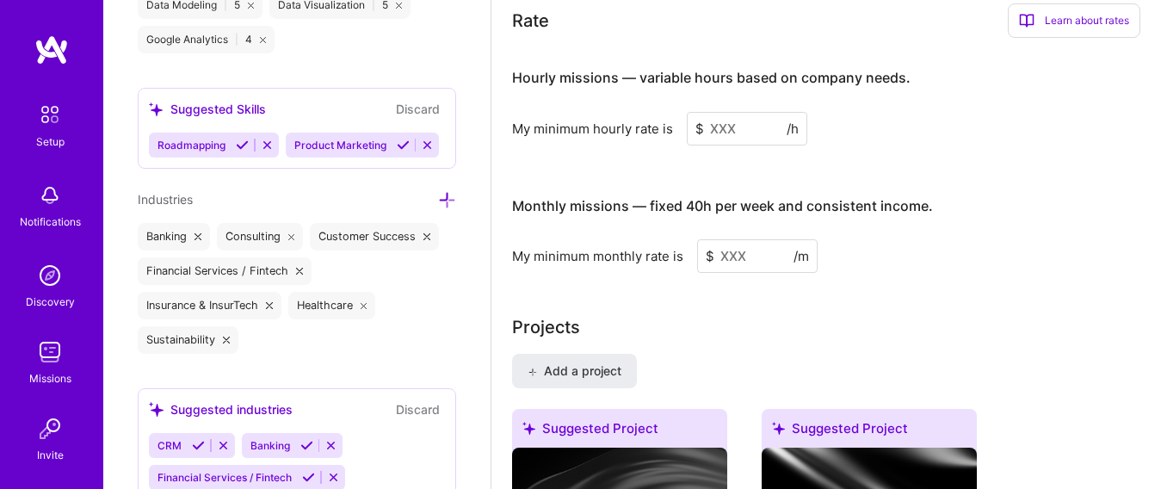
scroll to position [1070, 0]
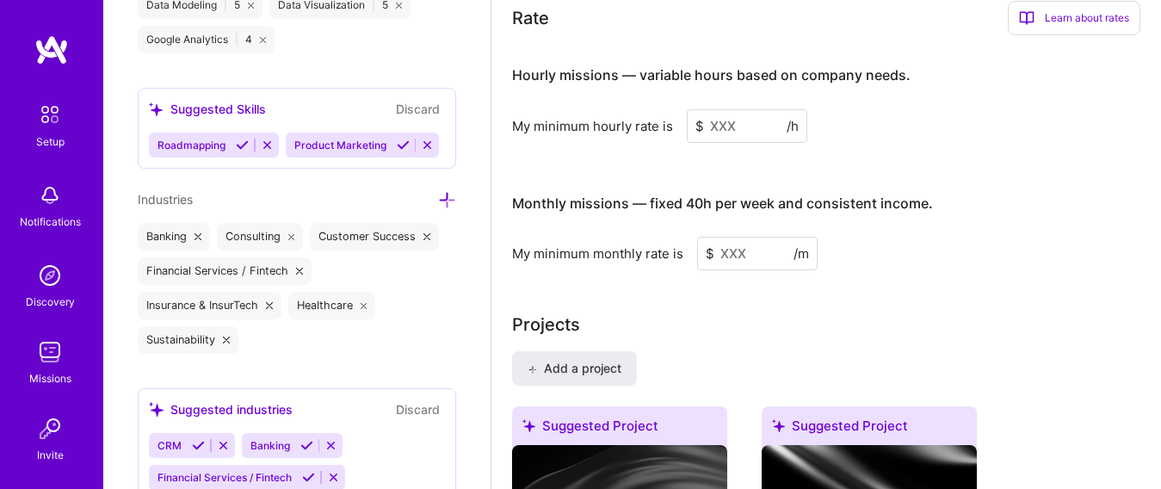
click at [717, 126] on input at bounding box center [747, 126] width 121 height 34
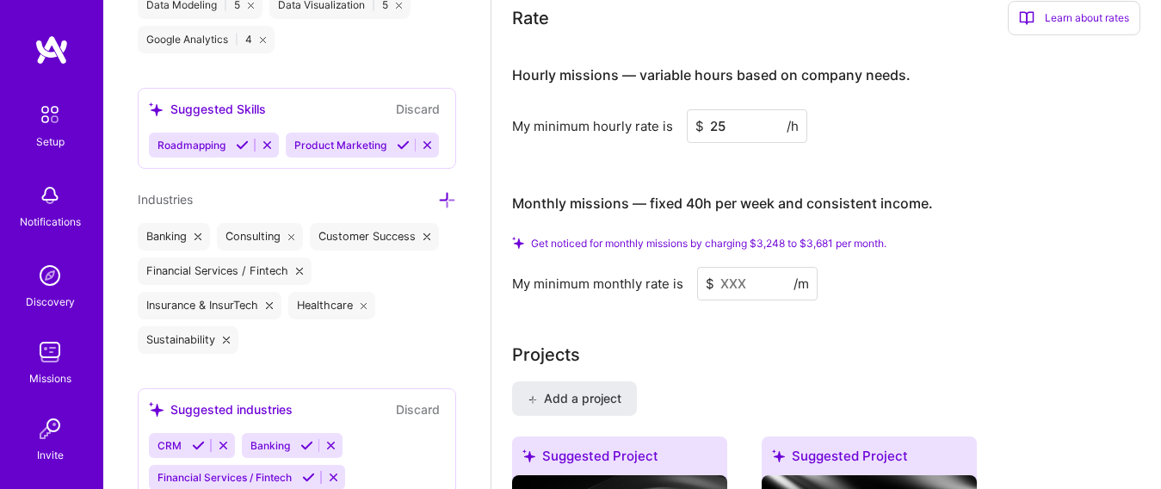
type input "25"
click at [739, 289] on input at bounding box center [757, 284] width 121 height 34
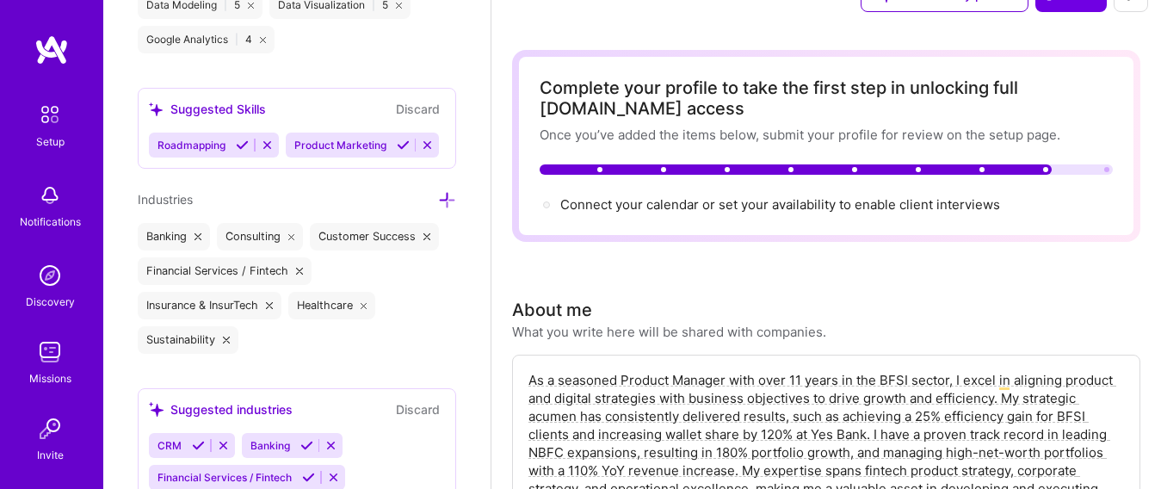
scroll to position [69, 0]
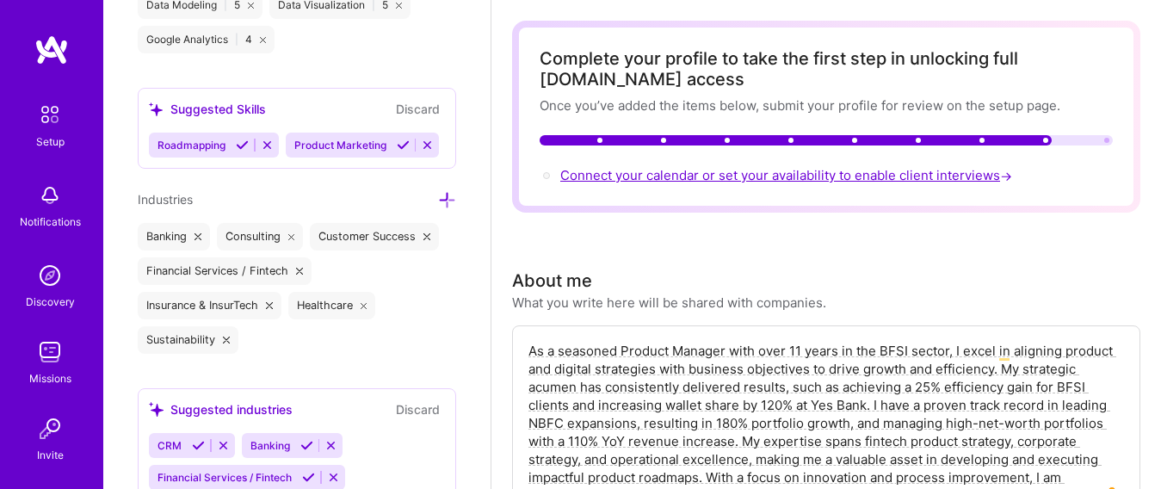
type input "5000"
click at [648, 176] on span "Connect your calendar or set your availability to enable client interviews →" at bounding box center [787, 175] width 455 height 16
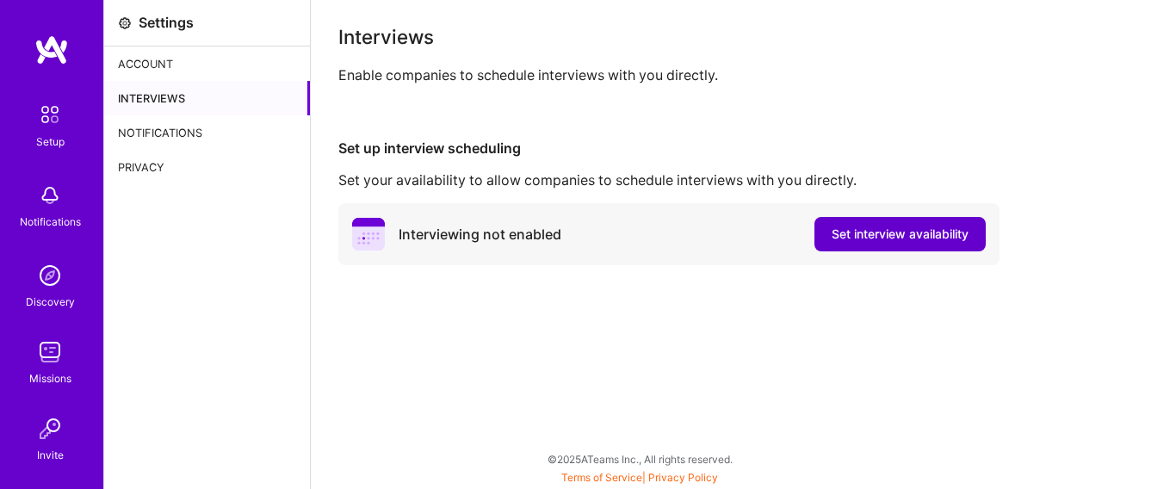
click at [928, 238] on span "Set interview availability" at bounding box center [900, 234] width 137 height 17
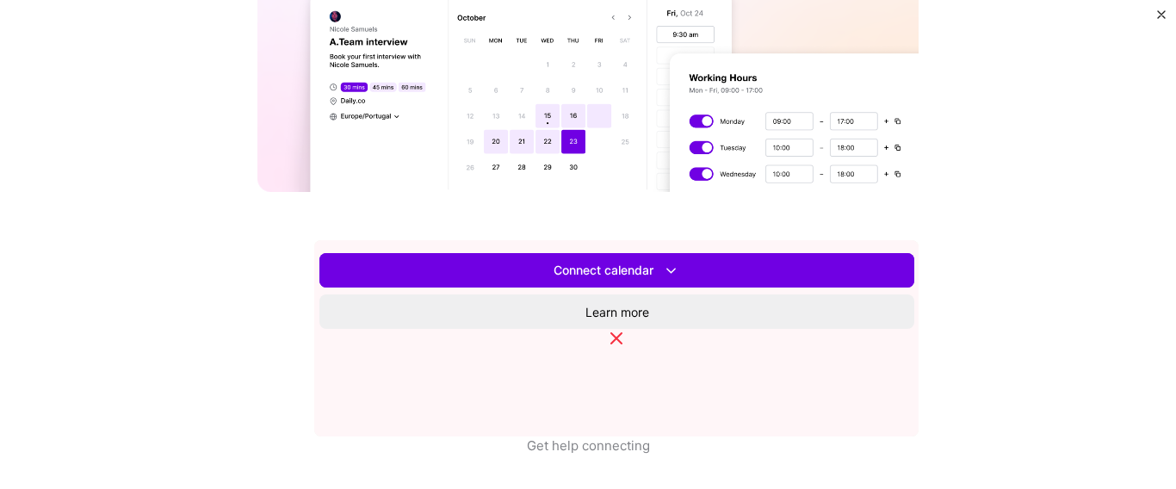
scroll to position [647, 0]
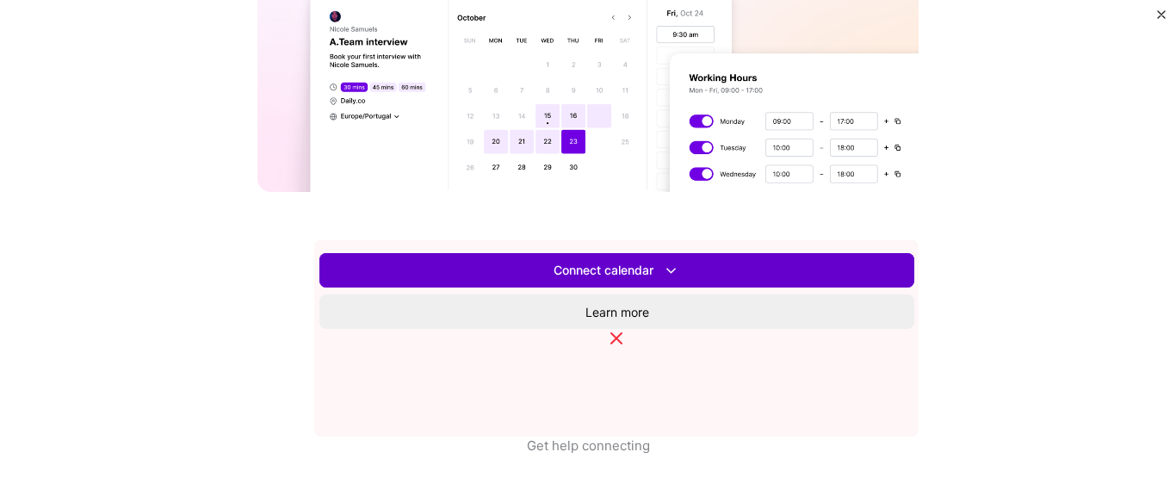
click at [629, 280] on span "Connect calendar" at bounding box center [617, 271] width 127 height 18
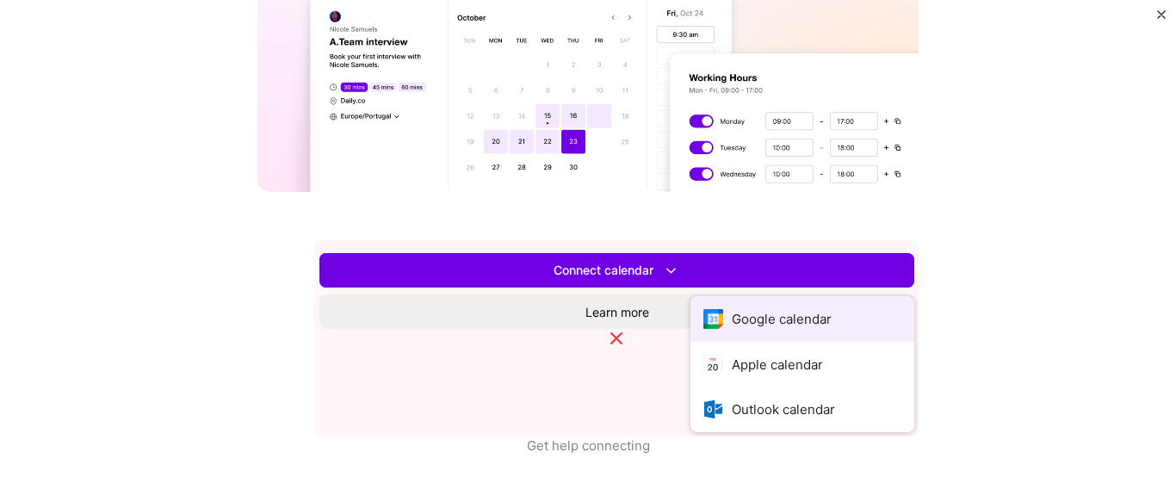
click at [690, 342] on button "Google calendar" at bounding box center [802, 319] width 224 height 46
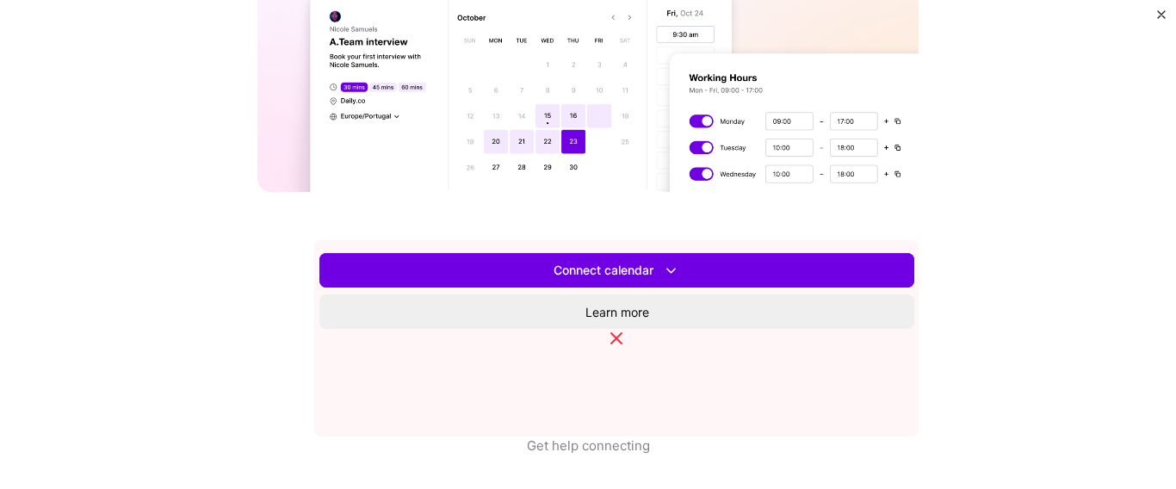
scroll to position [692, 0]
click at [658, 279] on span "Set availability" at bounding box center [617, 270] width 82 height 17
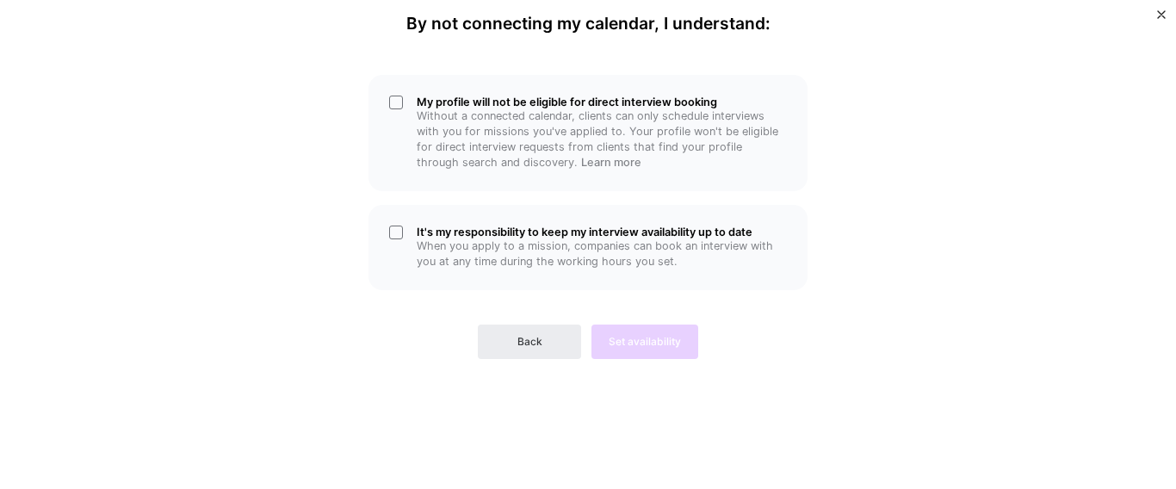
scroll to position [0, 0]
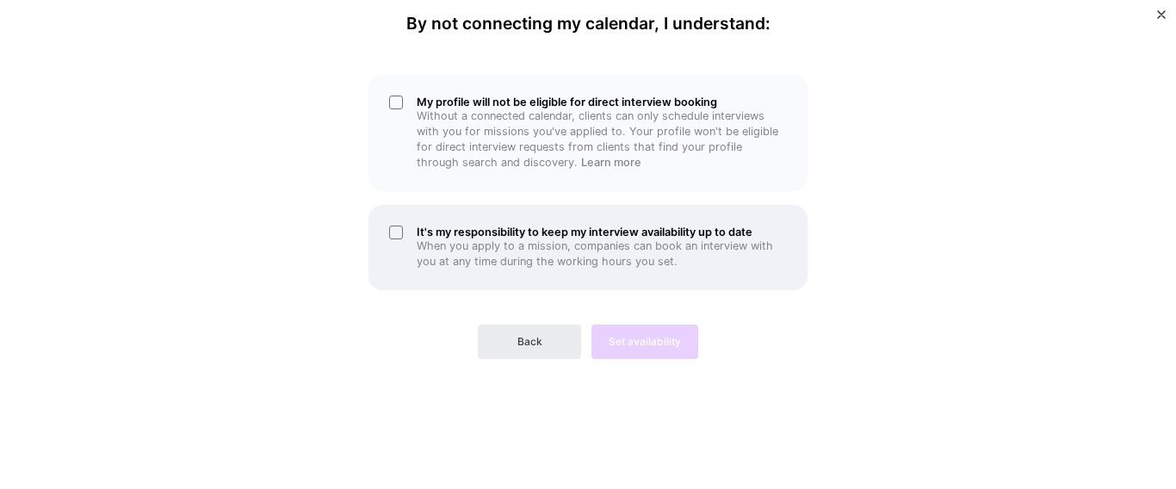
click at [394, 233] on div "It's my responsibility to keep my interview availability up to date When you ap…" at bounding box center [587, 247] width 439 height 85
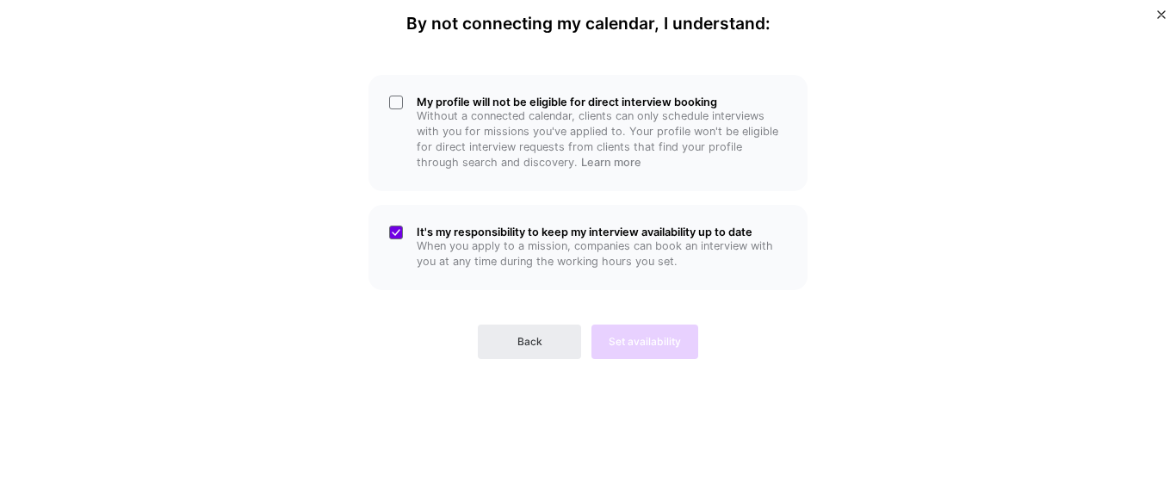
click at [647, 349] on div "Back Set availability" at bounding box center [587, 328] width 439 height 62
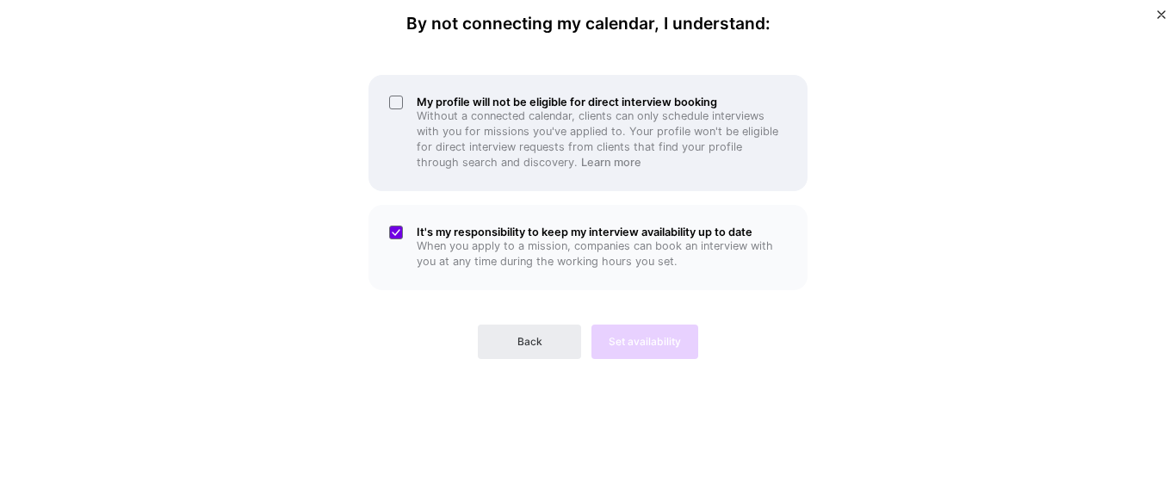
click at [398, 103] on div "My profile will not be eligible for direct interview booking Without a connecte…" at bounding box center [587, 133] width 439 height 116
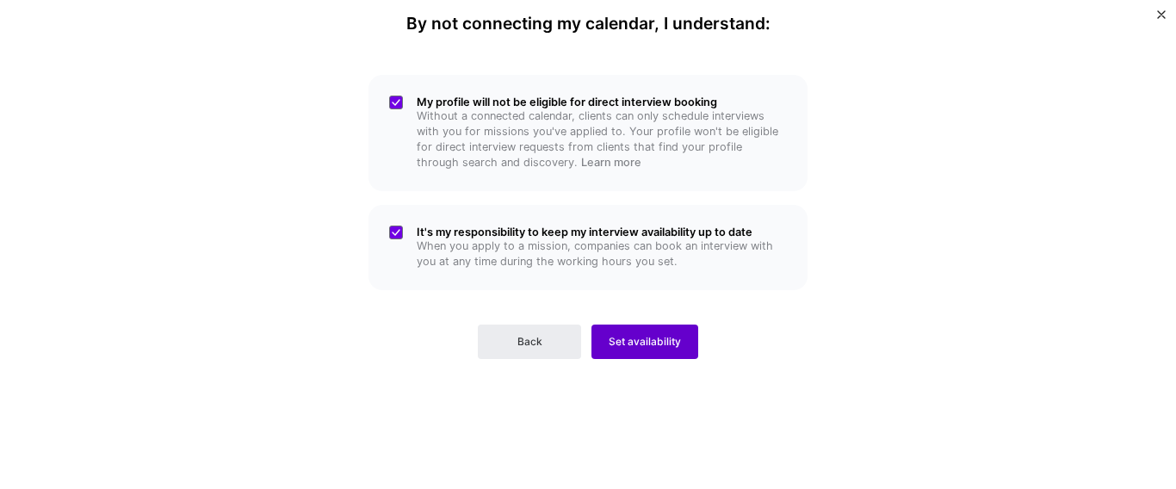
click at [665, 342] on span "Set availability" at bounding box center [645, 341] width 72 height 15
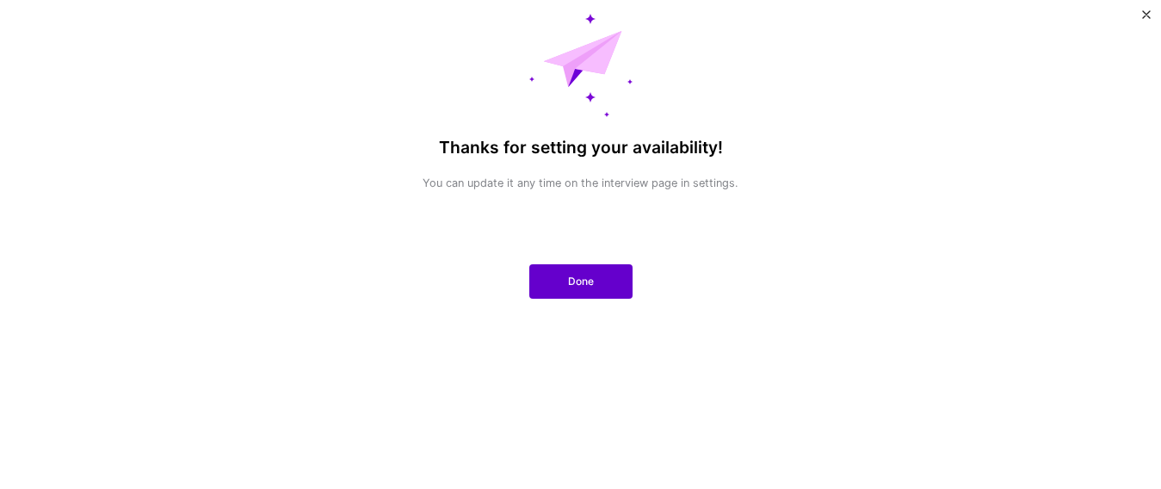
click at [600, 284] on button "Done" at bounding box center [580, 281] width 103 height 34
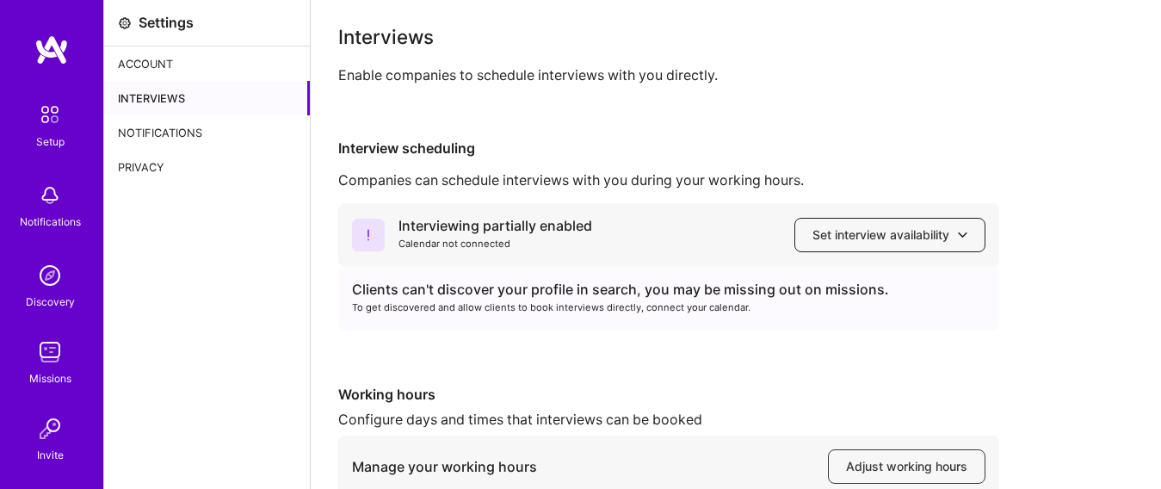
click at [956, 239] on span "Set interview availability" at bounding box center [890, 234] width 155 height 17
click at [1105, 239] on div "Interviewing partially enabled Calendar not connected Set interview availabilit…" at bounding box center [735, 436] width 795 height 466
click at [158, 56] on div "Account" at bounding box center [207, 63] width 206 height 34
